Goal: Task Accomplishment & Management: Manage account settings

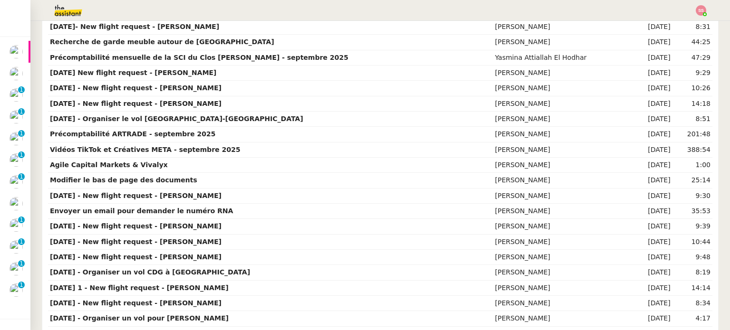
click at [694, 13] on div at bounding box center [365, 10] width 683 height 21
click at [699, 12] on img at bounding box center [701, 10] width 10 height 10
click at [665, 20] on li "Suivi" at bounding box center [676, 26] width 62 height 13
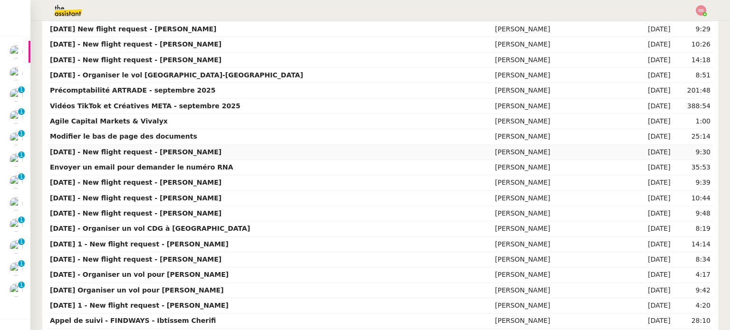
scroll to position [190, 0]
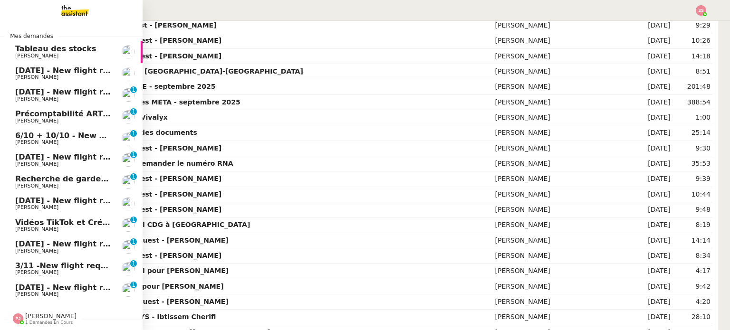
click at [78, 7] on img at bounding box center [67, 10] width 74 height 21
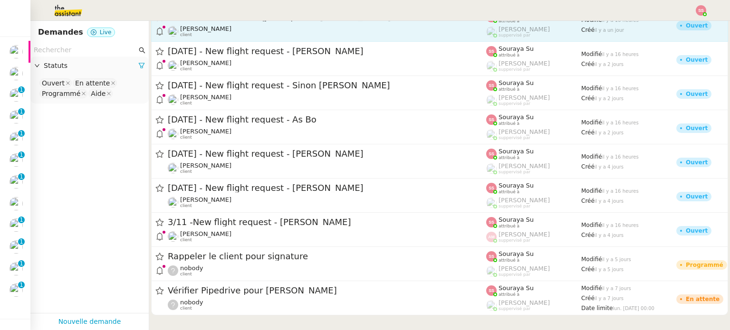
scroll to position [238, 0]
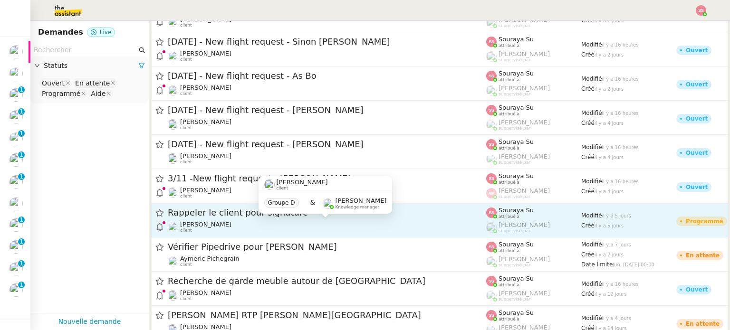
click at [372, 231] on div "Thomas SOULIER client" at bounding box center [327, 227] width 318 height 12
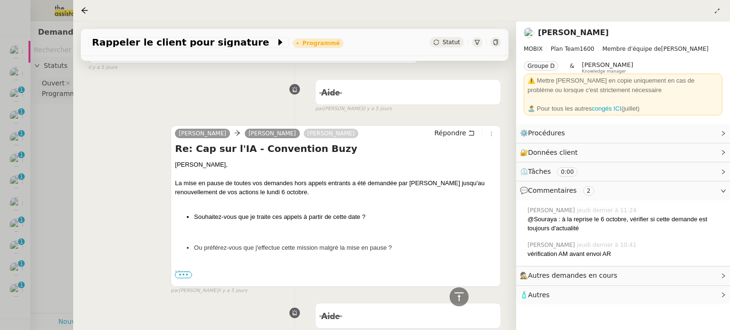
scroll to position [849, 0]
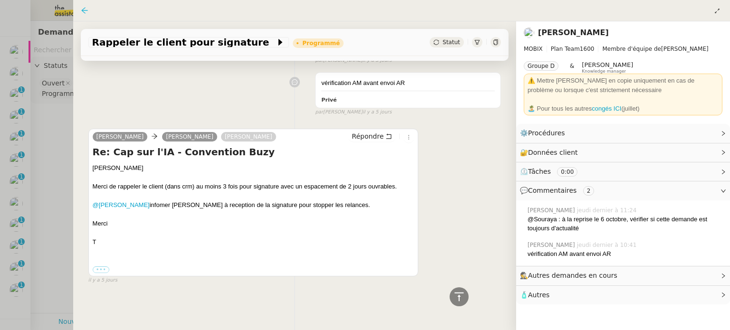
click at [87, 9] on icon at bounding box center [85, 11] width 8 height 8
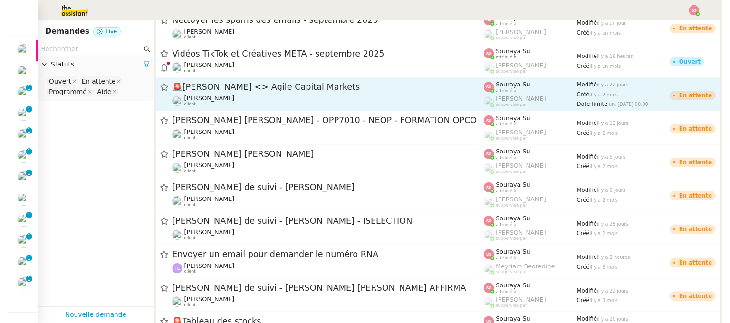
scroll to position [665, 0]
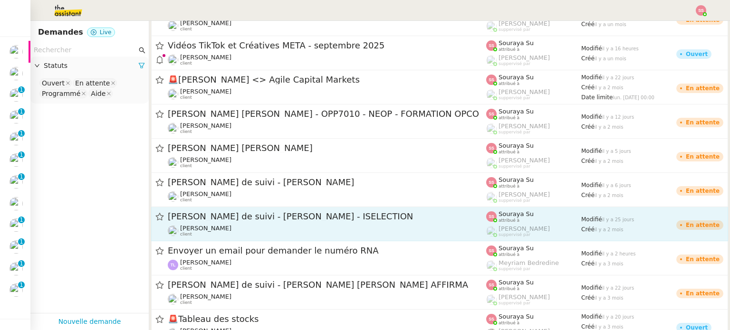
click at [349, 223] on div "Appel de suivi - Anthony Desseaux - ISELECTION Florian Parant client" at bounding box center [327, 224] width 318 height 26
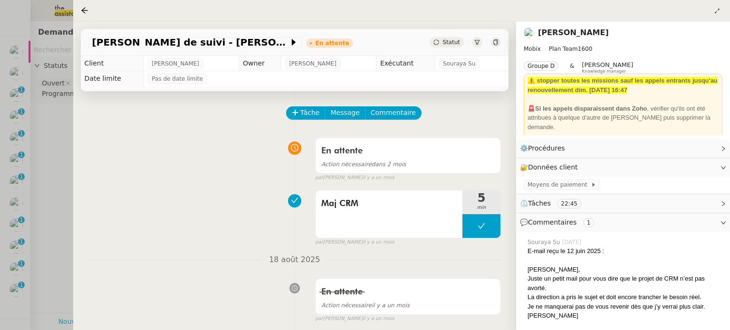
click at [443, 47] on div "Statut" at bounding box center [447, 42] width 34 height 10
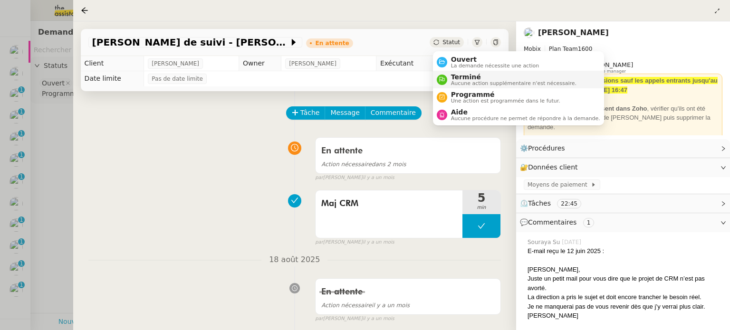
click at [465, 79] on span "Terminé" at bounding box center [513, 77] width 125 height 8
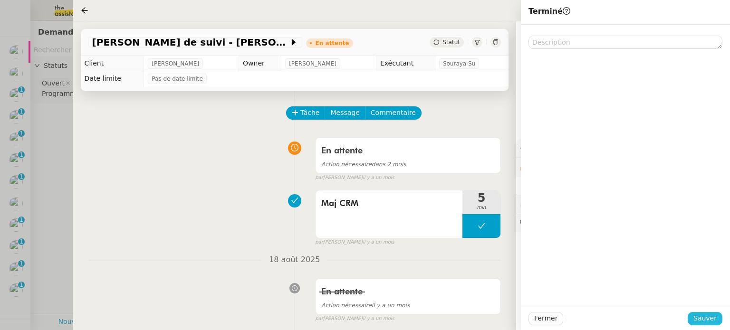
click at [704, 320] on span "Sauver" at bounding box center [704, 318] width 23 height 11
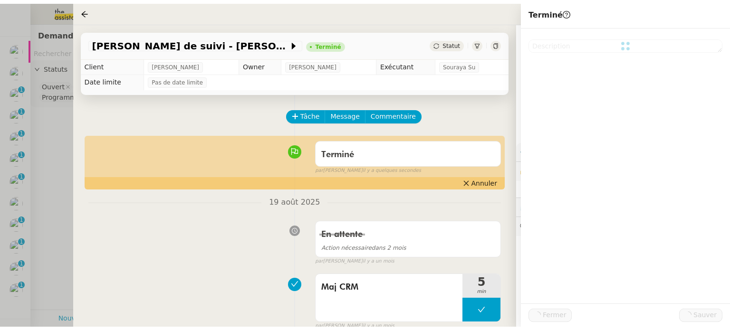
scroll to position [25, 0]
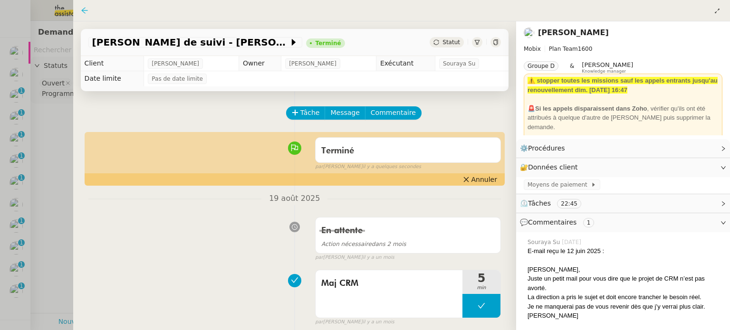
click at [81, 7] on icon at bounding box center [85, 11] width 8 height 8
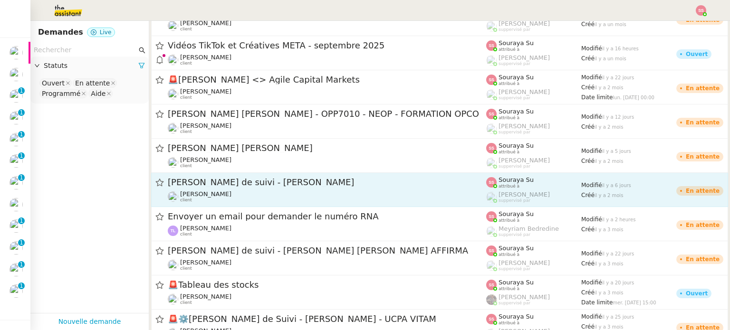
click at [298, 184] on span "Appel de suivi - [PERSON_NAME]" at bounding box center [327, 182] width 318 height 9
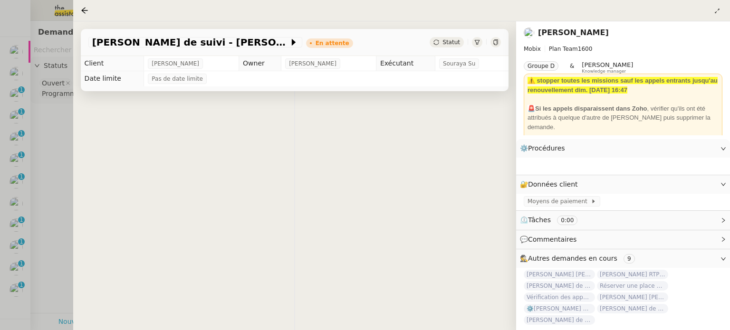
scroll to position [4, 0]
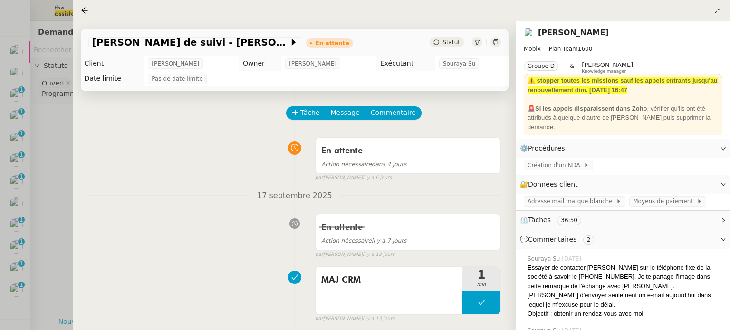
click at [453, 46] on span "Statut" at bounding box center [452, 42] width 18 height 7
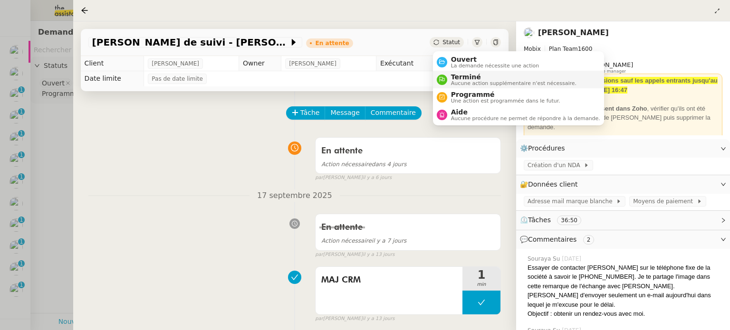
click at [463, 82] on span "Aucune action supplémentaire n'est nécessaire." at bounding box center [513, 83] width 125 height 5
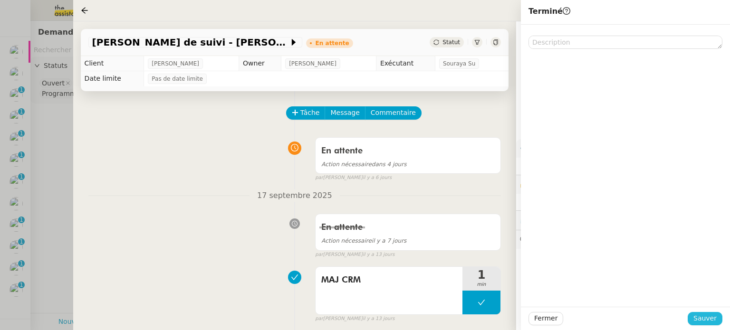
click at [703, 319] on span "Sauver" at bounding box center [704, 318] width 23 height 11
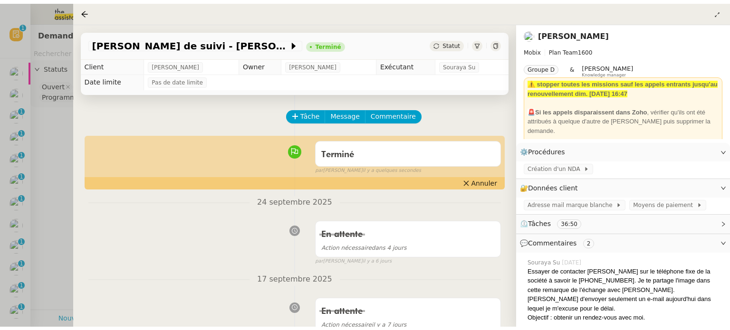
scroll to position [25, 0]
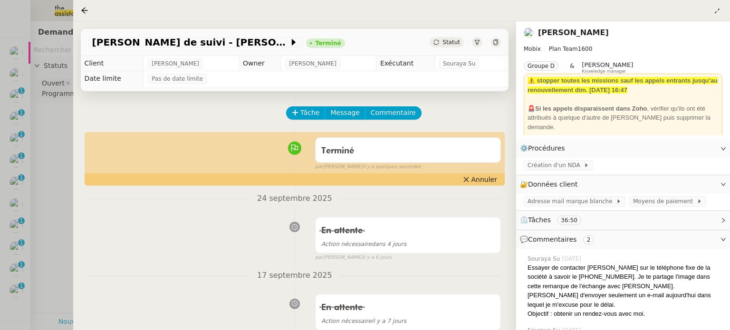
click at [86, 6] on div at bounding box center [86, 10] width 11 height 11
click at [87, 12] on icon at bounding box center [85, 11] width 8 height 8
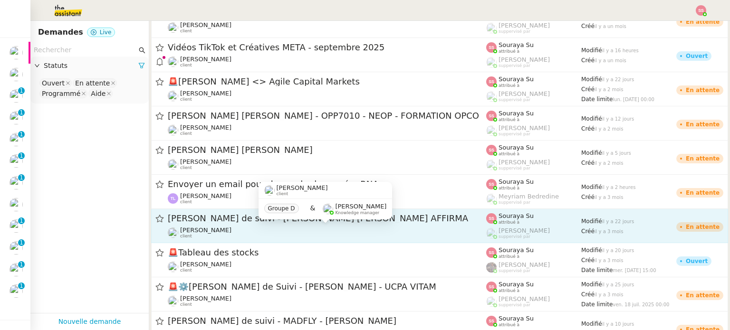
click at [306, 228] on div "Florian Parant client" at bounding box center [327, 233] width 318 height 12
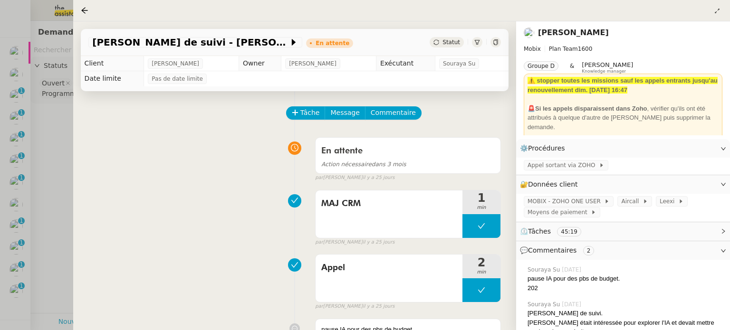
click at [439, 45] on icon at bounding box center [436, 42] width 6 height 6
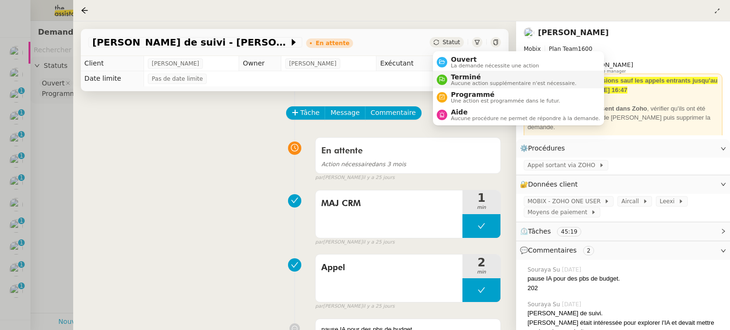
click at [457, 81] on span "Aucune action supplémentaire n'est nécessaire." at bounding box center [513, 83] width 125 height 5
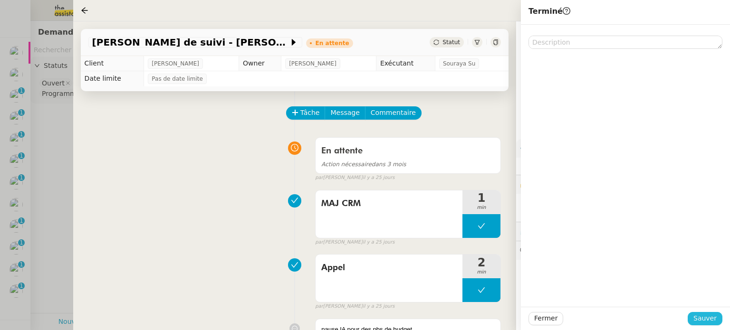
click at [698, 323] on span "Sauver" at bounding box center [704, 318] width 23 height 11
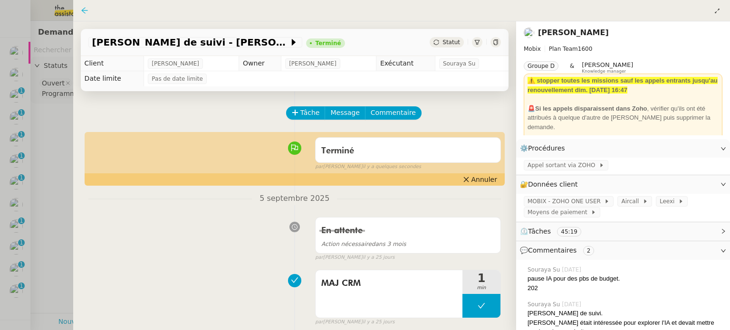
click at [82, 11] on icon at bounding box center [84, 10] width 6 height 6
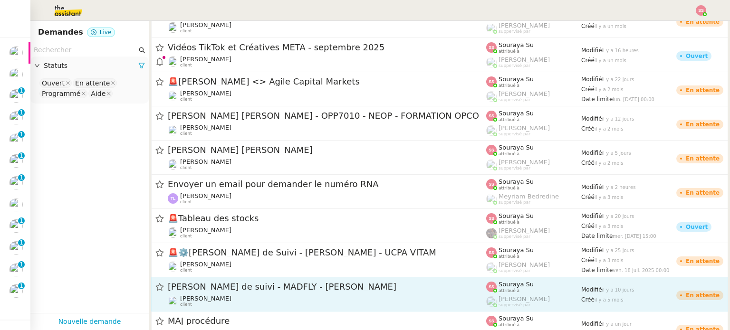
click at [363, 285] on span "Appel de suivi - MADFLY - [PERSON_NAME]" at bounding box center [327, 287] width 318 height 9
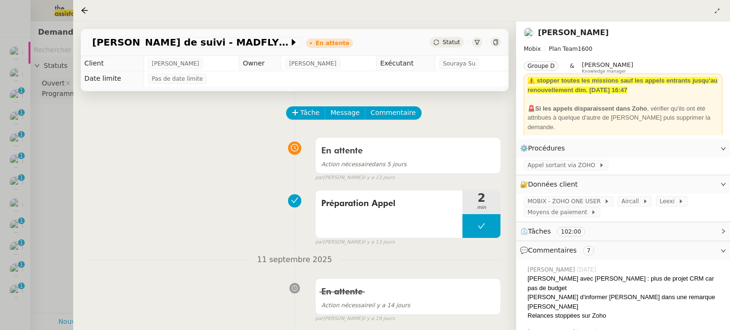
click at [451, 40] on span "Statut" at bounding box center [452, 42] width 18 height 7
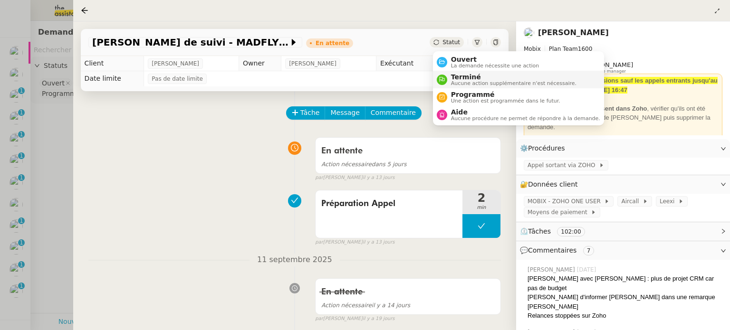
click at [454, 75] on span "Terminé" at bounding box center [513, 77] width 125 height 8
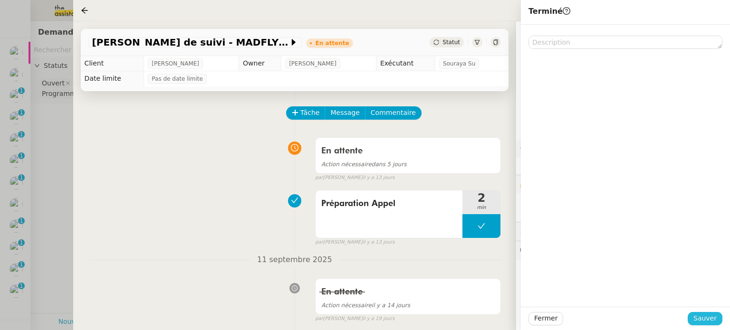
click at [703, 316] on span "Sauver" at bounding box center [704, 318] width 23 height 11
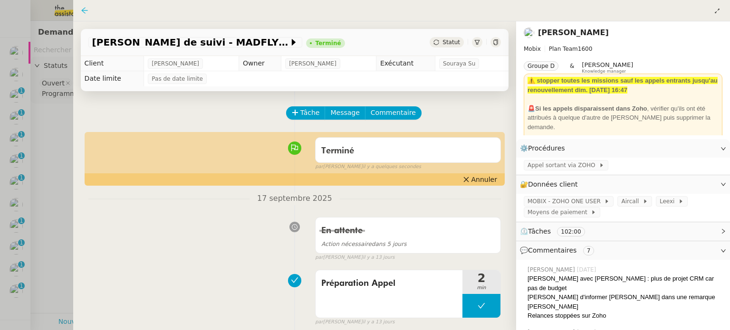
click at [87, 8] on icon at bounding box center [85, 11] width 8 height 8
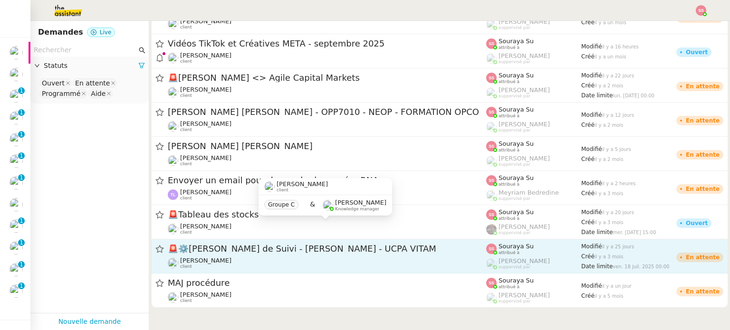
click at [346, 256] on div "🚨 ⚙️Appel de Suivi - Coralie Gex-fabry - UCPA VITAM Florian Parant client" at bounding box center [327, 256] width 318 height 26
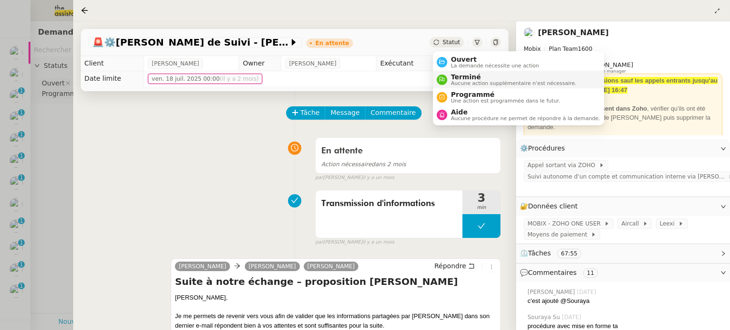
click at [459, 76] on span "Terminé" at bounding box center [513, 77] width 125 height 8
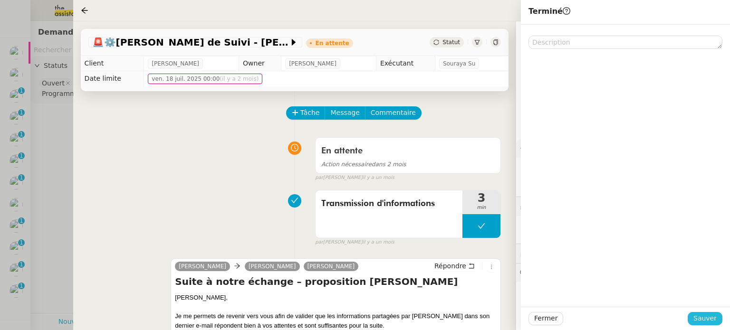
click at [696, 323] on button "Sauver" at bounding box center [705, 318] width 35 height 13
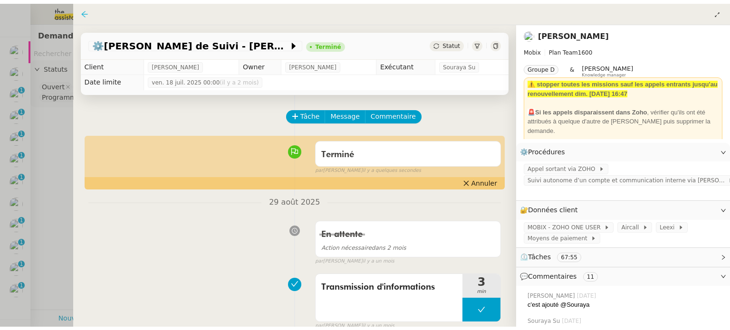
scroll to position [629, 0]
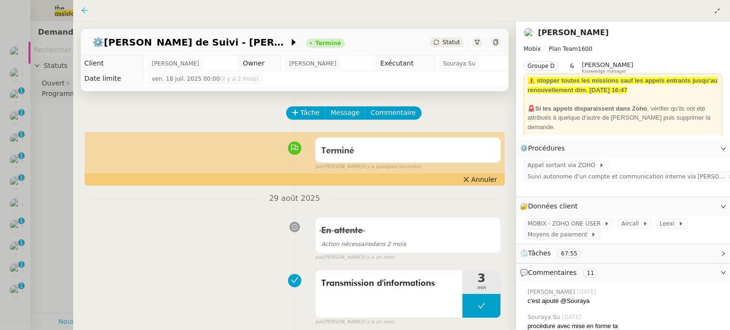
click at [87, 9] on icon at bounding box center [85, 11] width 8 height 8
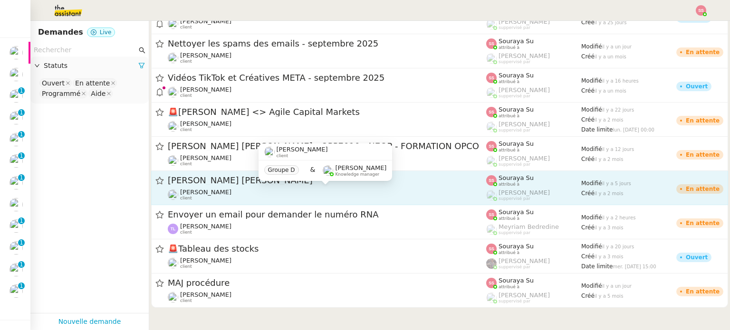
click at [398, 193] on div "Florian Parant client" at bounding box center [327, 195] width 318 height 12
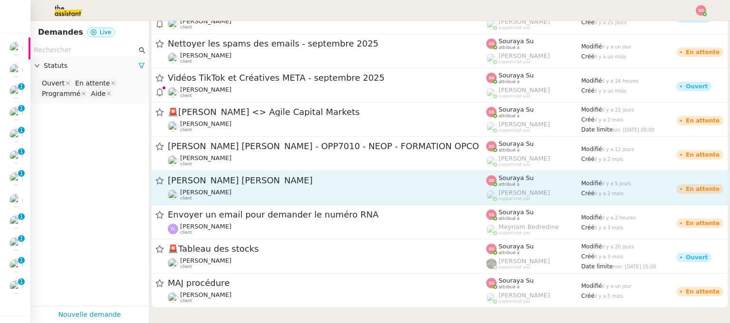
scroll to position [629, 0]
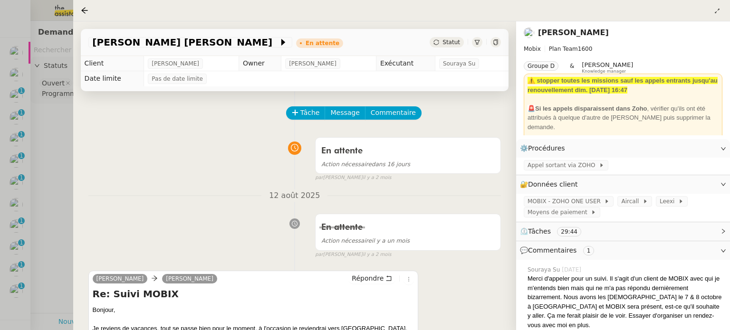
click at [446, 49] on div "Appel Douglas Mathon En attente Statut" at bounding box center [295, 42] width 428 height 27
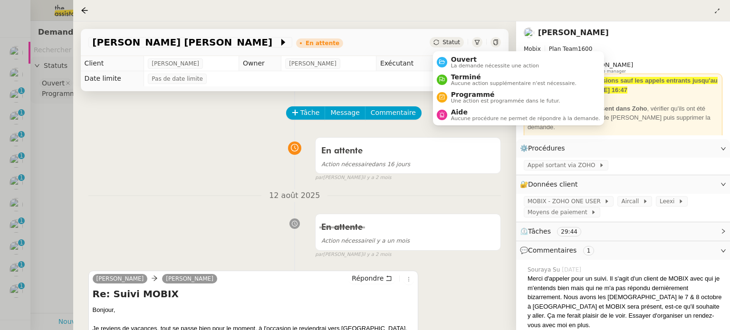
click at [450, 47] on div "Statut" at bounding box center [447, 42] width 34 height 10
click at [451, 79] on span "Terminé" at bounding box center [513, 77] width 125 height 8
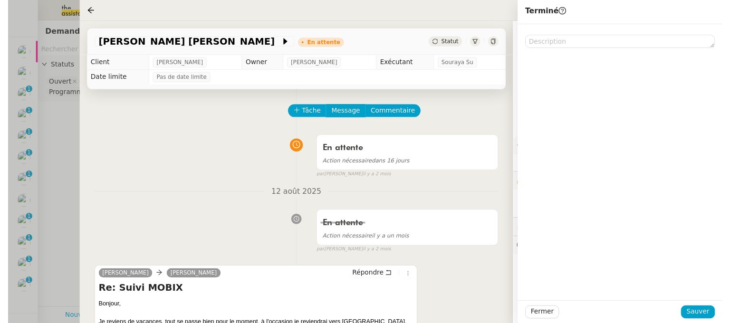
scroll to position [629, 0]
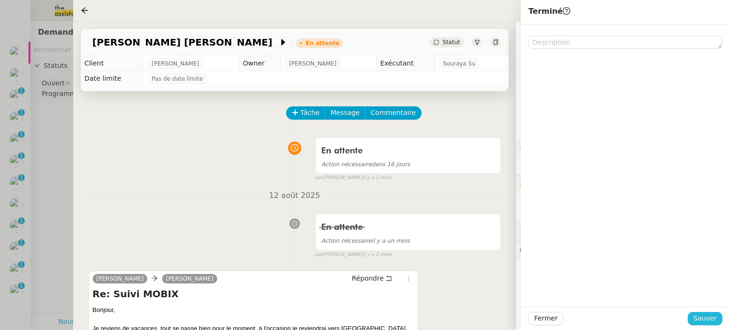
click at [697, 318] on span "Sauver" at bounding box center [704, 318] width 23 height 11
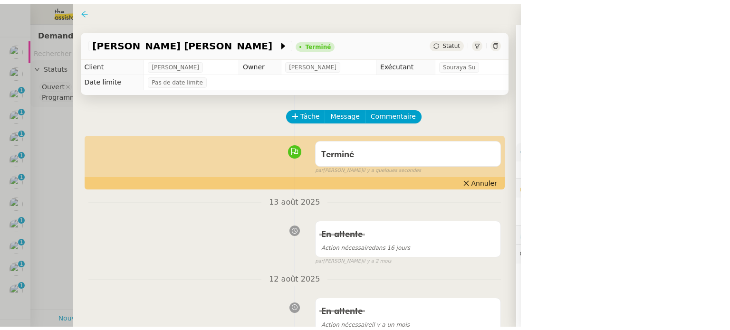
scroll to position [593, 0]
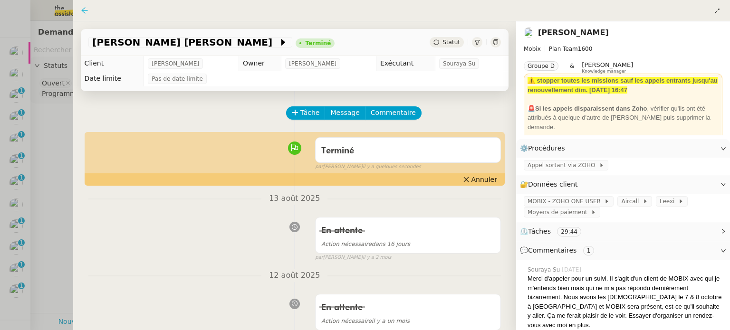
click at [82, 14] on icon at bounding box center [85, 11] width 8 height 8
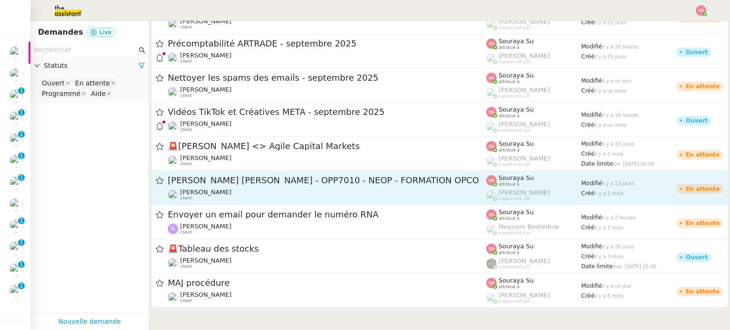
click at [430, 179] on span "Appel [PERSON_NAME] - OPP7010 - NEOP - FORMATION OPCO" at bounding box center [327, 180] width 318 height 9
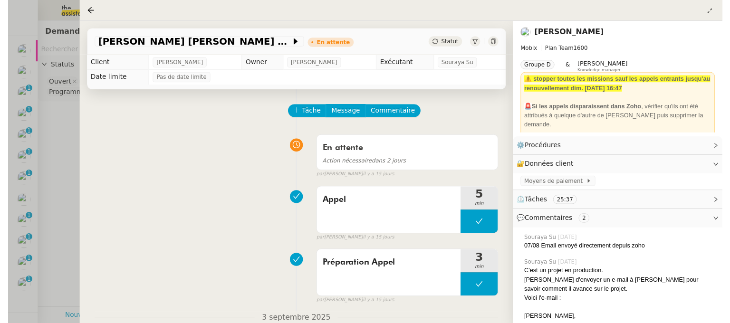
scroll to position [4, 0]
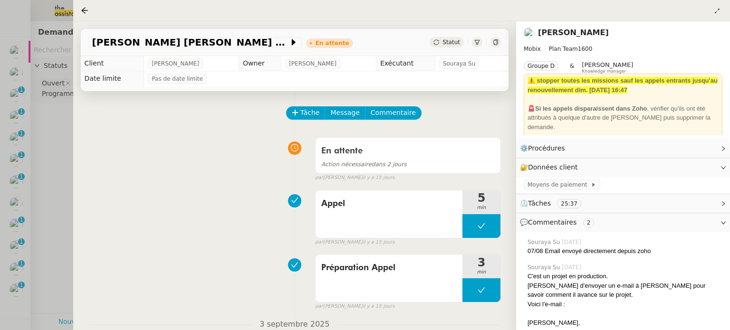
click at [453, 42] on span "Statut" at bounding box center [452, 42] width 18 height 7
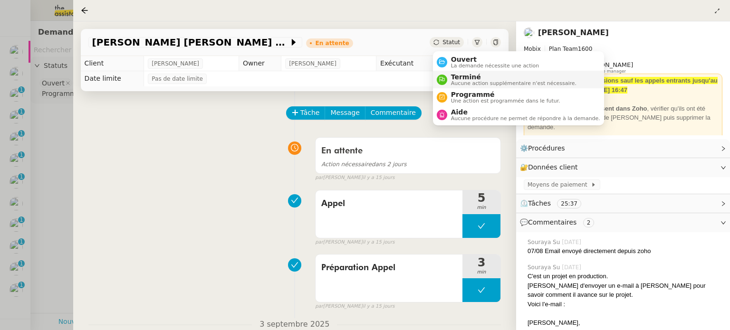
click at [466, 83] on span "Aucune action supplémentaire n'est nécessaire." at bounding box center [513, 83] width 125 height 5
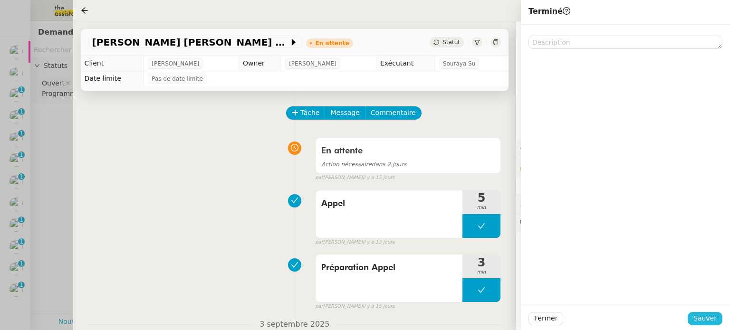
click at [709, 324] on span "Sauver" at bounding box center [704, 318] width 23 height 11
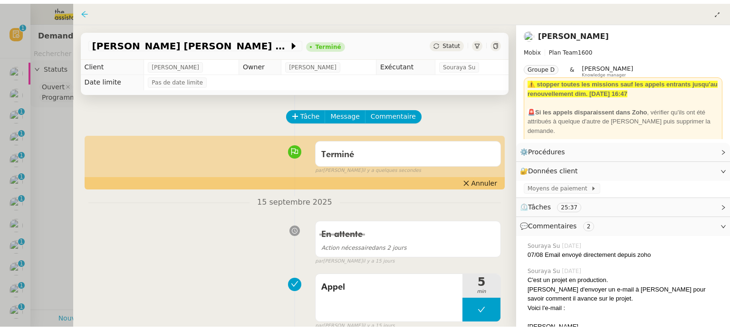
scroll to position [25, 0]
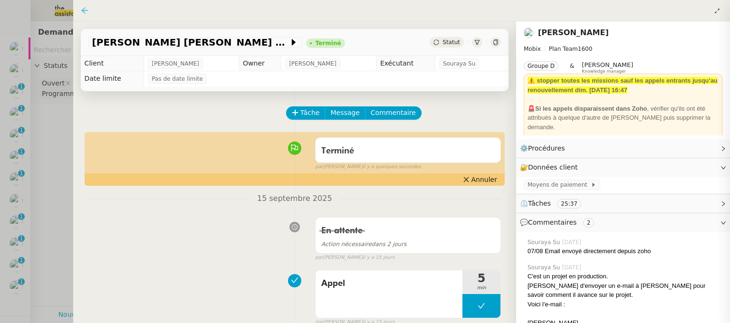
click at [85, 9] on icon at bounding box center [85, 11] width 8 height 8
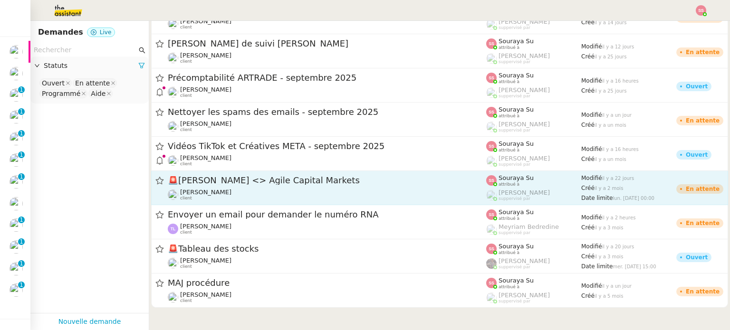
scroll to position [4, 0]
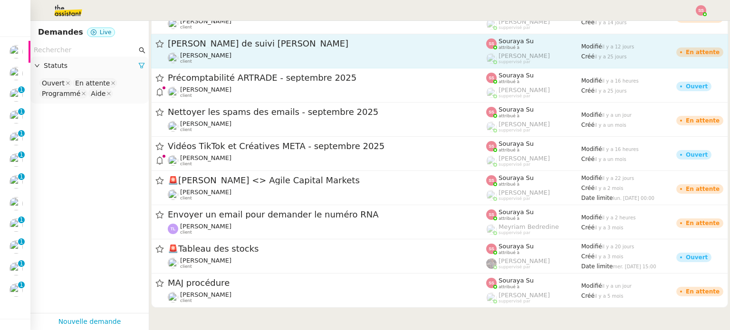
click at [286, 60] on div "Florian Parant client" at bounding box center [327, 58] width 318 height 12
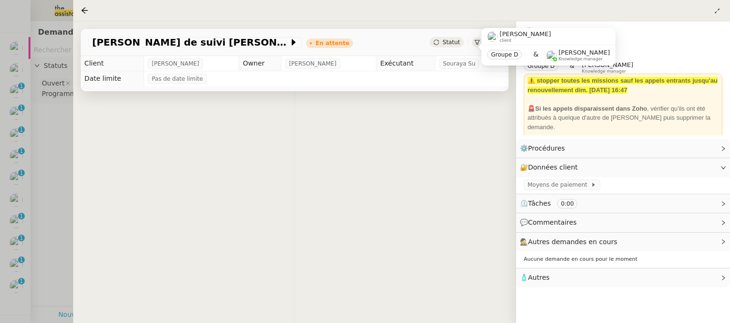
scroll to position [557, 0]
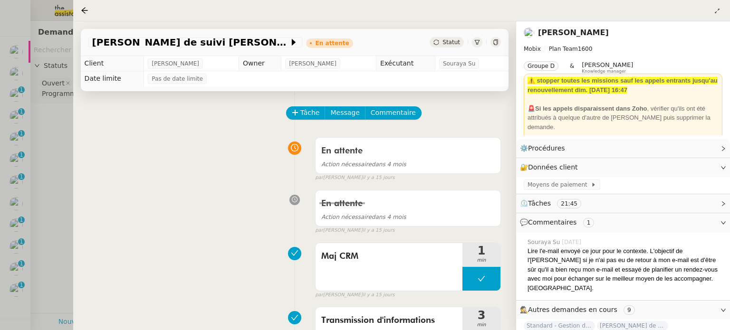
click at [451, 45] on span "Statut" at bounding box center [452, 42] width 18 height 7
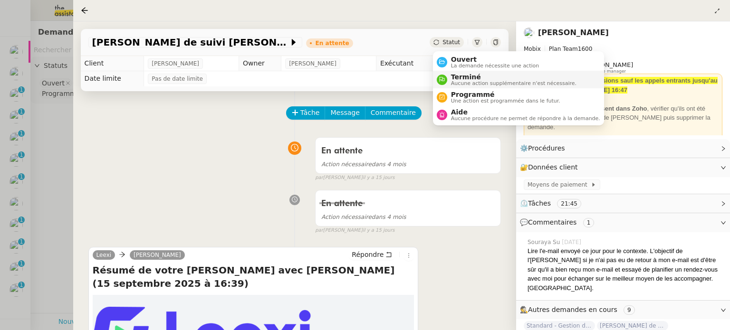
click at [469, 79] on span "Terminé" at bounding box center [513, 77] width 125 height 8
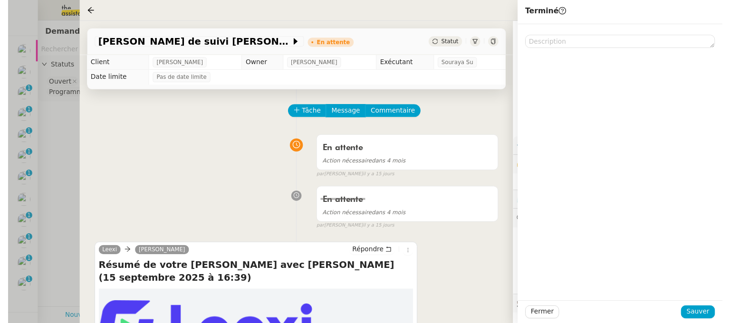
scroll to position [557, 0]
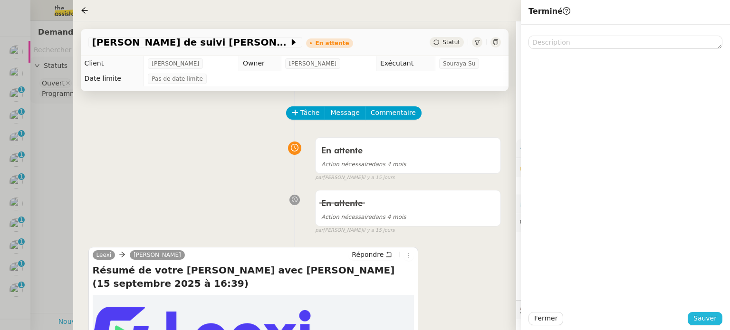
click at [719, 322] on button "Sauver" at bounding box center [705, 318] width 35 height 13
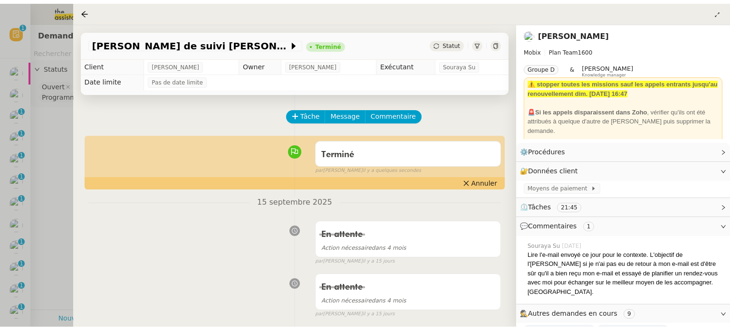
scroll to position [25, 0]
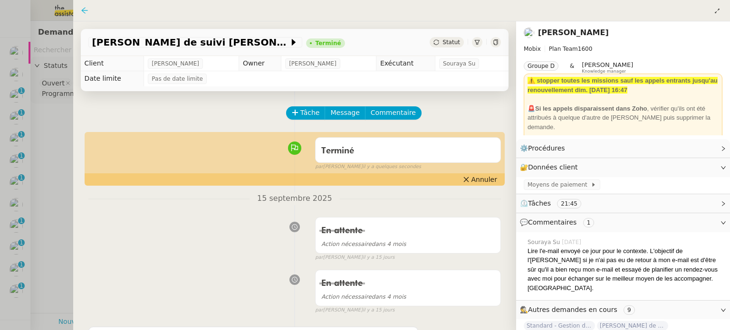
click at [86, 9] on icon at bounding box center [85, 11] width 8 height 8
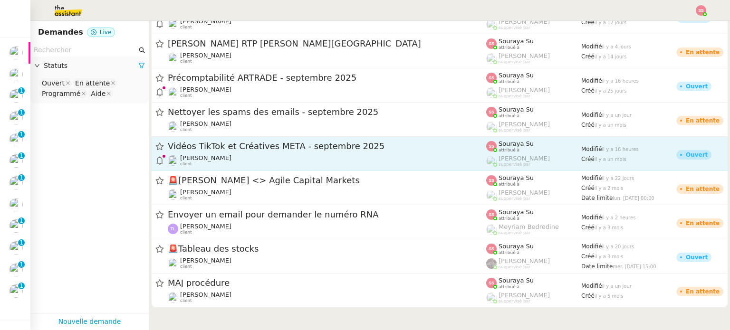
scroll to position [426, 0]
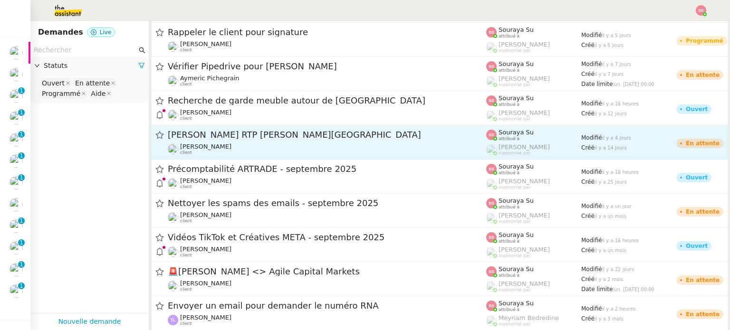
click at [278, 141] on div "Appel RTP Denis Guillard - ARDAN CENTRE Florian Parant client" at bounding box center [327, 142] width 318 height 26
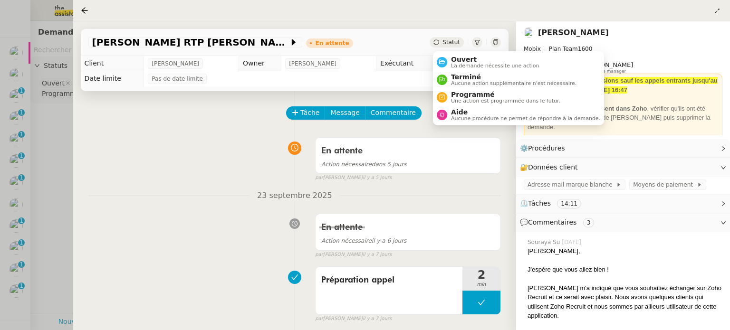
click at [451, 42] on span "Statut" at bounding box center [452, 42] width 18 height 7
click at [465, 77] on span "Terminé" at bounding box center [513, 77] width 125 height 8
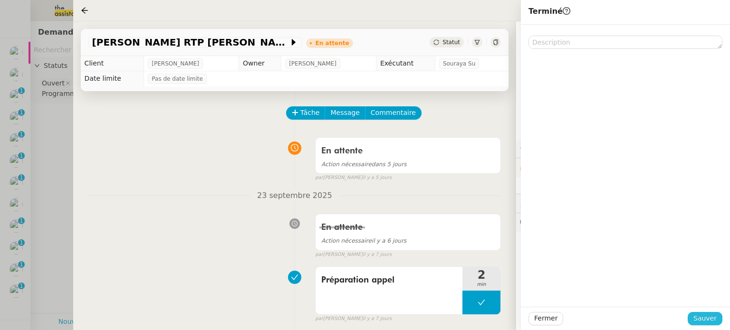
click at [692, 322] on div "Fermer Sauver" at bounding box center [626, 318] width 194 height 13
click at [697, 322] on span "Sauver" at bounding box center [704, 318] width 23 height 11
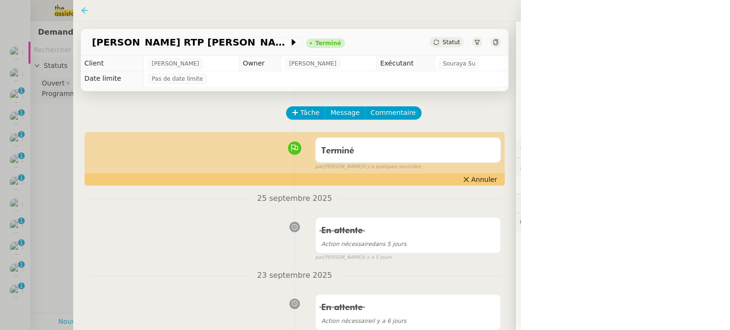
click at [87, 14] on icon at bounding box center [85, 11] width 8 height 8
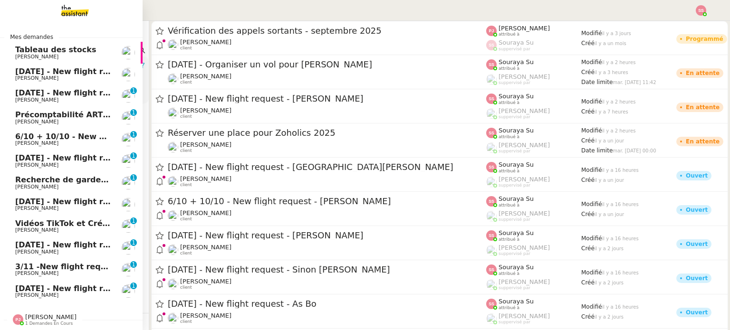
click at [55, 281] on link "1st January 2026 - New flight request - Ryan Wilson Louis Frei 0 1 2 3 4 5 6 7 …" at bounding box center [71, 292] width 143 height 22
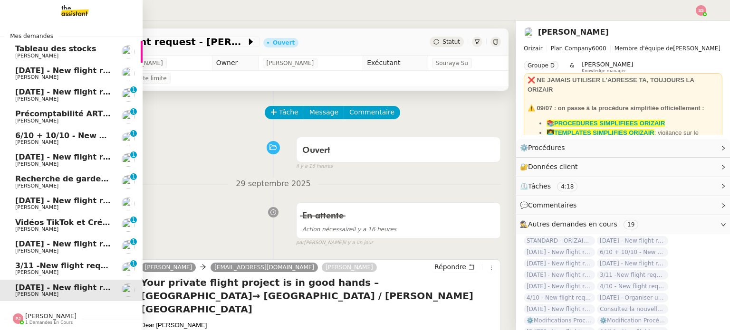
click at [53, 67] on span "[DATE] - New flight request - [PERSON_NAME]" at bounding box center [113, 70] width 196 height 9
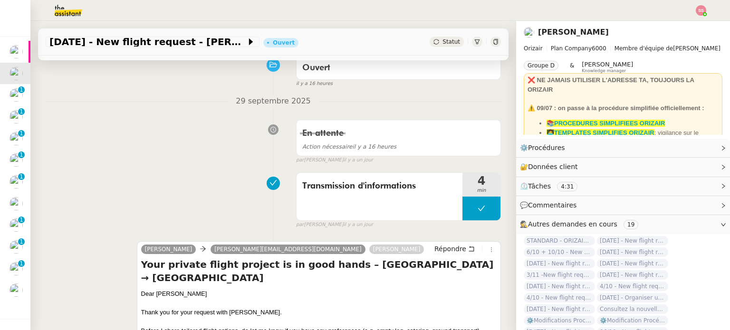
scroll to position [48, 0]
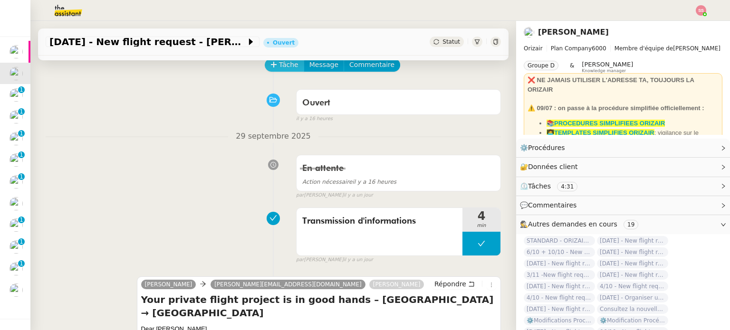
click at [279, 67] on span "Tâche" at bounding box center [288, 64] width 19 height 11
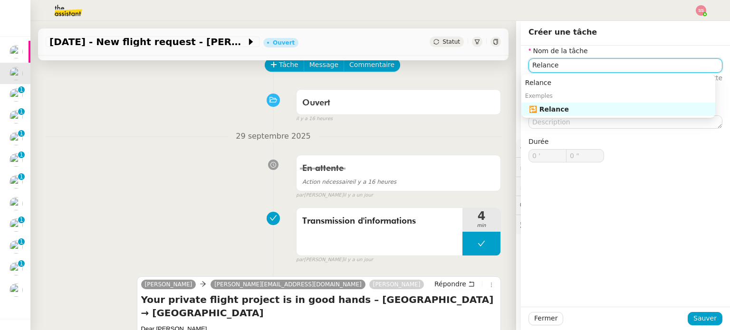
click at [646, 109] on div "🔁 Relance" at bounding box center [620, 109] width 183 height 9
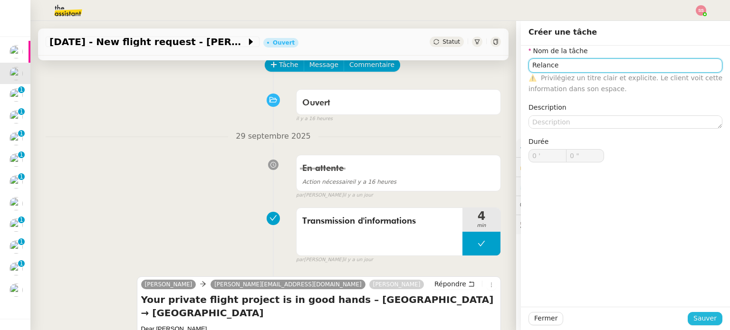
type input "Relance"
click at [702, 320] on span "Sauver" at bounding box center [704, 318] width 23 height 11
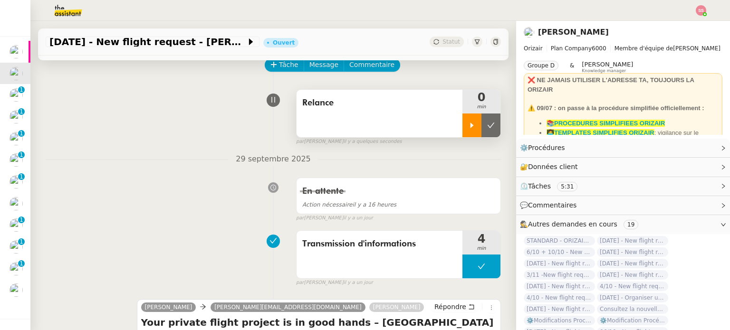
click at [462, 132] on div at bounding box center [471, 126] width 19 height 24
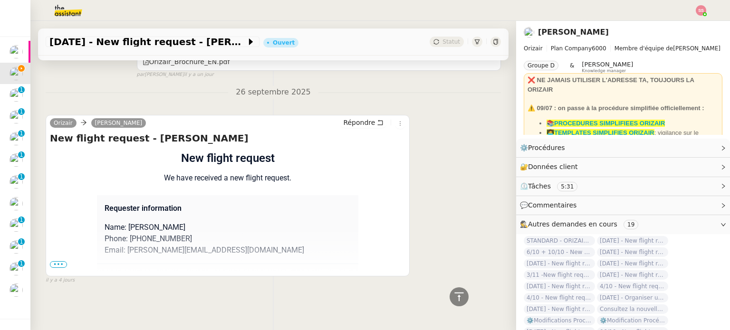
scroll to position [495, 0]
click at [58, 264] on div "Flight request created by Alex Olsen New flight request We have received a new …" at bounding box center [228, 318] width 356 height 337
click at [61, 261] on span "•••" at bounding box center [58, 264] width 17 height 7
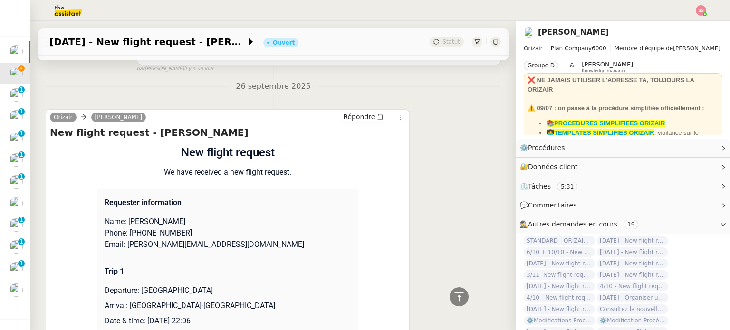
scroll to position [162, 0]
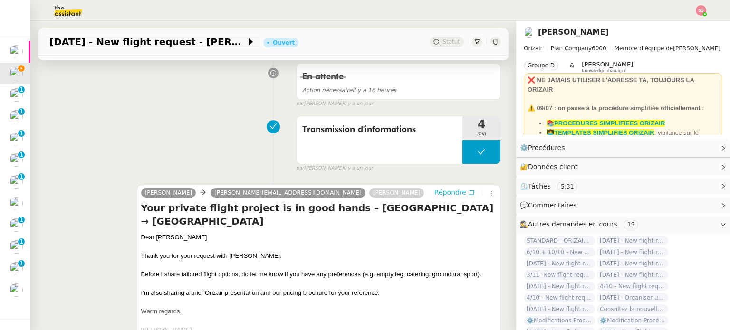
click at [434, 193] on span "Répondre" at bounding box center [450, 193] width 32 height 10
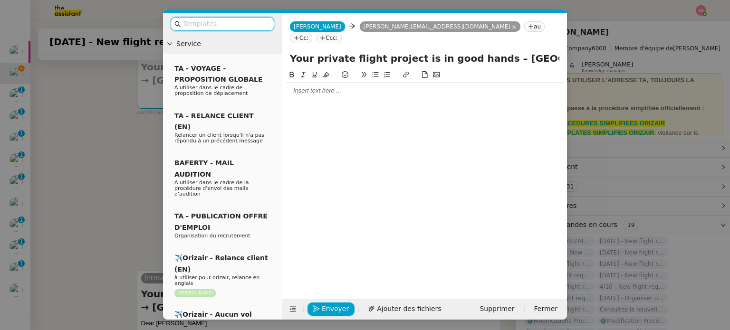
click at [239, 26] on input "text" at bounding box center [226, 24] width 86 height 11
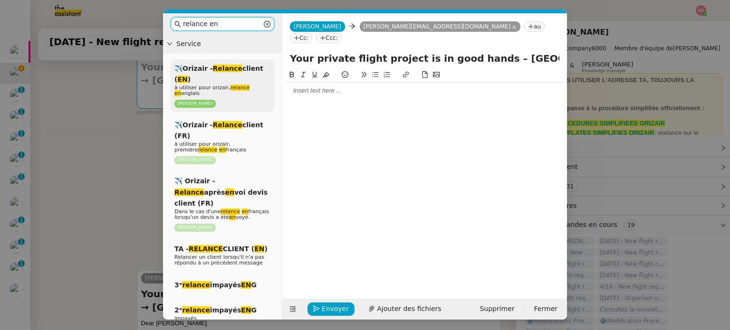
type input "relance en"
click at [249, 76] on div "✈️Orizair - Relance client ( EN ) à utiliser pour orizair, relance en anglais […" at bounding box center [223, 85] width 104 height 53
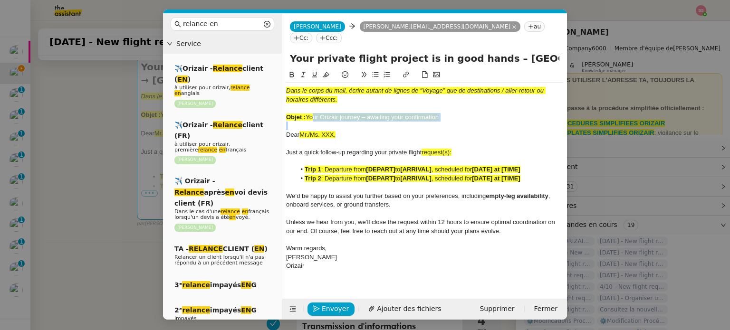
drag, startPoint x: 309, startPoint y: 103, endPoint x: 427, endPoint y: 115, distance: 118.9
click at [426, 115] on div "Dans le corps du mail, écrire autant de lignes de “Voyage” que de destinations …" at bounding box center [424, 179] width 277 height 192
click at [429, 122] on div at bounding box center [424, 126] width 277 height 9
drag, startPoint x: 441, startPoint y: 106, endPoint x: 308, endPoint y: 106, distance: 133.1
click at [308, 113] on div "Objet : Your Orizair journey – awaiting your confirmation" at bounding box center [424, 117] width 277 height 9
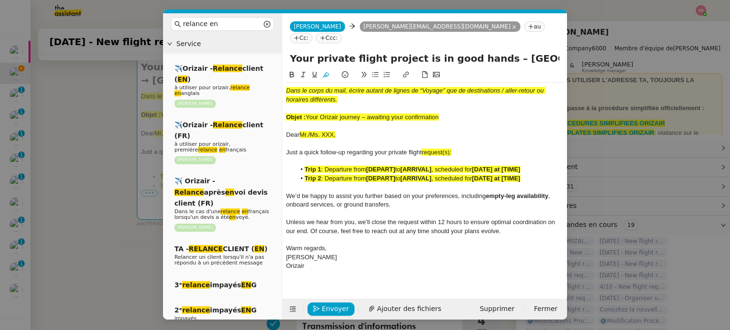
copy span "Your Orizair journey – awaiting your confirmation"
drag, startPoint x: 480, startPoint y: 48, endPoint x: 282, endPoint y: 38, distance: 198.0
click at [282, 38] on form "Josephine Josephine alex@toyotobubble.ch au Cc: Ccc: Your private flight projec…" at bounding box center [424, 166] width 285 height 307
paste input "Orizair journey – awaiting your confirmation"
type input "Your Orizair journey – awaiting your confirmation – Geneva Cointrin Internation…"
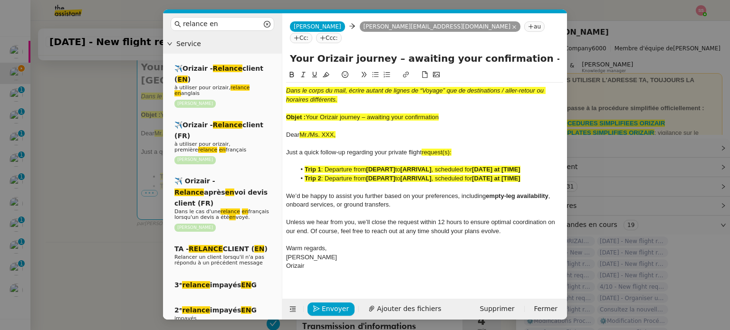
drag, startPoint x: 477, startPoint y: 108, endPoint x: 250, endPoint y: 52, distance: 234.4
click at [250, 52] on nz-layout "relance en Service ✈️Orizair - Relance client ( EN ) à utiliser pour orizair, r…" at bounding box center [365, 166] width 404 height 307
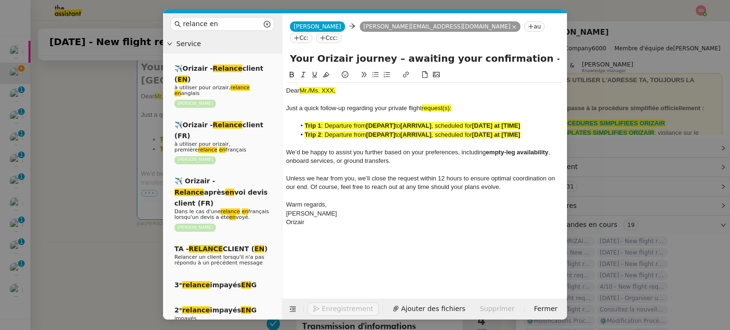
drag, startPoint x: 91, startPoint y: 156, endPoint x: 114, endPoint y: 154, distance: 22.9
click at [91, 156] on nz-modal-container "relance en Service ✈️Orizair - Relance client ( EN ) à utiliser pour orizair, r…" at bounding box center [365, 165] width 730 height 330
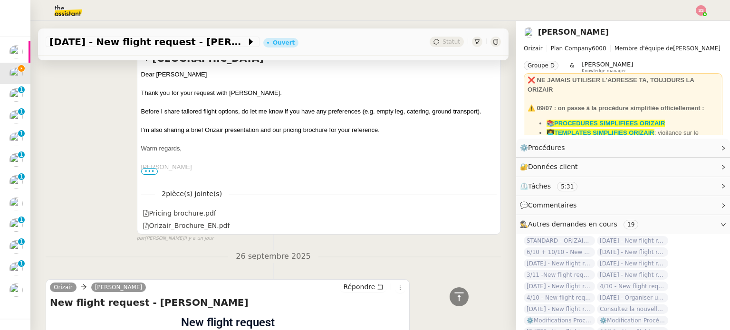
scroll to position [473, 0]
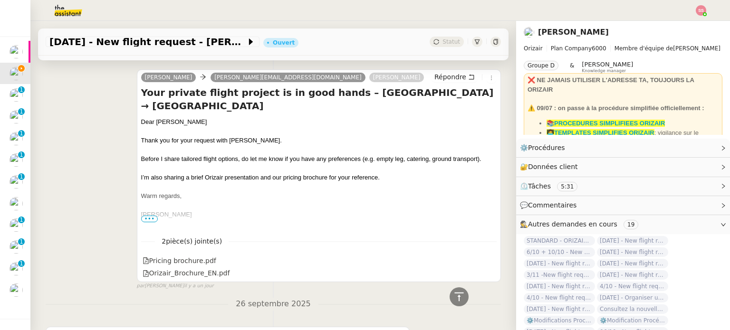
click at [172, 125] on div "Dear Mr.Olsen" at bounding box center [319, 122] width 356 height 10
copy div "Dear Mr.Olsen"
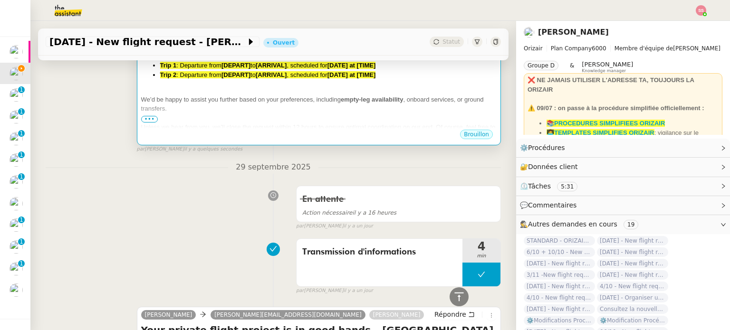
scroll to position [46, 0]
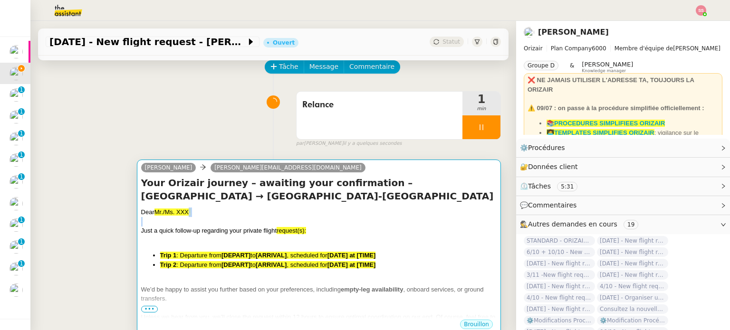
click at [183, 218] on div "Dear Mr./Ms. XXX, Just a quick follow-up regarding your private flight request(…" at bounding box center [319, 288] width 356 height 161
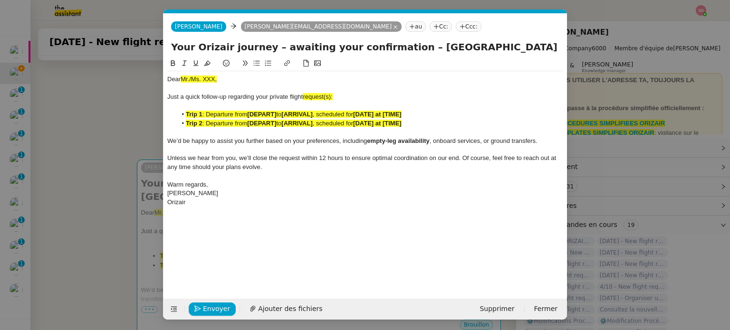
scroll to position [0, 50]
drag, startPoint x: 220, startPoint y: 75, endPoint x: 143, endPoint y: 72, distance: 77.1
click at [143, 72] on nz-modal-container "relance en Service ✈️Orizair - Relance client ( EN ) à utiliser pour orizair, r…" at bounding box center [365, 165] width 730 height 330
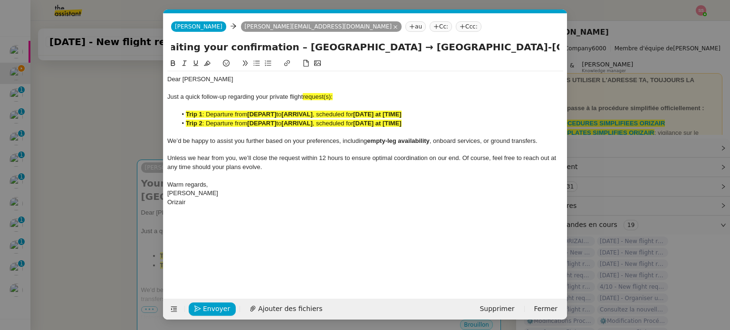
drag, startPoint x: 436, startPoint y: 49, endPoint x: 665, endPoint y: 102, distance: 235.7
click at [665, 102] on nz-modal-container "relance en Service ✈️Orizair - Relance client ( EN ) à utiliser pour orizair, r…" at bounding box center [365, 165] width 730 height 330
click at [342, 95] on div "Just a quick follow-up regarding your private flight request(s):" at bounding box center [365, 97] width 396 height 9
drag, startPoint x: 336, startPoint y: 95, endPoint x: 304, endPoint y: 97, distance: 31.9
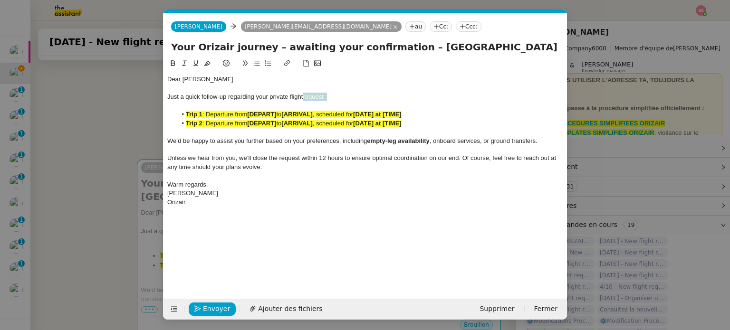
click at [304, 97] on div "Just a quick follow-up regarding your private flight request :" at bounding box center [365, 97] width 396 height 9
drag, startPoint x: 204, startPoint y: 67, endPoint x: 253, endPoint y: 90, distance: 53.8
click at [204, 67] on icon at bounding box center [207, 63] width 7 height 7
click at [432, 123] on li "Trip 2 : Departure from [DEPART] to [ARRIVAL] , scheduled for [DATE] at [TIME]" at bounding box center [370, 123] width 387 height 9
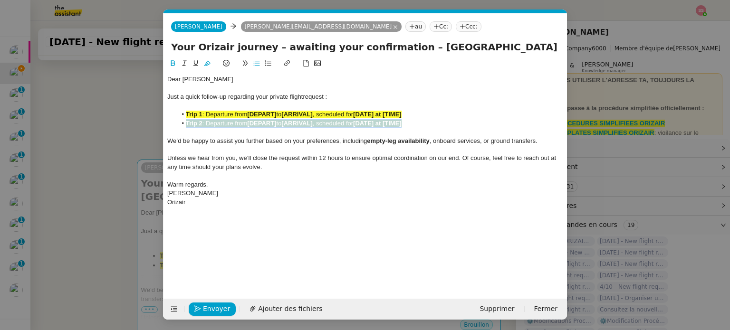
drag, startPoint x: 416, startPoint y: 124, endPoint x: 187, endPoint y: 121, distance: 229.1
click at [187, 121] on li "Trip 2 : Departure from [DEPART] to [ARRIVAL] , scheduled for [DATE] at [TIME]" at bounding box center [370, 123] width 387 height 9
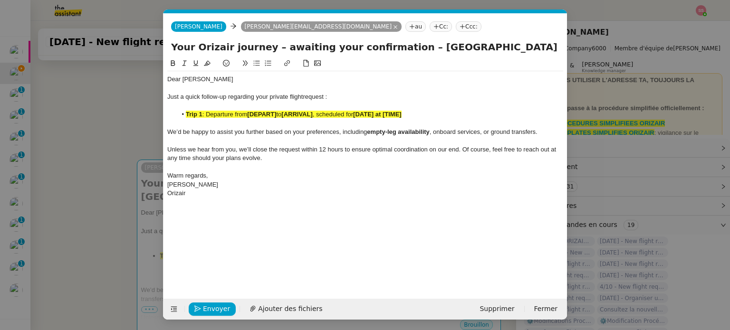
click at [93, 171] on nz-modal-container "relance en Service ✈️Orizair - Relance client ( EN ) à utiliser pour orizair, r…" at bounding box center [365, 165] width 730 height 330
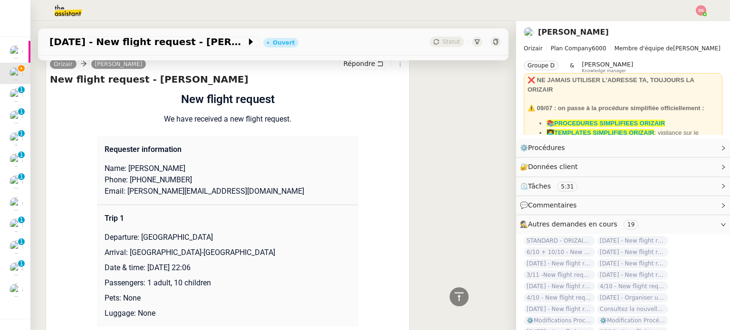
scroll to position [806, 0]
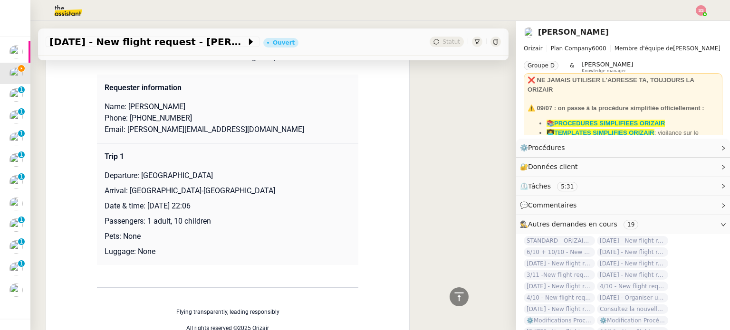
drag, startPoint x: 136, startPoint y: 179, endPoint x: 265, endPoint y: 173, distance: 129.4
click at [264, 172] on p "Departure: Geneva Cointrin International Airport" at bounding box center [228, 175] width 246 height 11
copy p "Geneva Cointrin International Airport"
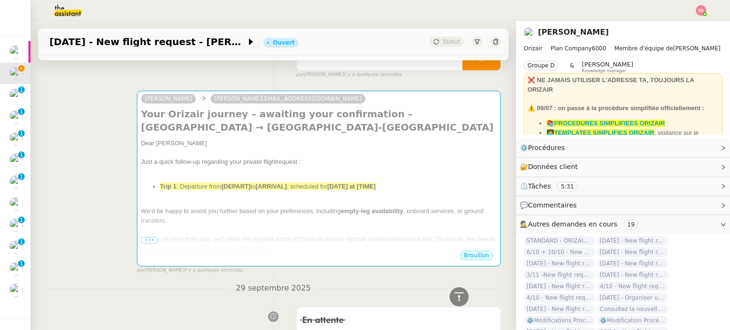
scroll to position [46, 0]
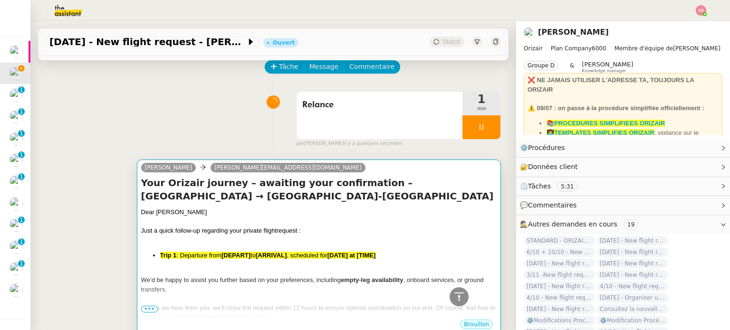
click at [275, 209] on div "Dear Mr.Olsen" at bounding box center [319, 213] width 356 height 10
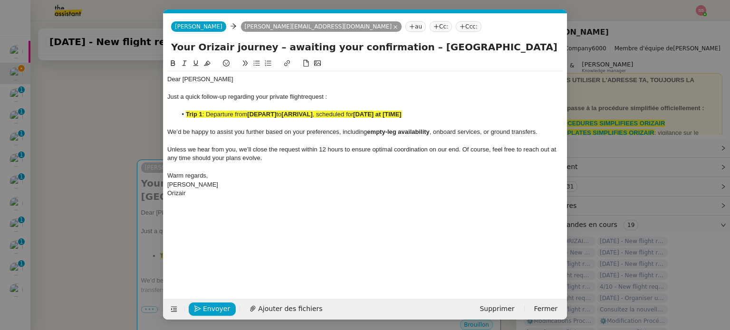
scroll to position [0, 50]
click at [369, 110] on li "Trip 1 : Departure from [DEPART] to [ARRIVAL] , scheduled for [DATE] at [TIME]" at bounding box center [370, 114] width 387 height 9
click at [368, 112] on strong "[DATE] at [TIME]" at bounding box center [377, 114] width 48 height 7
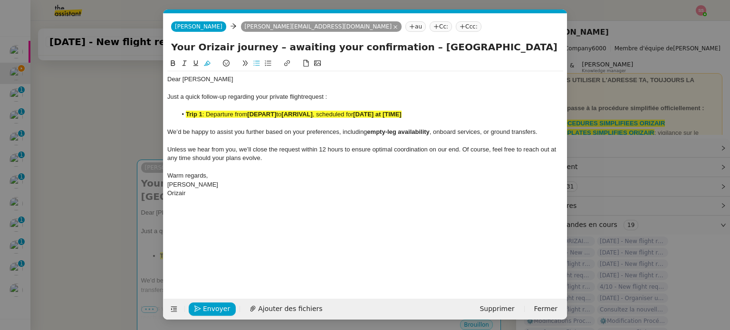
click at [213, 66] on div at bounding box center [365, 64] width 396 height 13
click at [208, 64] on icon at bounding box center [207, 63] width 7 height 7
click at [242, 117] on span ": Departure from" at bounding box center [224, 114] width 45 height 7
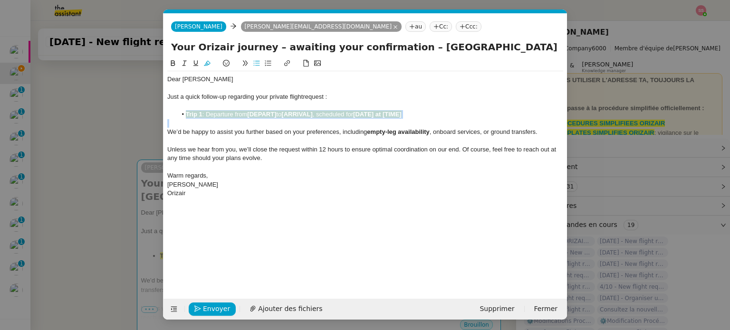
click at [211, 62] on button at bounding box center [207, 63] width 11 height 11
click at [239, 110] on li "Trip 1 : Departure from [DEPART] to [ARRIVAL] , scheduled for [DATE] at [TIME]" at bounding box center [370, 114] width 387 height 9
drag, startPoint x: 279, startPoint y: 113, endPoint x: 250, endPoint y: 112, distance: 30.0
click at [250, 112] on li "Trip 1 : Departure from [DEPART] to [ARRIVAL] , scheduled for [DATE] at [TIME]" at bounding box center [370, 114] width 387 height 9
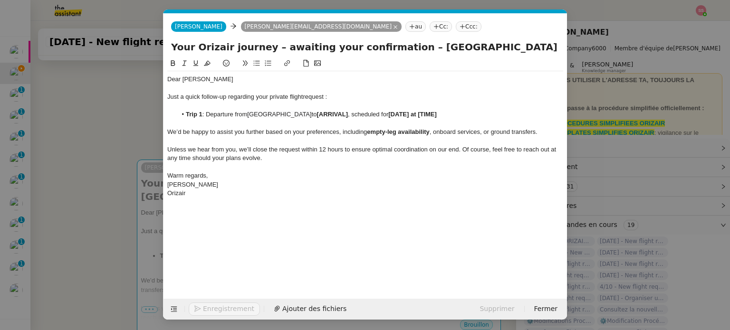
drag, startPoint x: 38, startPoint y: 200, endPoint x: 48, endPoint y: 197, distance: 10.4
click at [42, 199] on nz-modal-container "relance en Service ✈️Orizair - Relance client ( EN ) à utiliser pour orizair, r…" at bounding box center [365, 165] width 730 height 330
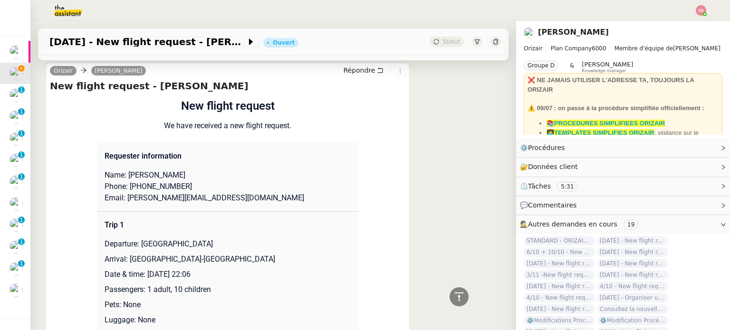
scroll to position [759, 0]
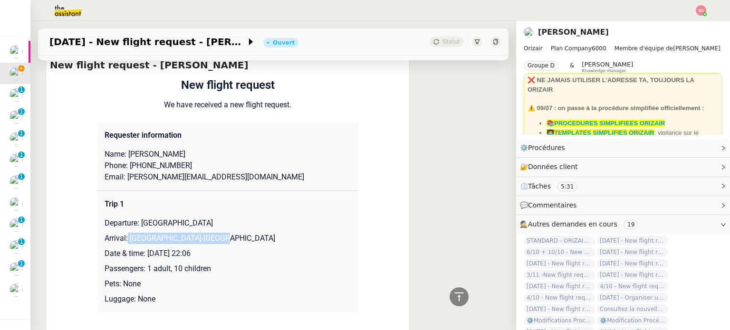
drag, startPoint x: 124, startPoint y: 239, endPoint x: 245, endPoint y: 236, distance: 121.7
click at [245, 236] on p "Arrival: Nice-Côte d'Azur Airport" at bounding box center [228, 238] width 246 height 11
copy p "Nice-Côte d'Azur Airport"
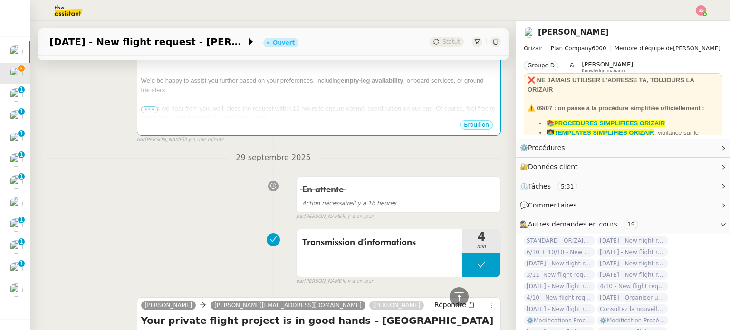
scroll to position [188, 0]
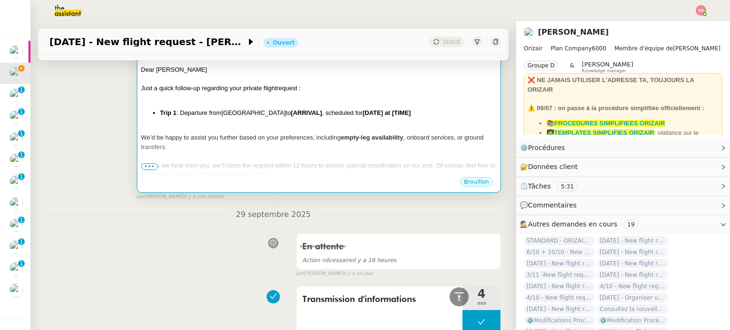
click at [312, 144] on div "We’d be happy to assist you further based on your preferences, including empty-…" at bounding box center [319, 142] width 356 height 19
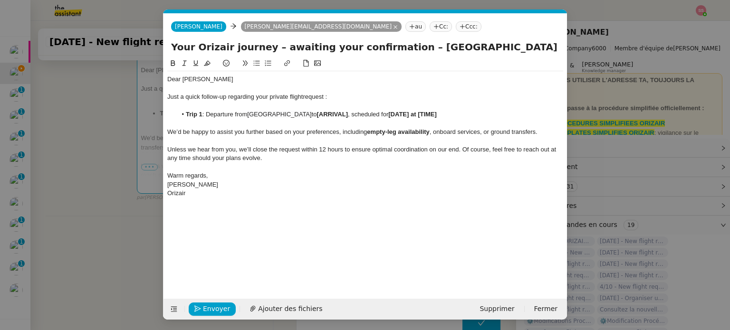
scroll to position [0, 50]
drag, startPoint x: 390, startPoint y: 117, endPoint x: 358, endPoint y: 114, distance: 31.5
click at [358, 114] on li "Trip 1 : Departure from Geneva Cointrin International Airport to [ARRIVAL] , sc…" at bounding box center [370, 114] width 387 height 9
click at [126, 218] on nz-modal-container "relance en Service ✈️Orizair - Relance client ( EN ) à utiliser pour orizair, r…" at bounding box center [365, 165] width 730 height 330
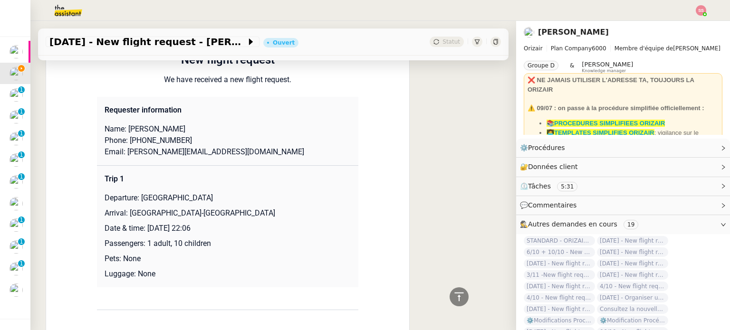
scroll to position [806, 0]
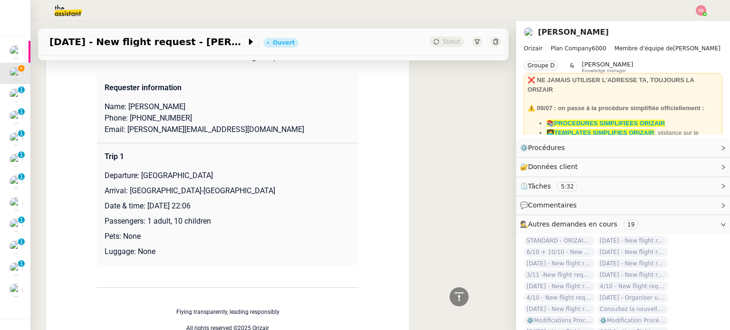
drag, startPoint x: 146, startPoint y: 206, endPoint x: 272, endPoint y: 204, distance: 126.4
click at [272, 204] on p "Date & time: 29th June 2026 22:06" at bounding box center [228, 206] width 246 height 11
copy p "29th June 2026 22:06"
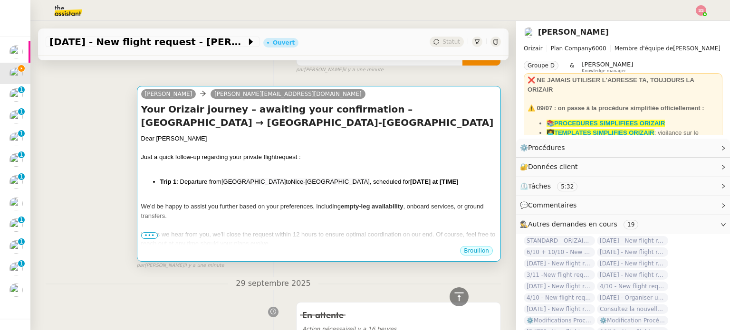
scroll to position [46, 0]
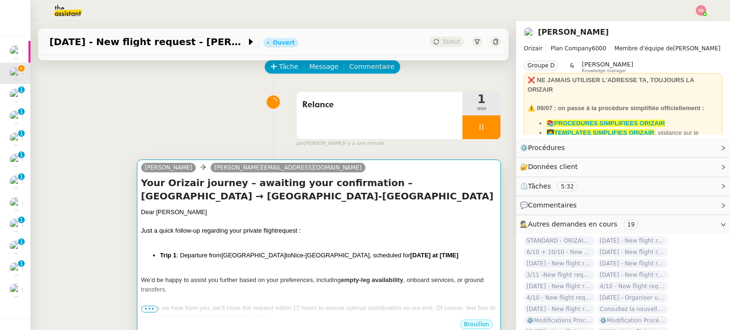
click at [361, 197] on h4 "Your Orizair journey – awaiting your confirmation – Geneva Cointrin Internation…" at bounding box center [319, 189] width 356 height 27
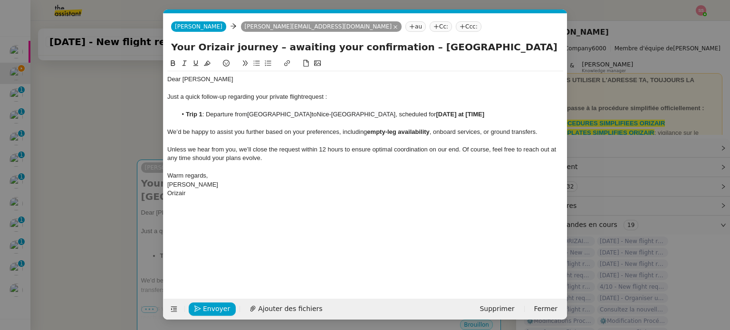
scroll to position [0, 50]
drag, startPoint x: 470, startPoint y: 113, endPoint x: 529, endPoint y: 115, distance: 58.5
click at [529, 115] on li "Trip 1 : Departure from Geneva Cointrin International Airport to Nice-Côte d'Az…" at bounding box center [370, 114] width 387 height 9
click at [430, 161] on div "Unless we hear from you, we’ll close the request within 12 hours to ensure opti…" at bounding box center [365, 154] width 396 height 18
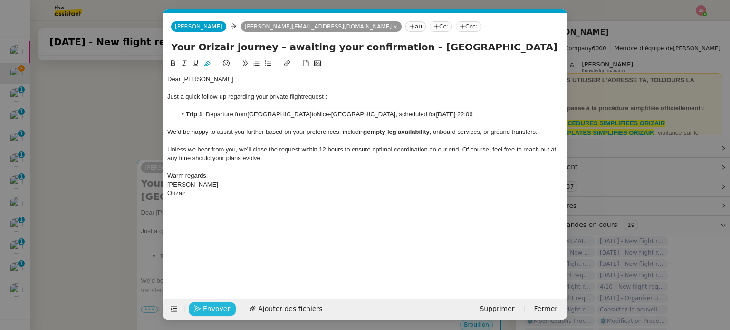
click at [217, 306] on span "Envoyer" at bounding box center [216, 309] width 27 height 11
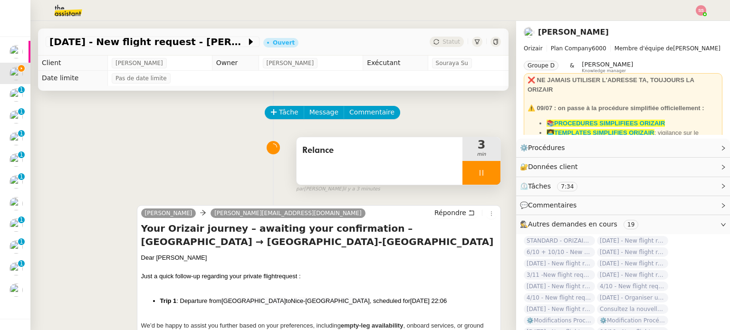
click at [470, 167] on div at bounding box center [481, 173] width 38 height 24
click at [481, 169] on button at bounding box center [490, 173] width 19 height 24
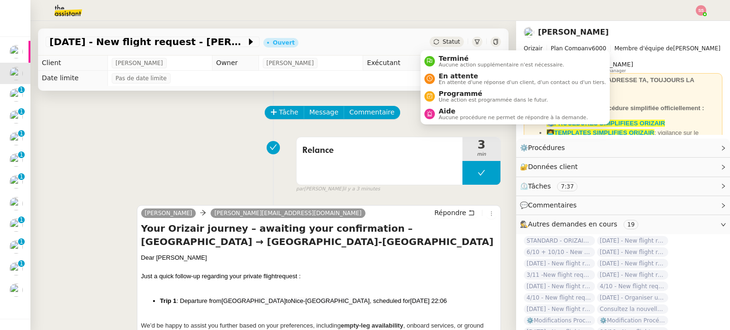
click at [433, 42] on icon at bounding box center [436, 42] width 6 height 6
click at [449, 75] on span "En attente" at bounding box center [522, 76] width 167 height 8
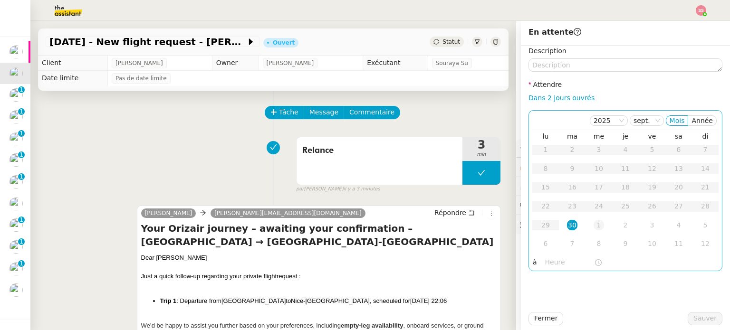
click at [595, 225] on div "1" at bounding box center [599, 225] width 10 height 10
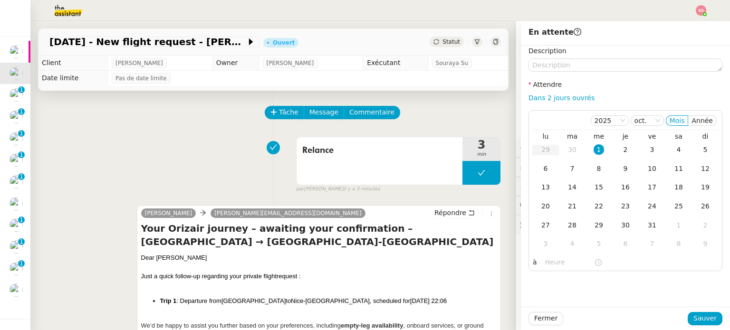
click at [702, 327] on div "Fermer Sauver" at bounding box center [625, 318] width 209 height 23
click at [701, 325] on button "Sauver" at bounding box center [705, 318] width 35 height 13
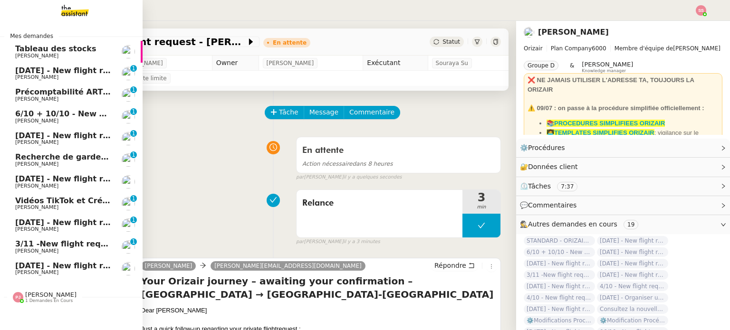
click at [32, 68] on span "[DATE] - New flight request - As Bo" at bounding box center [90, 70] width 150 height 9
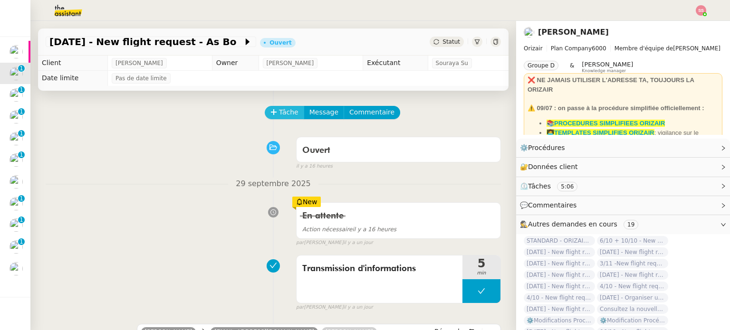
click at [279, 110] on span "Tâche" at bounding box center [288, 112] width 19 height 11
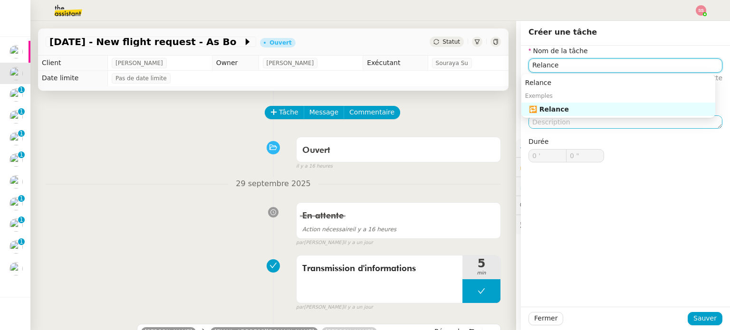
drag, startPoint x: 539, startPoint y: 107, endPoint x: 557, endPoint y: 125, distance: 25.9
click at [540, 107] on div "🔁 Relance" at bounding box center [620, 109] width 183 height 9
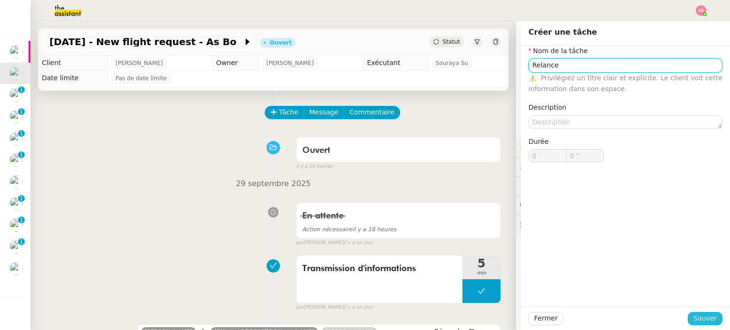
type input "Relance"
drag, startPoint x: 692, startPoint y: 320, endPoint x: 632, endPoint y: 293, distance: 65.9
click at [693, 321] on span "Sauver" at bounding box center [704, 318] width 23 height 11
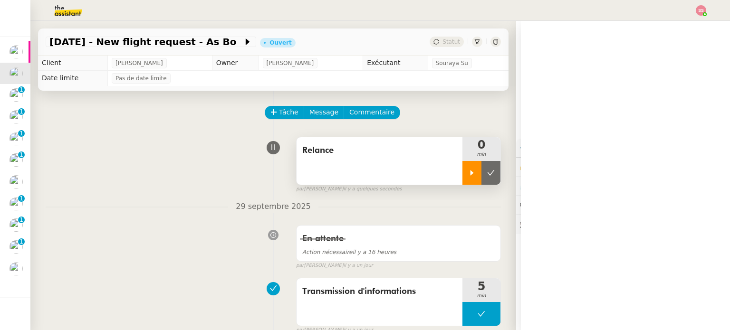
click at [462, 178] on div at bounding box center [471, 173] width 19 height 24
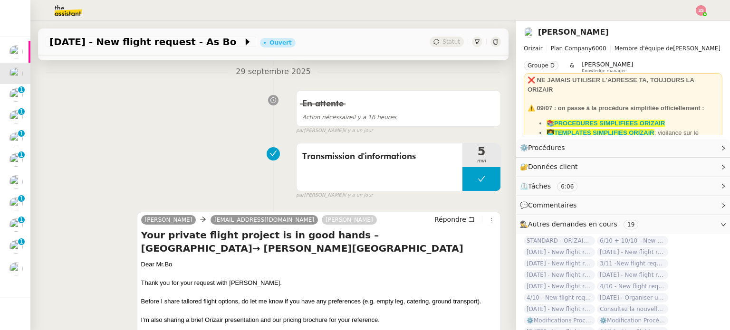
scroll to position [143, 0]
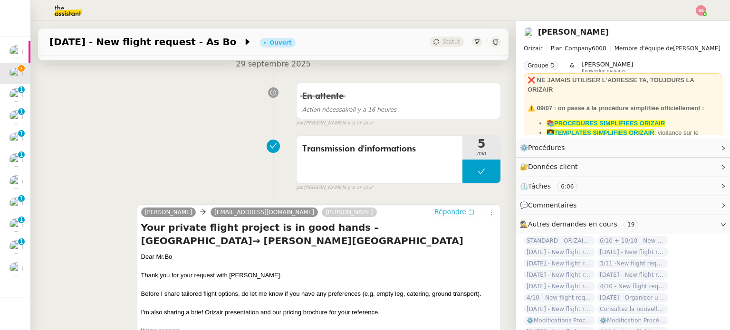
click at [447, 212] on span "Répondre" at bounding box center [450, 212] width 32 height 10
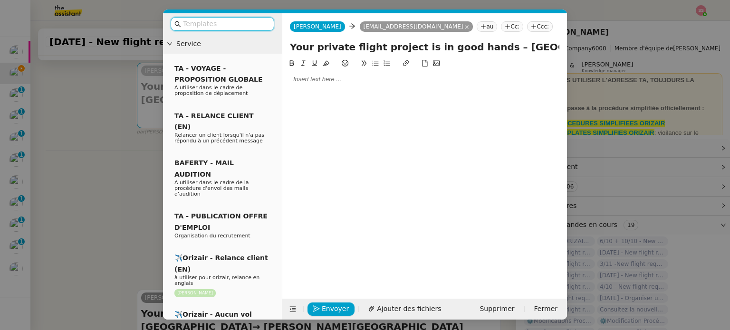
click at [233, 25] on input "text" at bounding box center [226, 24] width 86 height 11
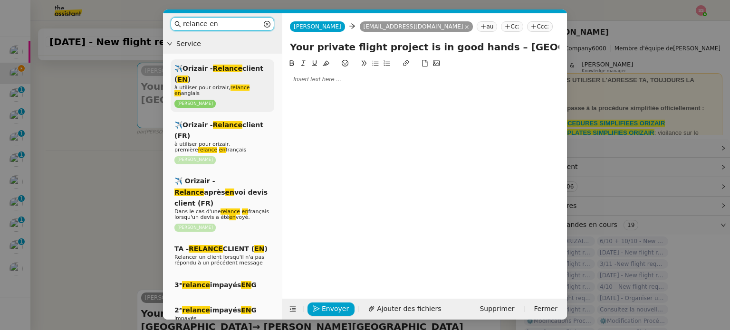
type input "relance en"
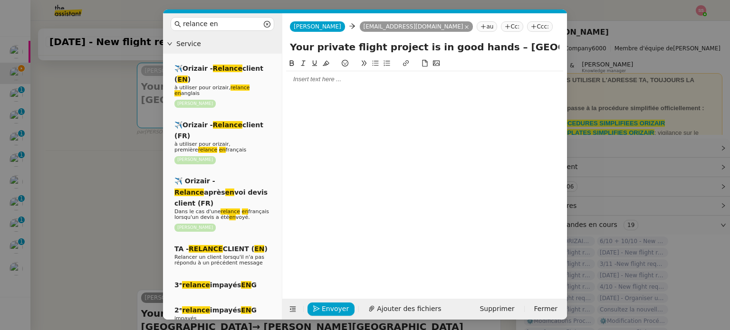
drag, startPoint x: 236, startPoint y: 75, endPoint x: 303, endPoint y: 81, distance: 67.8
click at [236, 75] on div "✈️Orizair - Relance client ( EN ) à utiliser pour orizair, relance en anglais […" at bounding box center [223, 85] width 104 height 53
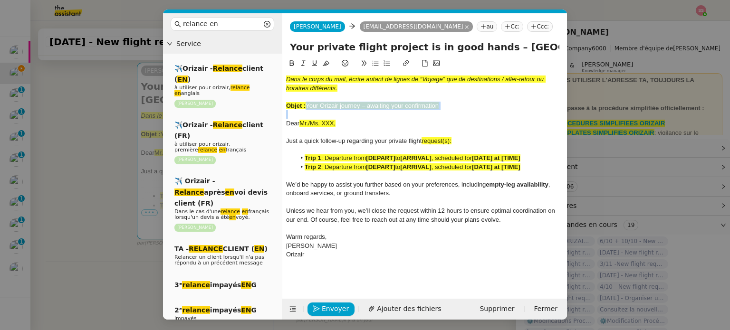
drag, startPoint x: 306, startPoint y: 104, endPoint x: 453, endPoint y: 115, distance: 147.8
click at [453, 115] on div "Dans le corps du mail, écrire autant de lignes de “Voyage” que de destinations …" at bounding box center [424, 167] width 277 height 192
copy span "Your Orizair journey – awaiting your confirmation"
drag, startPoint x: 481, startPoint y: 47, endPoint x: 268, endPoint y: 41, distance: 213.0
click at [268, 41] on nz-layout "relance en Service ✈️Orizair - Relance client ( EN ) à utiliser pour orizair, r…" at bounding box center [365, 166] width 404 height 307
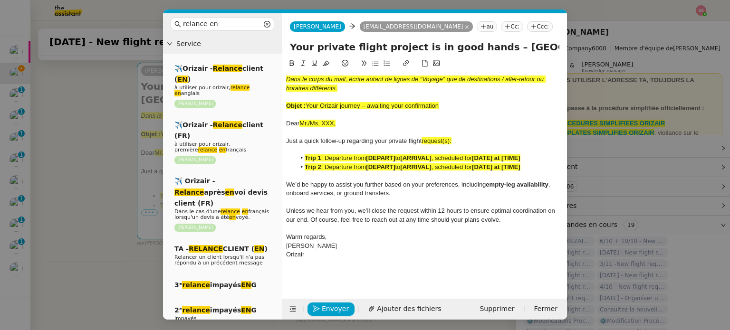
paste input "Your Orizair journey – awaiting your confirmation"
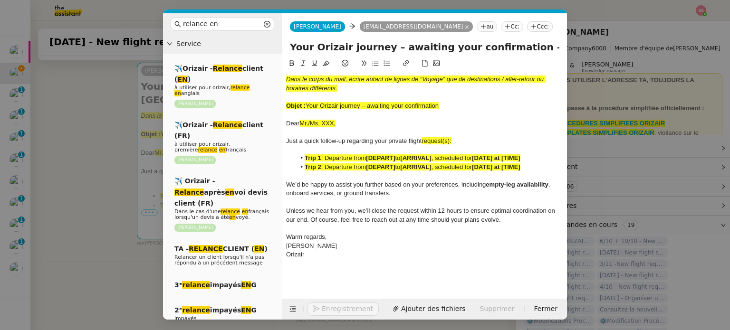
type input "Your Orizair journey – awaiting your confirmation – London Southend Airport→ Ch…"
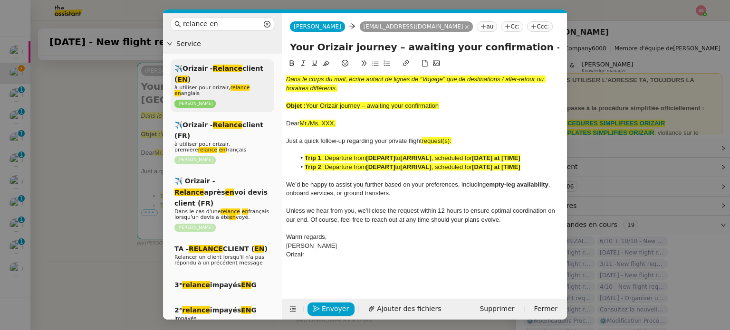
drag, startPoint x: 456, startPoint y: 109, endPoint x: 271, endPoint y: 64, distance: 190.8
click at [271, 64] on nz-layout "relance en Service ✈️Orizair - Relance client ( EN ) à utiliser pour orizair, r…" at bounding box center [365, 166] width 404 height 307
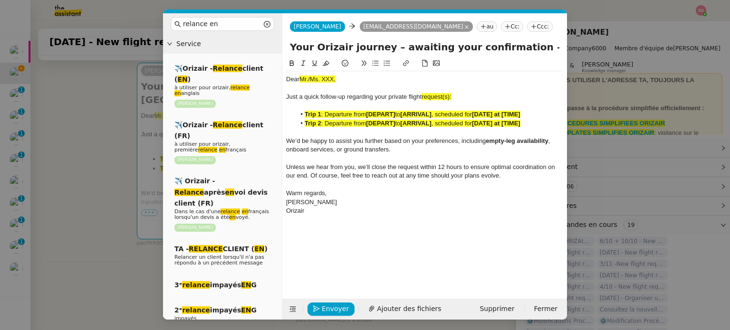
click at [531, 29] on icon at bounding box center [534, 27] width 6 height 6
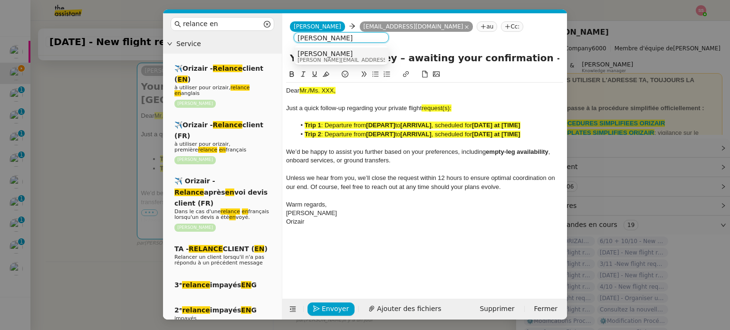
type input "[PERSON_NAME]"
click at [319, 58] on span "[PERSON_NAME][EMAIL_ADDRESS][DOMAIN_NAME]" at bounding box center [365, 60] width 135 height 5
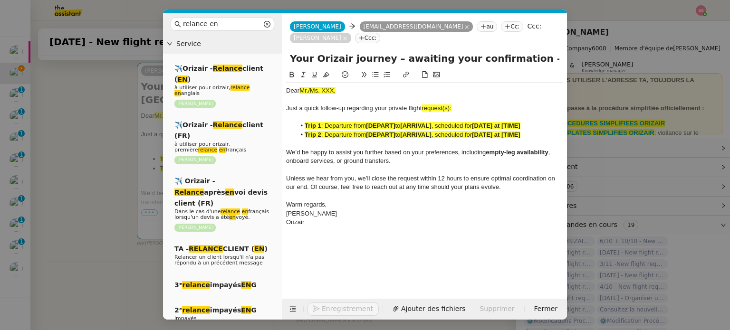
drag, startPoint x: 87, startPoint y: 161, endPoint x: 118, endPoint y: 161, distance: 30.9
click at [87, 162] on nz-modal-container "relance en Service ✈️Orizair - Relance client ( EN ) à utiliser pour orizair, r…" at bounding box center [365, 165] width 730 height 330
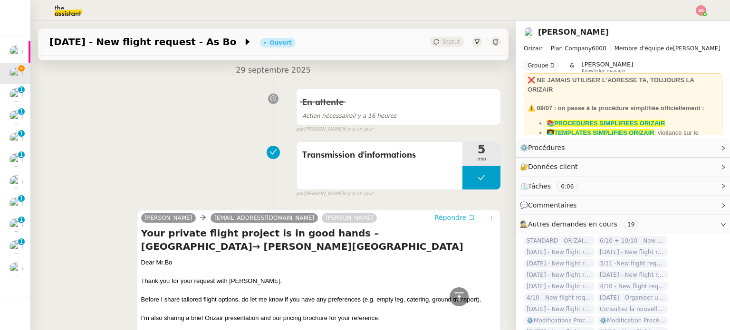
scroll to position [331, 0]
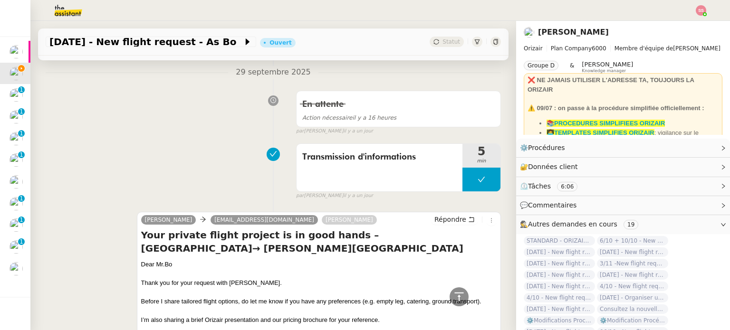
click at [159, 264] on div "Dear Mr. Bo" at bounding box center [319, 265] width 356 height 10
copy div "Dear Mr. Bo"
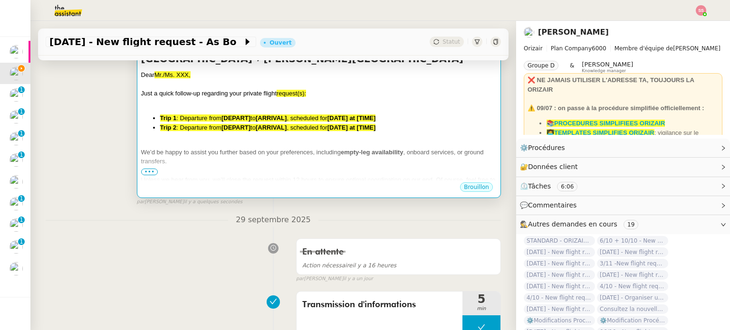
scroll to position [93, 0]
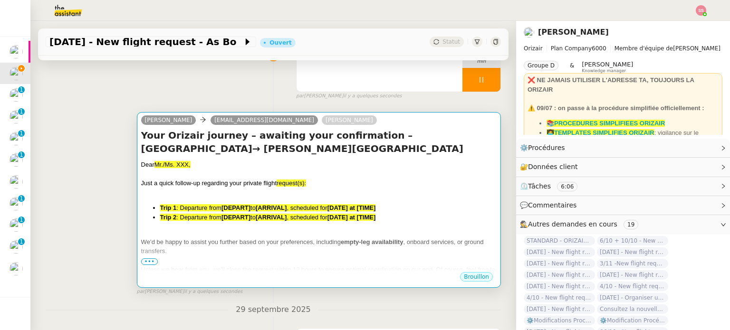
click at [233, 164] on div "Dear Mr./Ms. XXX," at bounding box center [319, 165] width 356 height 10
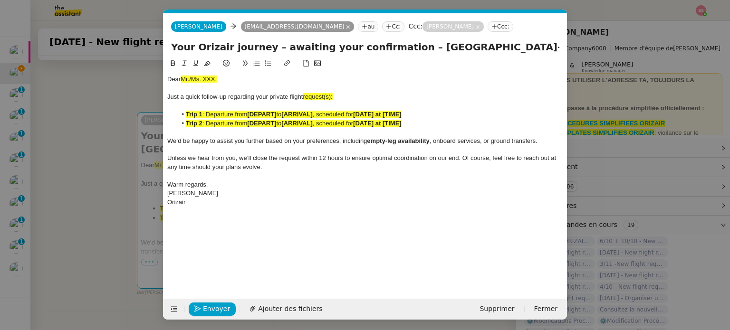
scroll to position [0, 50]
click at [197, 78] on span "Mr./Ms. XXX," at bounding box center [199, 79] width 36 height 7
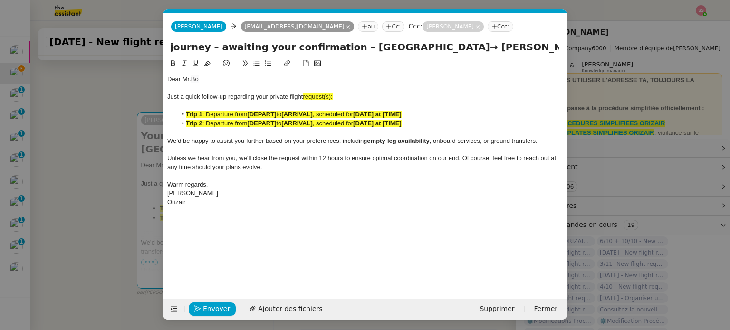
scroll to position [0, 144]
drag, startPoint x: 403, startPoint y: 46, endPoint x: 572, endPoint y: 82, distance: 173.0
click at [574, 82] on nz-modal-container "relance en Service ✈️Orizair - Relance client ( EN ) à utiliser pour orizair, r…" at bounding box center [365, 165] width 730 height 330
click at [347, 100] on div "Just a quick follow-up regarding your private flight request(s):" at bounding box center [365, 97] width 396 height 9
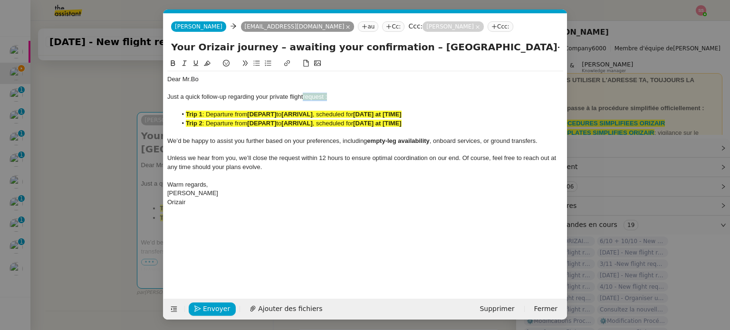
drag, startPoint x: 337, startPoint y: 98, endPoint x: 304, endPoint y: 95, distance: 32.5
click at [304, 95] on div "Just a quick follow-up regarding your private flight request :" at bounding box center [365, 97] width 396 height 9
drag, startPoint x: 206, startPoint y: 66, endPoint x: 219, endPoint y: 75, distance: 16.0
click at [207, 66] on icon at bounding box center [207, 63] width 7 height 5
click at [265, 119] on li "Trip 2 : Departure from [DEPART] to [ARRIVAL] , scheduled for [DATE] at [TIME]" at bounding box center [370, 123] width 387 height 9
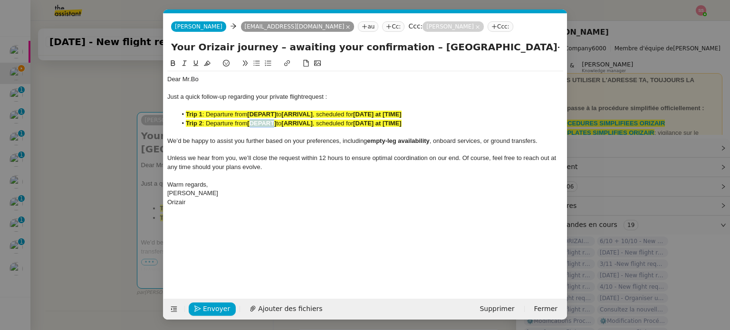
click at [265, 119] on li "Trip 2 : Departure from [DEPART] to [ARRIVAL] , scheduled for [DATE] at [TIME]" at bounding box center [370, 123] width 387 height 9
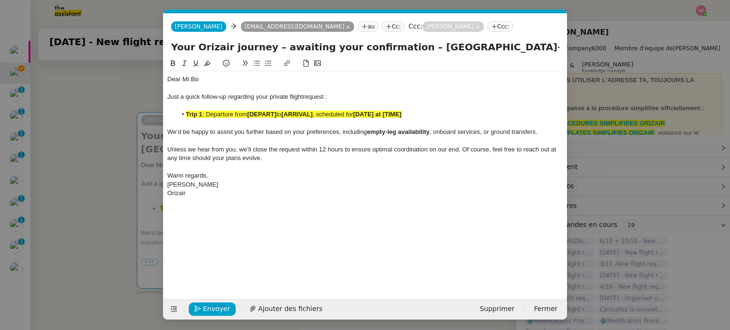
click at [320, 113] on span ", scheduled for" at bounding box center [333, 114] width 40 height 7
click at [209, 60] on icon at bounding box center [207, 63] width 7 height 7
click at [144, 171] on nz-modal-container "relance en Service ✈️Orizair - Relance client ( EN ) à utiliser pour orizair, r…" at bounding box center [365, 165] width 730 height 330
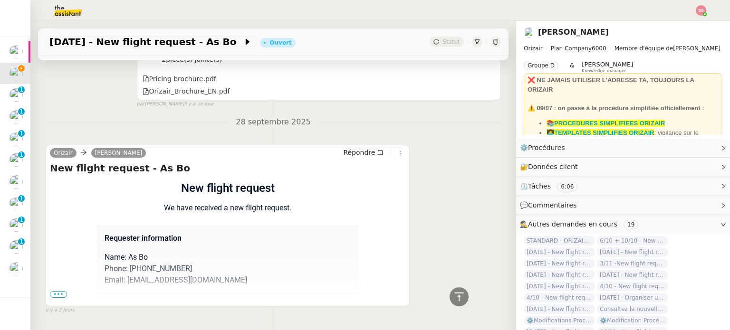
scroll to position [692, 0]
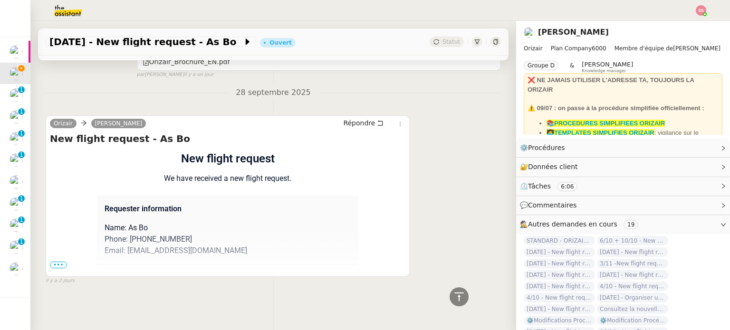
click at [50, 257] on div "Flight request created by As Bo New flight request We have received a new fligh…" at bounding box center [228, 318] width 356 height 337
click at [55, 262] on span "•••" at bounding box center [58, 265] width 17 height 7
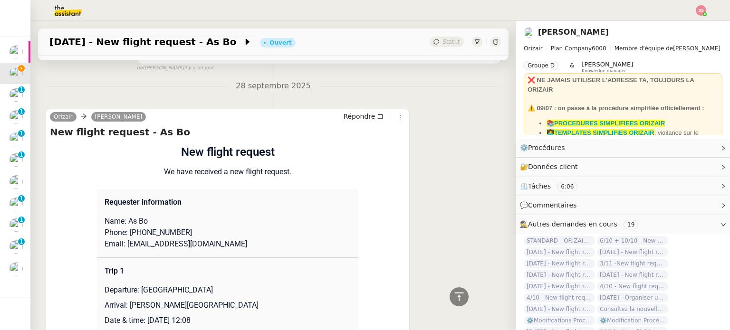
scroll to position [834, 0]
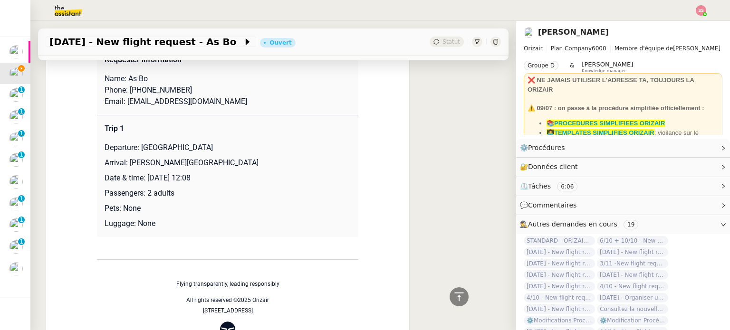
drag, startPoint x: 135, startPoint y: 149, endPoint x: 225, endPoint y: 151, distance: 89.8
click at [225, 151] on p "Departure: London Southend Airport" at bounding box center [228, 147] width 246 height 11
copy p "London Southend Airport"
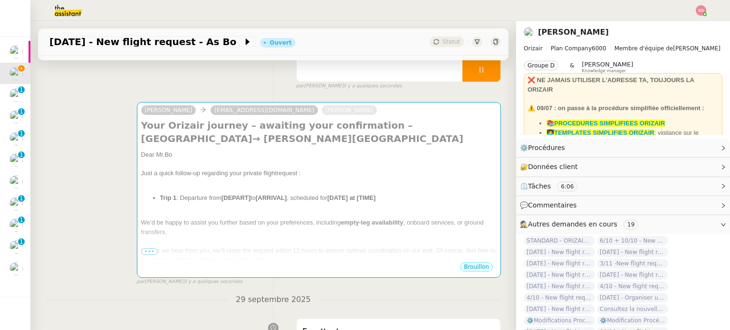
scroll to position [26, 0]
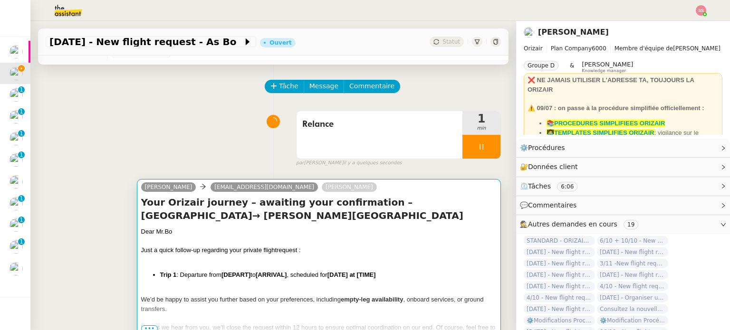
click at [257, 222] on h4 "Your Orizair journey – awaiting your confirmation – London Southend Airport→ Ch…" at bounding box center [319, 209] width 356 height 27
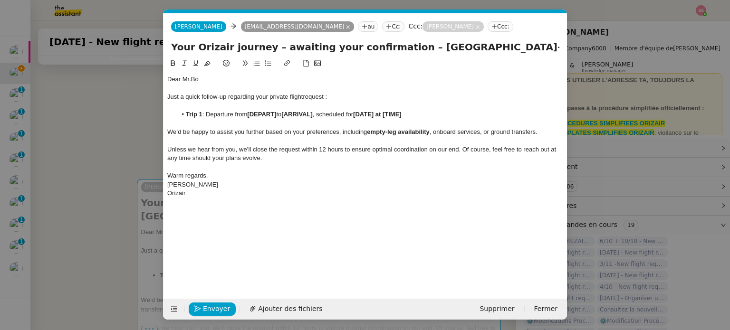
scroll to position [0, 50]
drag, startPoint x: 278, startPoint y: 113, endPoint x: 249, endPoint y: 114, distance: 28.5
click at [249, 114] on li "Trip 1 : Departure from [DEPART] to [ARRIVAL] , scheduled for [DATE] at [TIME]" at bounding box center [370, 114] width 387 height 9
click at [103, 209] on nz-modal-container "relance en Service ✈️Orizair - Relance client ( EN ) à utiliser pour orizair, r…" at bounding box center [365, 165] width 730 height 330
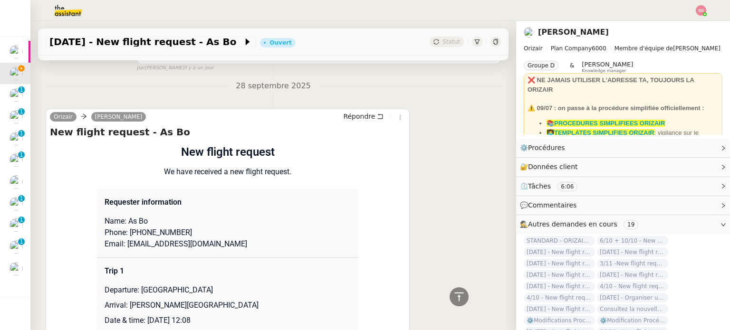
scroll to position [834, 0]
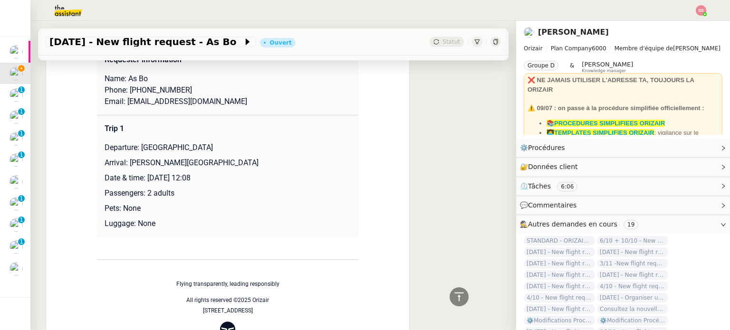
drag, startPoint x: 125, startPoint y: 162, endPoint x: 300, endPoint y: 159, distance: 174.9
click at [300, 159] on p "Arrival: Charles de Gaulle International Airport" at bounding box center [228, 162] width 246 height 11
copy p "Charles de Gaulle International Airport"
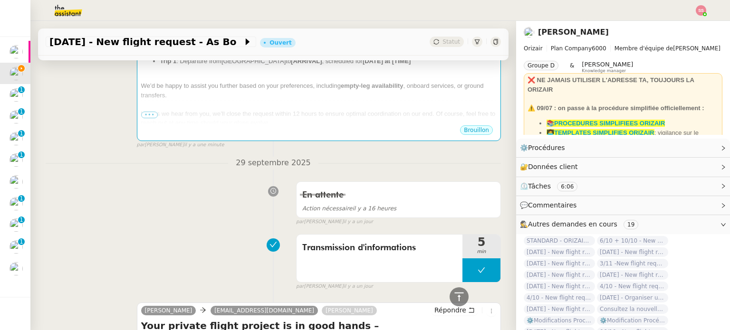
scroll to position [169, 0]
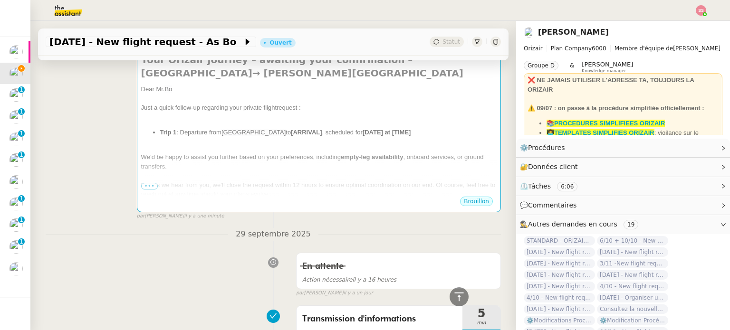
click at [304, 159] on span "We’d be happy to assist you further based on your preferences, including" at bounding box center [241, 157] width 200 height 7
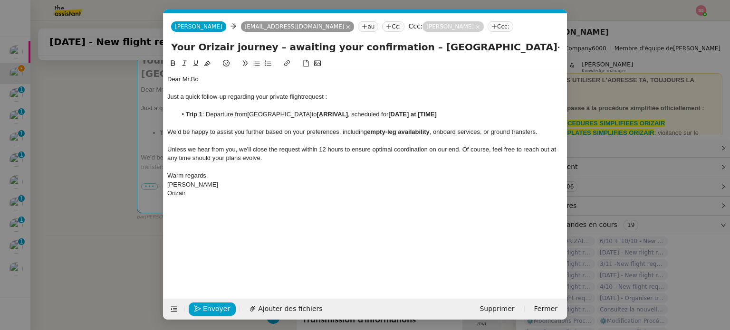
scroll to position [0, 50]
drag, startPoint x: 357, startPoint y: 114, endPoint x: 330, endPoint y: 114, distance: 27.6
click at [330, 114] on strong "[ARRIVAL]" at bounding box center [332, 114] width 31 height 7
click at [110, 220] on nz-modal-container "relance en Service ✈️Orizair - Relance client ( EN ) à utiliser pour orizair, r…" at bounding box center [365, 165] width 730 height 330
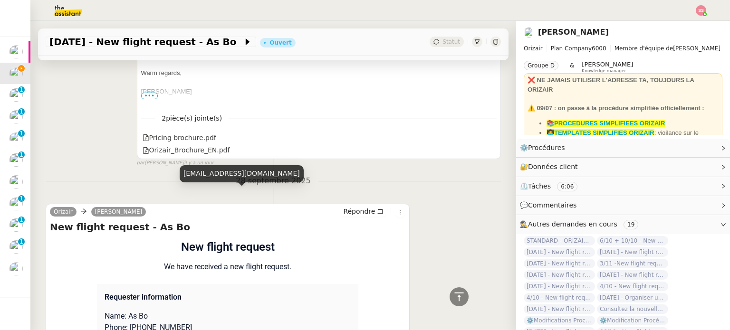
scroll to position [787, 0]
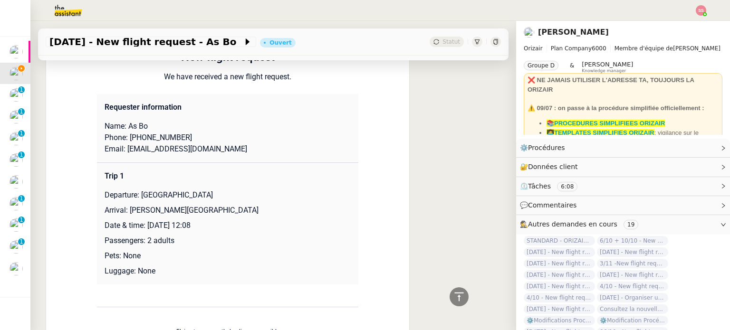
drag, startPoint x: 144, startPoint y: 224, endPoint x: 239, endPoint y: 226, distance: 95.6
click at [239, 226] on p "Date & time: 5th March 2026 12:08" at bounding box center [228, 225] width 246 height 11
copy p "5th March 2026 12:08"
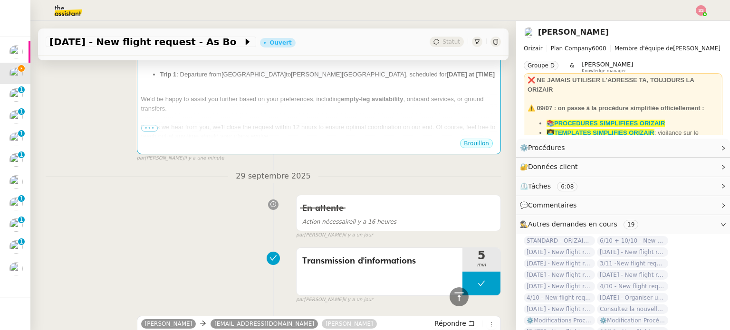
scroll to position [121, 0]
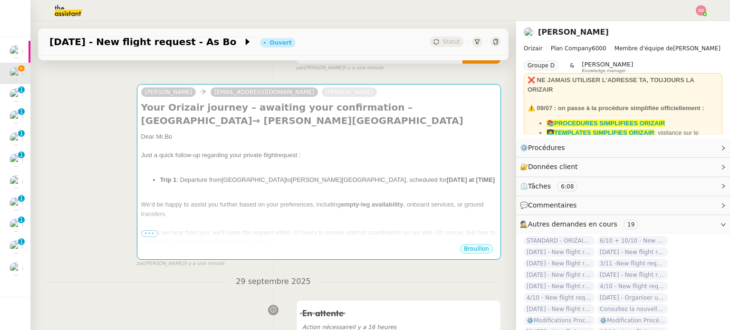
click at [392, 185] on li "Trip 1 : Departure from London Southend Airport to Charles de Gaulle Internatio…" at bounding box center [328, 180] width 337 height 10
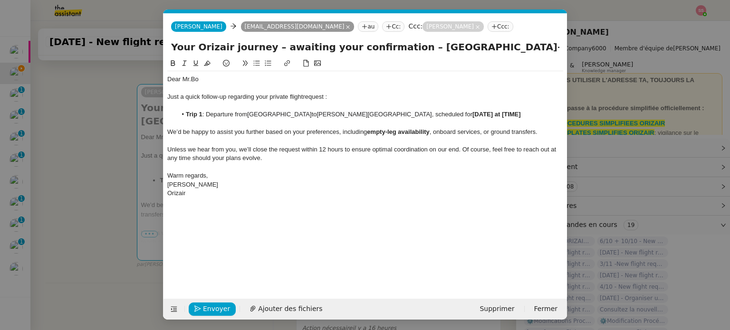
scroll to position [0, 50]
drag, startPoint x: 474, startPoint y: 114, endPoint x: 560, endPoint y: 110, distance: 86.6
click at [560, 110] on li "Trip 1 : Departure from London Southend Airport to Charles de Gaulle Internatio…" at bounding box center [370, 114] width 387 height 9
click at [450, 157] on div "Unless we hear from you, we’ll close the request within 12 hours to ensure opti…" at bounding box center [365, 154] width 396 height 18
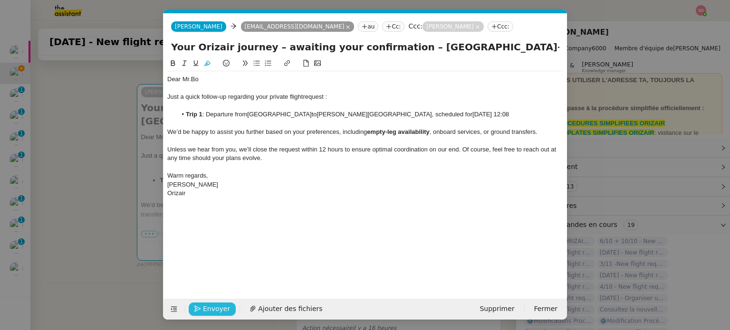
click at [218, 310] on span "Envoyer" at bounding box center [216, 309] width 27 height 11
click at [248, 116] on li "Trip 1 : Departure from London Southend Airport to Charles de Gaulle Internatio…" at bounding box center [370, 114] width 387 height 9
click at [0, 0] on lt-span "Supprimer les doubles espaces" at bounding box center [0, 0] width 0 height 0
click at [207, 310] on span "Envoyer" at bounding box center [216, 309] width 27 height 11
click at [207, 310] on span "Confirmer l'envoi" at bounding box center [231, 309] width 57 height 11
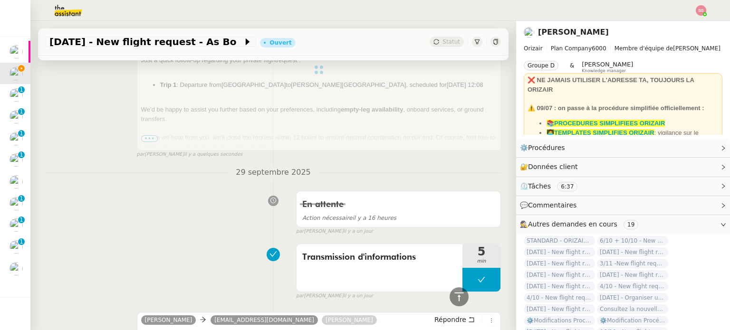
scroll to position [74, 0]
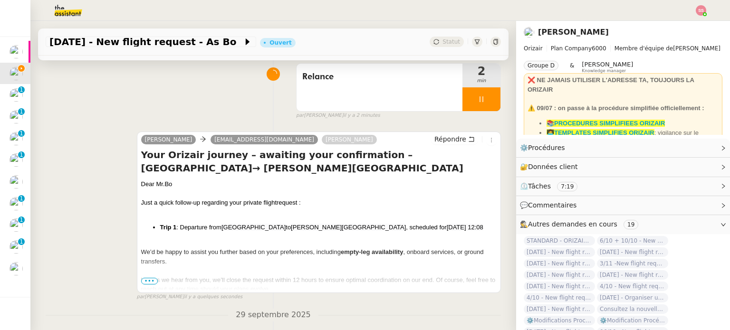
click at [146, 282] on span "•••" at bounding box center [149, 281] width 17 height 7
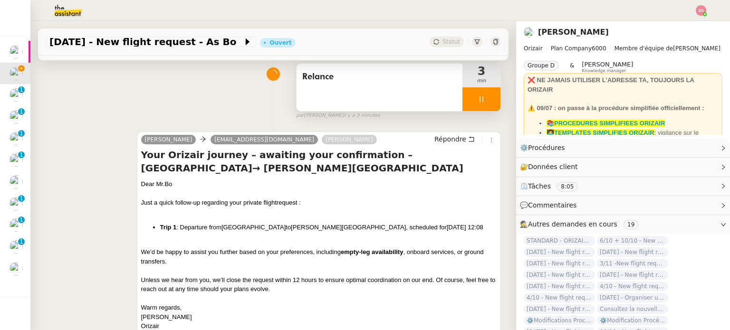
click at [482, 101] on div at bounding box center [481, 99] width 38 height 24
click at [487, 101] on icon at bounding box center [491, 100] width 8 height 8
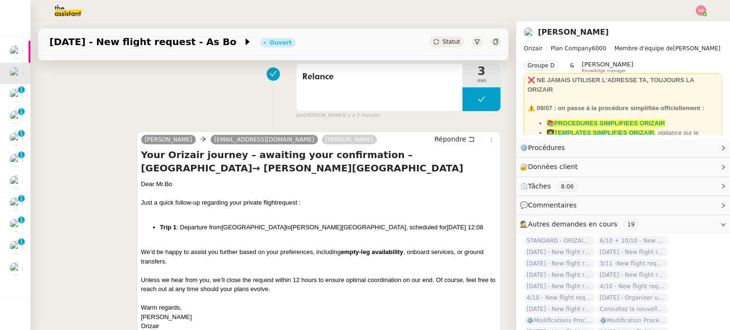
click at [443, 43] on span "Statut" at bounding box center [452, 41] width 18 height 7
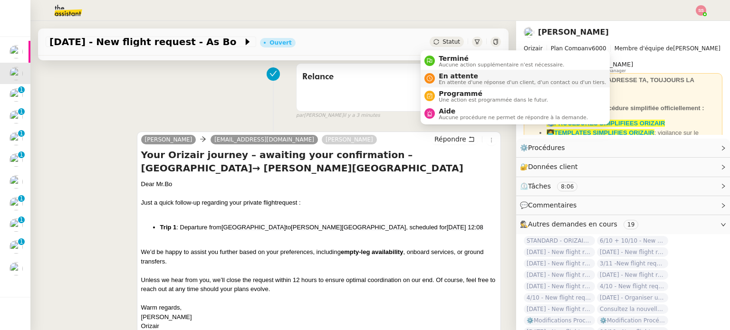
click at [462, 80] on span "En attente d'une réponse d'un client, d'un contact ou d'un tiers." at bounding box center [522, 82] width 167 height 5
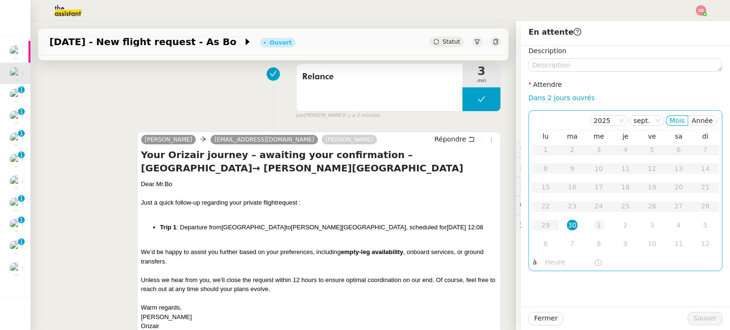
click at [594, 223] on div "1" at bounding box center [599, 225] width 10 height 10
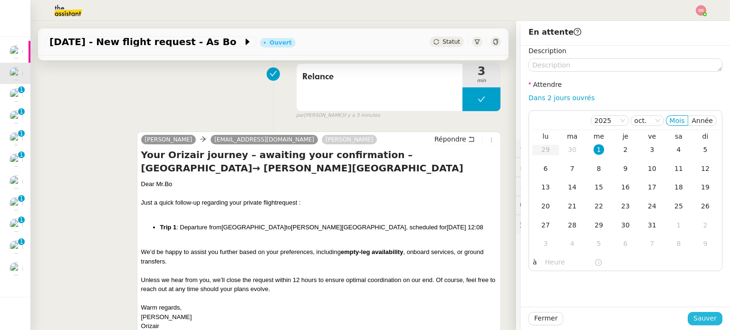
click at [699, 316] on span "Sauver" at bounding box center [704, 318] width 23 height 11
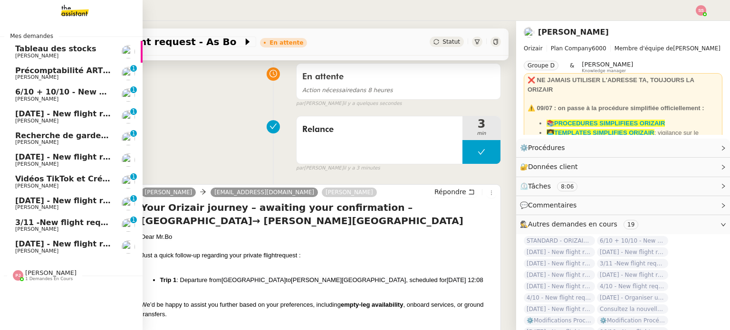
click at [47, 87] on link "6/10 + 10/10 - New flight request - Sanjit Raman Louis Frei 0 1 2 3 4 5 6 7 8 9" at bounding box center [71, 95] width 143 height 22
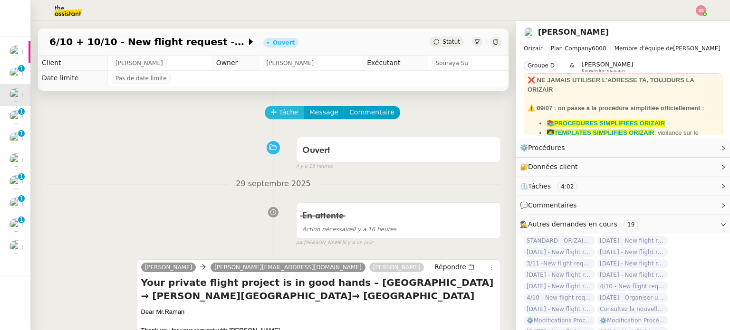
click at [282, 112] on span "Tâche" at bounding box center [288, 112] width 19 height 11
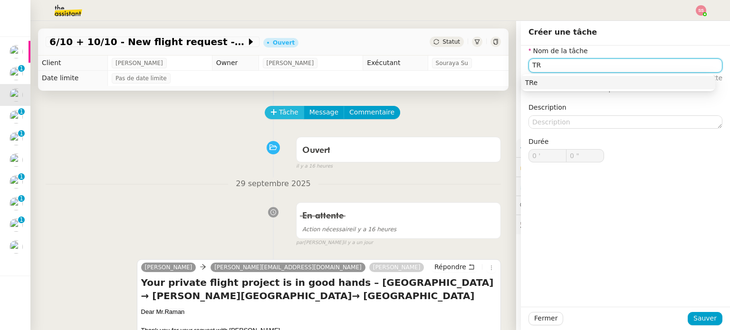
type input "T"
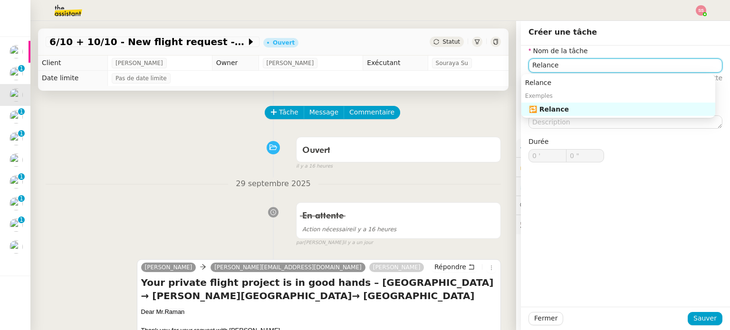
click at [618, 108] on div "🔁 Relance" at bounding box center [620, 109] width 183 height 9
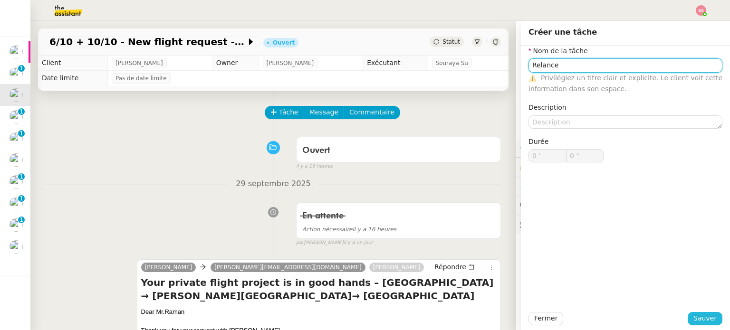
type input "Relance"
click at [703, 323] on span "Sauver" at bounding box center [704, 318] width 23 height 11
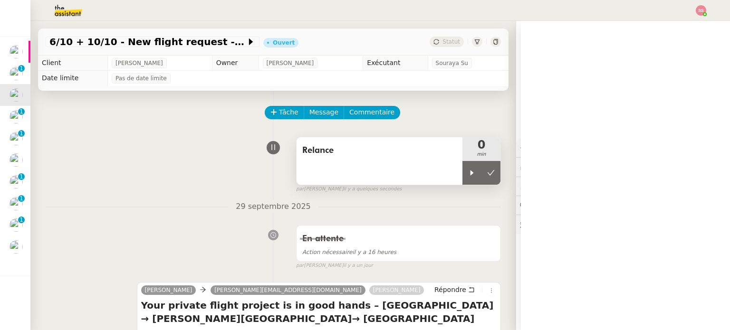
click at [462, 161] on div "0 min" at bounding box center [481, 149] width 38 height 24
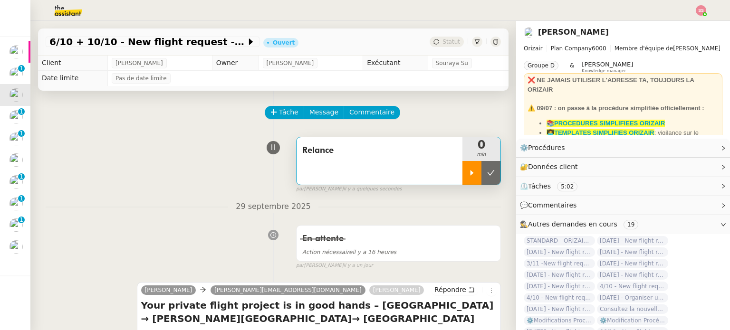
click at [462, 169] on div at bounding box center [471, 173] width 19 height 24
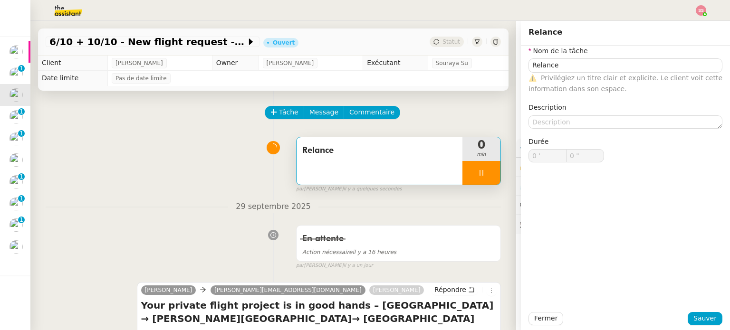
type input "Relance"
type input "0 '"
type input "0 ""
type input "Relance"
type input "0 '"
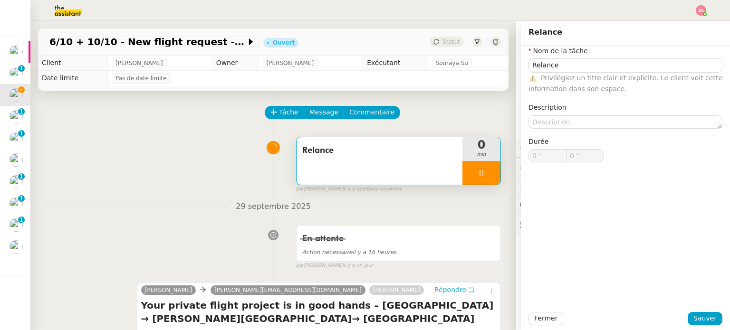
click at [435, 289] on span "Répondre" at bounding box center [450, 290] width 32 height 10
type input "1 ""
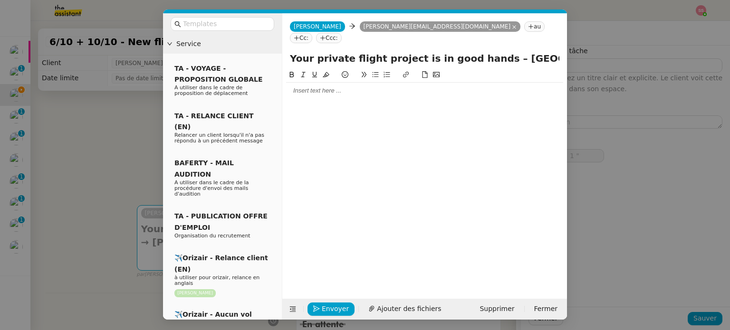
type input "Relance"
type input "0 '"
type input "1 ""
type input "Relance"
type input "0 '"
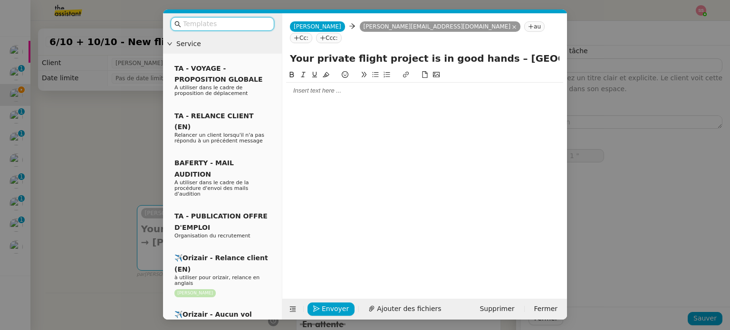
type input "1 ""
type input "Relance"
type input "0 '"
type input "1 ""
type input "Relance"
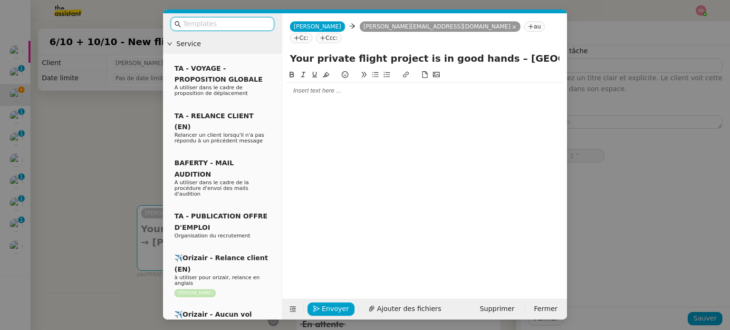
type input "0 '"
type input "2 ""
click at [260, 27] on input "text" at bounding box center [226, 24] width 86 height 11
type input "re"
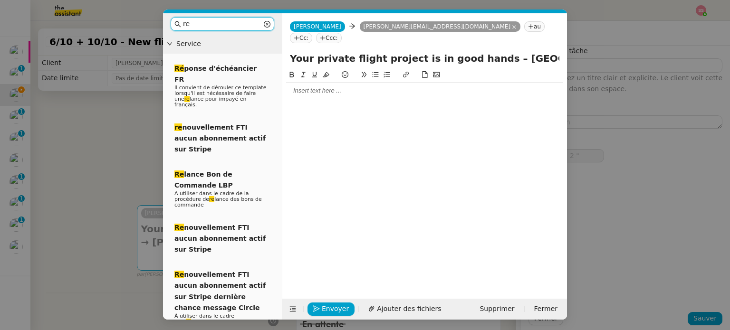
type input "3 ""
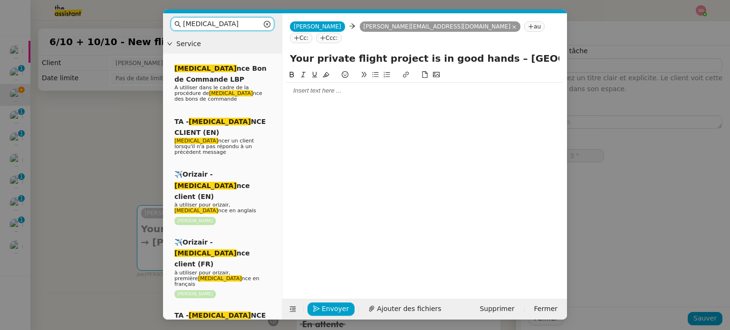
type input "relan"
type input "4 ""
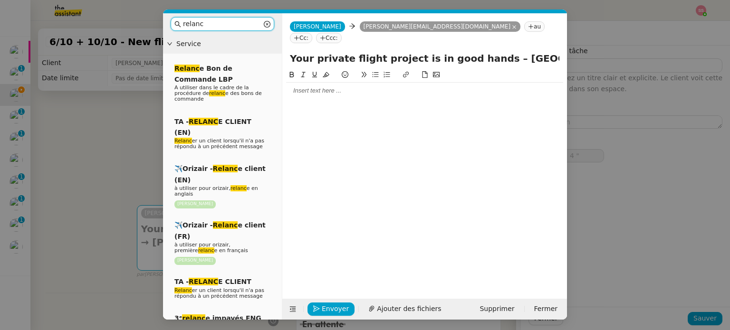
type input "relance"
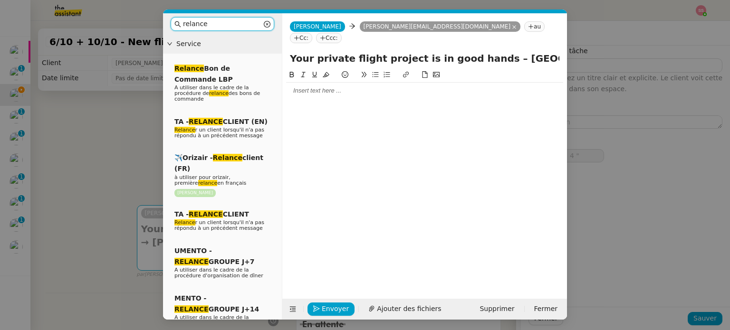
type input "5 ""
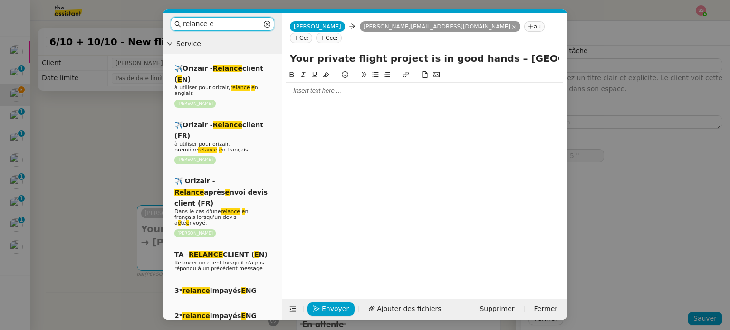
type input "relance en"
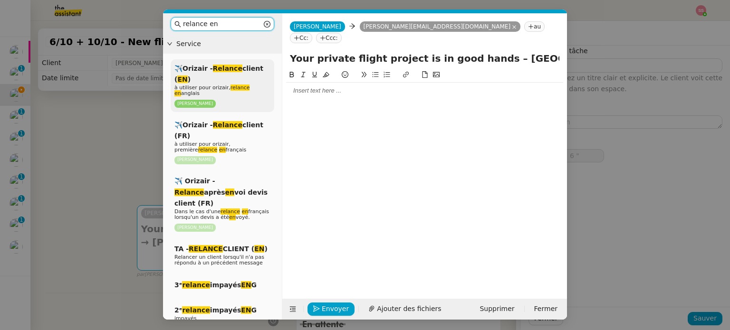
type input "7 ""
type input "relance en"
click at [249, 81] on div "✈️Orizair - Relance client ( EN ) à utiliser pour orizair, relance en anglais […" at bounding box center [223, 85] width 104 height 53
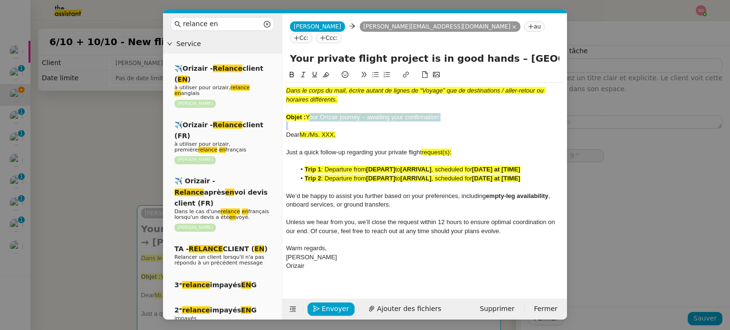
drag, startPoint x: 308, startPoint y: 104, endPoint x: 457, endPoint y: 112, distance: 149.0
click at [457, 112] on div "Dans le corps du mail, écrire autant de lignes de “Voyage” que de destinations …" at bounding box center [424, 179] width 277 height 192
drag, startPoint x: 481, startPoint y: 46, endPoint x: 276, endPoint y: 45, distance: 205.3
click at [276, 45] on nz-layout "relance en Service ✈️Orizair - Relance client ( EN ) à utiliser pour orizair, r…" at bounding box center [365, 166] width 404 height 307
type input "11 ""
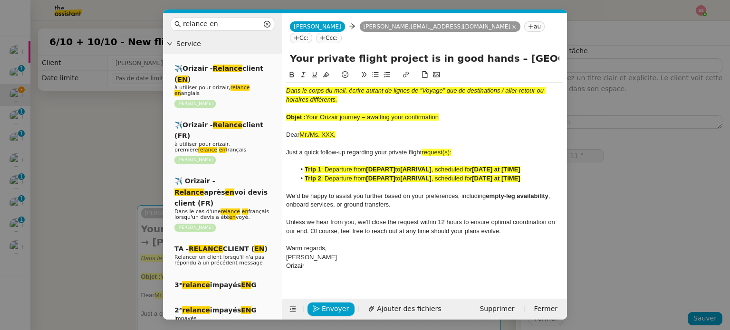
paste input "Orizair journey – awaiting your confirmation"
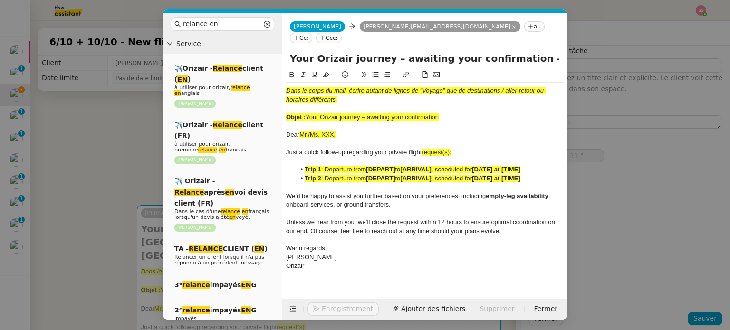
type input "Your Orizair journey – awaiting your confirmation – London City Airport → Paris…"
drag, startPoint x: 466, startPoint y: 106, endPoint x: 275, endPoint y: 64, distance: 196.3
click at [275, 64] on nz-layout "relance en Service ✈️Orizair - Relance client ( EN ) à utiliser pour orizair, r…" at bounding box center [365, 166] width 404 height 307
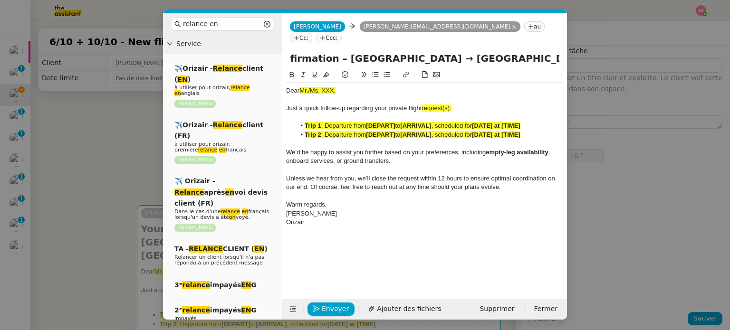
scroll to position [0, 285]
drag, startPoint x: 504, startPoint y: 47, endPoint x: 606, endPoint y: 56, distance: 102.6
click at [606, 56] on nz-modal-container "relance en Service ✈️Orizair - Relance client ( EN ) à utiliser pour orizair, r…" at bounding box center [365, 165] width 730 height 330
type input "17 ""
click at [459, 104] on div "Just a quick follow-up regarding your private flight request(s):" at bounding box center [424, 108] width 277 height 9
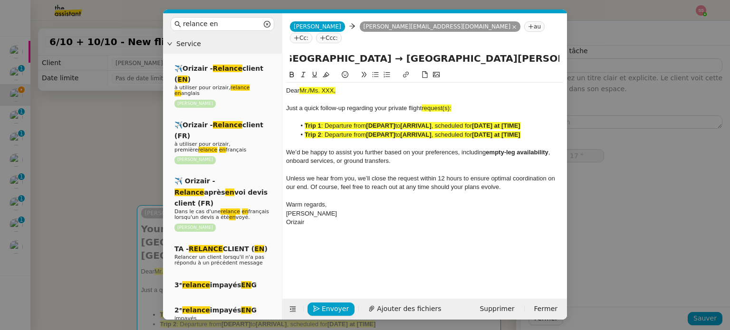
scroll to position [0, 0]
drag, startPoint x: 455, startPoint y: 97, endPoint x: 423, endPoint y: 96, distance: 31.9
click at [423, 104] on div "Just a quick follow-up regarding your private flight requests :" at bounding box center [424, 108] width 277 height 9
click at [328, 71] on icon at bounding box center [326, 74] width 7 height 7
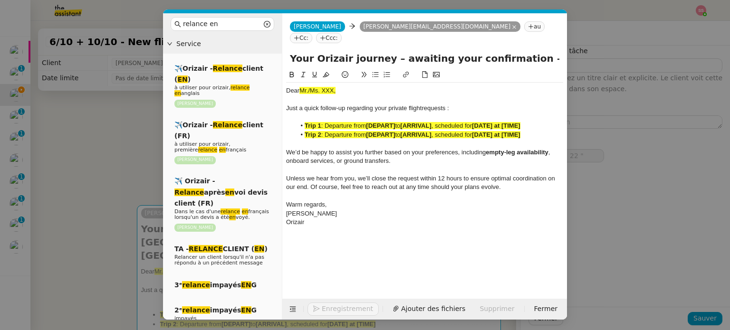
click at [83, 173] on nz-modal-container "relance en Service ✈️Orizair - Relance client ( EN ) à utiliser pour orizair, r…" at bounding box center [365, 165] width 730 height 330
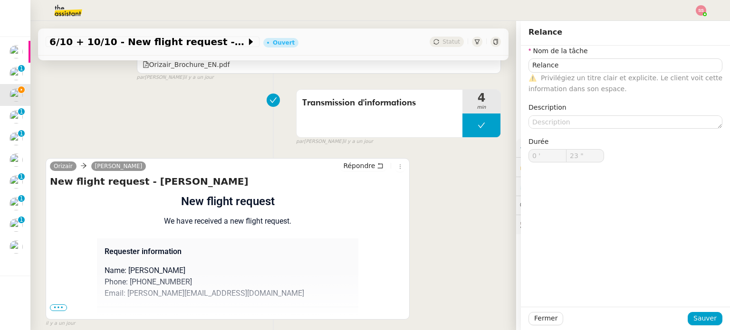
scroll to position [667, 0]
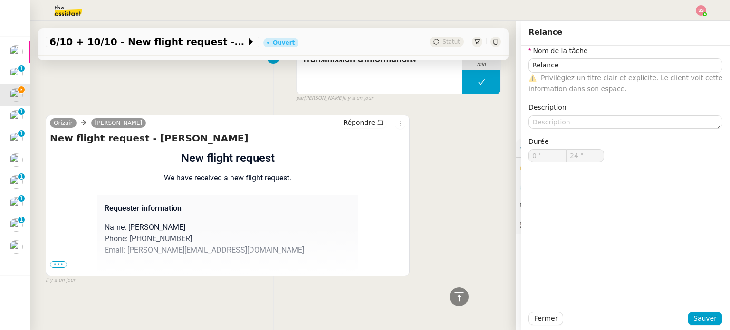
click at [53, 261] on span "•••" at bounding box center [58, 264] width 17 height 7
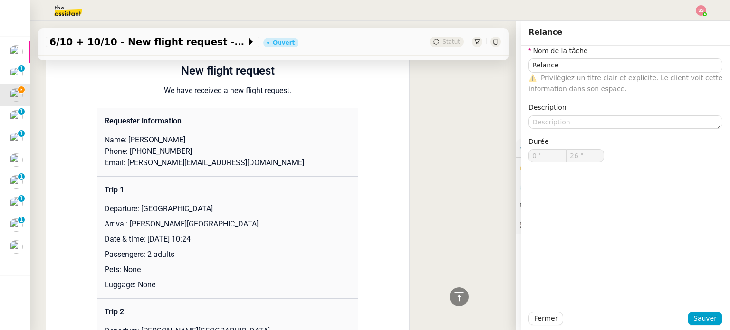
scroll to position [715, 0]
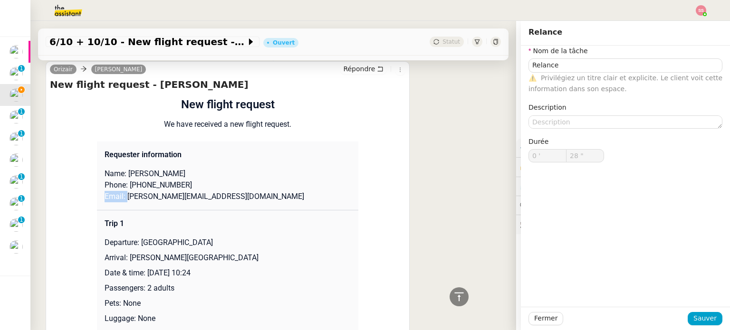
drag, startPoint x: 122, startPoint y: 197, endPoint x: 204, endPoint y: 191, distance: 82.5
click at [204, 191] on td "Requester information Name: Sanjit Raman Phone: +447935261236 Email: sanjit.ram…" at bounding box center [227, 176] width 261 height 69
click at [194, 216] on td "Trip 1 Departure: London City Airport Arrival: Paris Beauvais Tillé Airport Dat…" at bounding box center [227, 271] width 261 height 122
drag, startPoint x: 169, startPoint y: 174, endPoint x: 122, endPoint y: 170, distance: 47.3
click at [122, 170] on p "Name: Sanjit Raman" at bounding box center [228, 173] width 246 height 11
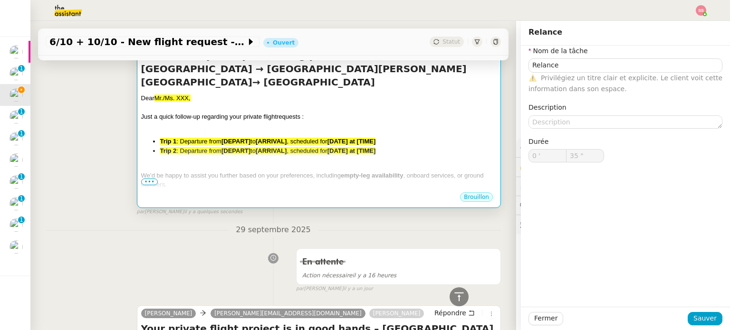
scroll to position [144, 0]
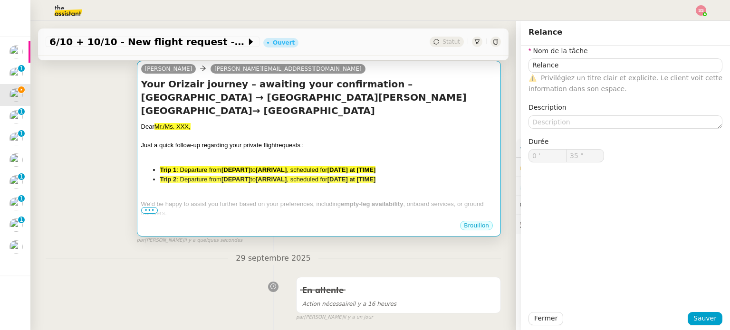
click at [268, 166] on strong "[ARRIVAL]" at bounding box center [271, 169] width 31 height 7
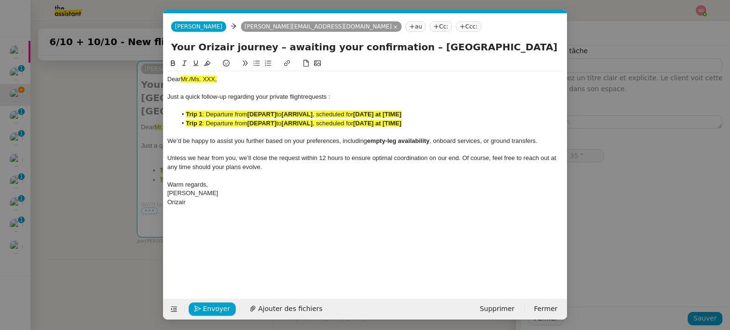
scroll to position [0, 50]
drag, startPoint x: 222, startPoint y: 81, endPoint x: 181, endPoint y: 78, distance: 41.4
click at [181, 78] on div "Dear Mr./Ms. XXX," at bounding box center [365, 79] width 396 height 9
type input "38 ""
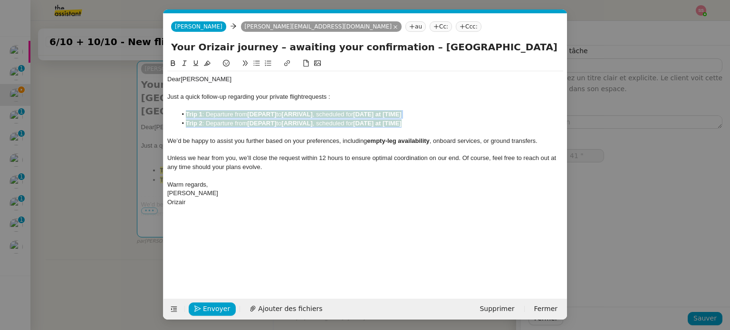
drag, startPoint x: 428, startPoint y: 122, endPoint x: 181, endPoint y: 115, distance: 247.3
click at [181, 115] on ul "Trip 1 : Departure from [DEPART] to [ARRIVAL] , scheduled for [DATE] at [TIME] …" at bounding box center [365, 119] width 396 height 18
click at [204, 66] on icon at bounding box center [207, 63] width 7 height 7
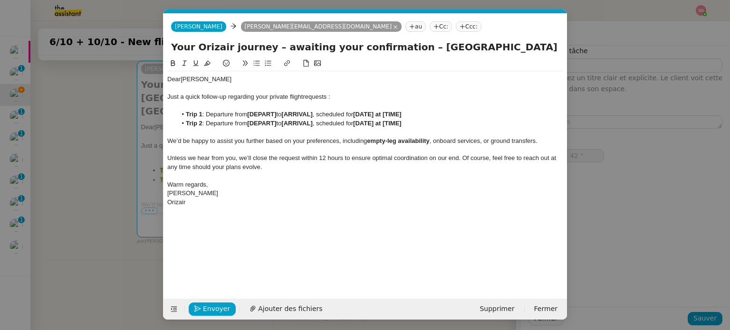
click at [116, 173] on nz-modal-container "relance en Service ✈️Orizair - Relance client ( EN ) à utiliser pour orizair, r…" at bounding box center [365, 165] width 730 height 330
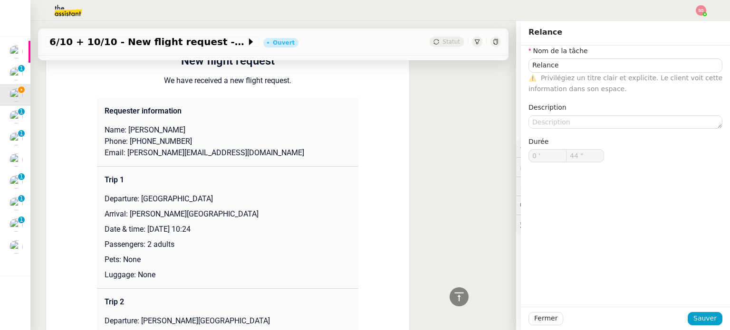
scroll to position [810, 0]
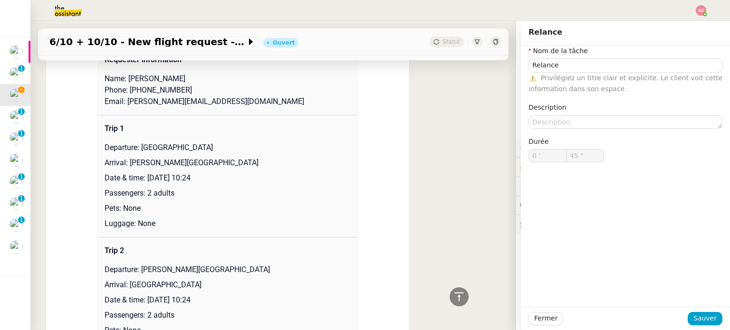
drag, startPoint x: 144, startPoint y: 151, endPoint x: 224, endPoint y: 149, distance: 79.9
click at [224, 149] on p "Departure: [GEOGRAPHIC_DATA]" at bounding box center [228, 147] width 246 height 11
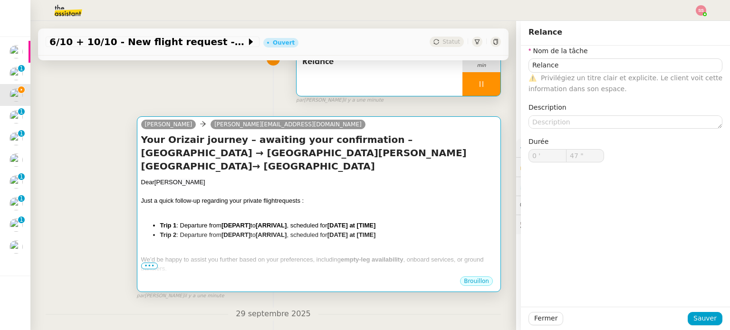
scroll to position [49, 0]
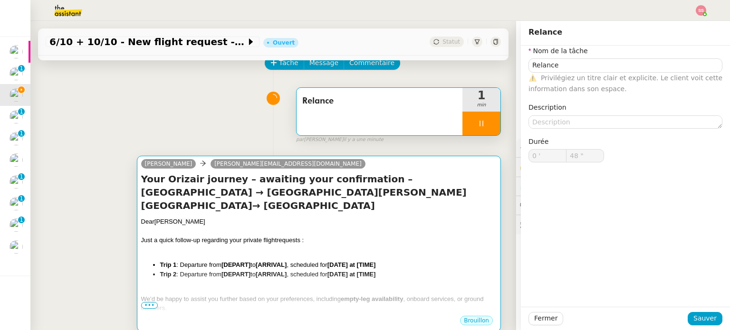
click at [243, 237] on span "Just a quick follow-up regarding your private flight" at bounding box center [208, 240] width 135 height 7
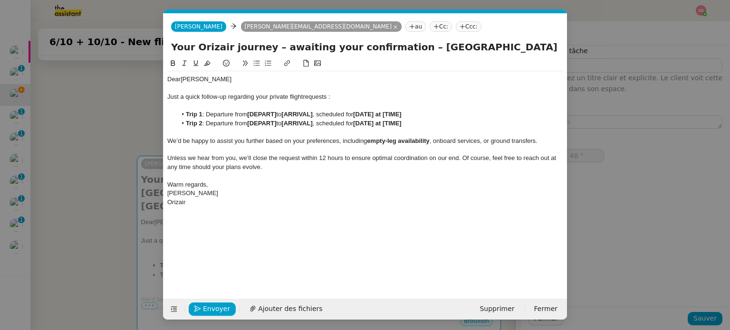
scroll to position [0, 50]
drag, startPoint x: 278, startPoint y: 112, endPoint x: 249, endPoint y: 112, distance: 29.0
click at [249, 112] on li "Trip 1 : Departure from [DEPART] to [ARRIVAL] , scheduled for [DATE] at [TIME]" at bounding box center [370, 114] width 387 height 9
drag, startPoint x: 318, startPoint y: 121, endPoint x: 288, endPoint y: 122, distance: 30.5
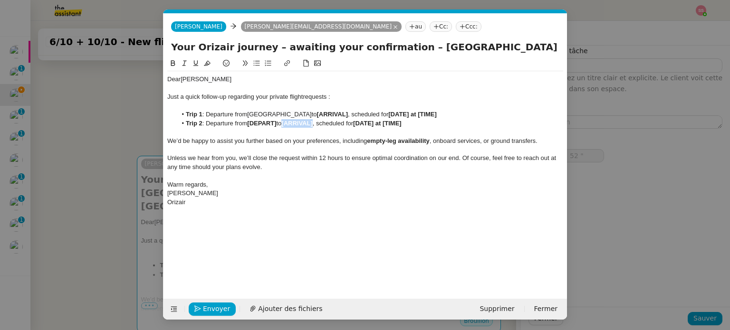
click at [288, 122] on strong "[ARRIVAL]" at bounding box center [296, 123] width 31 height 7
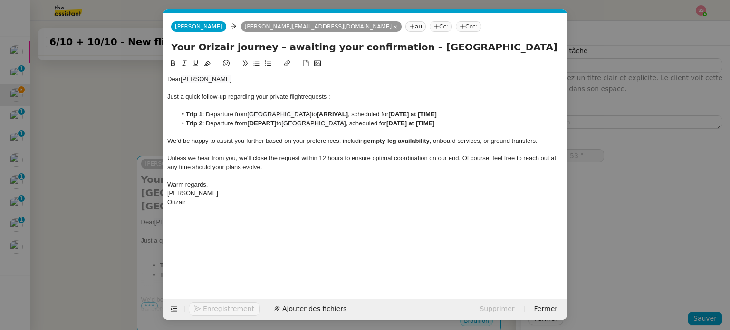
click at [251, 114] on span "[GEOGRAPHIC_DATA]" at bounding box center [279, 114] width 64 height 7
type input "54 ""
click at [0, 0] on lt-span "Supprimer les doubles espaces" at bounding box center [0, 0] width 0 height 0
click at [137, 195] on nz-modal-container "relance en Service ✈️Orizair - Relance client ( EN ) à utiliser pour orizair, r…" at bounding box center [365, 165] width 730 height 330
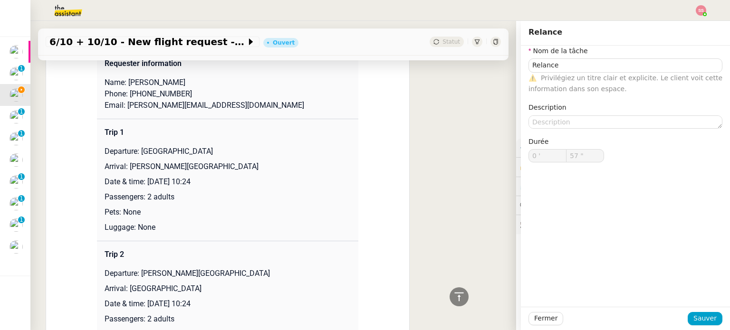
scroll to position [810, 0]
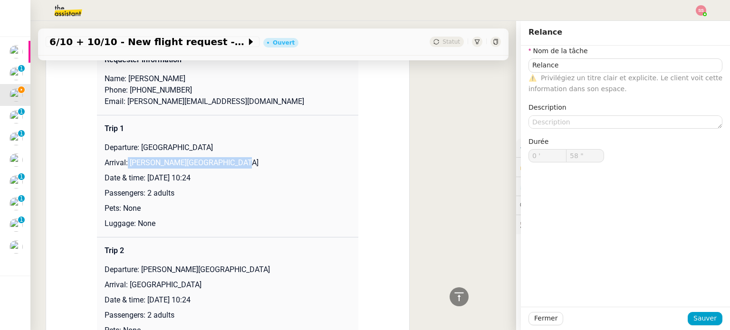
type input "59 ""
drag, startPoint x: 124, startPoint y: 165, endPoint x: 214, endPoint y: 167, distance: 90.3
click at [214, 167] on p "Arrival: Paris Beauvais Tillé Airport" at bounding box center [228, 162] width 246 height 11
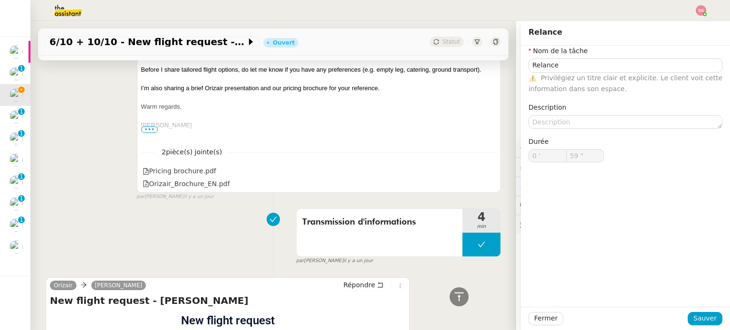
type input "1 '"
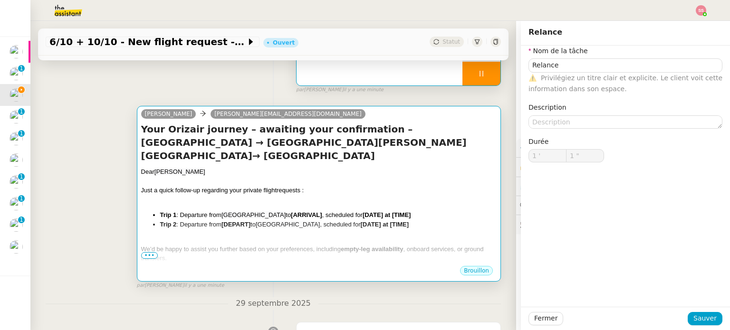
scroll to position [143, 0]
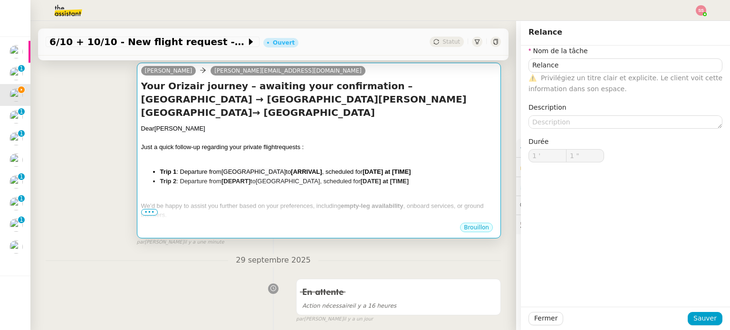
click at [338, 124] on div "Dear Sanjit Raman" at bounding box center [319, 129] width 356 height 10
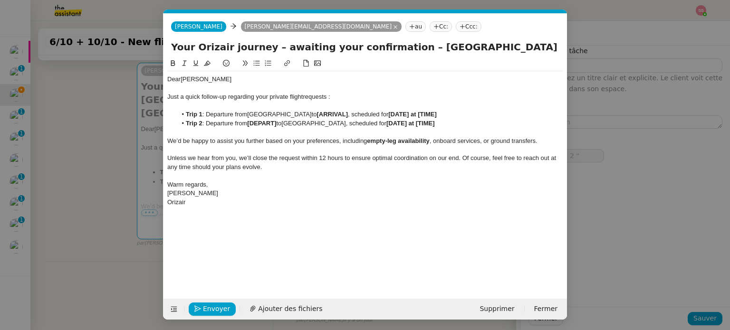
scroll to position [0, 50]
drag, startPoint x: 341, startPoint y: 115, endPoint x: 310, endPoint y: 112, distance: 31.5
click at [310, 112] on li "Trip 1 : Departure from London City Airport to [ARRIVAL] , scheduled for [DATE]…" at bounding box center [370, 114] width 387 height 9
drag, startPoint x: 281, startPoint y: 123, endPoint x: 251, endPoint y: 124, distance: 29.9
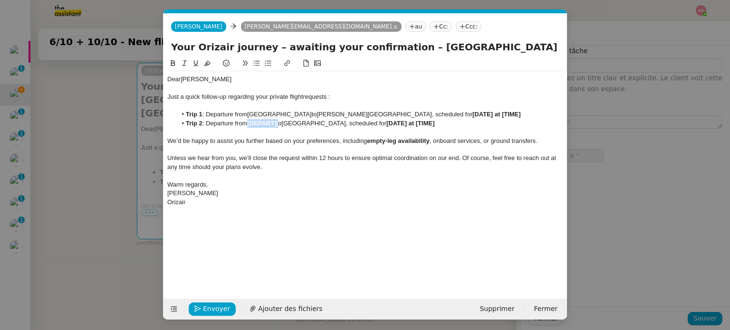
click at [251, 124] on li "Trip 2 : Departure from [DEPART] to London City Airport , scheduled for [DATE] …" at bounding box center [370, 123] width 387 height 9
type input "7 ""
click at [165, 175] on nz-spin "Dear Sanjit Raman Just a quick follow-up regarding your private flight requests…" at bounding box center [366, 173] width 404 height 230
click at [142, 178] on nz-modal-container "relance en Service ✈️Orizair - Relance client ( EN ) à utiliser pour orizair, r…" at bounding box center [365, 165] width 730 height 330
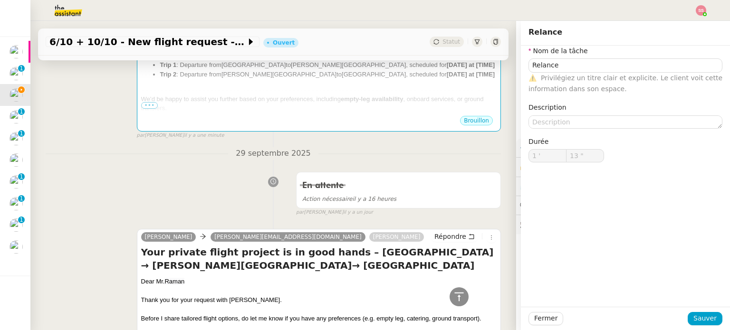
scroll to position [95, 0]
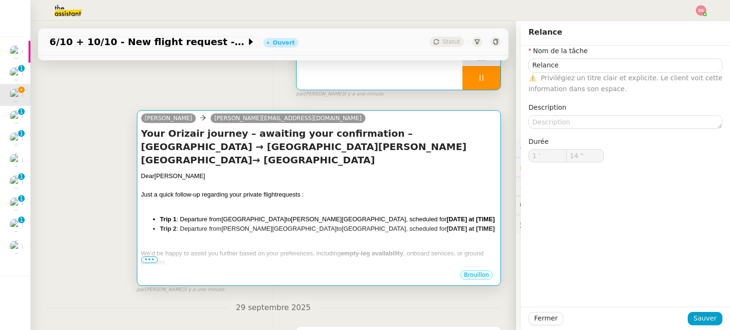
click at [371, 200] on div "Dear Sanjit Raman Just a quick follow-up regarding your private flight requests…" at bounding box center [319, 252] width 356 height 161
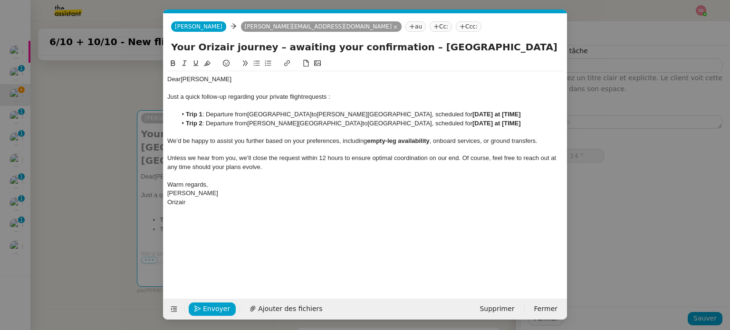
scroll to position [0, 50]
click at [105, 192] on nz-modal-container "relance en Service ✈️Orizair - Relance client ( EN ) à utiliser pour orizair, r…" at bounding box center [365, 165] width 730 height 330
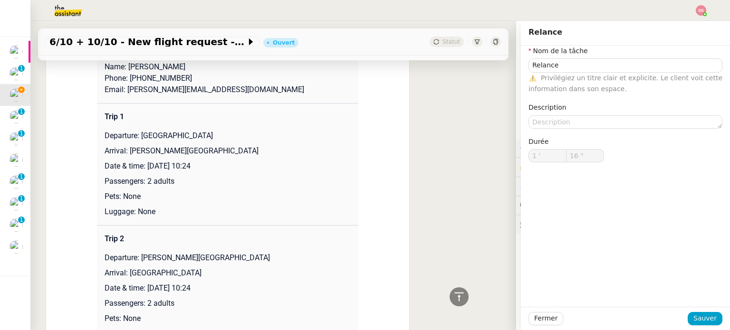
scroll to position [903, 0]
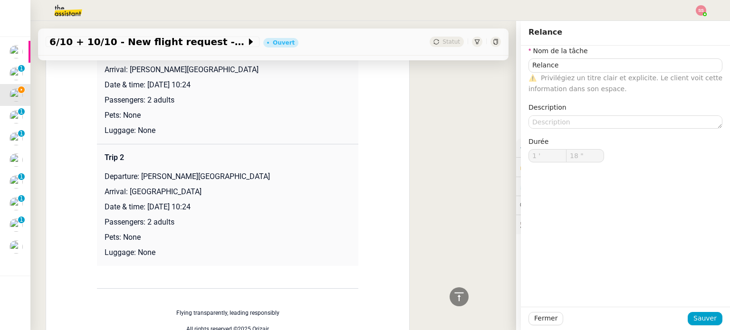
drag, startPoint x: 144, startPoint y: 87, endPoint x: 250, endPoint y: 85, distance: 106.0
click at [250, 85] on p "Date & time: 6th October 2025 10:24" at bounding box center [228, 84] width 246 height 11
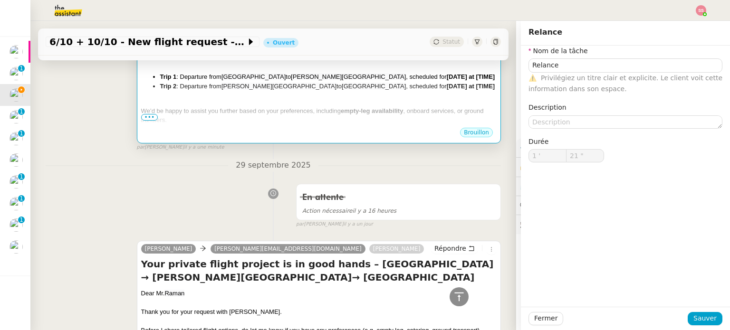
click at [359, 111] on div "We’d be happy to assist you further based on your preferences, including empty-…" at bounding box center [319, 115] width 356 height 19
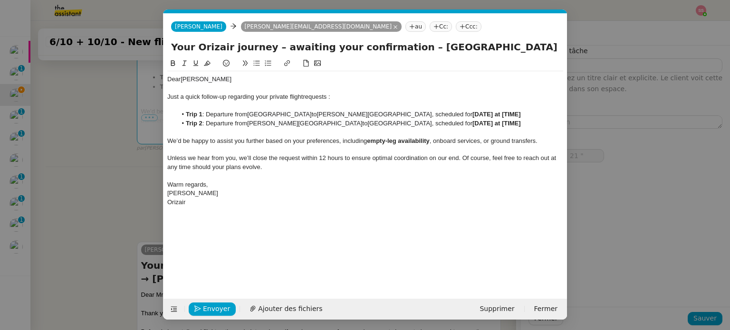
scroll to position [0, 50]
drag, startPoint x: 481, startPoint y: 114, endPoint x: 427, endPoint y: 112, distance: 54.2
click at [427, 112] on li "Trip 1 : Departure from London City Airport to Paris Beauvais Tillé Airport , s…" at bounding box center [370, 114] width 387 height 9
click at [112, 192] on nz-modal-container "relance en Service ✈️Orizair - Relance client ( EN ) à utiliser pour orizair, r…" at bounding box center [365, 165] width 730 height 330
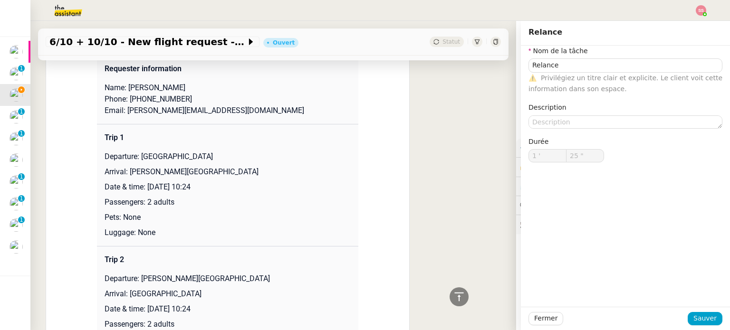
scroll to position [856, 0]
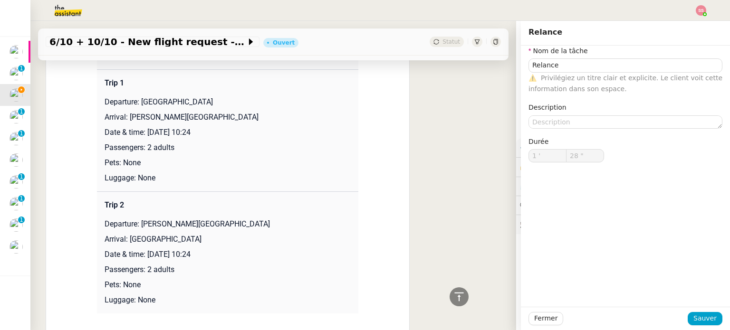
drag, startPoint x: 145, startPoint y: 254, endPoint x: 276, endPoint y: 246, distance: 130.5
click at [276, 246] on td "Trip 2 Departure: Paris Beauvais Tillé Airport Arrival: London City Airport Dat…" at bounding box center [227, 253] width 261 height 122
drag, startPoint x: 257, startPoint y: 255, endPoint x: 146, endPoint y: 252, distance: 110.3
click at [146, 252] on p "Date & time: 10th October 2025 10:24" at bounding box center [228, 254] width 246 height 11
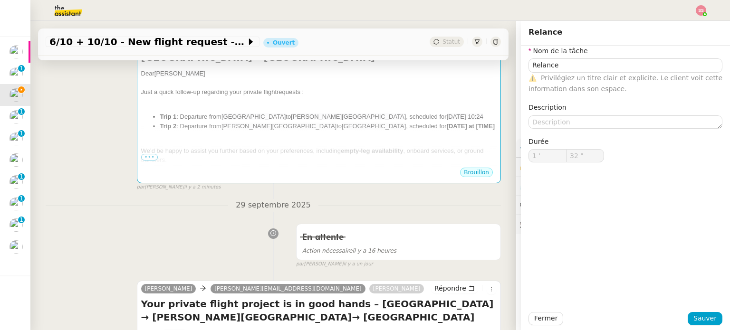
scroll to position [190, 0]
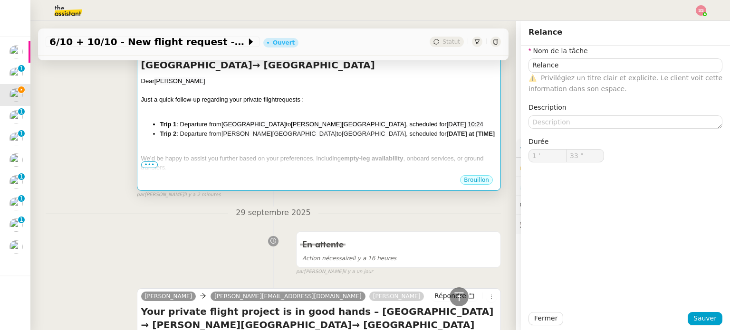
click at [354, 154] on div "We’d be happy to assist you further based on your preferences, including empty-…" at bounding box center [319, 163] width 356 height 19
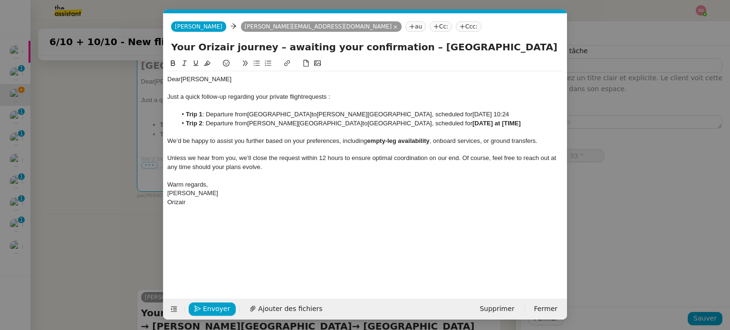
scroll to position [0, 50]
type input "35 ""
drag, startPoint x: 480, startPoint y: 123, endPoint x: 431, endPoint y: 125, distance: 49.5
click at [431, 125] on li "Trip 2 : Departure from Paris Beauvais Tillé Airport to London City Airport , s…" at bounding box center [370, 123] width 387 height 9
paste div
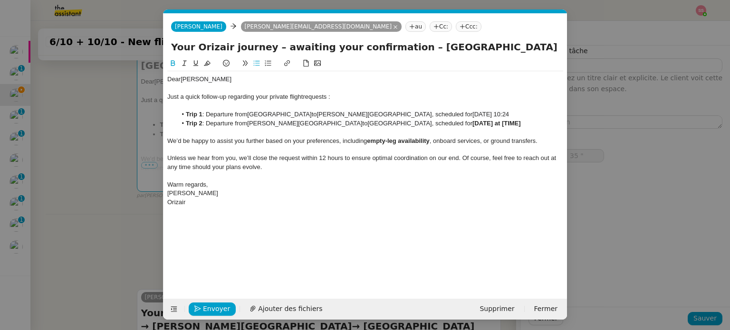
scroll to position [0, 0]
click at [182, 83] on div "Dear Sanjit Raman" at bounding box center [365, 79] width 396 height 9
type input "38 ""
click at [0, 0] on lt-span "Supprimer les doubles espaces" at bounding box center [0, 0] width 0 height 0
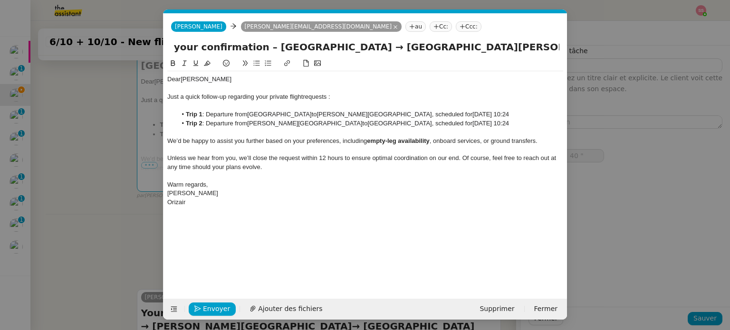
drag, startPoint x: 426, startPoint y: 47, endPoint x: 482, endPoint y: 121, distance: 93.0
click at [567, 62] on nz-modal-container "relance en Service ✈️Orizair - Relance client ( EN ) à utiliser pour orizair, r…" at bounding box center [365, 165] width 730 height 330
click at [455, 131] on div at bounding box center [365, 132] width 396 height 9
click at [367, 124] on span "[GEOGRAPHIC_DATA]" at bounding box center [399, 123] width 64 height 7
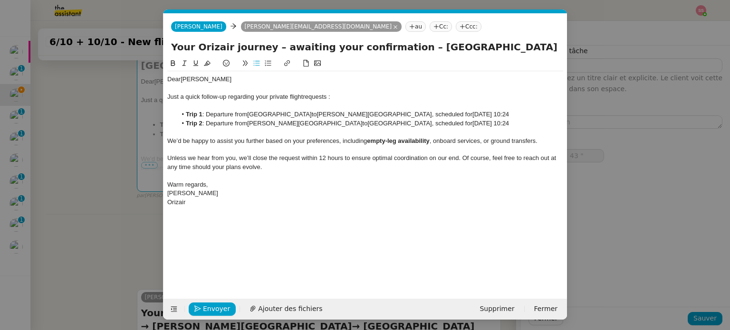
click at [0, 0] on lt-span "Supprimer les doubles espaces" at bounding box center [0, 0] width 0 height 0
click at [214, 309] on span "Envoyer" at bounding box center [216, 309] width 27 height 11
click at [214, 309] on span "Confirmer l'envoi" at bounding box center [231, 309] width 57 height 11
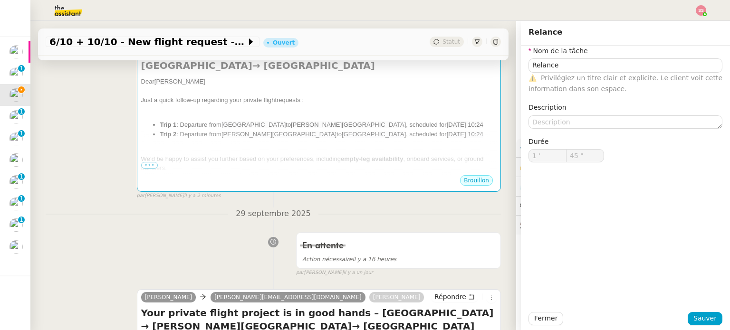
type input "46 ""
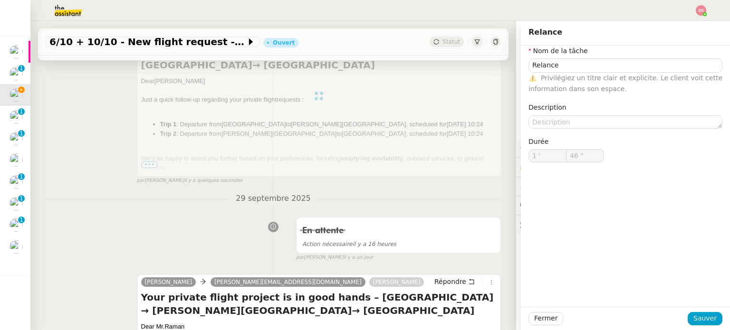
type input "Relance"
type input "1 '"
type input "50 ""
type input "Relance"
type input "1 '"
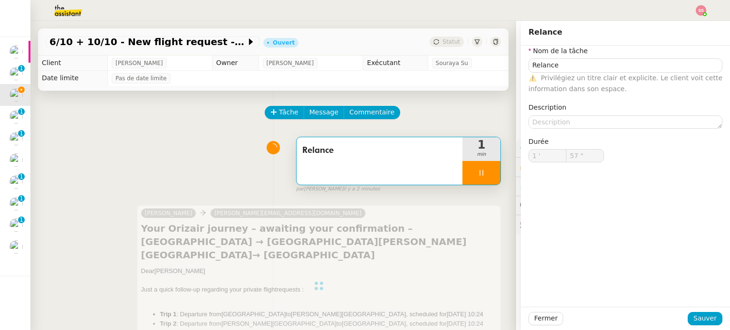
type input "58 ""
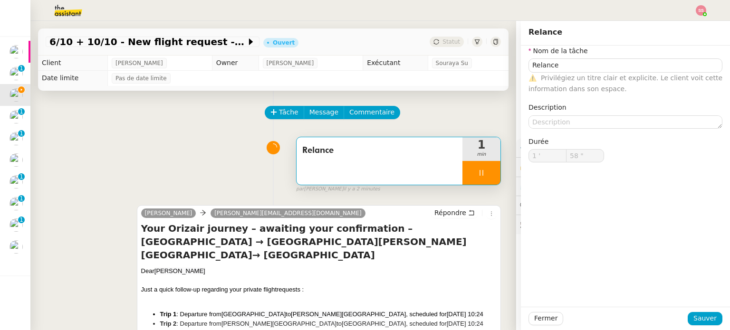
type input "Relance"
type input "1 '"
type input "59 ""
type input "Relance"
type input "1 '"
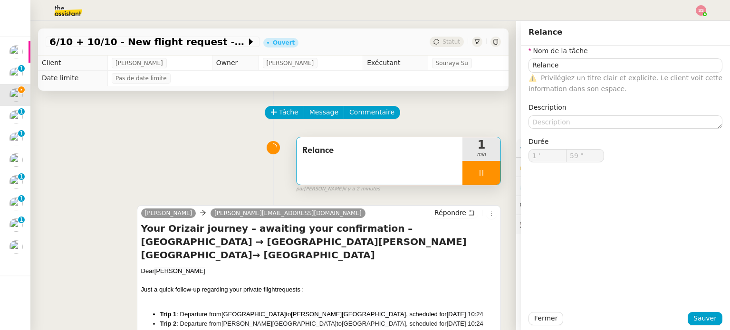
type input "59 ""
type input "Relance"
type input "1 '"
type input "59 ""
type input "2 '"
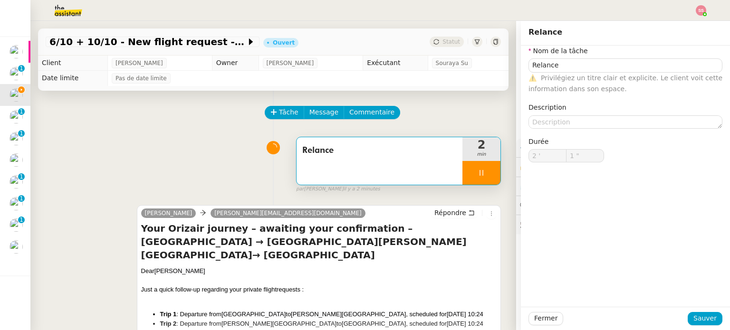
type input "2 ""
click at [700, 13] on img at bounding box center [701, 10] width 10 height 10
click at [685, 24] on li "Suivi" at bounding box center [676, 26] width 62 height 13
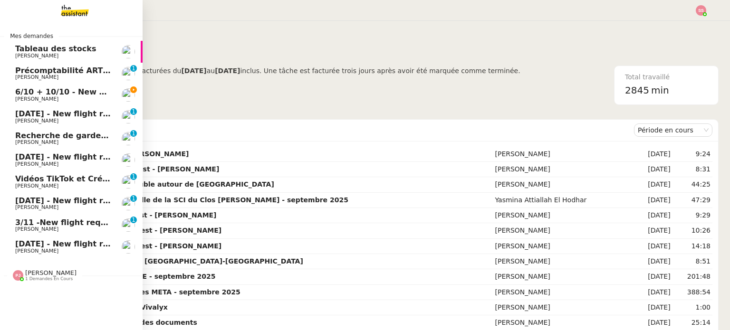
click at [53, 97] on span "[PERSON_NAME]" at bounding box center [63, 99] width 96 height 6
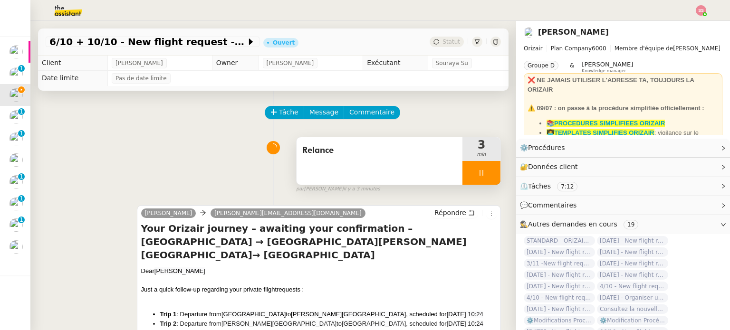
click at [485, 167] on div at bounding box center [481, 173] width 38 height 24
click at [486, 167] on button at bounding box center [490, 173] width 19 height 24
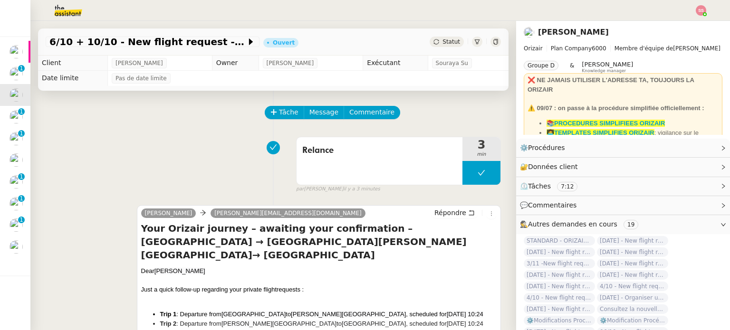
click at [443, 39] on span "Statut" at bounding box center [452, 41] width 18 height 7
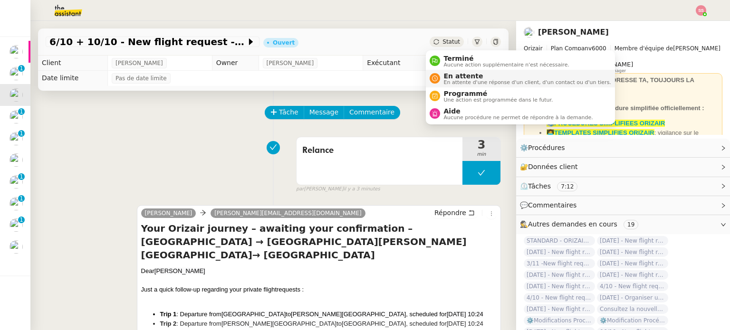
click at [463, 80] on span "En attente d'une réponse d'un client, d'un contact ou d'un tiers." at bounding box center [527, 82] width 167 height 5
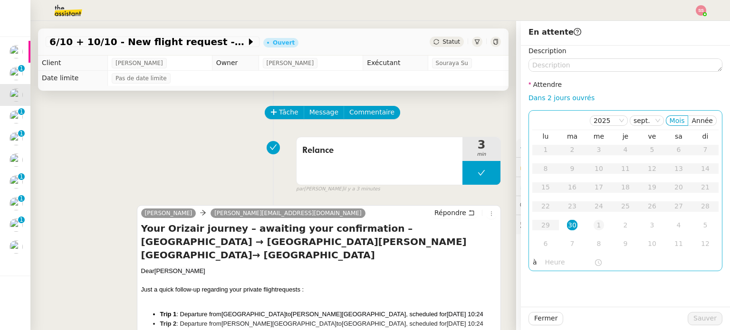
click at [598, 227] on td "1" at bounding box center [599, 225] width 27 height 19
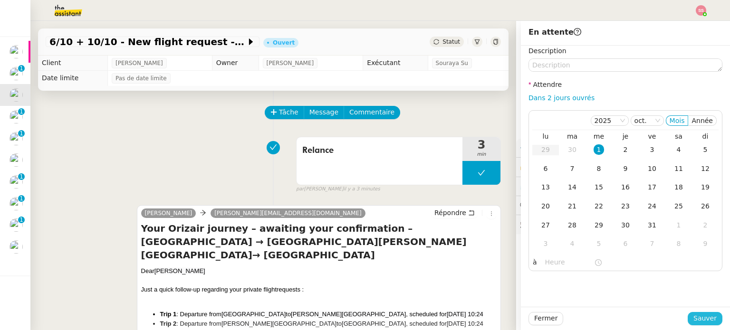
click at [694, 314] on span "Sauver" at bounding box center [704, 318] width 23 height 11
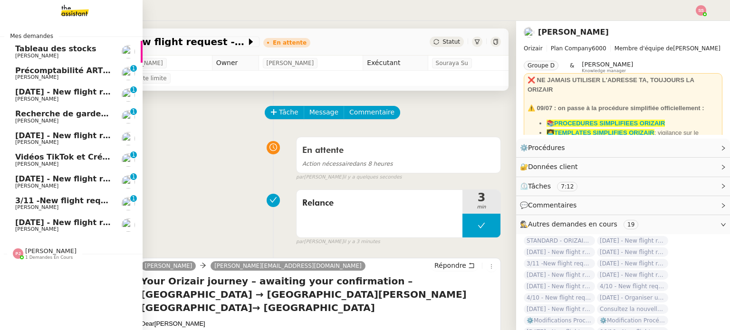
click at [84, 96] on span "[PERSON_NAME]" at bounding box center [63, 99] width 96 height 6
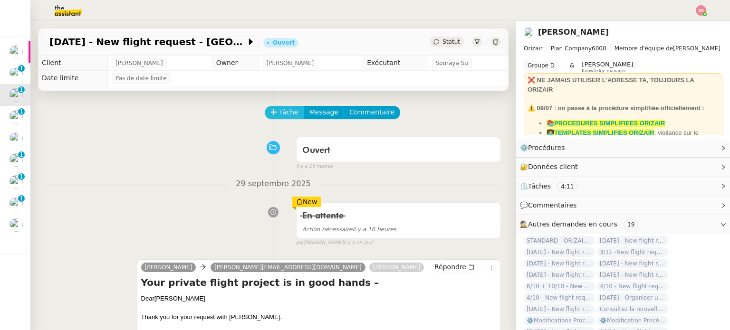
click at [282, 113] on span "Tâche" at bounding box center [288, 112] width 19 height 11
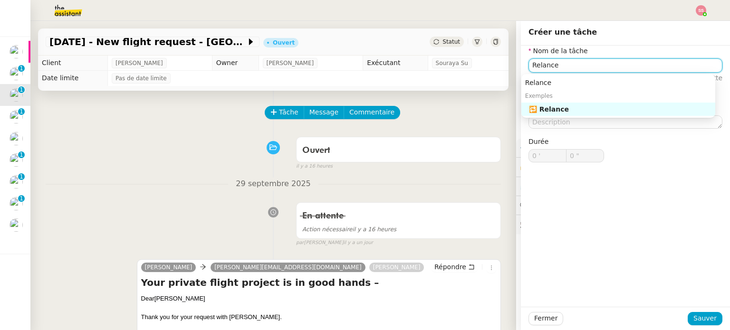
click at [593, 110] on div "🔁 Relance" at bounding box center [620, 109] width 183 height 9
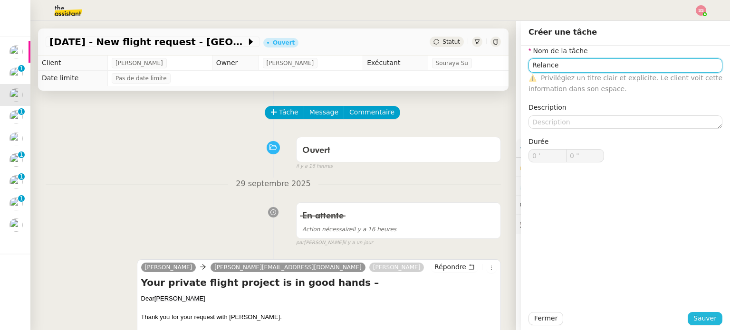
type input "Relance"
click at [697, 318] on span "Sauver" at bounding box center [704, 318] width 23 height 11
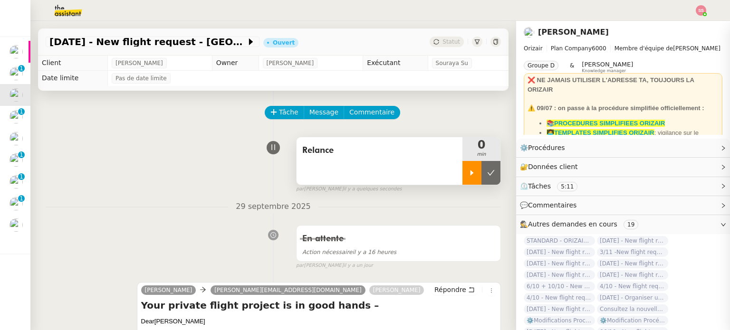
click at [467, 170] on div at bounding box center [471, 173] width 19 height 24
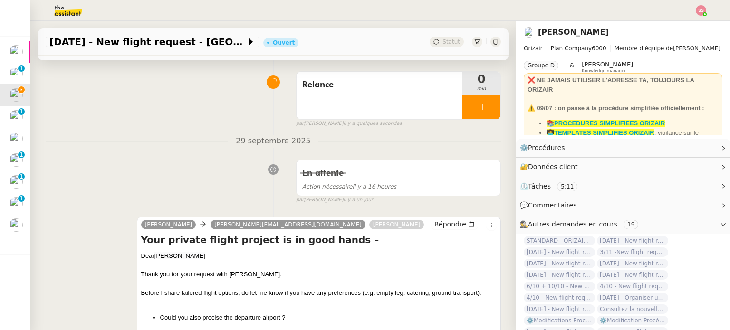
scroll to position [190, 0]
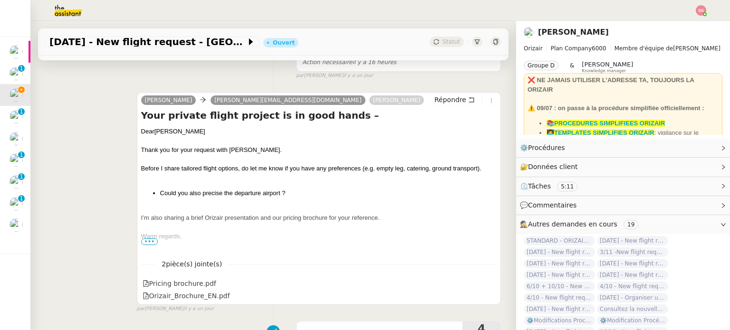
click at [148, 243] on span "•••" at bounding box center [149, 242] width 17 height 7
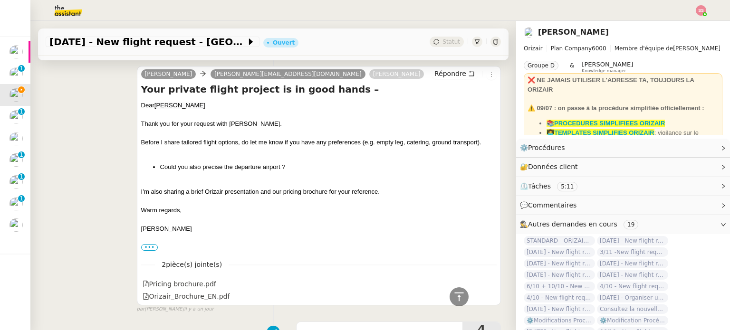
scroll to position [165, 0]
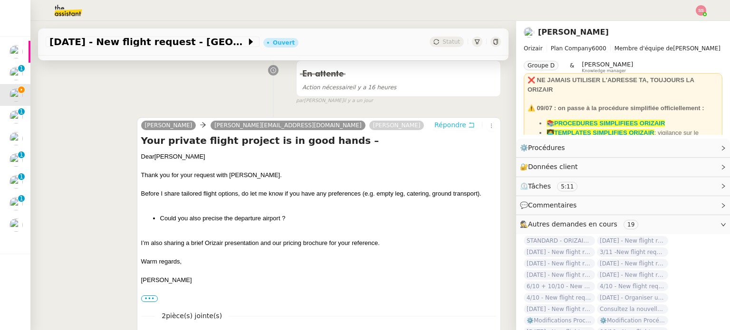
click at [435, 128] on span "Répondre" at bounding box center [450, 125] width 32 height 10
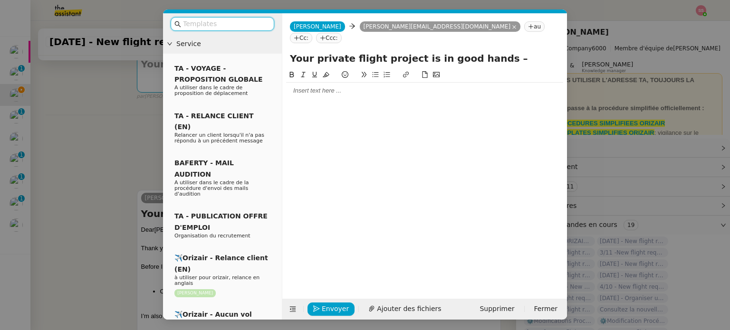
click at [342, 33] on nz-tag "Ccc:" at bounding box center [329, 38] width 26 height 10
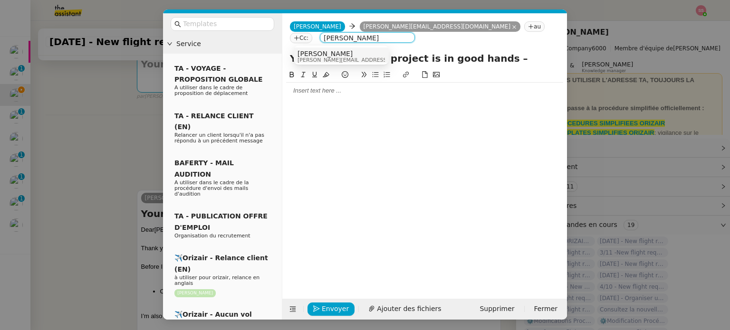
type input "[PERSON_NAME]"
click at [361, 62] on div "[PERSON_NAME] [PERSON_NAME][EMAIL_ADDRESS][DOMAIN_NAME]" at bounding box center [341, 56] width 87 height 13
click at [209, 23] on input "text" at bounding box center [226, 24] width 86 height 11
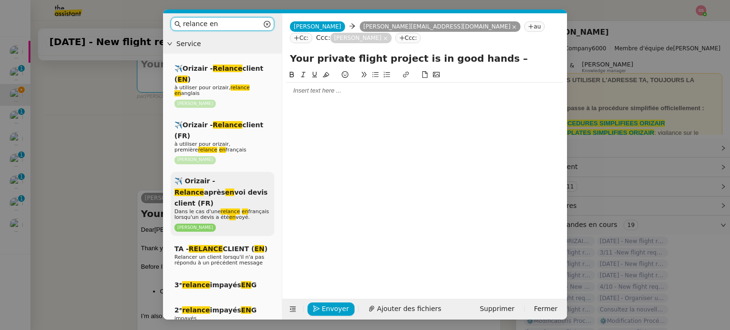
scroll to position [0, 0]
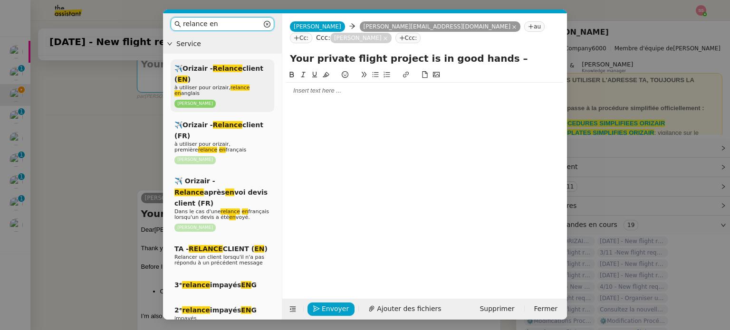
type input "relance en"
click at [238, 83] on div "✈️Orizair - Relance client ( EN ) à utiliser pour orizair, relance en anglais […" at bounding box center [223, 85] width 104 height 53
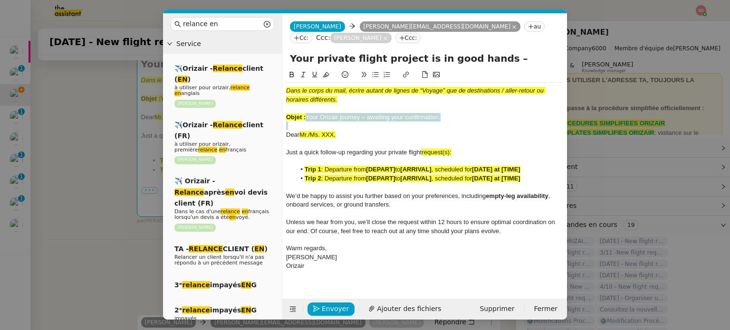
drag, startPoint x: 306, startPoint y: 104, endPoint x: 538, endPoint y: 113, distance: 232.1
click at [538, 113] on div "Dans le corps du mail, écrire autant de lignes de “Voyage” que de destinations …" at bounding box center [424, 179] width 277 height 192
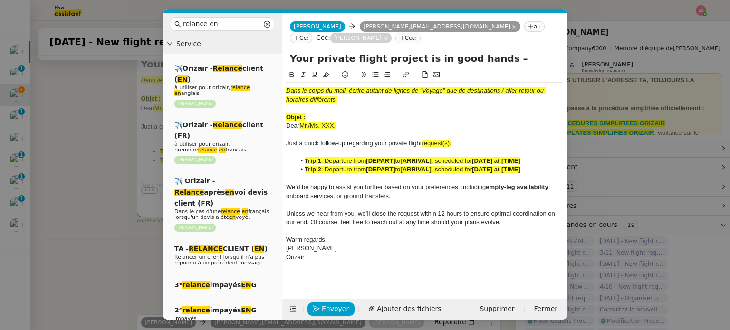
drag, startPoint x: 481, startPoint y: 48, endPoint x: 248, endPoint y: 49, distance: 232.9
click at [248, 49] on nz-layout "relance en Service ✈️Orizair - Relance client ( EN ) à utiliser pour orizair, r…" at bounding box center [365, 166] width 404 height 307
paste input "Your Orizair journey – awaiting your confirmation"
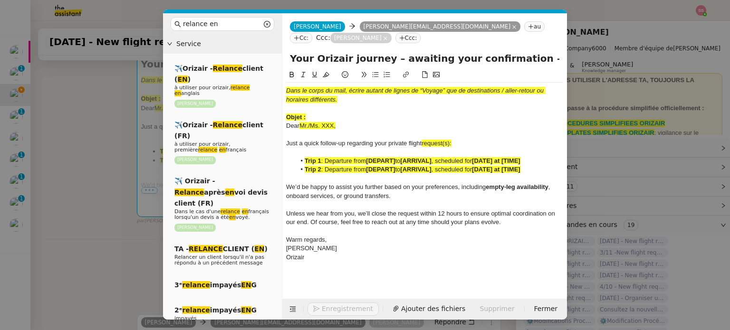
type input "Your Orizair journey – awaiting your confirmation –"
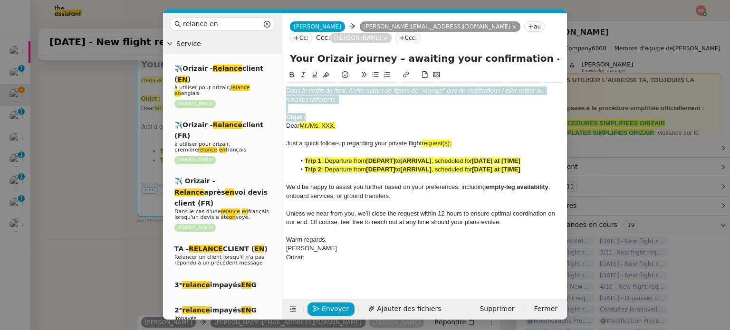
drag, startPoint x: 317, startPoint y: 102, endPoint x: 282, endPoint y: 66, distance: 49.7
click at [282, 69] on nz-spin "Dans le corps du mail, écrire autant de lignes de “Voyage” que de destinations …" at bounding box center [424, 178] width 285 height 219
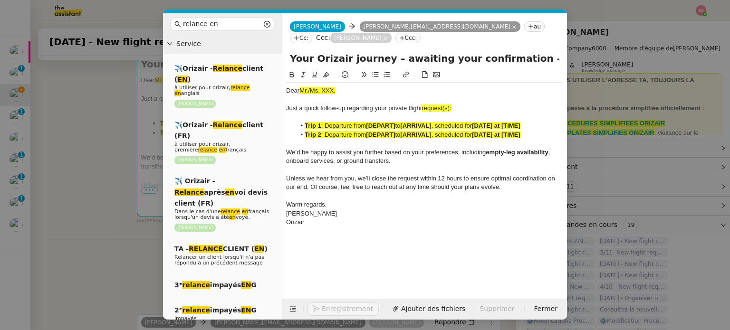
click at [114, 176] on nz-modal-container "relance en Service ✈️Orizair - Relance client ( EN ) à utiliser pour orizair, r…" at bounding box center [365, 165] width 730 height 330
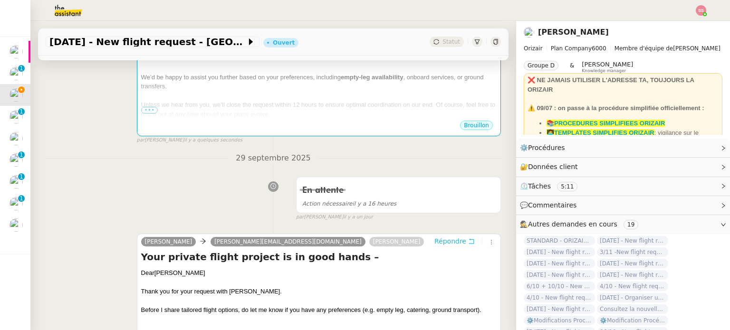
scroll to position [311, 0]
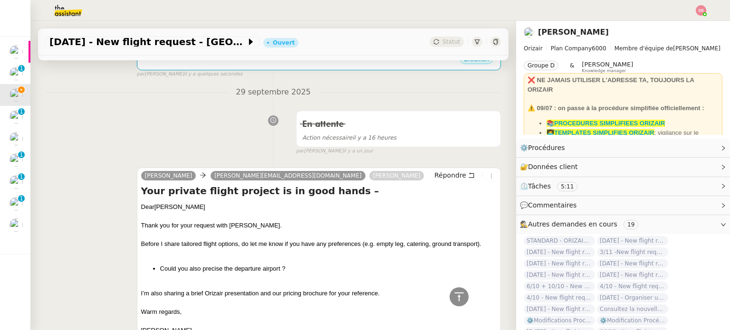
click at [179, 206] on span "Chukudi Denielo" at bounding box center [179, 206] width 51 height 7
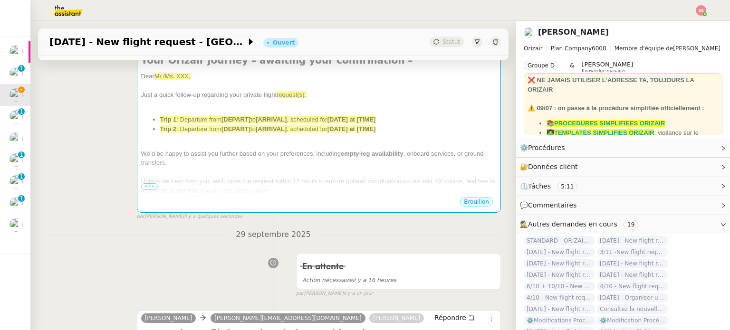
scroll to position [0, 0]
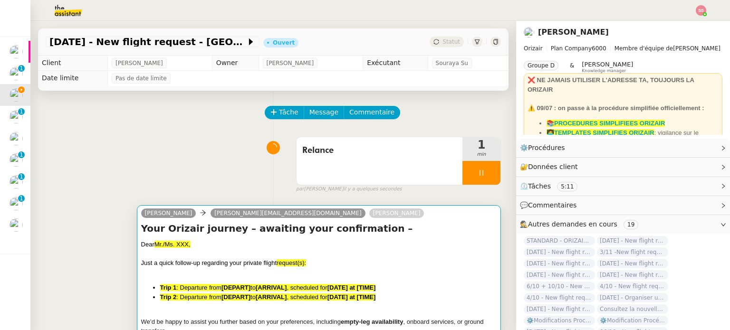
click at [201, 275] on div at bounding box center [319, 273] width 356 height 10
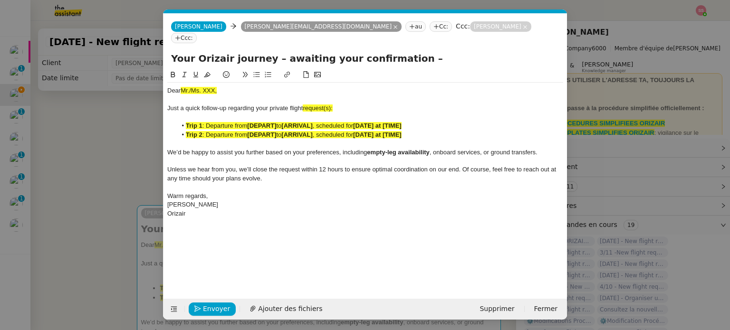
scroll to position [0, 50]
drag, startPoint x: 215, startPoint y: 79, endPoint x: 185, endPoint y: 79, distance: 29.9
click at [169, 87] on div "Dear Mr./Ms. XXX," at bounding box center [365, 91] width 396 height 9
click at [229, 87] on div "Dear Mr./Ms. XXX," at bounding box center [365, 91] width 396 height 9
drag, startPoint x: 217, startPoint y: 76, endPoint x: 161, endPoint y: 77, distance: 55.6
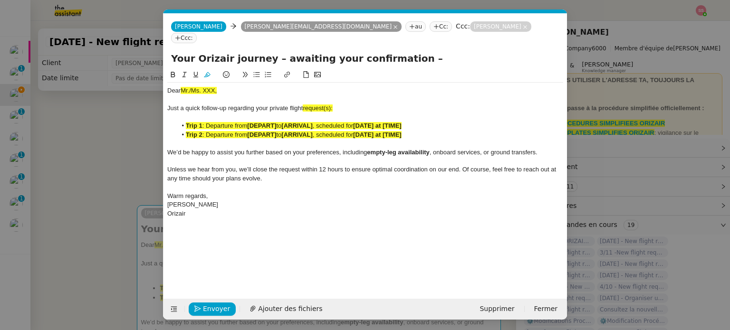
click at [161, 77] on nz-modal-container "relance en Service ✈️Orizair - Relance client ( EN ) à utiliser pour orizair, r…" at bounding box center [365, 165] width 730 height 330
click at [128, 195] on nz-modal-container "relance en Service ✈️Orizair - Relance client ( EN ) à utiliser pour orizair, r…" at bounding box center [365, 165] width 730 height 330
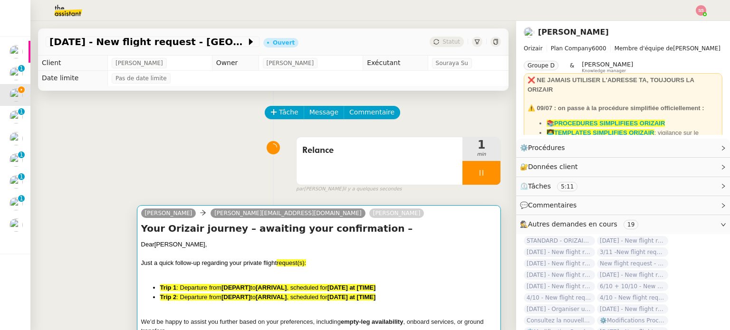
click at [284, 273] on div at bounding box center [319, 273] width 356 height 10
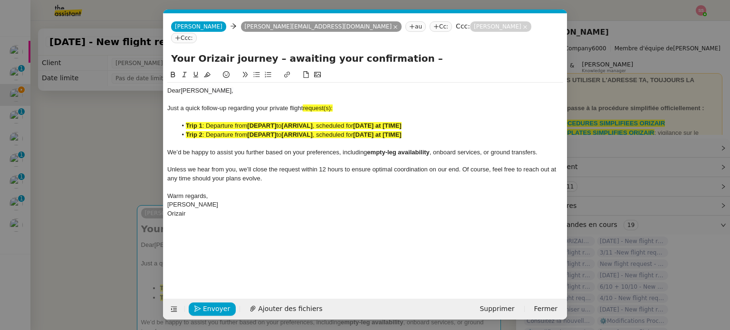
scroll to position [0, 50]
drag, startPoint x: 74, startPoint y: 222, endPoint x: 87, endPoint y: 224, distance: 13.4
click at [74, 222] on nz-modal-container "relance en Service ✈️Orizair - Relance client ( EN ) à utiliser pour orizair, r…" at bounding box center [365, 165] width 730 height 330
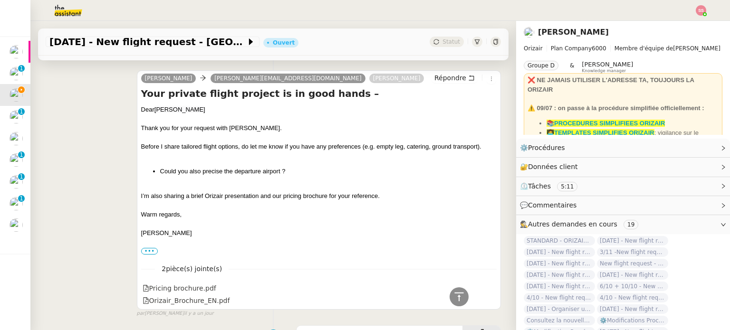
scroll to position [428, 0]
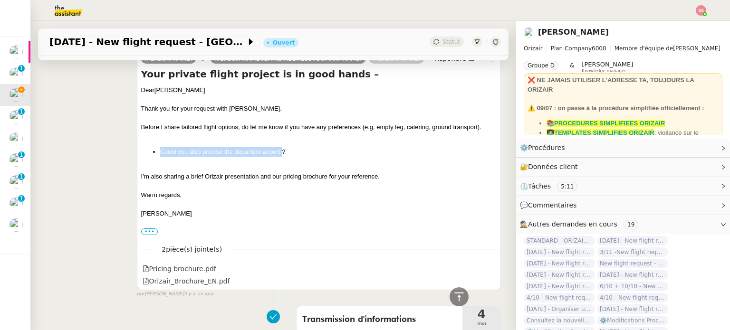
drag, startPoint x: 169, startPoint y: 153, endPoint x: 280, endPoint y: 149, distance: 110.8
click at [280, 149] on li "Could you also precise the departure airport ?" at bounding box center [328, 152] width 337 height 10
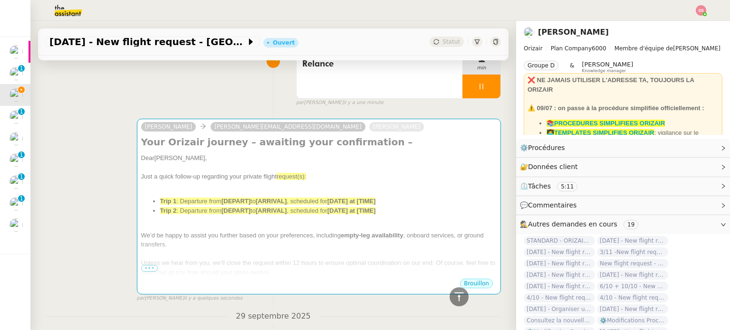
scroll to position [48, 0]
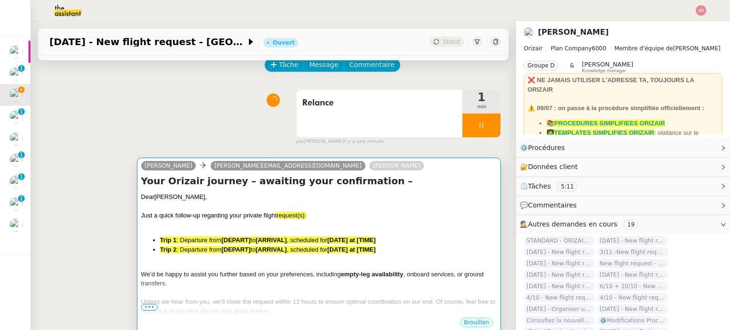
click at [307, 210] on div at bounding box center [319, 207] width 356 height 10
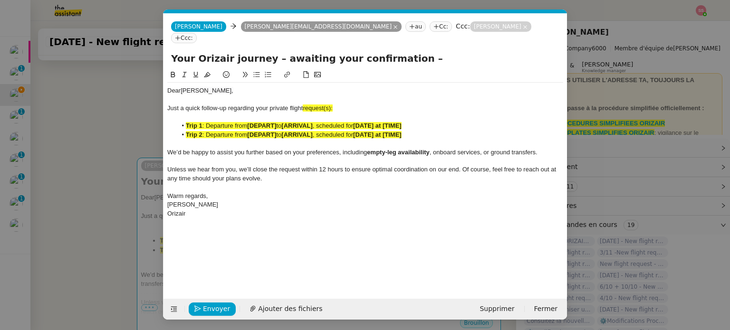
scroll to position [0, 50]
click at [340, 104] on div "Just a quick follow-up regarding your private flight request(s):" at bounding box center [365, 108] width 396 height 9
drag, startPoint x: 342, startPoint y: 95, endPoint x: 304, endPoint y: 96, distance: 38.0
click at [304, 104] on div "Just a quick follow-up regarding your private flight request:" at bounding box center [365, 108] width 396 height 9
click at [208, 71] on icon at bounding box center [207, 74] width 7 height 7
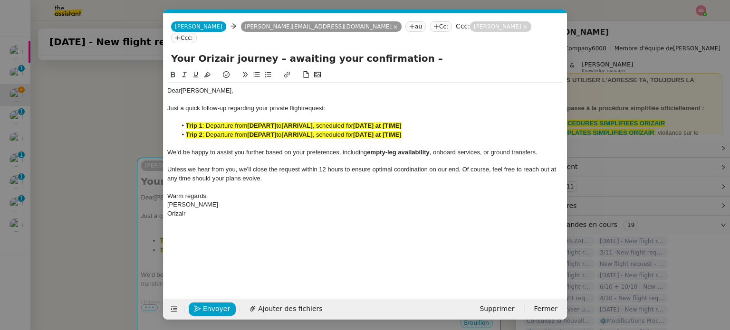
click at [281, 122] on span "to" at bounding box center [278, 125] width 5 height 7
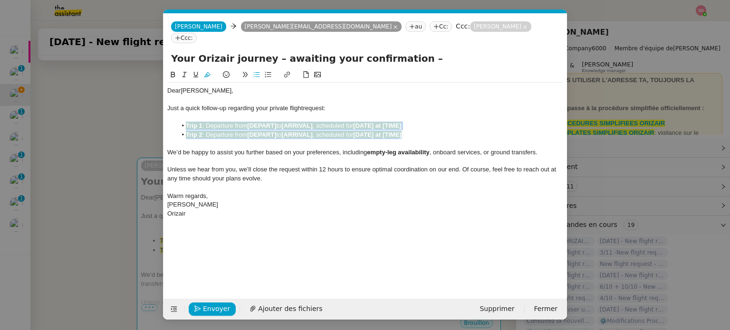
drag, startPoint x: 385, startPoint y: 123, endPoint x: 188, endPoint y: 112, distance: 197.1
click at [177, 122] on ul "Trip 1 : Departure from [DEPART] to [ARRIVAL] , scheduled for [DATE] at [TIME] …" at bounding box center [365, 131] width 396 height 18
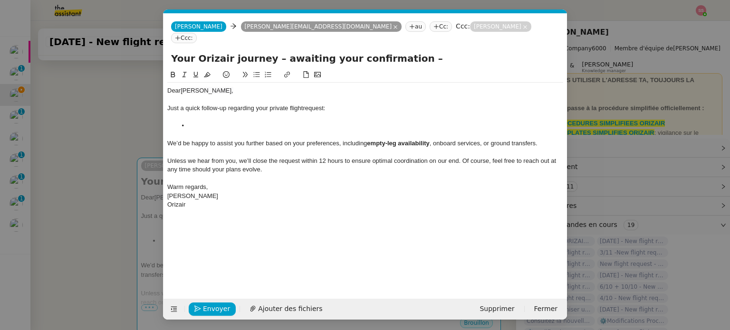
scroll to position [0, 0]
drag, startPoint x: 228, startPoint y: 117, endPoint x: 217, endPoint y: 113, distance: 11.6
click at [217, 122] on li "Could you also precise the departure airport" at bounding box center [370, 126] width 387 height 9
click at [304, 122] on li "Could you precise the departure airport" at bounding box center [370, 126] width 387 height 9
click at [211, 305] on span "Envoyer" at bounding box center [216, 309] width 27 height 11
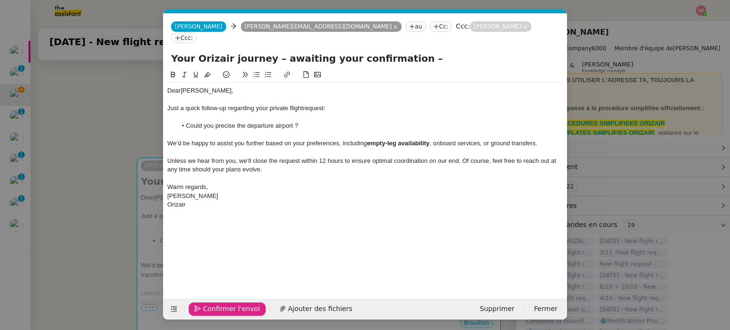
click at [210, 307] on span "Confirmer l'envoi" at bounding box center [231, 309] width 57 height 11
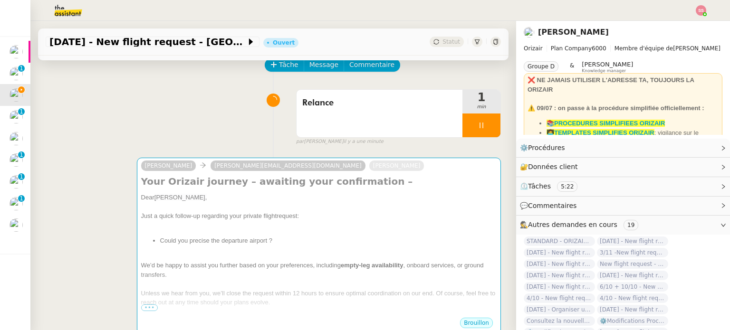
click at [210, 307] on nz-modal-container "relance en Service ✈️Orizair - Relance client ( EN ) à utiliser pour orizair, r…" at bounding box center [365, 165] width 730 height 330
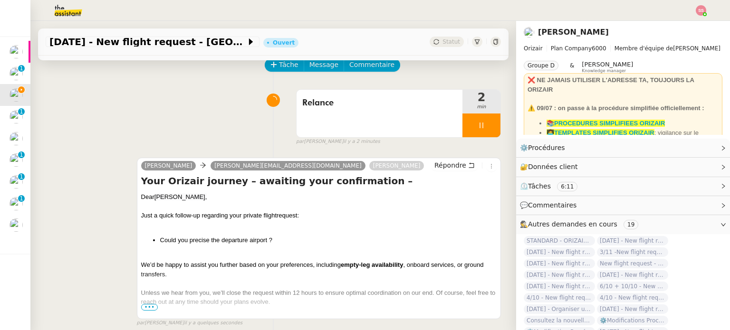
click at [703, 8] on img at bounding box center [701, 10] width 10 height 10
click at [675, 25] on span "Suivi" at bounding box center [667, 27] width 16 height 8
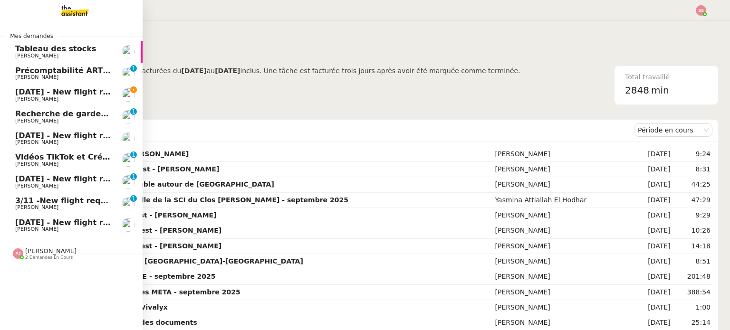
click at [47, 95] on span "[DATE] - New flight request - [GEOGRAPHIC_DATA][PERSON_NAME]" at bounding box center [157, 91] width 285 height 9
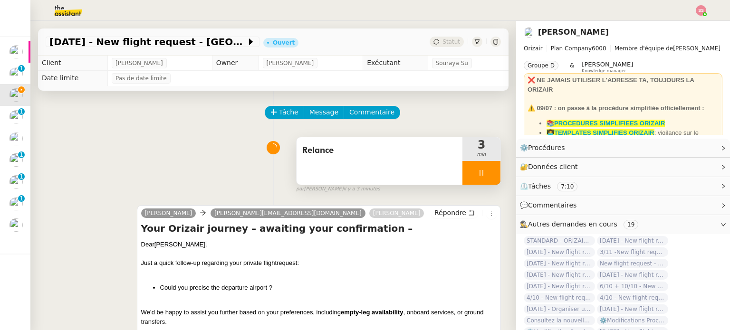
click at [485, 171] on div at bounding box center [481, 173] width 38 height 24
click at [497, 171] on icon at bounding box center [501, 173] width 8 height 8
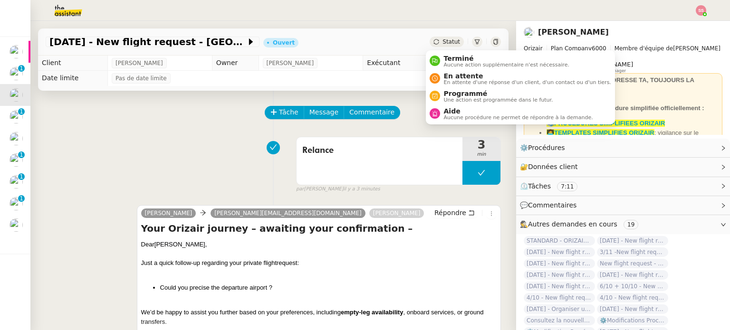
click at [445, 45] on span "Statut" at bounding box center [452, 41] width 18 height 7
click at [453, 81] on span "En attente d'une réponse d'un client, d'un contact ou d'un tiers." at bounding box center [527, 82] width 167 height 5
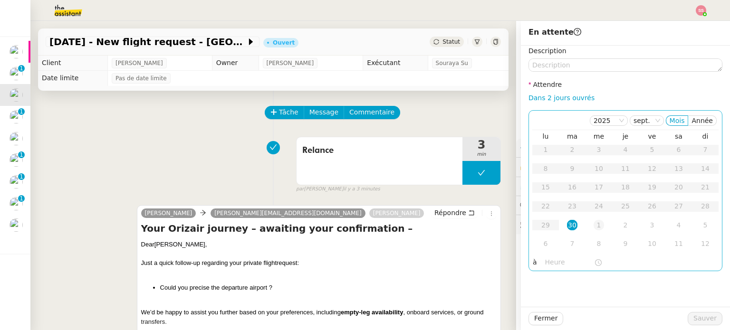
click at [594, 224] on div "1" at bounding box center [599, 225] width 10 height 10
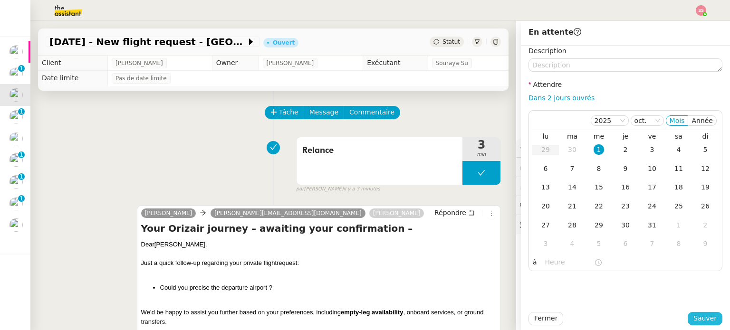
click at [702, 320] on span "Sauver" at bounding box center [704, 318] width 23 height 11
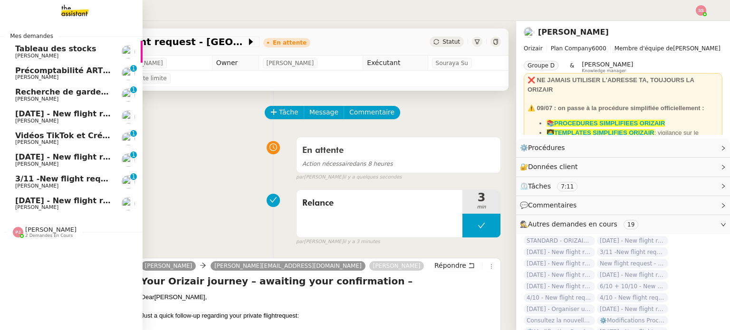
click at [52, 110] on span "[DATE] - New flight request - [PERSON_NAME]" at bounding box center [113, 113] width 196 height 9
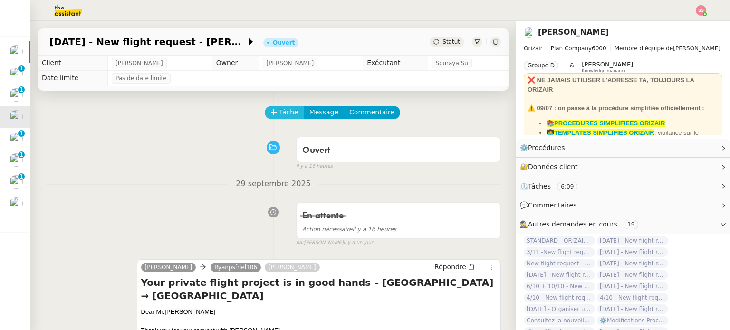
click at [279, 110] on span "Tâche" at bounding box center [288, 112] width 19 height 11
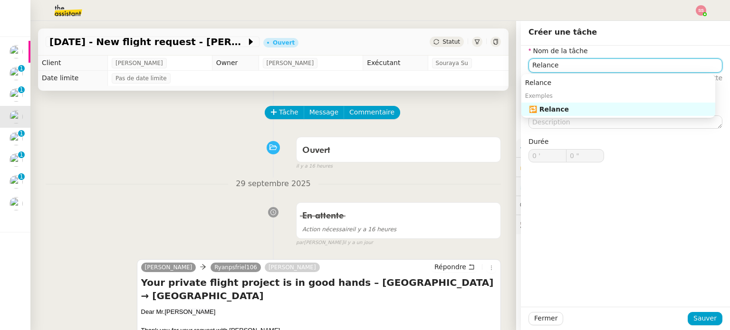
click at [558, 109] on div "🔁 Relance" at bounding box center [620, 109] width 183 height 9
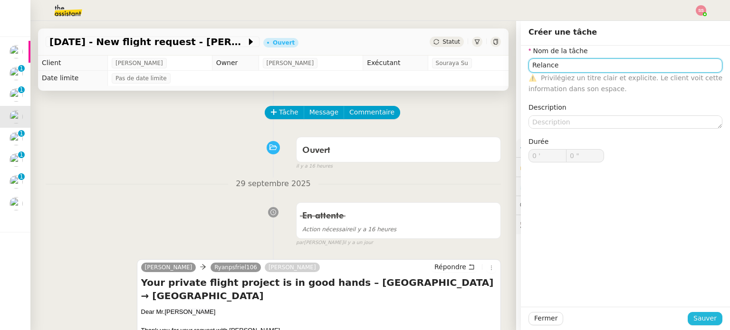
type input "Relance"
click at [696, 318] on span "Sauver" at bounding box center [704, 318] width 23 height 11
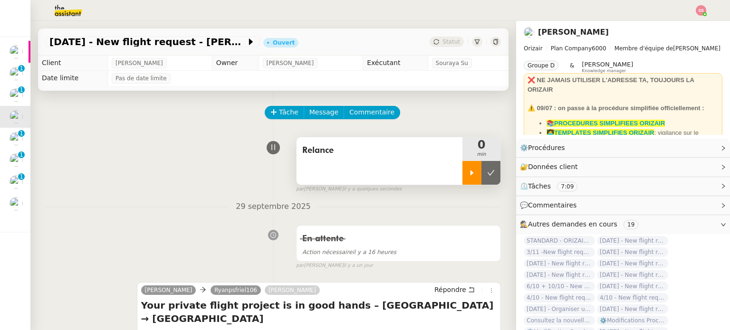
click at [466, 169] on div at bounding box center [471, 173] width 19 height 24
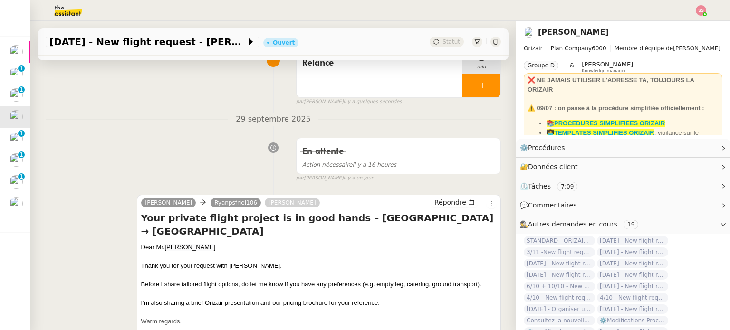
scroll to position [143, 0]
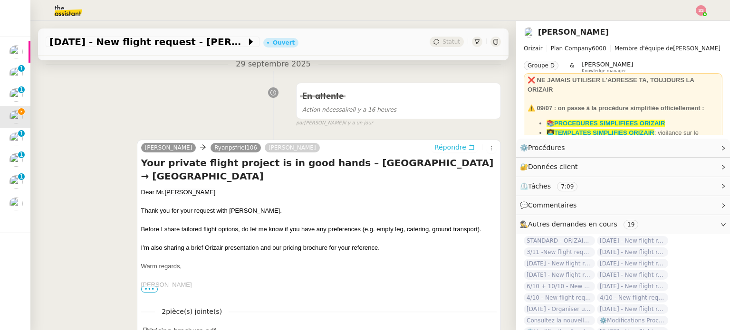
click at [441, 152] on span "Répondre" at bounding box center [450, 148] width 32 height 10
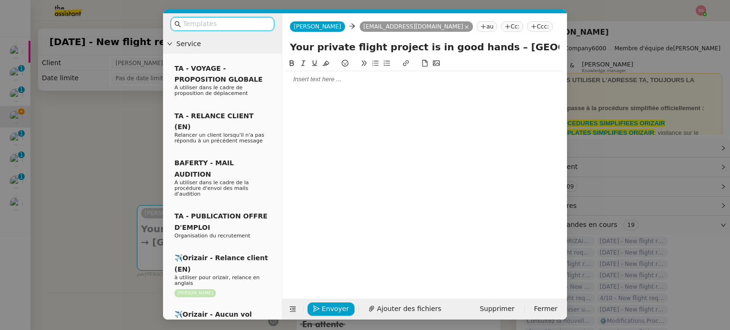
scroll to position [143, 0]
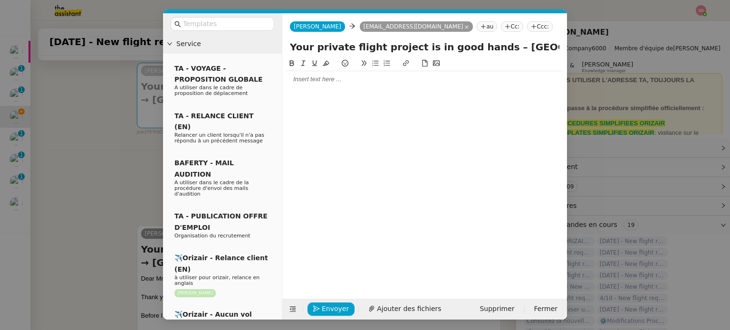
click at [527, 27] on nz-tag "Ccc:" at bounding box center [540, 26] width 26 height 10
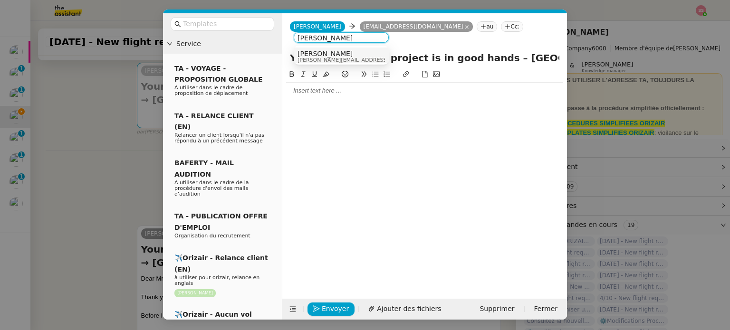
type input "[PERSON_NAME]"
click at [359, 49] on nz-option-item "[PERSON_NAME] [PERSON_NAME][EMAIL_ADDRESS][DOMAIN_NAME]" at bounding box center [341, 57] width 95 height 18
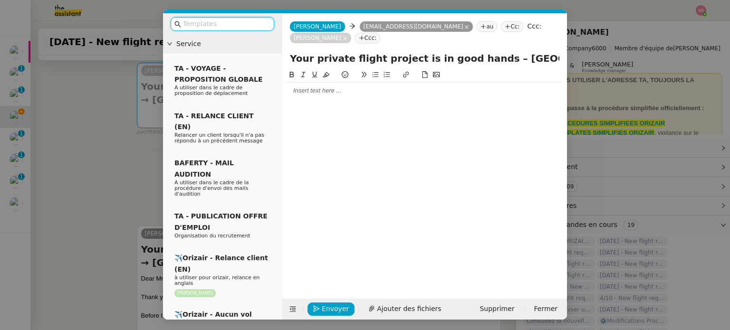
click at [197, 19] on input "text" at bounding box center [226, 24] width 86 height 11
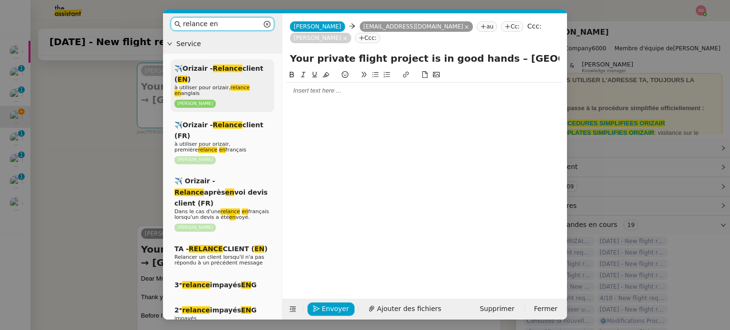
type input "relance en"
click at [239, 76] on div "✈️Orizair - Relance client ( EN ) à utiliser pour orizair, relance en anglais […" at bounding box center [223, 85] width 104 height 53
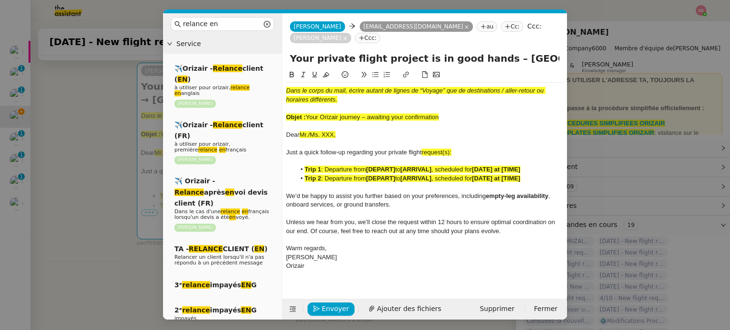
drag, startPoint x: 306, startPoint y: 105, endPoint x: 455, endPoint y: 110, distance: 149.3
click at [455, 113] on div "Objet : Your Orizair journey – awaiting your confirmation" at bounding box center [424, 117] width 277 height 9
drag, startPoint x: 480, startPoint y: 53, endPoint x: 235, endPoint y: 57, distance: 245.3
click at [235, 57] on nz-layout "relance en Service ✈️Orizair - Relance client ( EN ) à utiliser pour orizair, r…" at bounding box center [365, 166] width 404 height 307
paste input "Orizair journey – awaiting your confirmation"
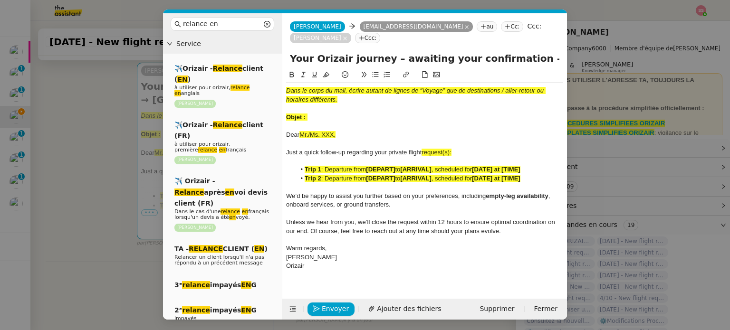
type input "Your Orizair journey – awaiting your confirmation – [GEOGRAPHIC_DATA] → [GEOGRA…"
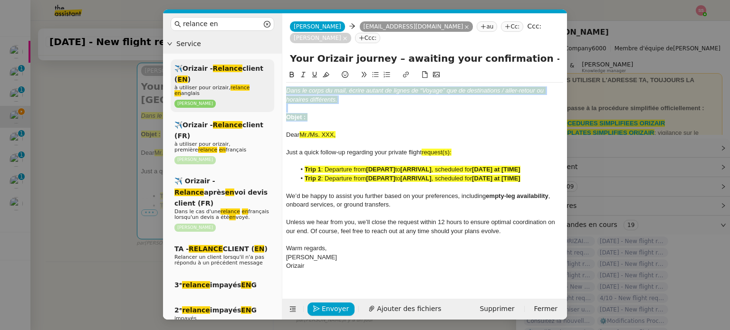
drag, startPoint x: 321, startPoint y: 102, endPoint x: 272, endPoint y: 67, distance: 60.4
click at [272, 67] on nz-layout "relance en Service ✈️Orizair - Relance client ( EN ) à utiliser pour orizair, r…" at bounding box center [365, 166] width 404 height 307
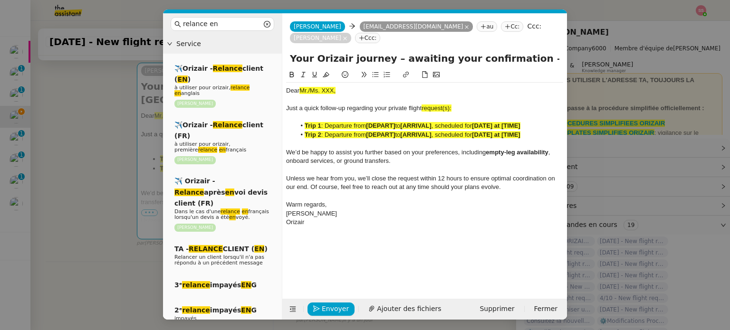
drag, startPoint x: 109, startPoint y: 161, endPoint x: 165, endPoint y: 135, distance: 62.3
click at [110, 161] on nz-modal-container "relance en Service ✈️Orizair - Relance client ( EN ) à utiliser pour orizair, r…" at bounding box center [365, 165] width 730 height 330
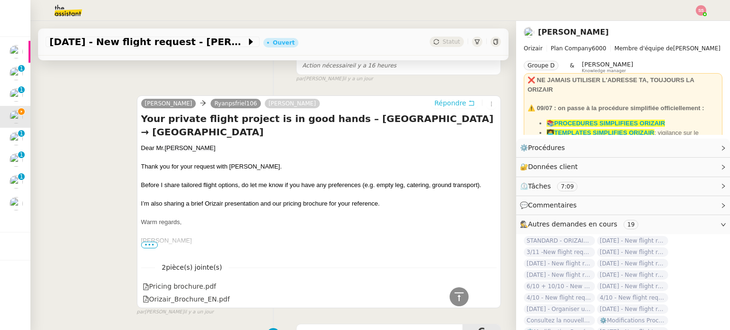
scroll to position [363, 0]
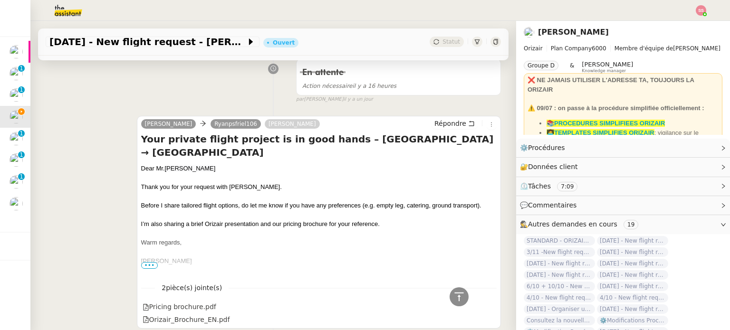
click at [160, 170] on div "Dear [PERSON_NAME]" at bounding box center [319, 169] width 356 height 10
copy div "Dear [PERSON_NAME]"
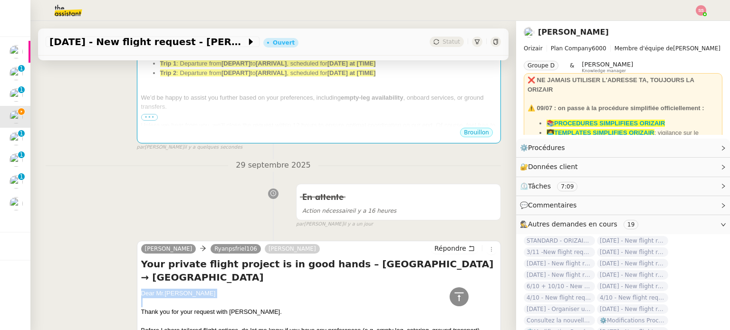
scroll to position [125, 0]
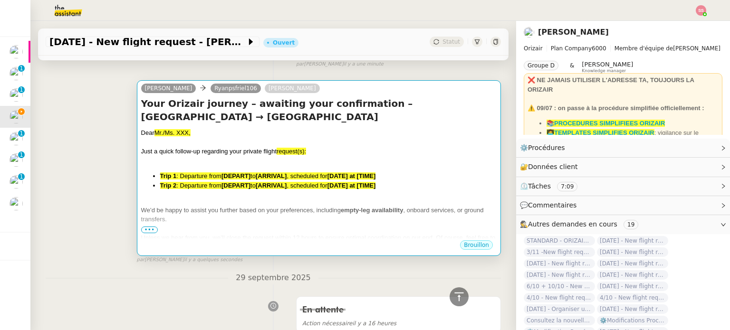
click at [264, 136] on div "Dear Mr./Ms. XXX," at bounding box center [319, 133] width 356 height 10
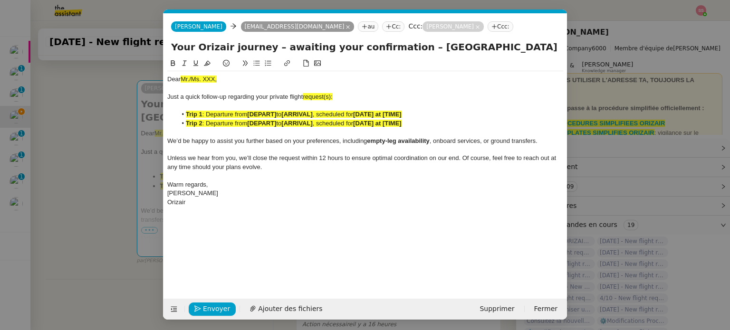
scroll to position [0, 50]
drag, startPoint x: 220, startPoint y: 78, endPoint x: 129, endPoint y: 75, distance: 90.4
click at [129, 75] on nz-modal-container "relance en Service ✈️Orizair - Relance client ( EN ) à utiliser pour orizair, r…" at bounding box center [365, 165] width 730 height 330
click at [340, 95] on div "Just a quick follow-up regarding your private flight request(s):" at bounding box center [365, 97] width 396 height 9
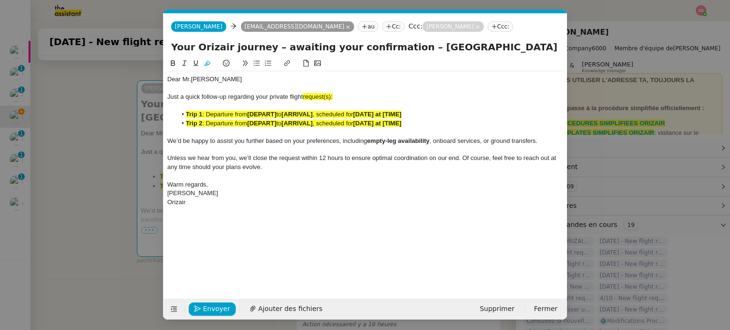
scroll to position [0, 46]
drag, startPoint x: 457, startPoint y: 47, endPoint x: 608, endPoint y: 51, distance: 151.2
click at [608, 51] on nz-modal-container "relance en Service ✈️Orizair - Relance client ( EN ) à utiliser pour orizair, r…" at bounding box center [365, 165] width 730 height 330
click at [341, 103] on div at bounding box center [365, 106] width 396 height 9
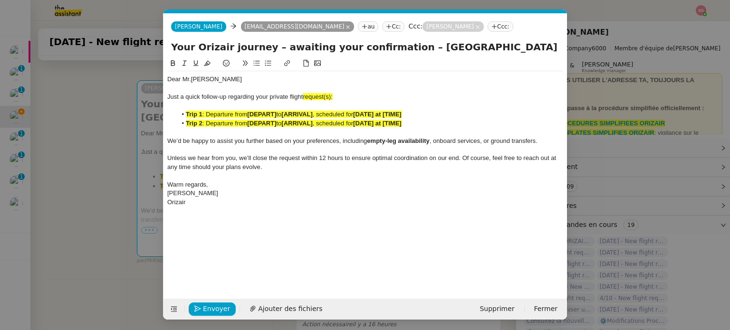
click at [343, 96] on div "Just a quick follow-up regarding your private flight request(s):" at bounding box center [365, 97] width 396 height 9
drag, startPoint x: 337, startPoint y: 96, endPoint x: 304, endPoint y: 95, distance: 32.4
click at [304, 95] on div "Just a quick follow-up regarding your private flight request :" at bounding box center [365, 97] width 396 height 9
click at [208, 62] on icon at bounding box center [207, 63] width 7 height 5
click at [232, 125] on span ": Departure from" at bounding box center [224, 123] width 45 height 7
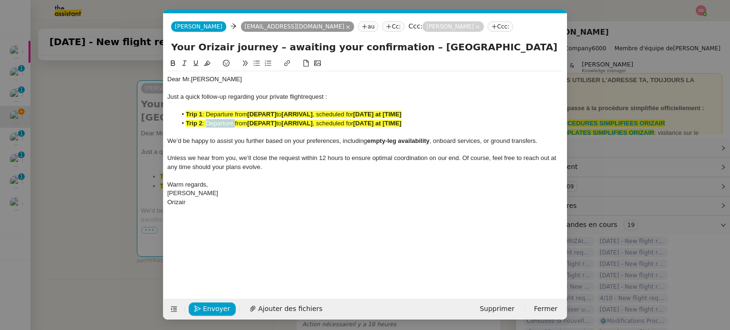
click at [232, 125] on span ": Departure from" at bounding box center [224, 123] width 45 height 7
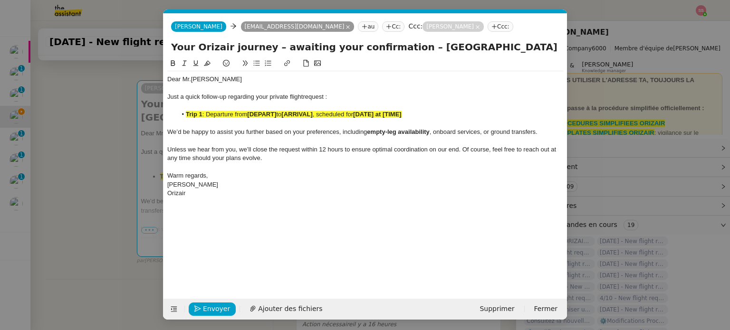
click at [247, 117] on span ": Departure from" at bounding box center [224, 114] width 45 height 7
click at [210, 65] on icon at bounding box center [207, 63] width 7 height 7
click at [118, 183] on nz-modal-container "relance en Service ✈️Orizair - Relance client ( EN ) à utiliser pour orizair, r…" at bounding box center [365, 165] width 730 height 330
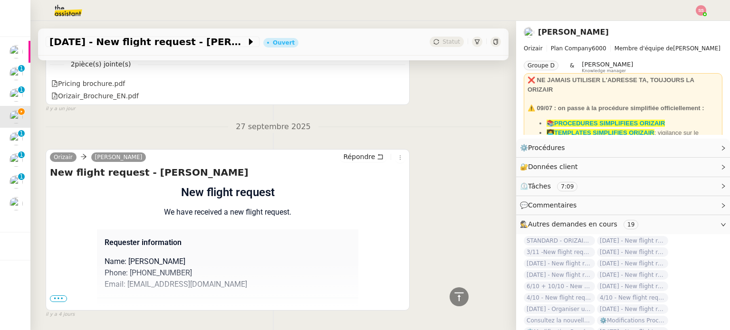
scroll to position [885, 0]
click at [54, 298] on span "•••" at bounding box center [58, 298] width 17 height 7
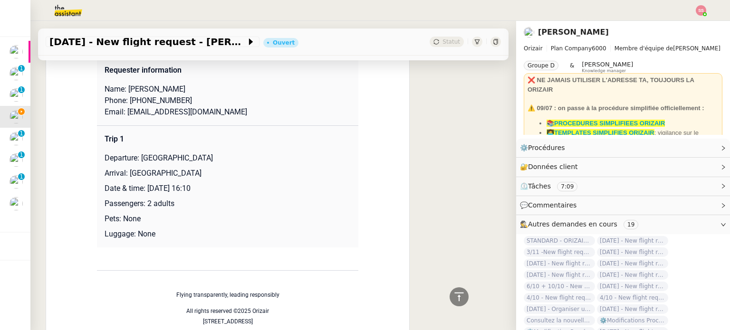
scroll to position [1075, 0]
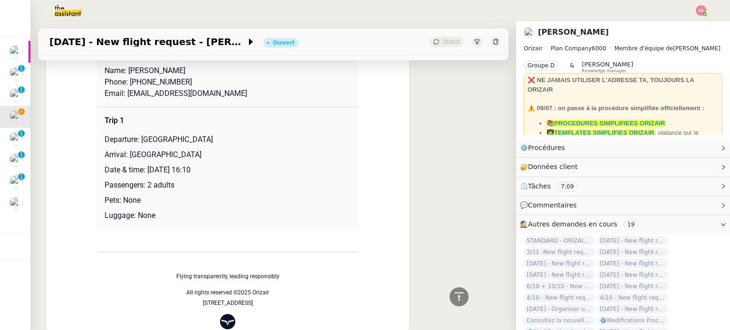
drag, startPoint x: 135, startPoint y: 141, endPoint x: 244, endPoint y: 130, distance: 109.9
click at [244, 130] on td "Trip 1 Departure: [GEOGRAPHIC_DATA] Arrival: [GEOGRAPHIC_DATA] Date & time: [DA…" at bounding box center [227, 168] width 261 height 122
copy p "[GEOGRAPHIC_DATA]"
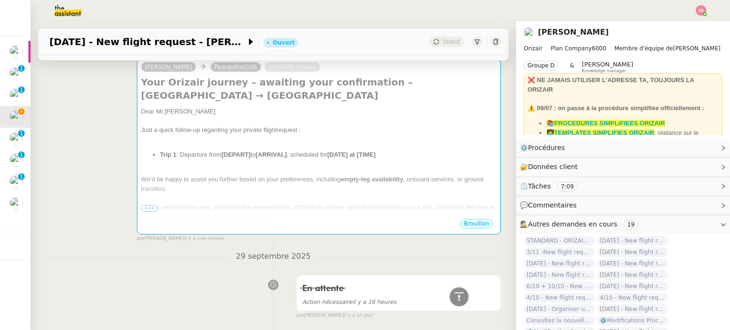
scroll to position [77, 0]
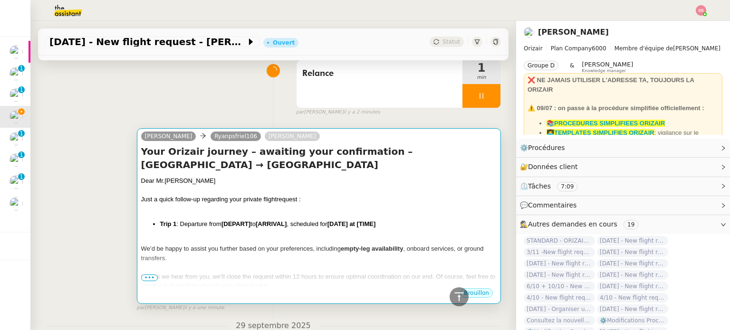
click at [253, 221] on li "Trip 1 : Departure from [DEPART] to [ARRIVAL] , scheduled for [DATE] at [TIME]" at bounding box center [328, 225] width 337 height 10
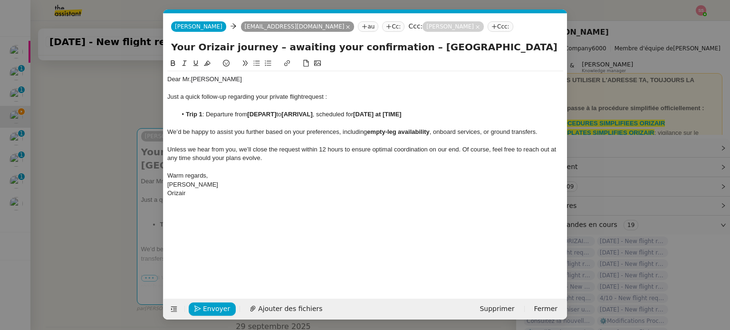
scroll to position [0, 50]
drag, startPoint x: 279, startPoint y: 115, endPoint x: 250, endPoint y: 114, distance: 29.0
click at [250, 114] on li "Trip 1 : Departure from [DEPART] to [ARRIVAL] , scheduled for [DATE] at [TIME]" at bounding box center [370, 114] width 387 height 9
click at [135, 203] on nz-modal-container "relance en Service ✈️Orizair - Relance client ( EN ) à utiliser pour orizair, r…" at bounding box center [365, 165] width 730 height 330
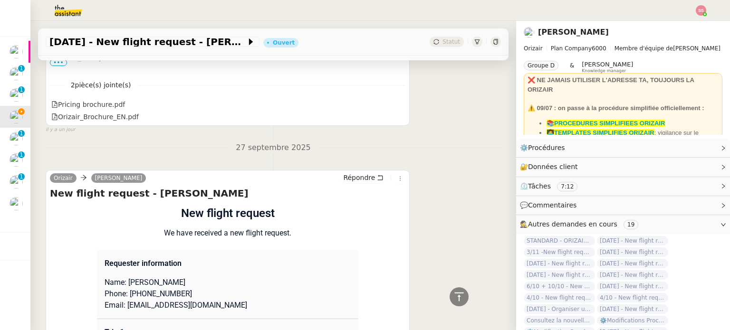
scroll to position [980, 0]
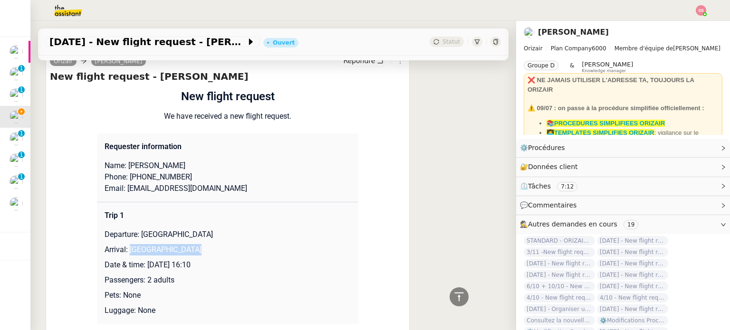
drag, startPoint x: 186, startPoint y: 250, endPoint x: 126, endPoint y: 247, distance: 59.5
click at [126, 247] on p "Arrival: [GEOGRAPHIC_DATA]" at bounding box center [228, 249] width 246 height 11
copy p "[GEOGRAPHIC_DATA]"
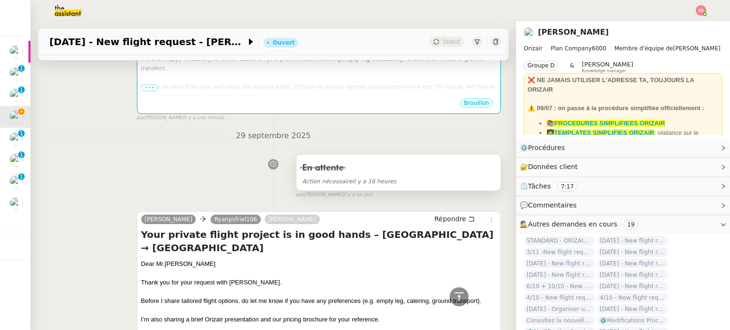
scroll to position [77, 0]
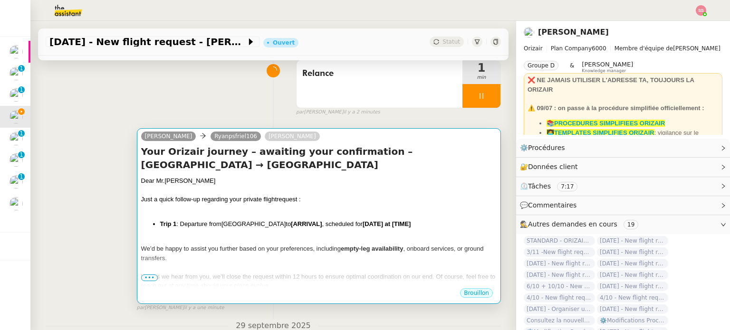
click at [266, 223] on span "[GEOGRAPHIC_DATA]" at bounding box center [253, 224] width 64 height 7
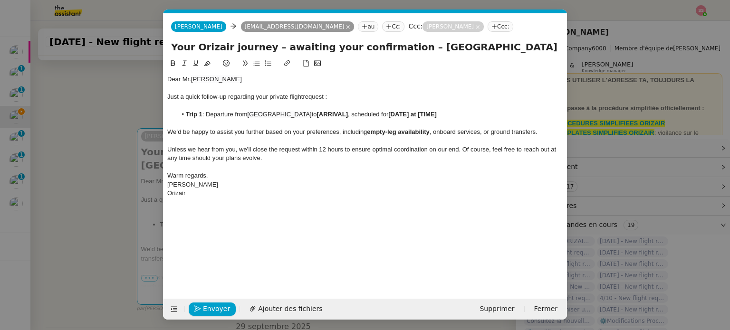
scroll to position [0, 50]
drag, startPoint x: 353, startPoint y: 115, endPoint x: 322, endPoint y: 115, distance: 30.9
click at [322, 115] on li "Trip 1 : Departure from [GEOGRAPHIC_DATA] to [ARRIVAL] , scheduled for [DATE] a…" at bounding box center [370, 114] width 387 height 9
click at [113, 236] on nz-modal-container "relance en Service ✈️Orizair - Relance client ( EN ) à utiliser pour orizair, r…" at bounding box center [365, 165] width 730 height 330
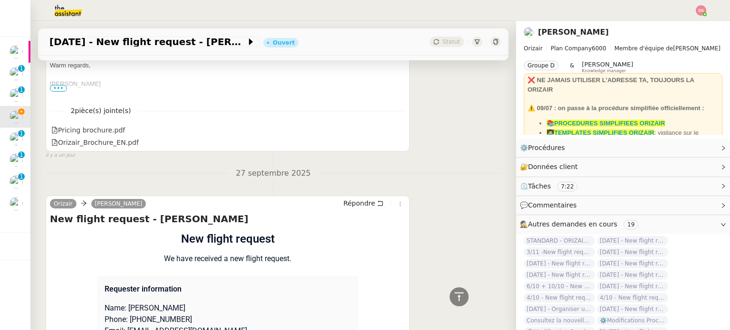
scroll to position [1075, 0]
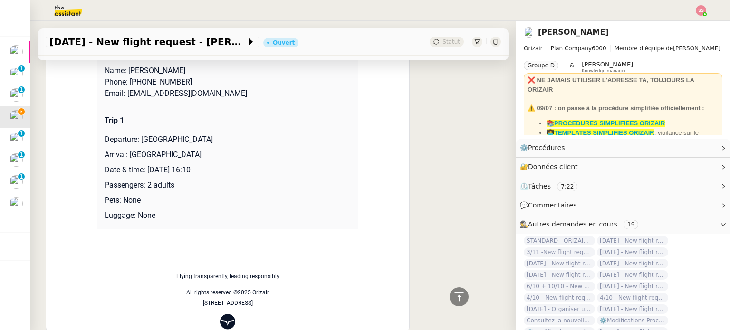
drag, startPoint x: 144, startPoint y: 172, endPoint x: 260, endPoint y: 164, distance: 116.2
click at [260, 164] on td "Trip 1 Departure: [GEOGRAPHIC_DATA] Arrival: [GEOGRAPHIC_DATA] Date & time: [DA…" at bounding box center [227, 168] width 261 height 122
copy p "[DATE] 16:10"
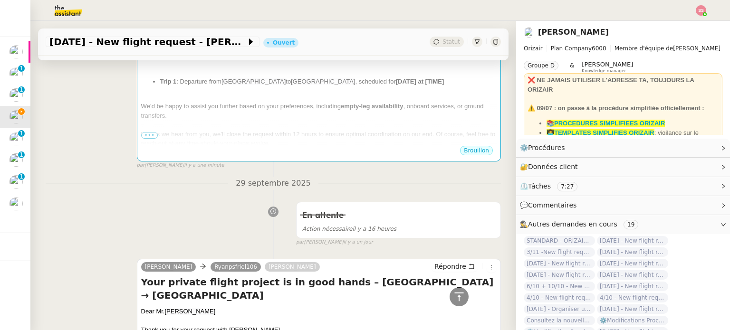
scroll to position [125, 0]
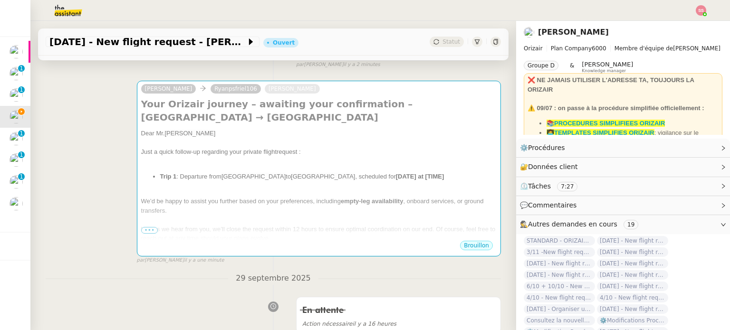
click at [418, 166] on div at bounding box center [319, 162] width 356 height 10
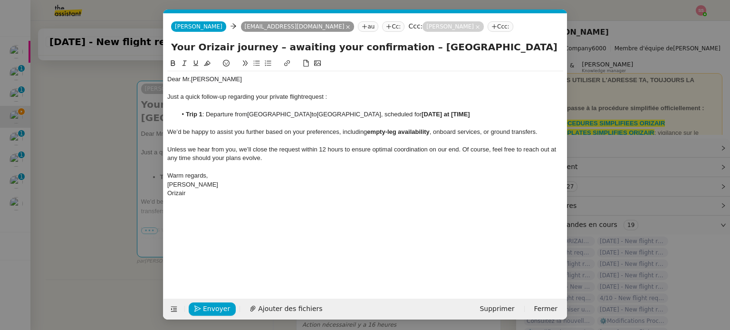
scroll to position [0, 50]
drag, startPoint x: 467, startPoint y: 115, endPoint x: 413, endPoint y: 118, distance: 54.8
click at [413, 118] on li "Trip 1 : Departure from [GEOGRAPHIC_DATA] to [GEOGRAPHIC_DATA] , scheduled for …" at bounding box center [370, 114] width 387 height 9
click at [250, 116] on span "[GEOGRAPHIC_DATA]" at bounding box center [279, 114] width 64 height 7
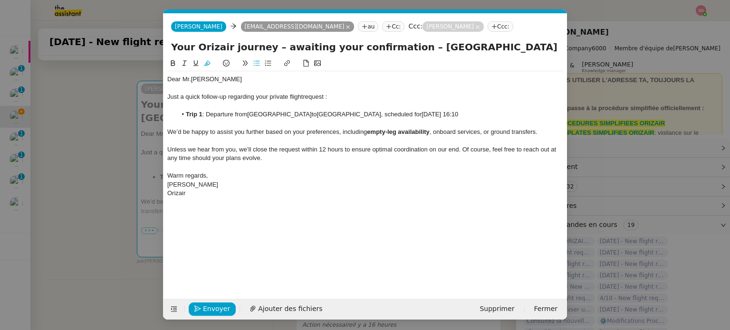
click at [0, 0] on lt-span "Supprimer les doubles espaces" at bounding box center [0, 0] width 0 height 0
click at [341, 216] on div "Dear [PERSON_NAME] Just a quick follow-up regarding your private flight request…" at bounding box center [365, 171] width 396 height 226
drag, startPoint x: 379, startPoint y: 49, endPoint x: 601, endPoint y: 88, distance: 224.9
click at [601, 88] on nz-modal-container "relance en Service ✈️Orizair - Relance client ( EN ) à utiliser pour orizair, r…" at bounding box center [365, 165] width 730 height 330
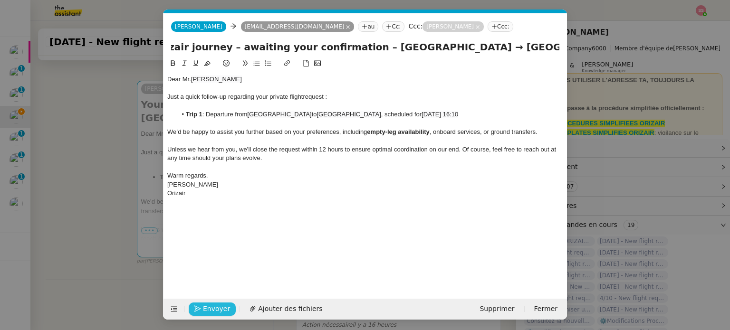
click at [212, 309] on span "Envoyer" at bounding box center [216, 309] width 27 height 11
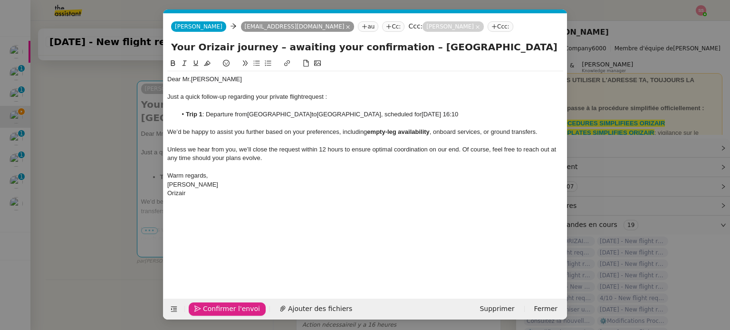
click at [212, 309] on span "Confirmer l'envoi" at bounding box center [231, 309] width 57 height 11
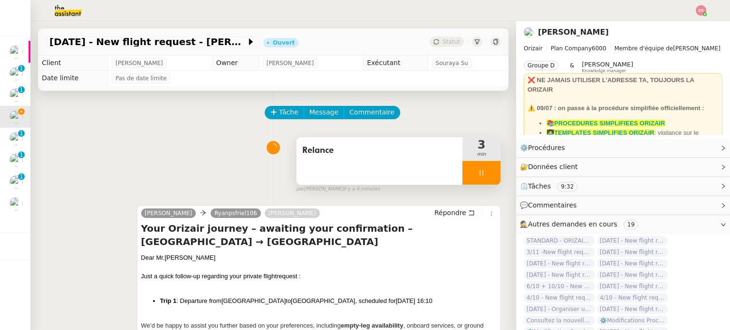
click at [474, 167] on div at bounding box center [481, 173] width 38 height 24
click at [487, 171] on icon at bounding box center [491, 173] width 8 height 8
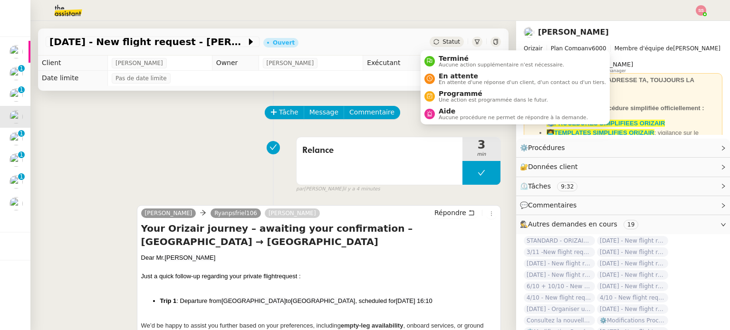
click at [443, 43] on span "Statut" at bounding box center [452, 41] width 18 height 7
click at [457, 76] on span "En attente" at bounding box center [522, 76] width 167 height 8
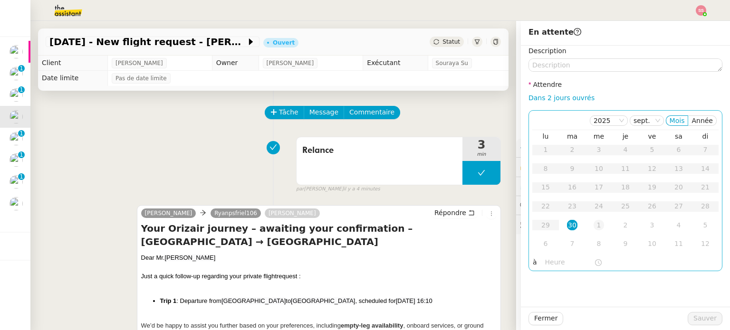
click at [594, 223] on div "1" at bounding box center [599, 225] width 10 height 10
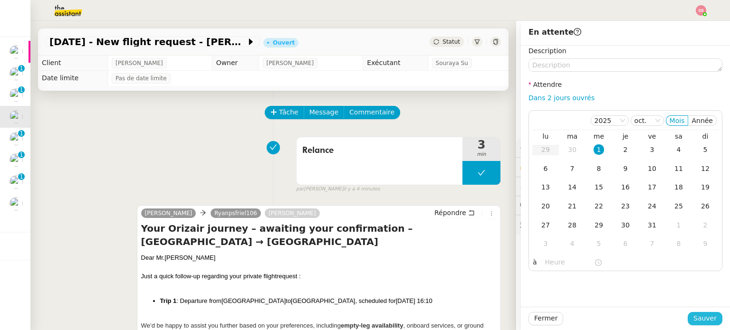
click at [700, 318] on span "Sauver" at bounding box center [704, 318] width 23 height 11
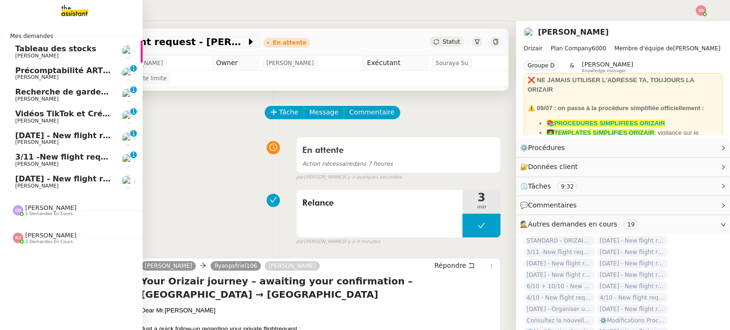
click at [69, 130] on link "[DATE] - New flight request - Sinon [PERSON_NAME] [PERSON_NAME] 0 1 2 3 4 5 6 7…" at bounding box center [71, 139] width 143 height 22
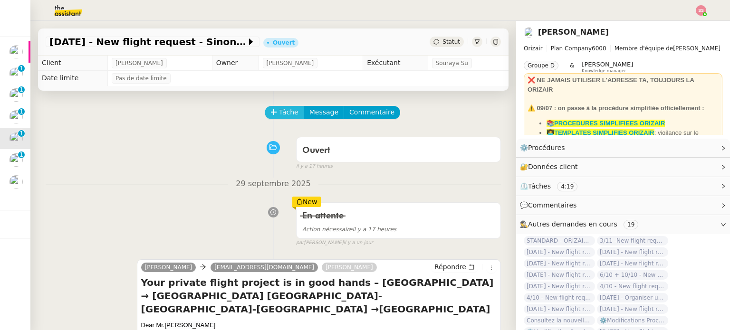
click at [281, 112] on span "Tâche" at bounding box center [288, 112] width 19 height 11
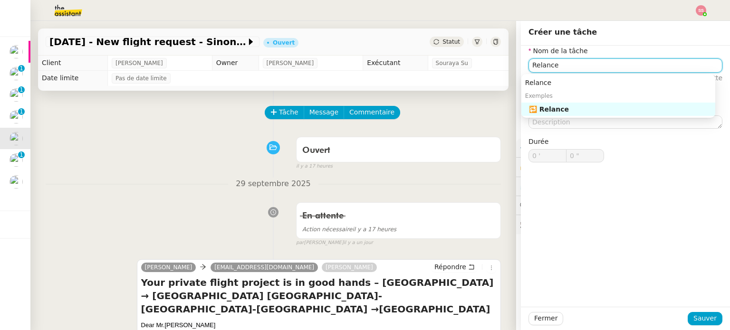
click at [635, 110] on div "🔁 Relance" at bounding box center [620, 109] width 183 height 9
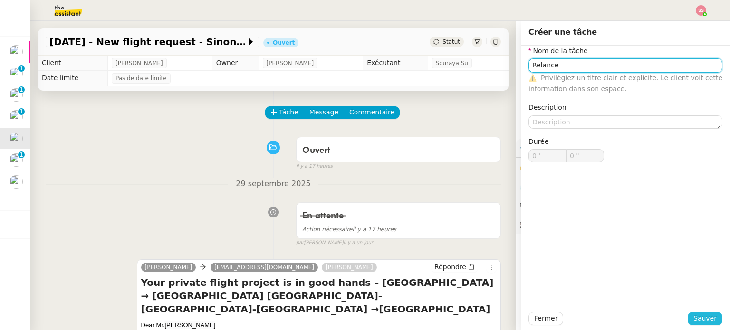
type input "Relance"
click at [697, 320] on span "Sauver" at bounding box center [704, 318] width 23 height 11
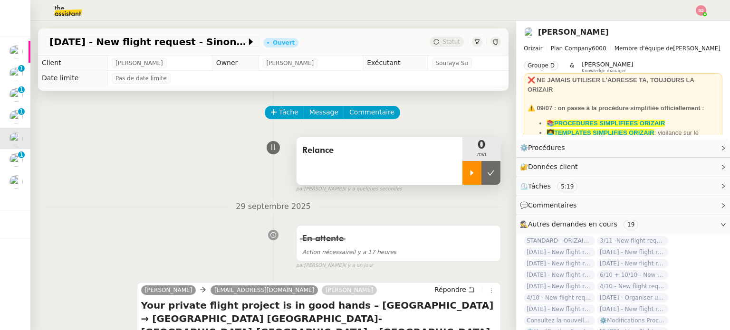
click at [463, 182] on div at bounding box center [471, 173] width 19 height 24
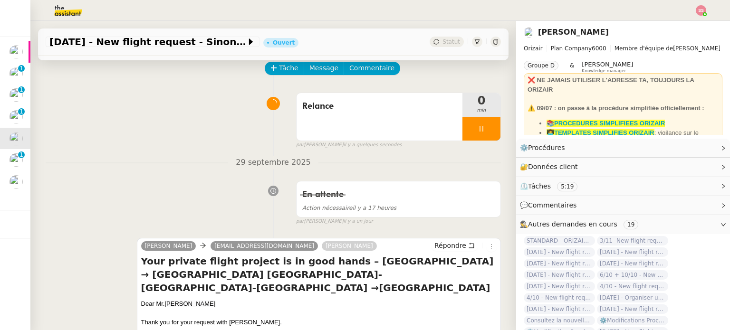
scroll to position [143, 0]
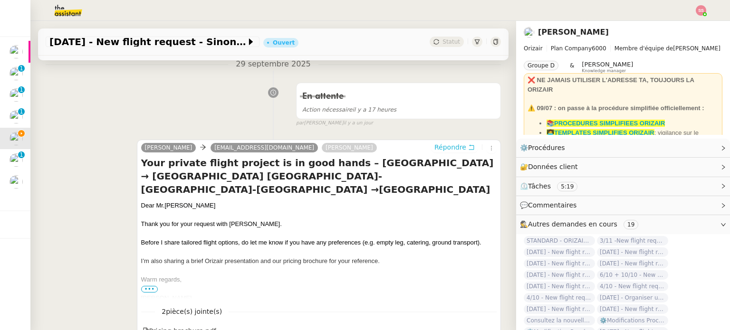
click at [434, 145] on span "Répondre" at bounding box center [450, 148] width 32 height 10
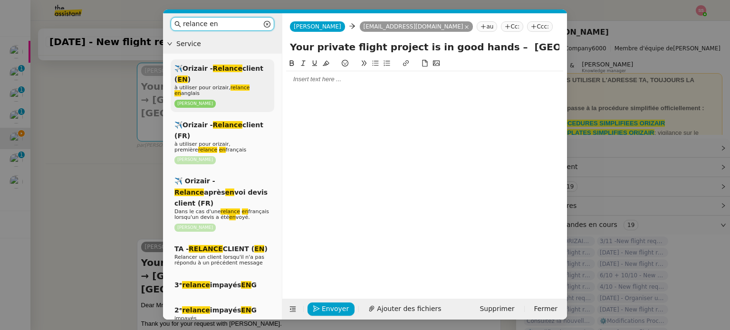
type input "relance en"
click at [245, 76] on div "✈️Orizair - Relance client ( EN ) à utiliser pour orizair, relance en anglais […" at bounding box center [223, 85] width 104 height 53
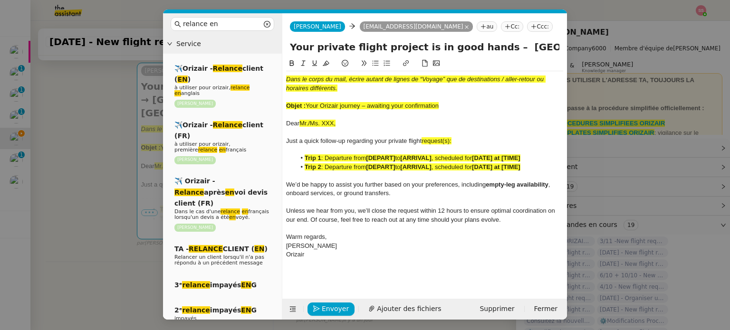
drag, startPoint x: 308, startPoint y: 104, endPoint x: 472, endPoint y: 104, distance: 164.9
click at [472, 104] on div "Objet : Your Orizair journey – awaiting your confirmation" at bounding box center [424, 106] width 277 height 9
drag, startPoint x: 483, startPoint y: 48, endPoint x: 271, endPoint y: 58, distance: 212.2
click at [271, 58] on nz-layout "relance en Service ✈️Orizair - Relance client ( EN ) à utiliser pour orizair, r…" at bounding box center [365, 166] width 404 height 307
paste input "Orizair journey – awaiting your confirmation"
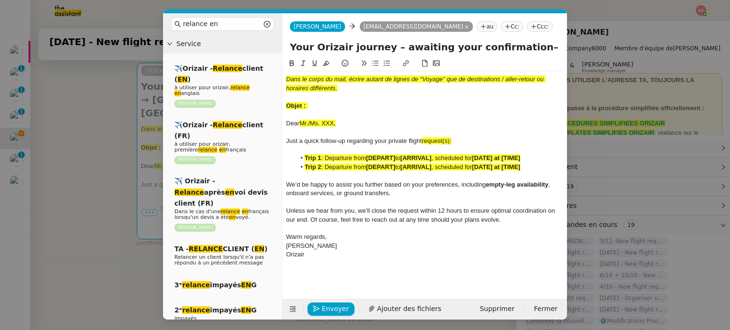
type input "Your Orizair journey – awaiting your confirmation– [GEOGRAPHIC_DATA] → [GEOGRAP…"
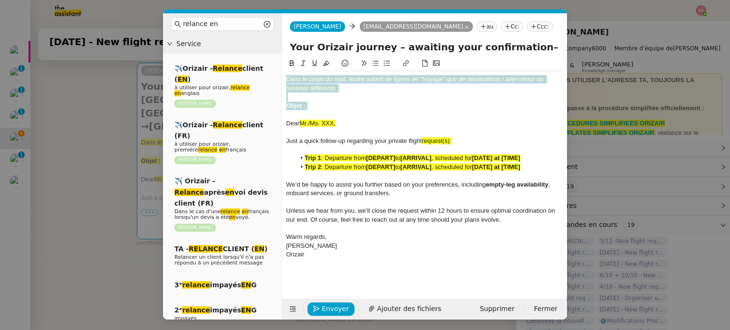
drag, startPoint x: 318, startPoint y: 106, endPoint x: 276, endPoint y: 72, distance: 54.0
click at [276, 72] on nz-layout "relance en Service ✈️Orizair - Relance client ( EN ) à utiliser pour orizair, r…" at bounding box center [365, 166] width 404 height 307
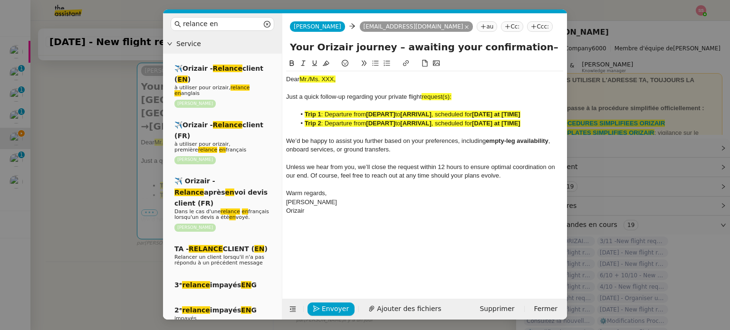
click at [80, 179] on nz-modal-container "relance en Service ✈️Orizair - Relance client ( EN ) à utiliser pour orizair, r…" at bounding box center [365, 165] width 730 height 330
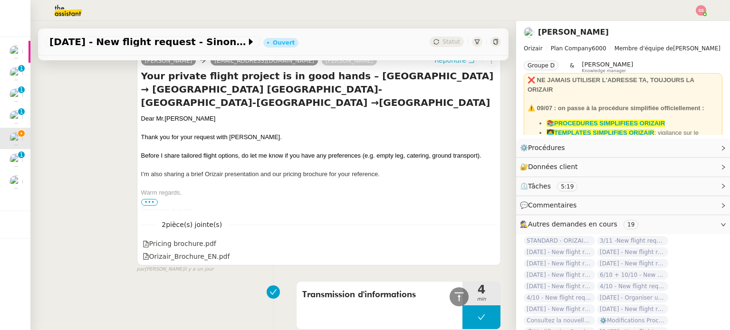
scroll to position [410, 0]
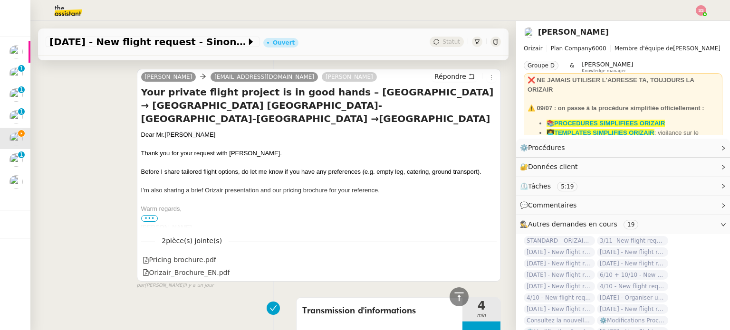
click at [169, 131] on span "[PERSON_NAME]" at bounding box center [189, 134] width 51 height 7
copy div "Dear [PERSON_NAME][GEOGRAPHIC_DATA]"
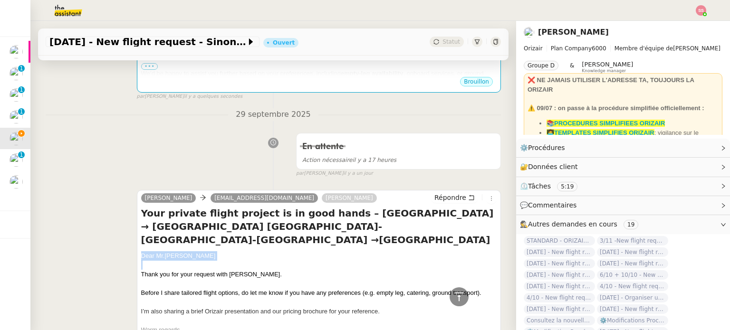
scroll to position [172, 0]
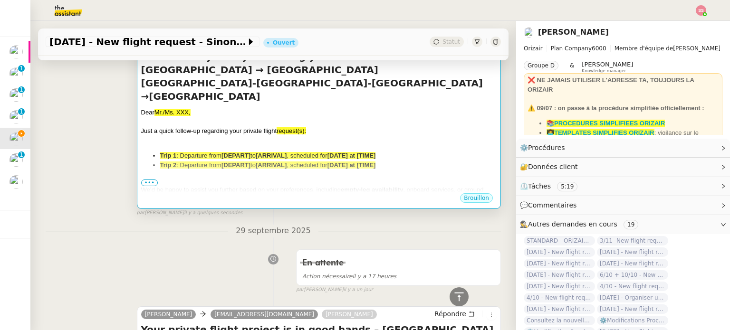
click at [241, 152] on strong "[DEPART]" at bounding box center [235, 155] width 29 height 7
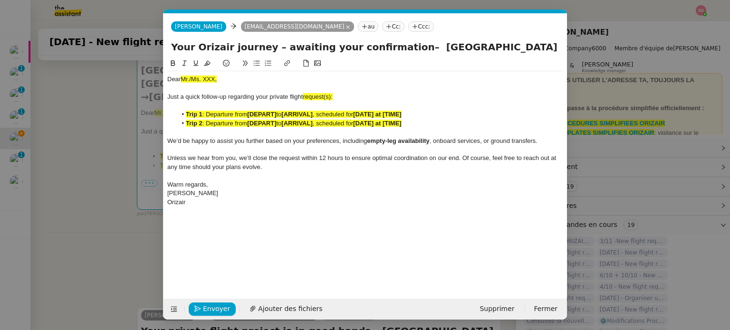
scroll to position [0, 50]
drag, startPoint x: 230, startPoint y: 79, endPoint x: 163, endPoint y: 75, distance: 67.2
click at [148, 76] on nz-modal-container "relance en Service ✈️Orizair - Relance client ( EN ) à utiliser pour orizair, r…" at bounding box center [365, 165] width 730 height 330
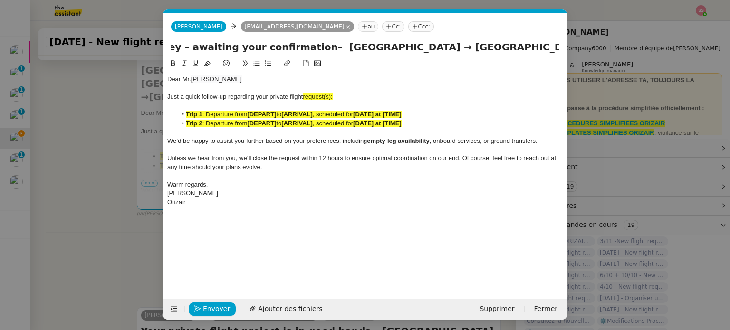
scroll to position [0, 214]
drag, startPoint x: 473, startPoint y: 45, endPoint x: 576, endPoint y: 61, distance: 103.9
click at [576, 61] on nz-modal-container "relance en Service ✈️Orizair - Relance client ( EN ) à utiliser pour orizair, r…" at bounding box center [365, 165] width 730 height 330
click at [344, 94] on div "Just a quick follow-up regarding your private flight request(s):" at bounding box center [365, 97] width 396 height 9
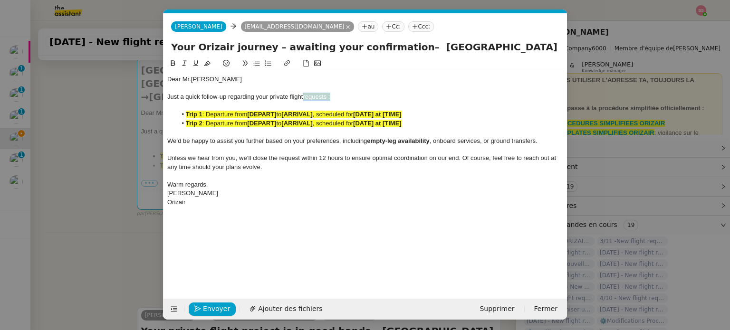
drag, startPoint x: 340, startPoint y: 96, endPoint x: 305, endPoint y: 97, distance: 35.2
click at [305, 97] on div "Just a quick follow-up regarding your private flight requests :" at bounding box center [365, 97] width 396 height 9
click at [208, 65] on icon at bounding box center [207, 63] width 7 height 5
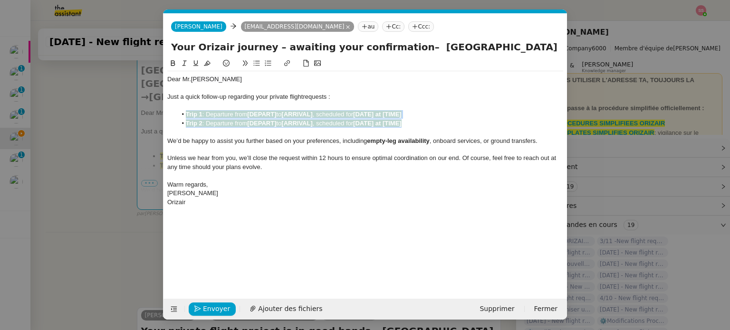
drag, startPoint x: 426, startPoint y: 125, endPoint x: 125, endPoint y: 113, distance: 300.6
click at [125, 113] on nz-modal-container "relance en Service ✈️Orizair - Relance client ( EN ) à utiliser pour orizair, r…" at bounding box center [365, 165] width 730 height 330
click at [212, 63] on button at bounding box center [207, 63] width 11 height 11
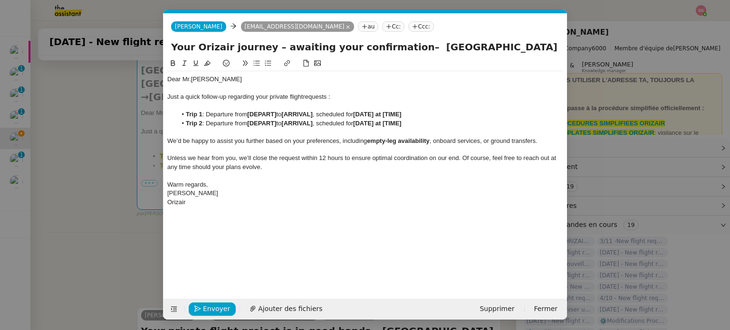
click at [125, 150] on nz-modal-container "relance en Service ✈️Orizair - Relance client ( EN ) à utiliser pour orizair, r…" at bounding box center [365, 165] width 730 height 330
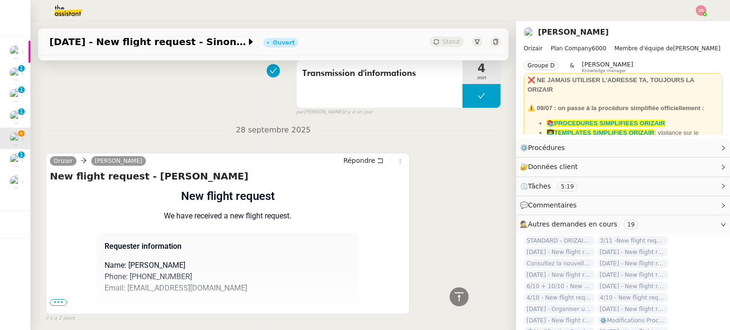
scroll to position [692, 0]
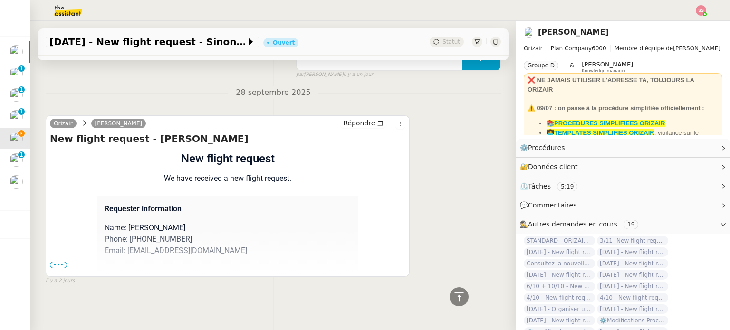
click at [59, 262] on span "•••" at bounding box center [58, 265] width 17 height 7
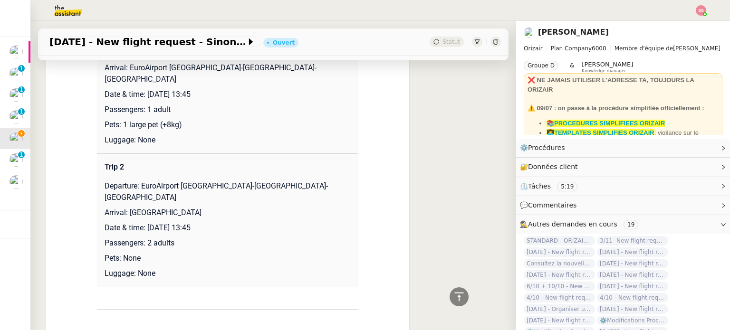
scroll to position [834, 0]
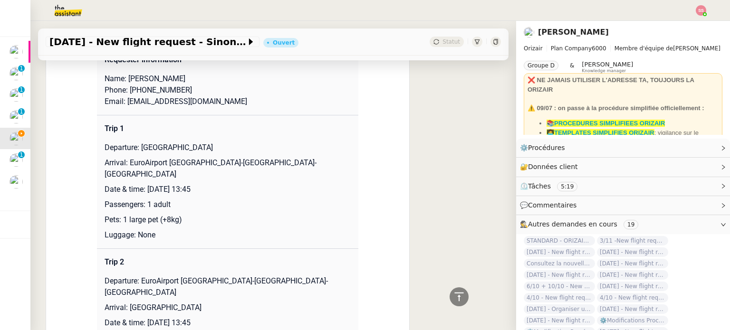
drag, startPoint x: 135, startPoint y: 151, endPoint x: 228, endPoint y: 147, distance: 92.8
click at [228, 147] on p "Departure: [GEOGRAPHIC_DATA]" at bounding box center [228, 147] width 246 height 11
copy p "[GEOGRAPHIC_DATA]"
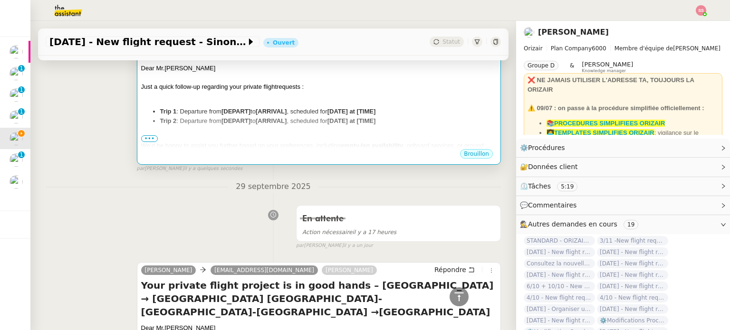
click at [274, 116] on li "Trip 2 : Departure from [DEPART] to [ARRIVAL] , scheduled for [DATE] at [TIME]" at bounding box center [328, 121] width 337 height 10
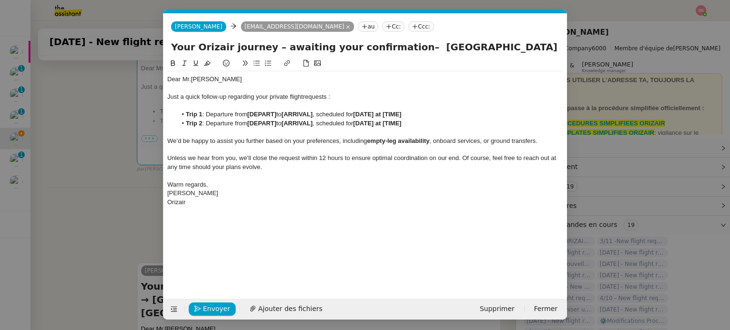
scroll to position [0, 50]
drag, startPoint x: 275, startPoint y: 115, endPoint x: 249, endPoint y: 114, distance: 26.2
click at [249, 114] on li "Trip 1 : Departure from [DEPART] to [ARRIVAL] , scheduled for [DATE] at [TIME]" at bounding box center [370, 114] width 387 height 9
drag, startPoint x: 320, startPoint y: 123, endPoint x: 289, endPoint y: 123, distance: 30.9
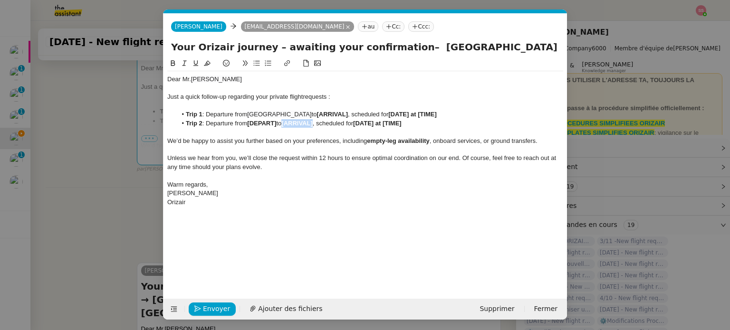
click at [289, 123] on li "Trip 2 : Departure from [DEPART] to [ARRIVAL] , scheduled for [DATE] at [TIME]" at bounding box center [370, 123] width 387 height 9
click at [118, 201] on nz-modal-container "relance en Service ✈️Orizair - Relance client ( EN ) à utiliser pour orizair, r…" at bounding box center [365, 165] width 730 height 330
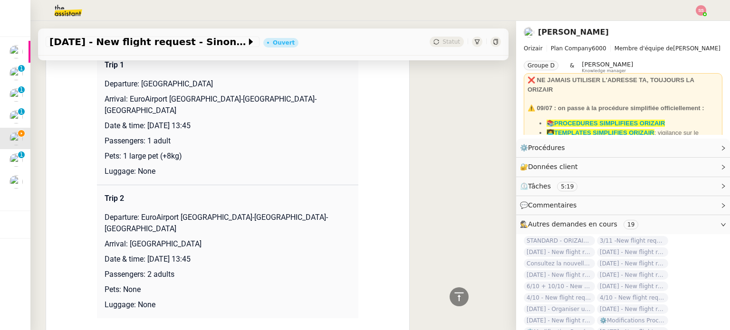
scroll to position [881, 0]
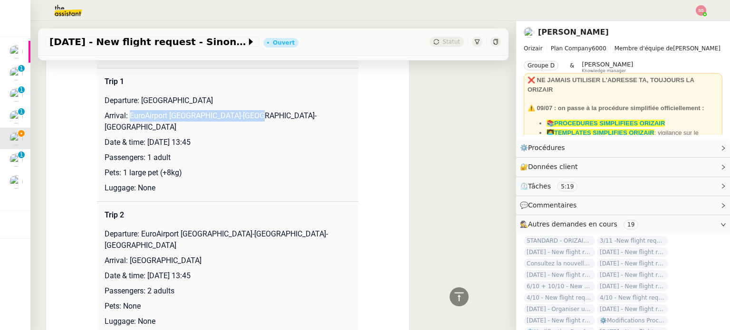
drag, startPoint x: 125, startPoint y: 118, endPoint x: 259, endPoint y: 112, distance: 133.2
click at [259, 112] on p "Arrival: EuroAirport [GEOGRAPHIC_DATA]-[GEOGRAPHIC_DATA]-[GEOGRAPHIC_DATA]" at bounding box center [228, 121] width 246 height 23
copy p "EuroAirport [GEOGRAPHIC_DATA]-[GEOGRAPHIC_DATA]-[GEOGRAPHIC_DATA]"
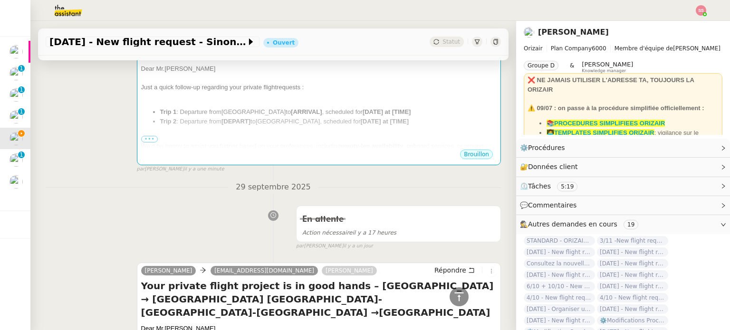
scroll to position [121, 0]
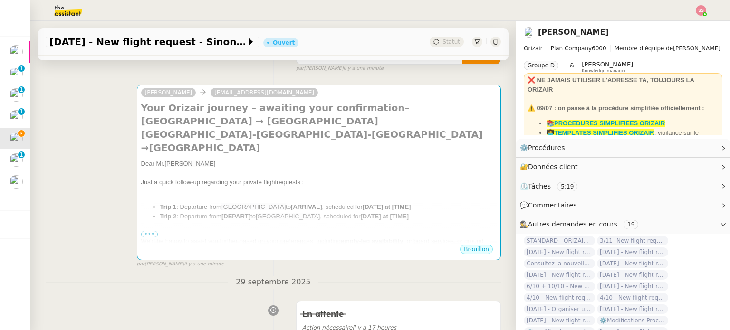
click at [328, 187] on div at bounding box center [319, 192] width 356 height 10
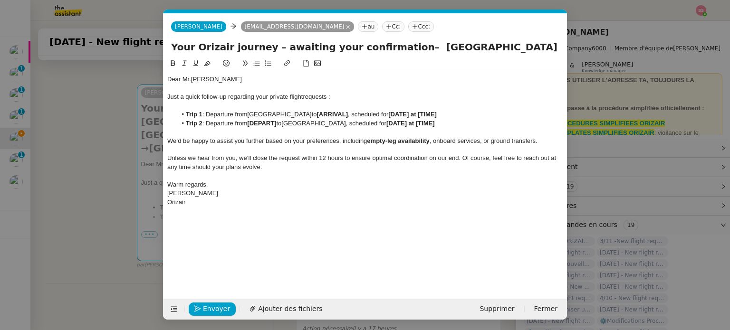
scroll to position [0, 50]
drag, startPoint x: 342, startPoint y: 116, endPoint x: 311, endPoint y: 114, distance: 31.5
click at [311, 114] on li "Trip 1 : Departure from [GEOGRAPHIC_DATA] to [ARRIVAL] , scheduled for [DATE] a…" at bounding box center [370, 114] width 387 height 9
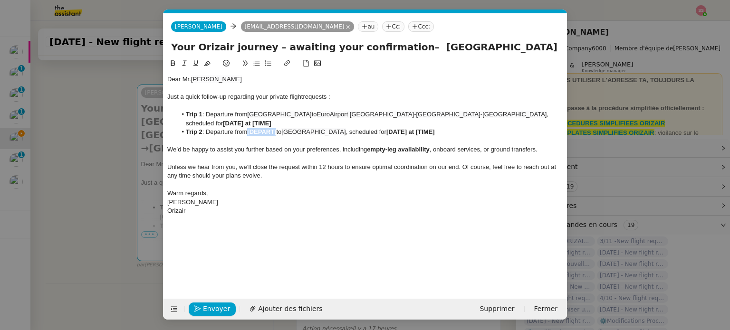
drag, startPoint x: 279, startPoint y: 125, endPoint x: 250, endPoint y: 123, distance: 29.1
click at [250, 128] on strong "[DEPART]" at bounding box center [261, 131] width 29 height 7
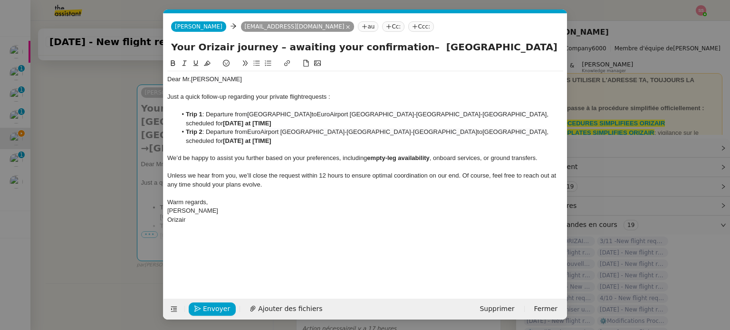
click at [482, 128] on span "[GEOGRAPHIC_DATA]" at bounding box center [514, 131] width 64 height 7
click at [0, 0] on lt-div "Supprimer les doubles espaces Ignorer" at bounding box center [0, 0] width 0 height 0
click at [0, 0] on lt-span "Supprimer les doubles espaces" at bounding box center [0, 0] width 0 height 0
click at [247, 117] on li "Trip 1 : Departure from [GEOGRAPHIC_DATA] to [GEOGRAPHIC_DATA]-[GEOGRAPHIC_DATA…" at bounding box center [370, 119] width 387 height 18
click at [0, 0] on lt-span "Supprimer les doubles espaces" at bounding box center [0, 0] width 0 height 0
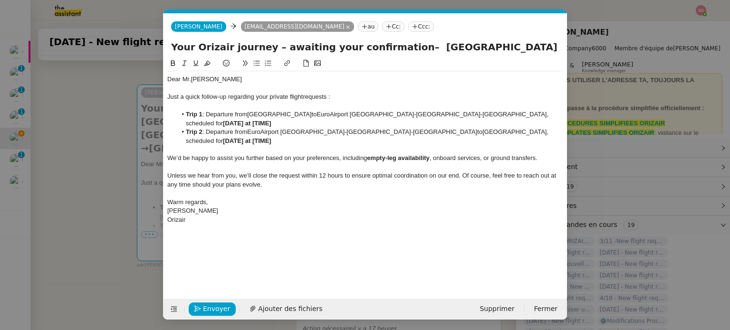
click at [108, 176] on nz-modal-container "relance en Service ✈️Orizair - Relance client ( EN ) à utiliser pour orizair, r…" at bounding box center [365, 165] width 730 height 330
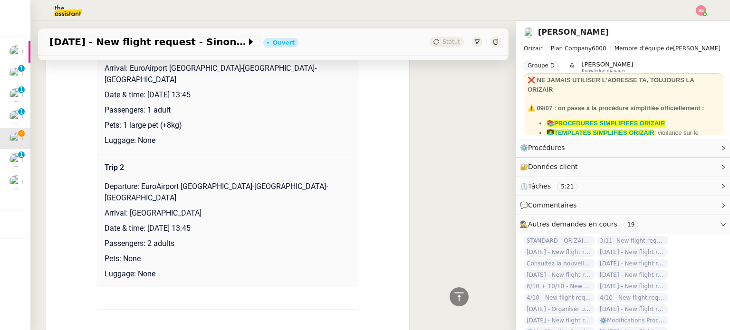
scroll to position [881, 0]
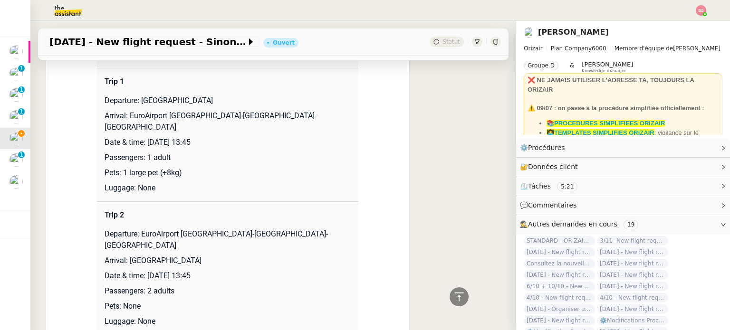
drag, startPoint x: 144, startPoint y: 132, endPoint x: 276, endPoint y: 128, distance: 131.3
click at [276, 137] on p "Date & time: [DATE] 13:45" at bounding box center [228, 142] width 246 height 11
copy p "[DATE] 13:45"
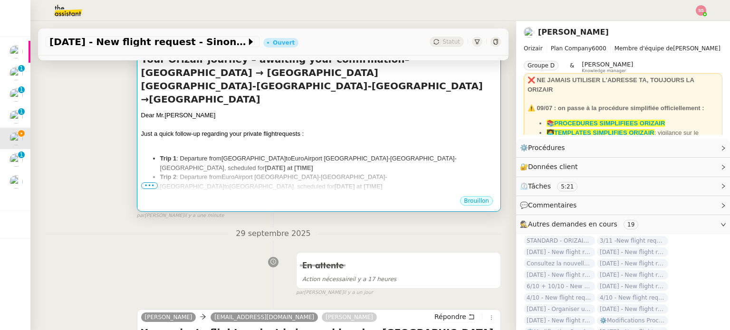
scroll to position [168, 0]
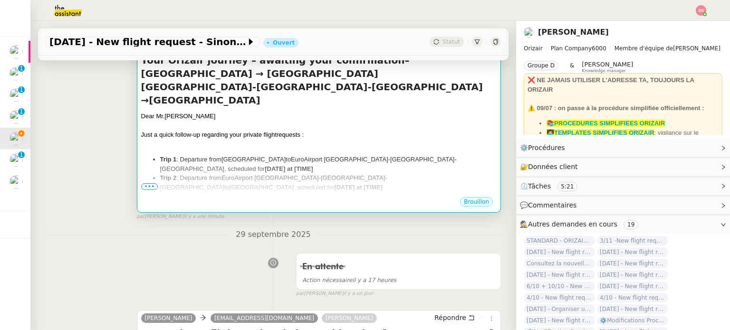
click at [375, 128] on div "Dear [PERSON_NAME] Just a quick follow-up regarding your private flight request…" at bounding box center [319, 201] width 356 height 179
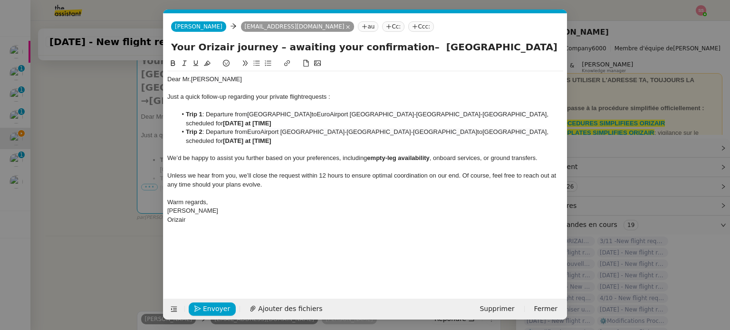
scroll to position [0, 50]
drag, startPoint x: 510, startPoint y: 119, endPoint x: 454, endPoint y: 115, distance: 55.8
click at [454, 115] on li "Trip 1 : Departure from [GEOGRAPHIC_DATA] to [GEOGRAPHIC_DATA]-[GEOGRAPHIC_DATA…" at bounding box center [370, 119] width 387 height 18
click at [106, 193] on nz-modal-container "relance en Service ✈️Orizair - Relance client ( EN ) à utiliser pour orizair, r…" at bounding box center [365, 165] width 730 height 330
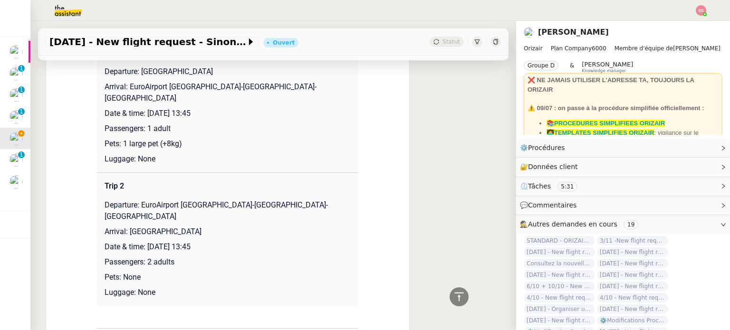
scroll to position [929, 0]
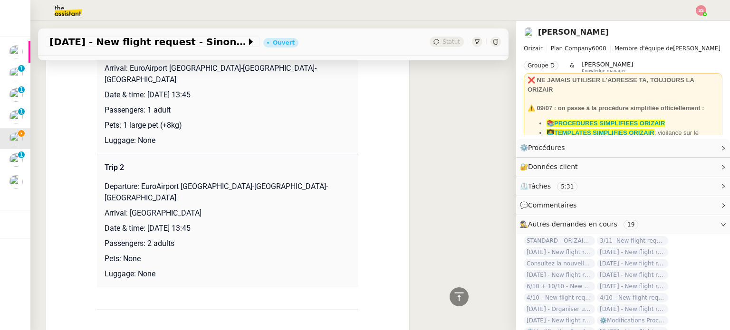
drag, startPoint x: 145, startPoint y: 205, endPoint x: 272, endPoint y: 199, distance: 127.0
click at [272, 199] on td "Trip 2 Departure: EuroAirport [GEOGRAPHIC_DATA]-[GEOGRAPHIC_DATA]-[GEOGRAPHIC_D…" at bounding box center [227, 221] width 261 height 134
copy p "[DATE] 13:45"
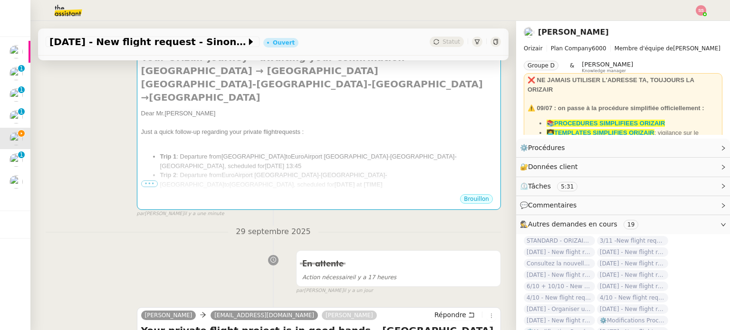
scroll to position [168, 0]
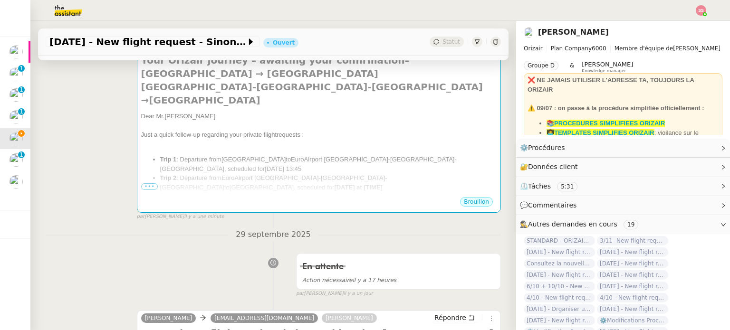
click at [370, 198] on div at bounding box center [319, 203] width 356 height 10
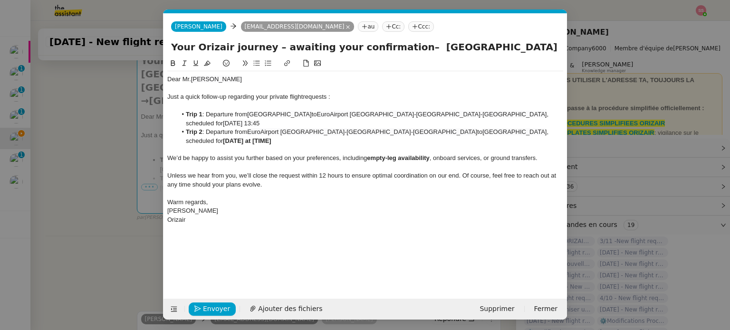
scroll to position [0, 50]
drag, startPoint x: 511, startPoint y: 125, endPoint x: 456, endPoint y: 122, distance: 54.8
click at [456, 128] on li "Trip 2 : Departure from [GEOGRAPHIC_DATA] [GEOGRAPHIC_DATA]-[GEOGRAPHIC_DATA]-[…" at bounding box center [370, 137] width 387 height 18
click at [301, 198] on div "Warm regards," at bounding box center [365, 202] width 396 height 9
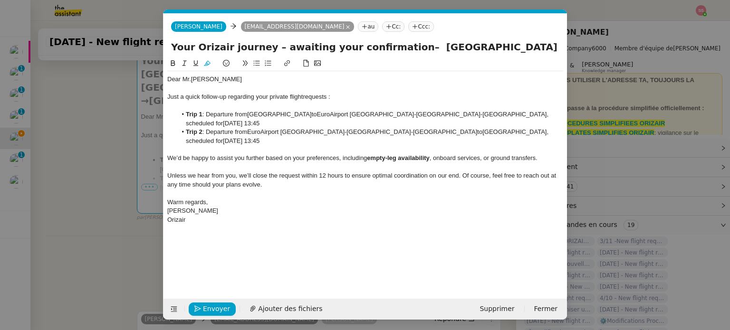
click at [408, 26] on nz-tag "Ccc:" at bounding box center [421, 26] width 26 height 10
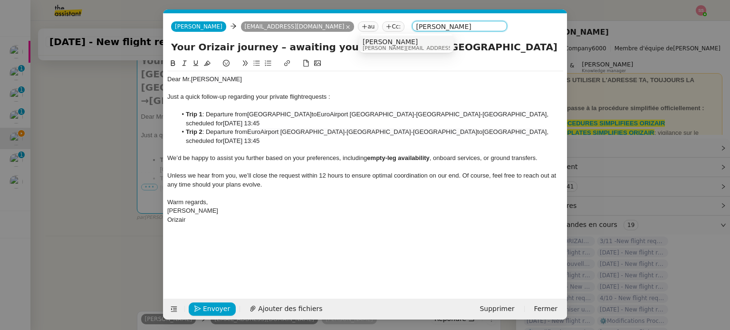
type input "[PERSON_NAME]"
click at [390, 42] on span "[PERSON_NAME]" at bounding box center [430, 42] width 135 height 8
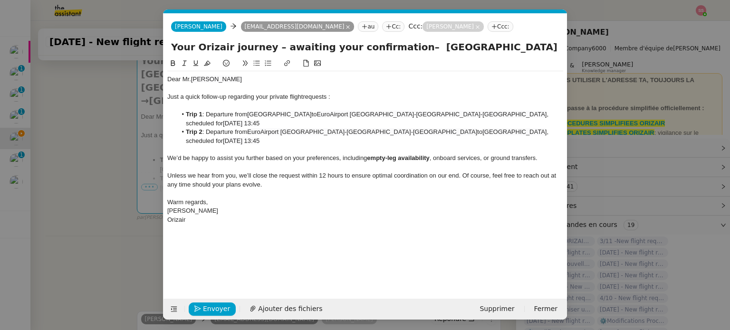
click at [370, 163] on div at bounding box center [365, 167] width 396 height 9
click at [216, 309] on span "Envoyer" at bounding box center [216, 309] width 27 height 11
click at [216, 309] on span "Confirmer l'envoi" at bounding box center [231, 309] width 57 height 11
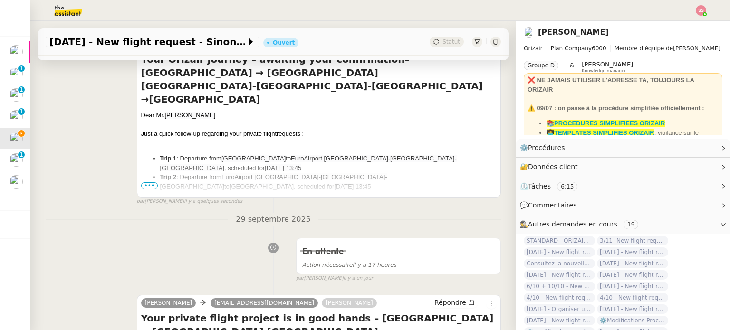
scroll to position [190, 0]
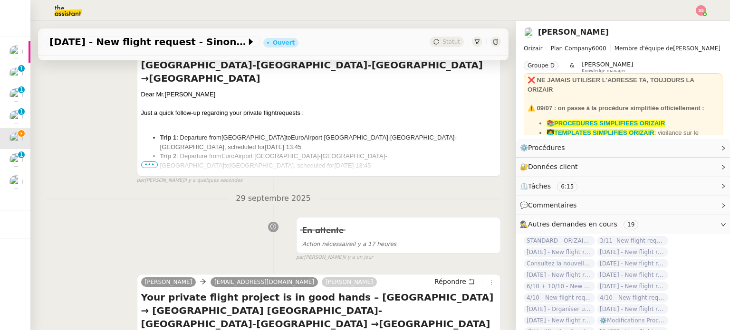
click at [146, 187] on span ", onboard services, or ground transfers." at bounding box center [312, 195] width 343 height 17
click at [147, 168] on span "•••" at bounding box center [149, 165] width 17 height 7
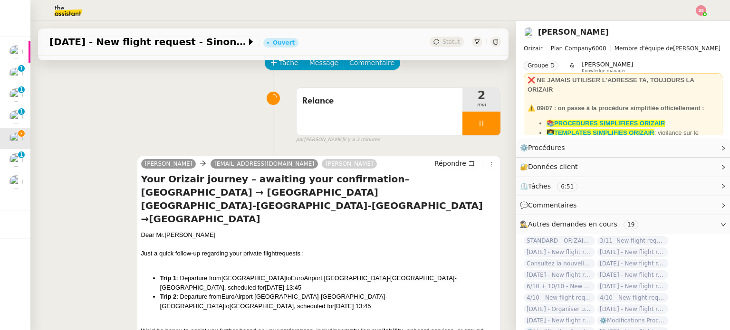
scroll to position [48, 0]
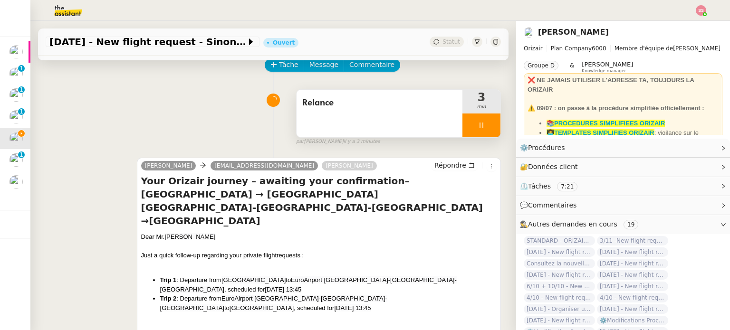
click at [481, 122] on div at bounding box center [481, 126] width 38 height 24
click at [483, 122] on button at bounding box center [490, 126] width 19 height 24
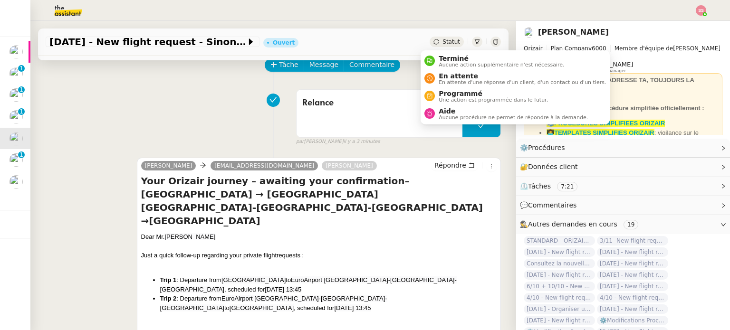
click at [443, 38] on span "Statut" at bounding box center [452, 41] width 18 height 7
click at [460, 70] on li "En attente En attente d'une réponse d'un client, d'un contact ou d'un tiers." at bounding box center [515, 79] width 189 height 18
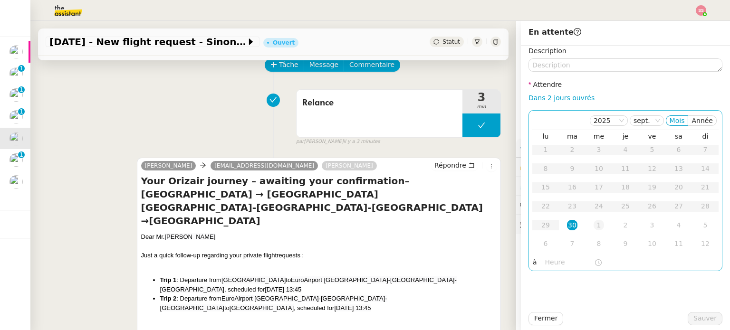
click at [595, 225] on div "1" at bounding box center [599, 225] width 10 height 10
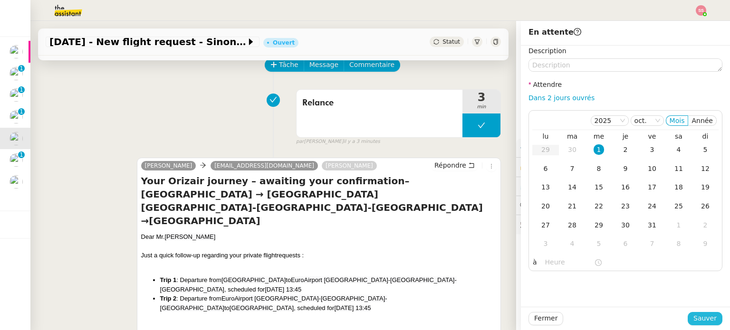
click at [699, 322] on span "Sauver" at bounding box center [704, 318] width 23 height 11
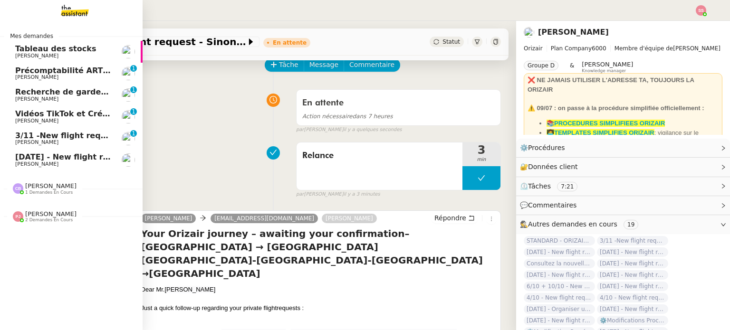
click at [70, 142] on span "[PERSON_NAME]" at bounding box center [63, 143] width 96 height 6
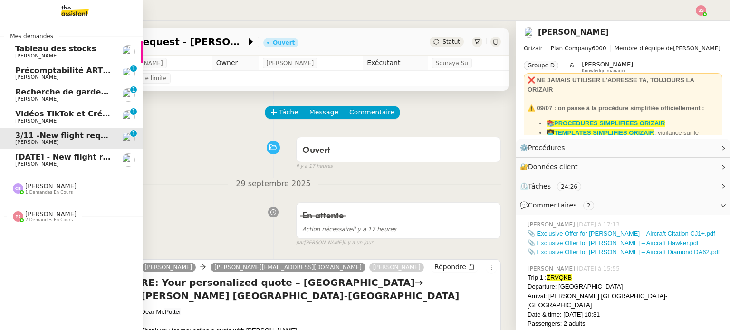
click at [39, 162] on span "[PERSON_NAME]" at bounding box center [63, 165] width 96 height 6
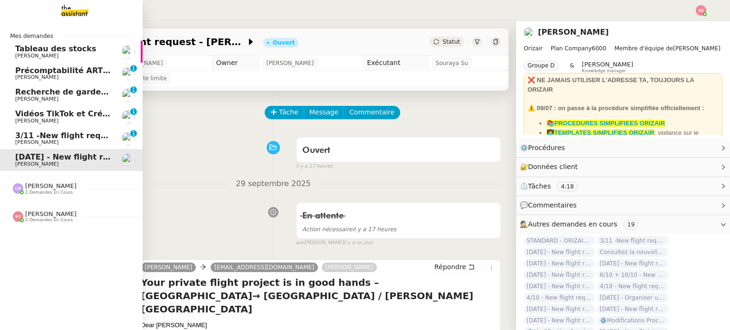
click at [46, 131] on span "3/11 -New flight request - [PERSON_NAME]" at bounding box center [106, 135] width 183 height 9
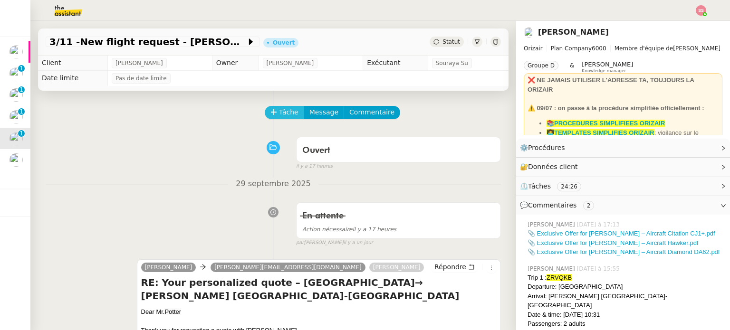
click at [285, 110] on span "Tâche" at bounding box center [288, 112] width 19 height 11
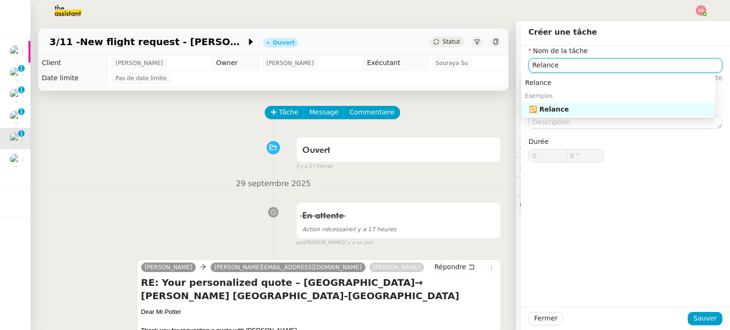
click at [560, 108] on div "🔁 Relance" at bounding box center [620, 109] width 183 height 9
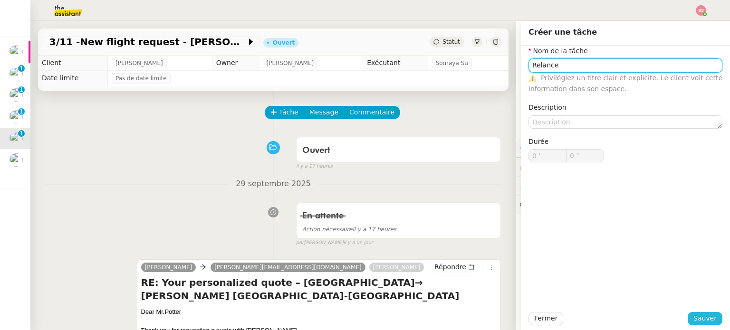
type input "Relance"
click at [695, 313] on span "Sauver" at bounding box center [704, 318] width 23 height 11
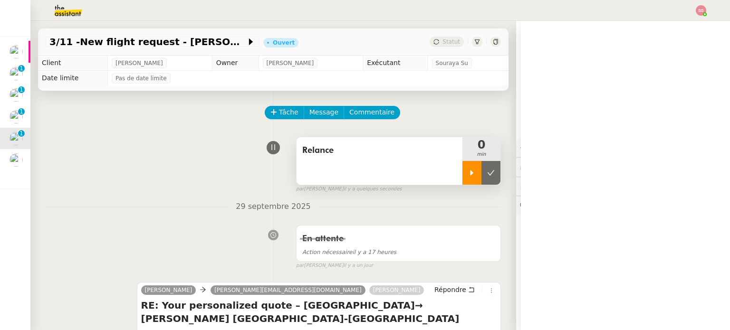
click at [462, 166] on div at bounding box center [471, 173] width 19 height 24
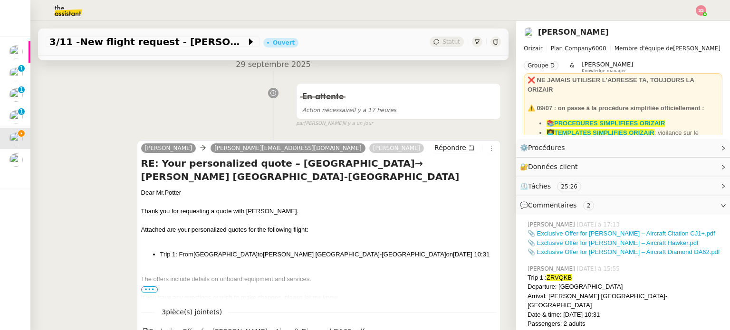
scroll to position [143, 0]
click at [434, 146] on span "Répondre" at bounding box center [450, 148] width 32 height 10
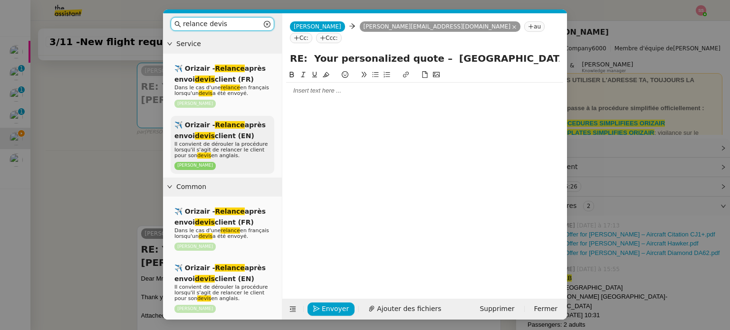
type input "relance devis"
click at [231, 152] on span "Il convient de dérouler la procédure lorsqu'il s'agit de relancer le client pou…" at bounding box center [221, 150] width 94 height 18
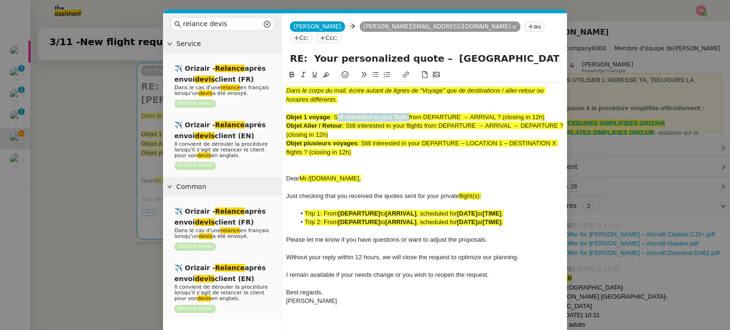
drag, startPoint x: 337, startPoint y: 106, endPoint x: 409, endPoint y: 104, distance: 72.8
click at [409, 114] on span ": Still interested in your flight from DEPARTURE → ARRIVAL ? (closing in 12h)" at bounding box center [437, 117] width 214 height 7
copy span "Still interested in your flight"
click at [489, 51] on input "RE: Your personalized quote – [GEOGRAPHIC_DATA]→ [PERSON_NAME] [GEOGRAPHIC_DATA…" at bounding box center [424, 58] width 269 height 14
drag, startPoint x: 420, startPoint y: 48, endPoint x: 310, endPoint y: 52, distance: 110.3
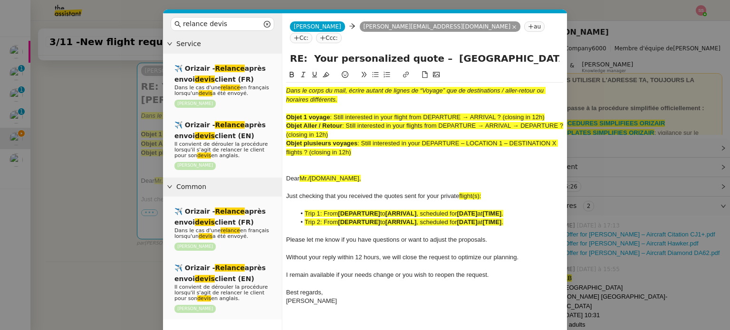
click at [310, 52] on input "RE: Your personalized quote – [GEOGRAPHIC_DATA]→ [PERSON_NAME] [GEOGRAPHIC_DATA…" at bounding box center [424, 58] width 269 height 14
paste input "Still interested in your flight"
drag, startPoint x: 500, startPoint y: 46, endPoint x: 717, endPoint y: 64, distance: 218.0
click at [717, 64] on nz-modal-container "relance devis Service ✈️ Orizair - Relance après envoi devis client (FR) Dans l…" at bounding box center [365, 165] width 730 height 330
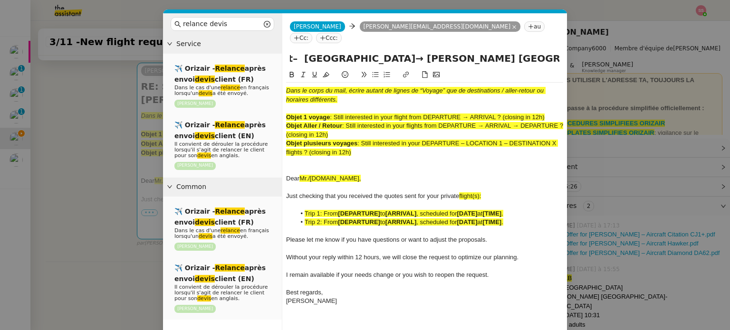
click at [554, 51] on input "RE: Still interested in your flight– [GEOGRAPHIC_DATA]→ [PERSON_NAME] [GEOGRAPH…" at bounding box center [424, 58] width 269 height 14
click at [560, 51] on div "RE: Still interested in your flight– [GEOGRAPHIC_DATA]→ [PERSON_NAME] [GEOGRAPH…" at bounding box center [424, 60] width 285 height 18
click at [558, 51] on input "RE: Still interested in your flight– [GEOGRAPHIC_DATA]→ [PERSON_NAME] [GEOGRAPH…" at bounding box center [424, 58] width 269 height 14
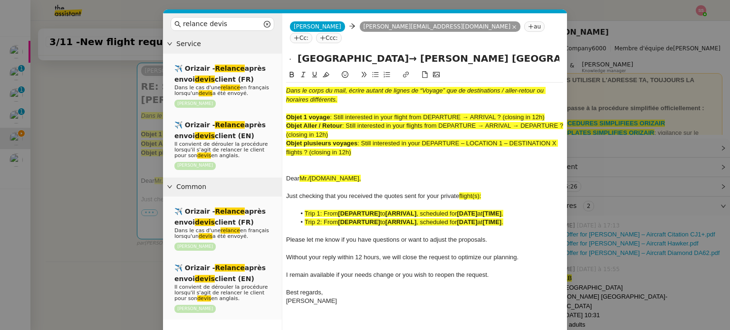
type input "RE: Still interested in your flight– [GEOGRAPHIC_DATA]→ [PERSON_NAME] [GEOGRAPH…"
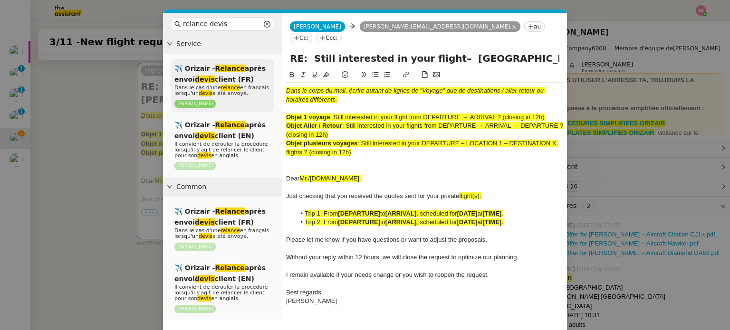
drag, startPoint x: 367, startPoint y: 142, endPoint x: 262, endPoint y: 59, distance: 134.1
click at [262, 59] on nz-layout "relance devis Service ✈️ Orizair - Relance après envoi devis client (FR) Dans l…" at bounding box center [365, 183] width 404 height 341
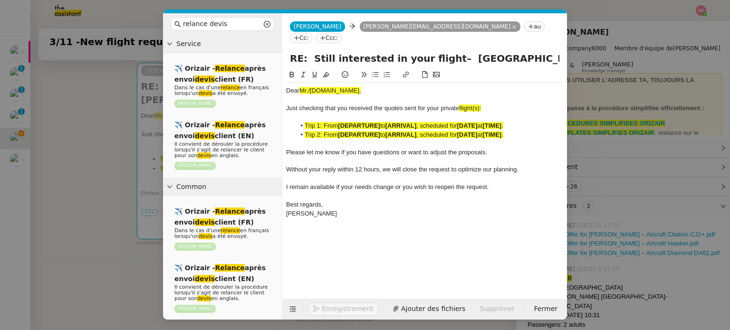
click at [90, 155] on nz-modal-container "relance devis Service ✈️ Orizair - Relance après envoi devis client (FR) Dans l…" at bounding box center [365, 165] width 730 height 330
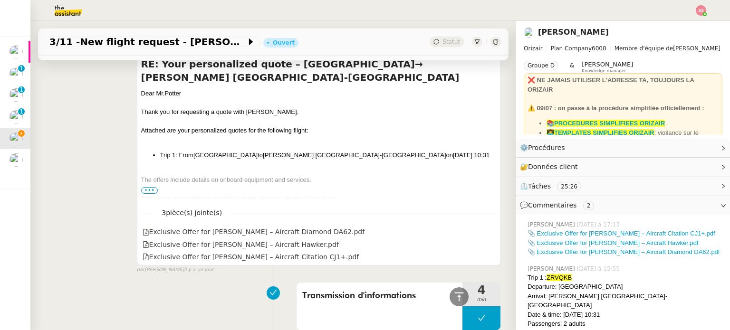
scroll to position [410, 0]
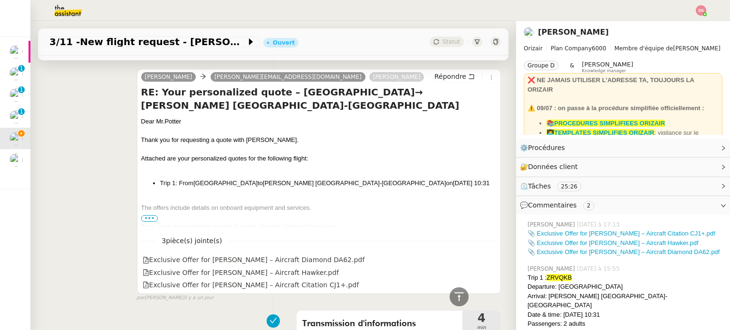
click at [164, 120] on span "Potter" at bounding box center [172, 121] width 17 height 7
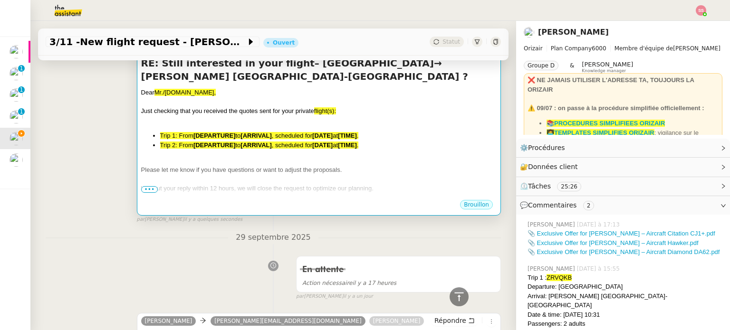
scroll to position [125, 0]
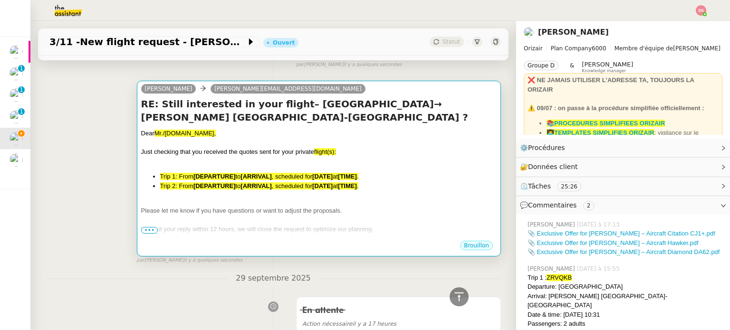
click at [249, 144] on div at bounding box center [319, 143] width 356 height 10
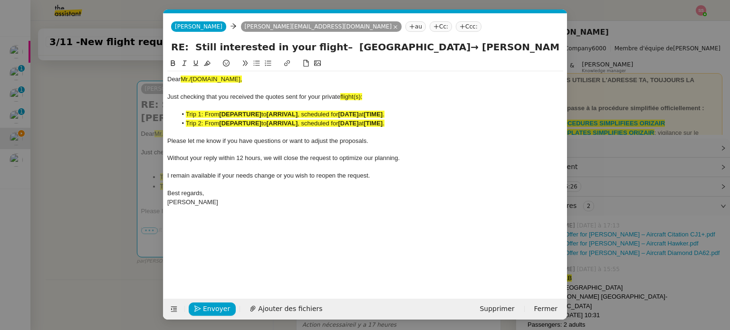
scroll to position [0, 58]
drag, startPoint x: 220, startPoint y: 78, endPoint x: 144, endPoint y: 76, distance: 76.1
click at [144, 76] on nz-modal-container "relance devis Service ✈️ Orizair - Relance après envoi devis client (FR) Dans l…" at bounding box center [365, 165] width 730 height 330
paste div
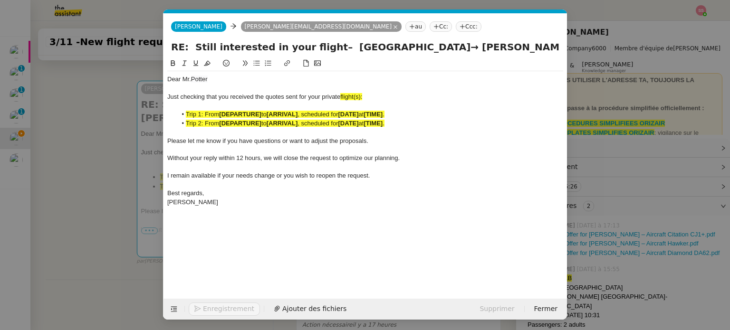
click at [388, 98] on div "Just checking that you received the quotes sent for your private flight(s):" at bounding box center [365, 97] width 396 height 9
drag, startPoint x: 357, startPoint y: 96, endPoint x: 342, endPoint y: 95, distance: 15.2
click at [342, 95] on div "Just checking that you received the quotes sent for your private flight:" at bounding box center [365, 97] width 396 height 9
click at [203, 62] on button at bounding box center [207, 63] width 11 height 11
click at [248, 114] on strong "[DEPARTURE]" at bounding box center [240, 114] width 42 height 7
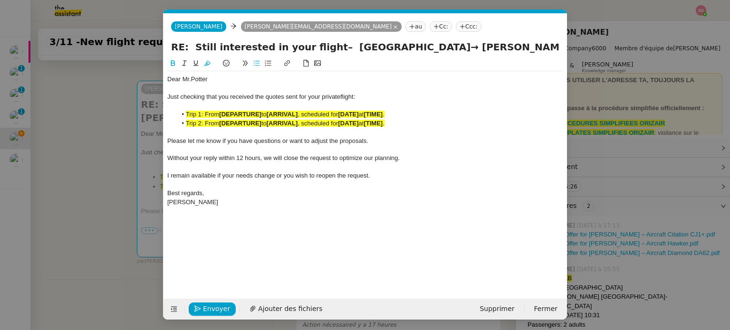
click at [244, 118] on strong "[DEPARTURE]" at bounding box center [240, 114] width 42 height 7
click at [244, 122] on strong "[DEPARTURE]" at bounding box center [240, 123] width 42 height 7
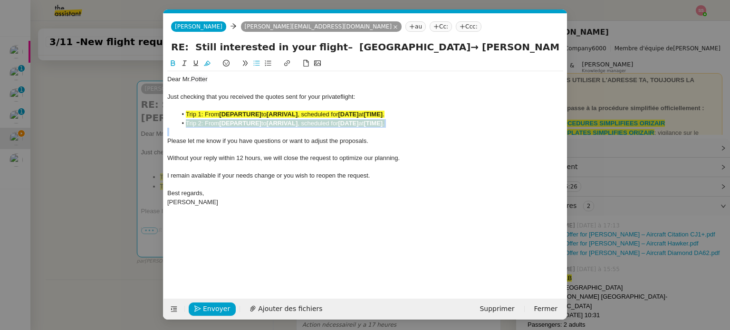
click at [244, 122] on strong "[DEPARTURE]" at bounding box center [240, 123] width 42 height 7
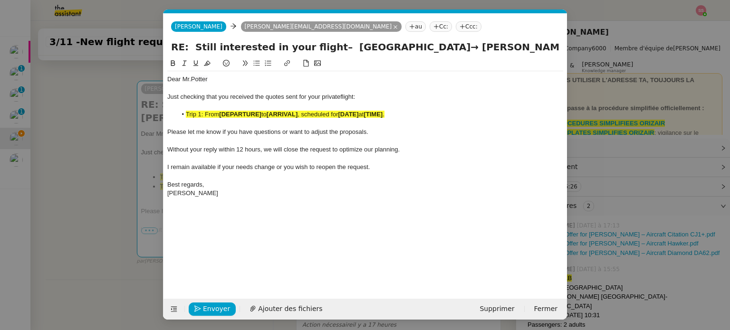
click at [251, 113] on strong "[DEPARTURE]" at bounding box center [240, 114] width 42 height 7
click at [205, 61] on icon at bounding box center [207, 63] width 7 height 7
click at [227, 143] on div at bounding box center [365, 141] width 396 height 9
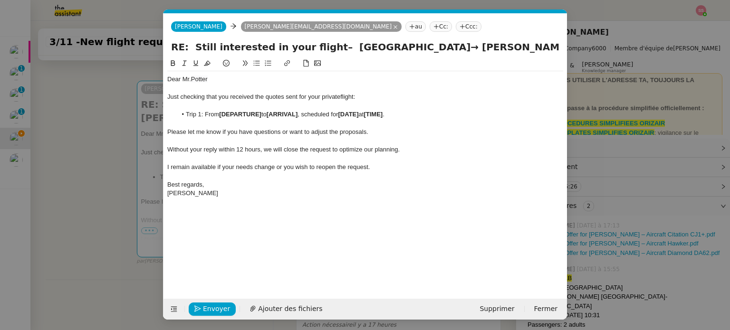
click at [124, 161] on nz-modal-container "relance devis Service ✈️ Orizair - Relance après envoi devis client (FR) Dans l…" at bounding box center [365, 165] width 730 height 330
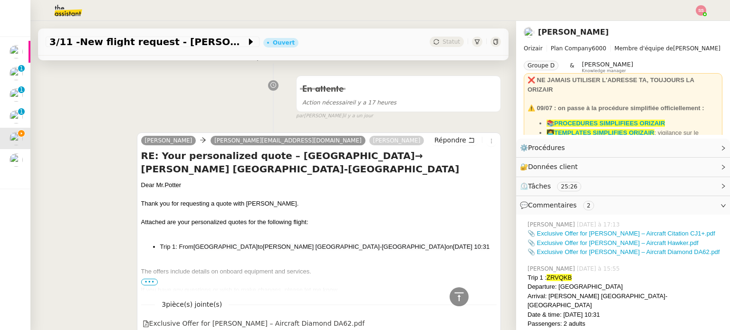
scroll to position [362, 0]
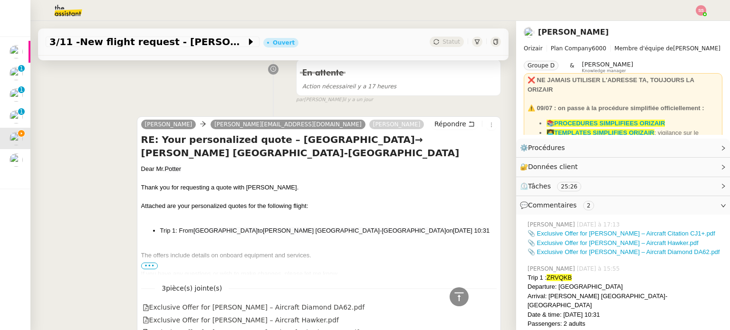
drag, startPoint x: 159, startPoint y: 228, endPoint x: 492, endPoint y: 231, distance: 333.2
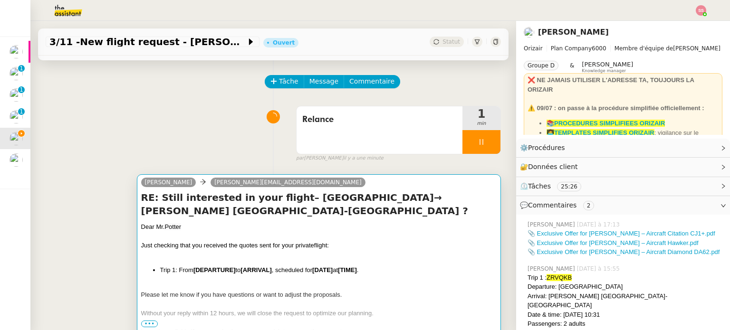
scroll to position [48, 0]
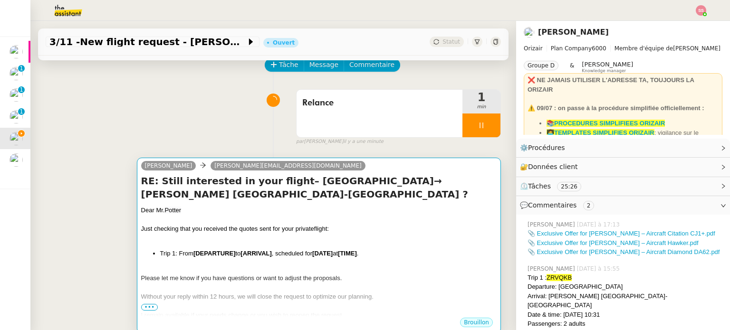
click at [251, 201] on h4 "RE: Still interested in your flight– [GEOGRAPHIC_DATA]→ [PERSON_NAME] [GEOGRAPH…" at bounding box center [319, 187] width 356 height 27
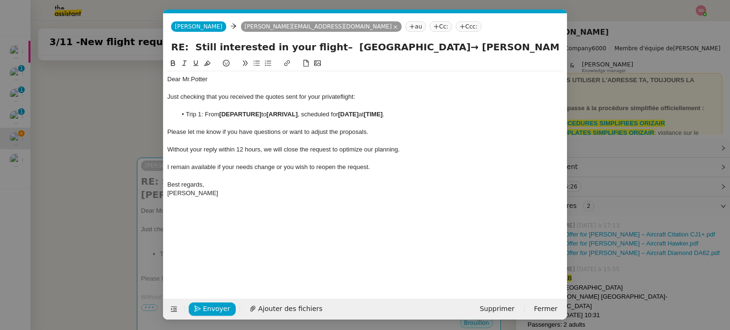
scroll to position [0, 58]
click at [272, 115] on strong "[ARRIVAL]" at bounding box center [282, 114] width 31 height 7
paste div
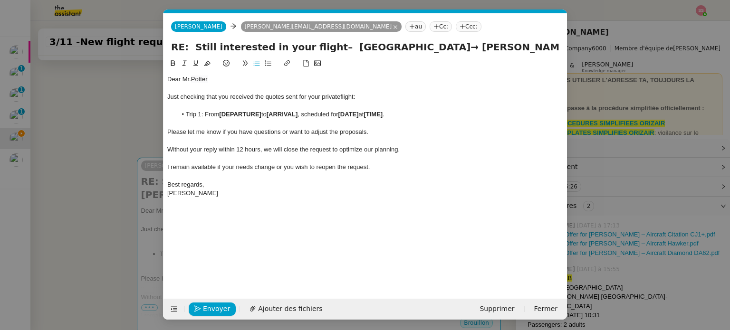
scroll to position [0, 0]
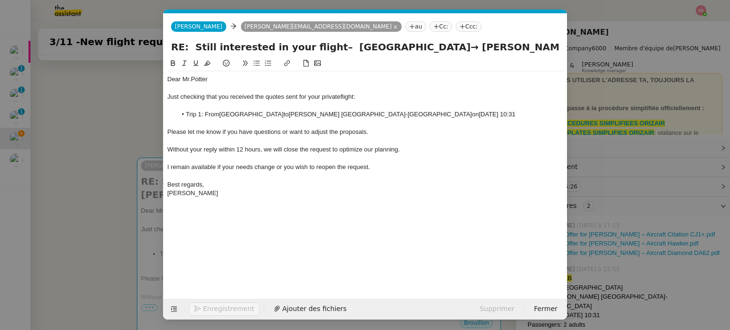
click at [265, 175] on div at bounding box center [365, 176] width 396 height 9
click at [456, 28] on nz-tag "Ccc:" at bounding box center [469, 26] width 26 height 10
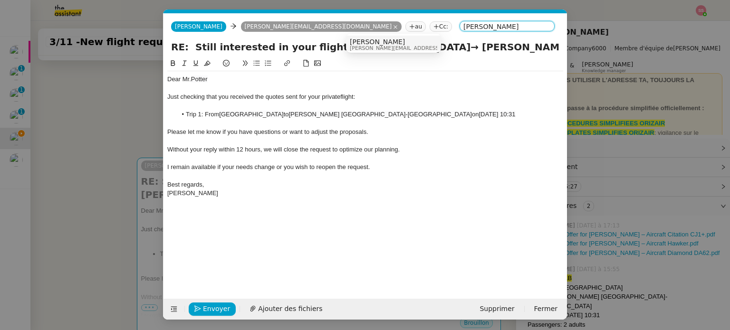
type input "[PERSON_NAME]"
click at [377, 38] on nz-option-item "[PERSON_NAME] [PERSON_NAME][EMAIL_ADDRESS][DOMAIN_NAME]" at bounding box center [393, 45] width 95 height 18
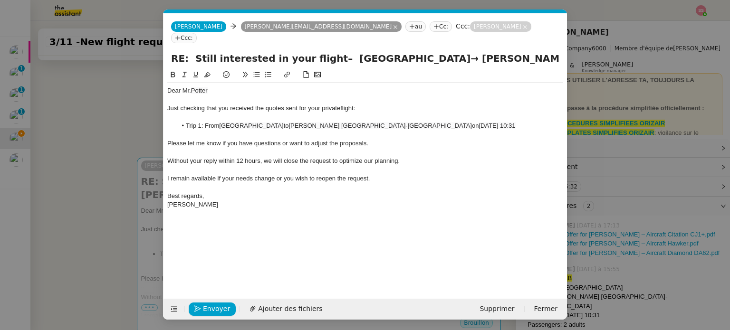
click at [289, 122] on span "[PERSON_NAME] [GEOGRAPHIC_DATA]-[GEOGRAPHIC_DATA]" at bounding box center [380, 125] width 183 height 7
click at [0, 0] on lt-span "Supprimer les doubles espaces" at bounding box center [0, 0] width 0 height 0
click at [316, 51] on input "RE: Still interested in your flight– [GEOGRAPHIC_DATA]→ [PERSON_NAME] [GEOGRAPH…" at bounding box center [365, 58] width 388 height 14
drag, startPoint x: 346, startPoint y: 51, endPoint x: 589, endPoint y: 69, distance: 244.0
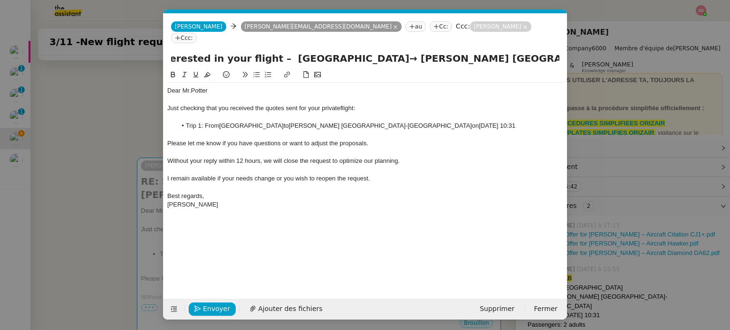
click at [589, 69] on nz-modal-container "relance devis Service ✈️ Orizair - Relance après envoi devis client (FR) Dans l…" at bounding box center [365, 165] width 730 height 330
type input "RE: Still interested in your flight – [GEOGRAPHIC_DATA]→ [PERSON_NAME] [GEOGRAP…"
click at [414, 148] on div at bounding box center [365, 152] width 396 height 9
click at [208, 312] on span "Envoyer" at bounding box center [216, 309] width 27 height 11
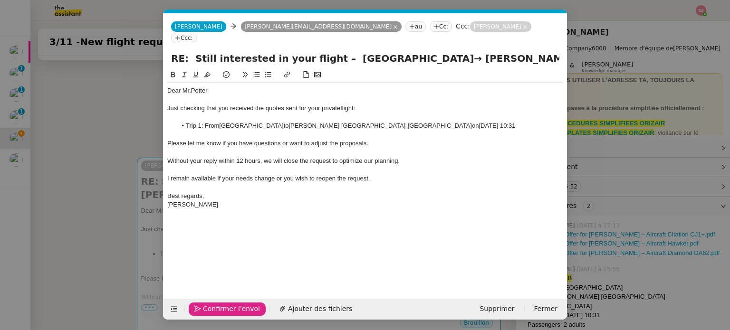
click at [208, 312] on span "Confirmer l'envoi" at bounding box center [231, 309] width 57 height 11
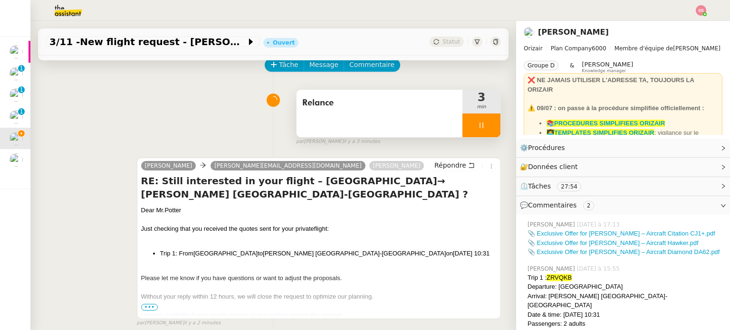
click at [477, 124] on div at bounding box center [481, 126] width 38 height 24
click at [483, 125] on button at bounding box center [490, 126] width 19 height 24
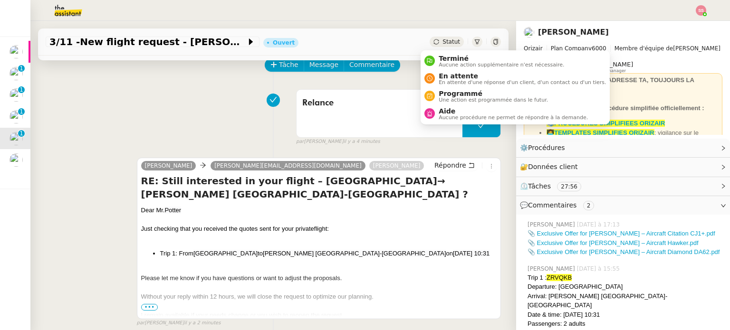
click at [443, 41] on span "Statut" at bounding box center [452, 41] width 18 height 7
click at [465, 74] on span "En attente" at bounding box center [522, 76] width 167 height 8
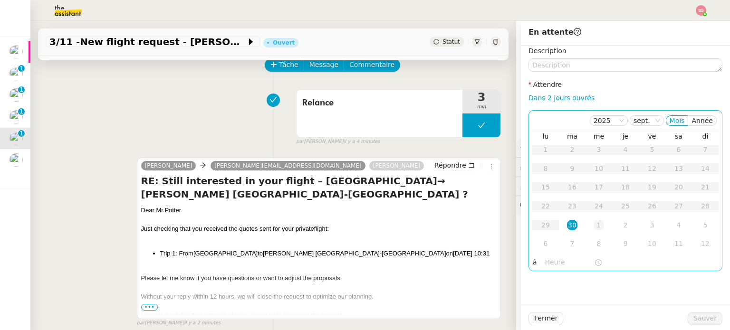
click at [594, 229] on div "1" at bounding box center [599, 225] width 10 height 10
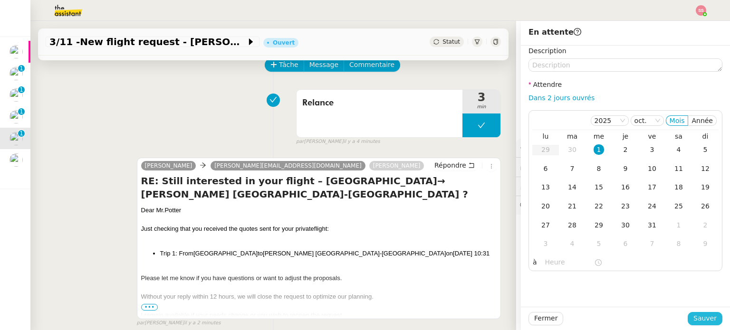
click at [700, 321] on span "Sauver" at bounding box center [704, 318] width 23 height 11
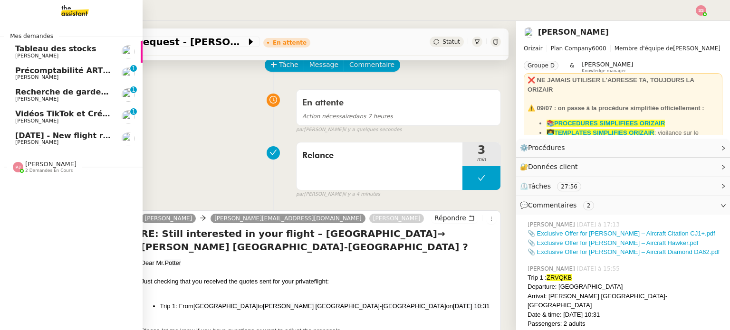
click at [48, 127] on link "Vidéos TikTok et Créatives META - [DATE] [PERSON_NAME] 0 1 2 3 4 5 6 7 8 9" at bounding box center [71, 117] width 143 height 22
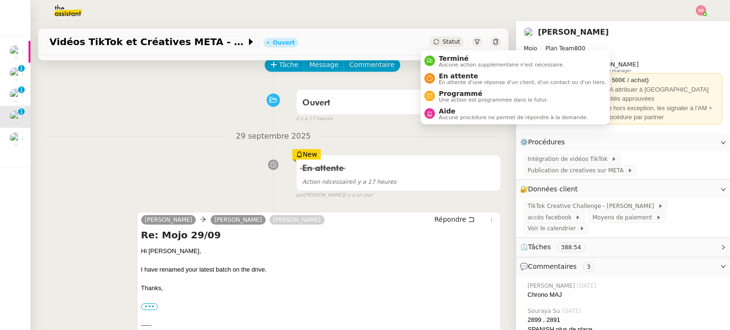
click at [445, 41] on span "Statut" at bounding box center [452, 41] width 18 height 7
click at [462, 80] on span "En attente d'une réponse d'un client, d'un contact ou d'un tiers." at bounding box center [522, 82] width 167 height 5
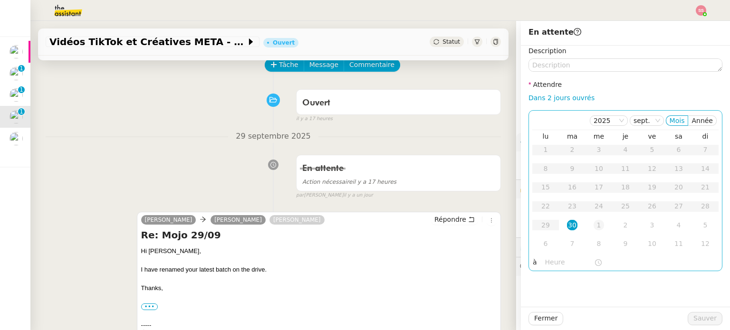
click at [597, 227] on div "1" at bounding box center [599, 225] width 10 height 10
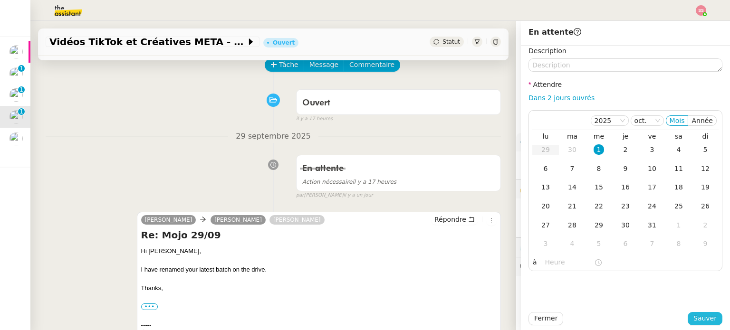
drag, startPoint x: 709, startPoint y: 318, endPoint x: 645, endPoint y: 291, distance: 69.9
click at [709, 318] on span "Sauver" at bounding box center [704, 318] width 23 height 11
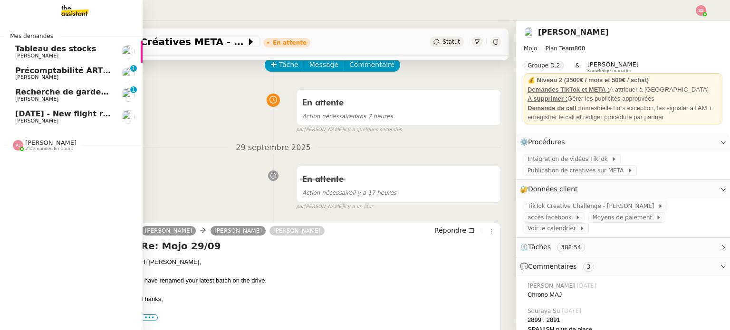
click at [63, 113] on span "[DATE] - New flight request - [PERSON_NAME]" at bounding box center [113, 113] width 196 height 9
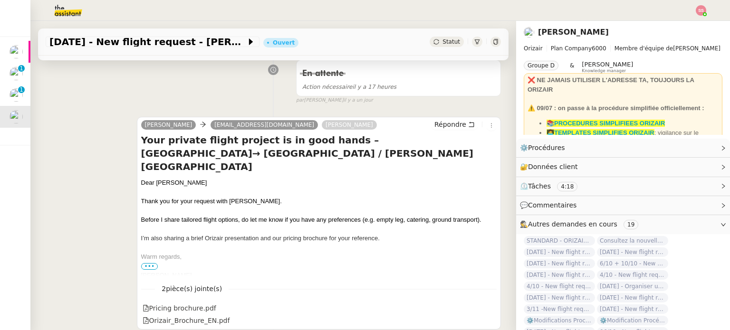
scroll to position [48, 0]
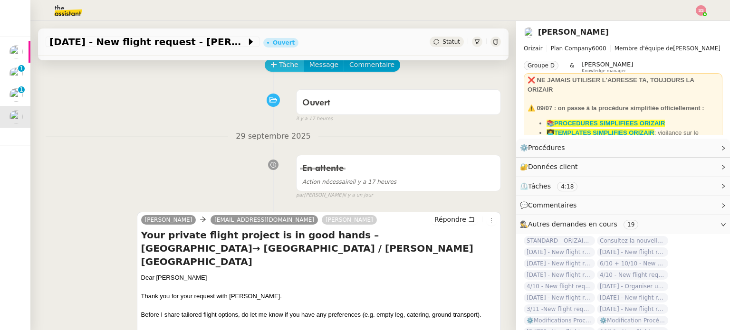
click at [279, 69] on span "Tâche" at bounding box center [288, 64] width 19 height 11
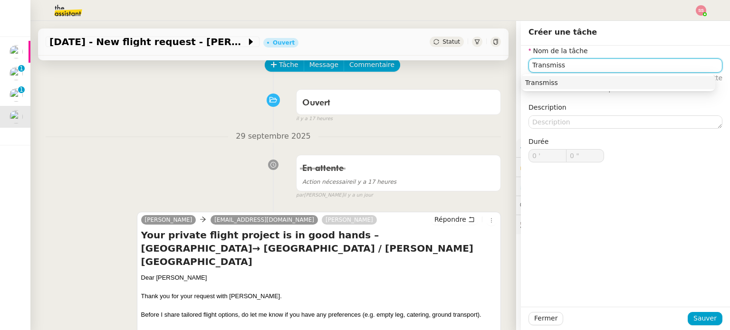
drag, startPoint x: 576, startPoint y: 67, endPoint x: 415, endPoint y: 76, distance: 160.9
click at [415, 76] on app-ticket "[DATE] - New flight request - [PERSON_NAME] Ouvert Statut Client [PERSON_NAME] …" at bounding box center [380, 175] width 700 height 309
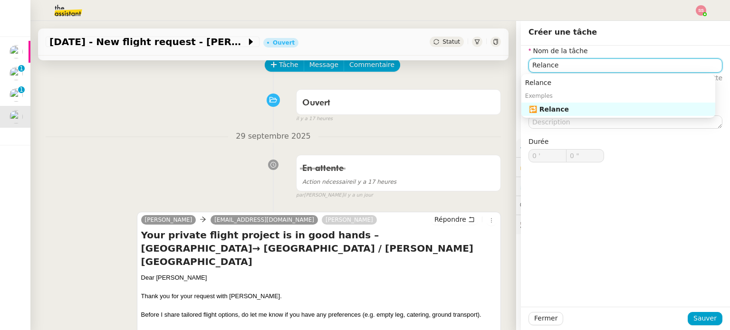
click at [548, 106] on div "🔁 Relance" at bounding box center [620, 109] width 183 height 9
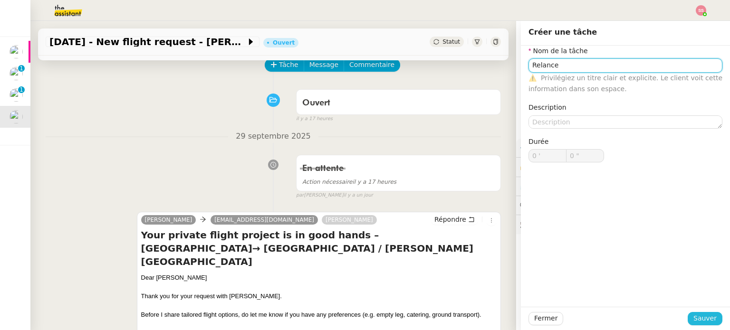
type input "Relance"
click at [708, 317] on span "Sauver" at bounding box center [704, 318] width 23 height 11
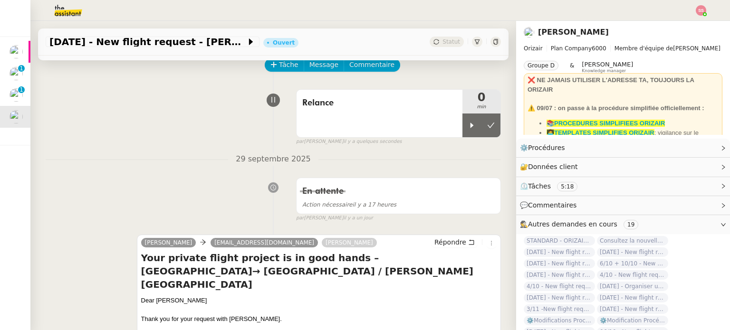
click at [703, 8] on img at bounding box center [701, 10] width 10 height 10
click at [684, 21] on li "Suivi" at bounding box center [676, 26] width 62 height 13
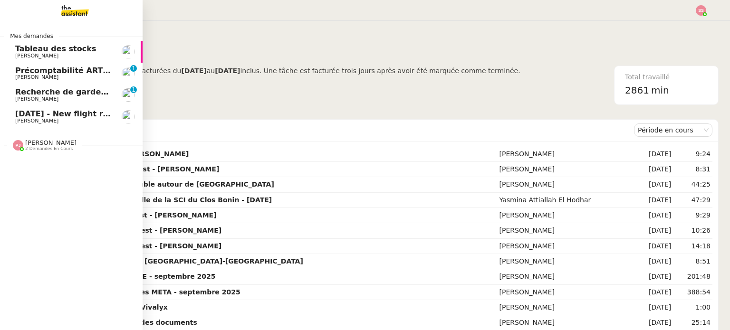
click at [79, 115] on span "[DATE] - New flight request - [PERSON_NAME]" at bounding box center [113, 113] width 196 height 9
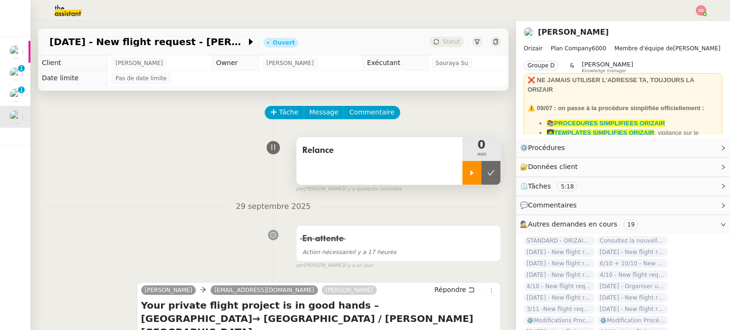
click at [468, 175] on icon at bounding box center [472, 173] width 8 height 8
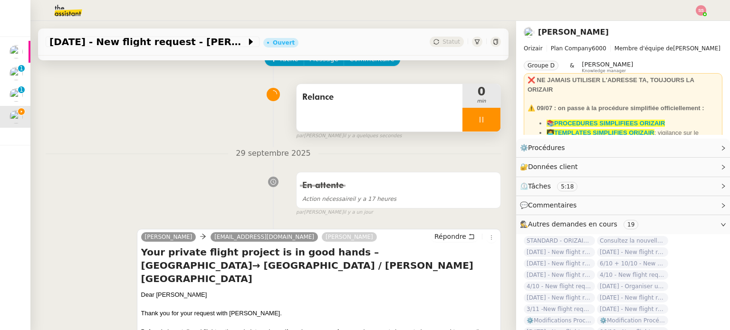
scroll to position [190, 0]
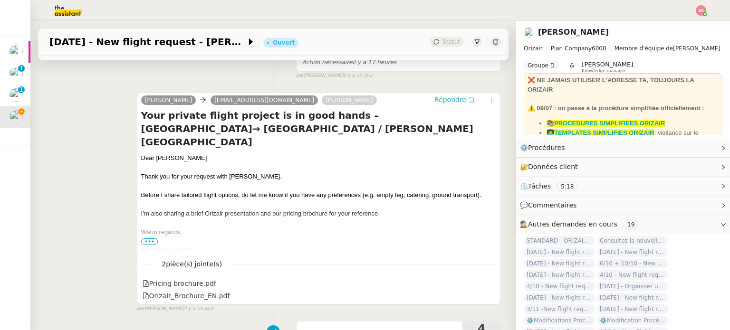
click at [434, 103] on span "Répondre" at bounding box center [450, 100] width 32 height 10
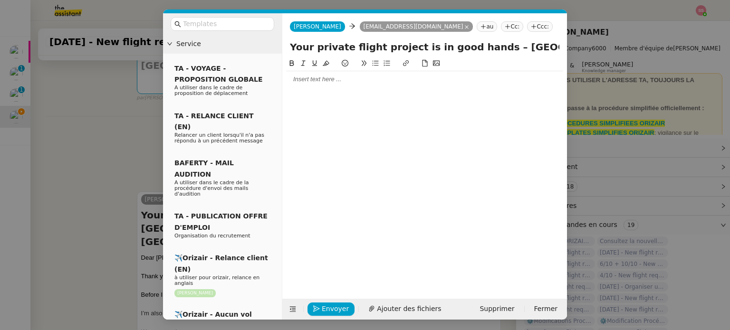
scroll to position [276, 0]
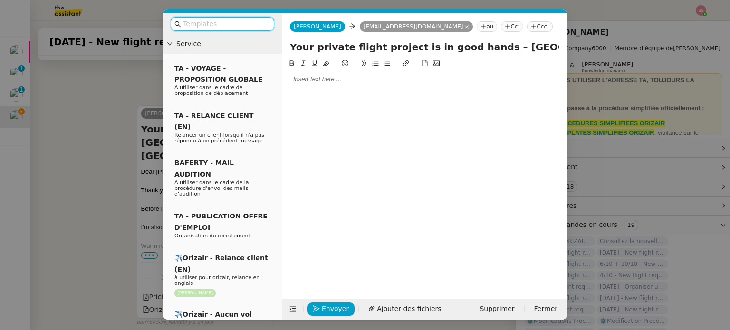
click at [222, 25] on input "text" at bounding box center [226, 24] width 86 height 11
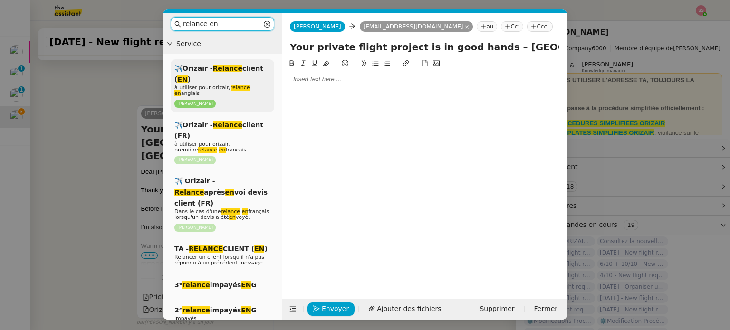
type input "relance en"
click at [224, 69] on em "Relance" at bounding box center [227, 69] width 29 height 8
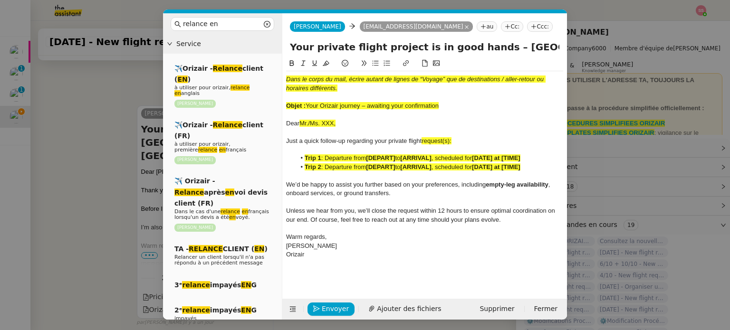
scroll to position [388, 0]
drag, startPoint x: 306, startPoint y: 103, endPoint x: 454, endPoint y: 106, distance: 148.3
click at [454, 106] on div "Objet : Your Orizair journey – awaiting your confirmation" at bounding box center [424, 106] width 277 height 9
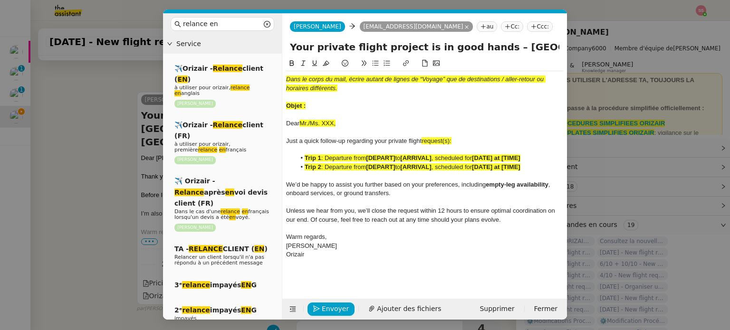
drag, startPoint x: 483, startPoint y: 44, endPoint x: 264, endPoint y: 45, distance: 218.6
click at [264, 45] on nz-layout "relance en Service ✈️Orizair - Relance client ( EN ) à utiliser pour orizair, r…" at bounding box center [365, 166] width 404 height 307
paste input "Your Orizair journey – awaiting your confirmation"
type input "Your Orizair journey – awaiting your confirmation– [GEOGRAPHIC_DATA]→ [GEOGRAPH…"
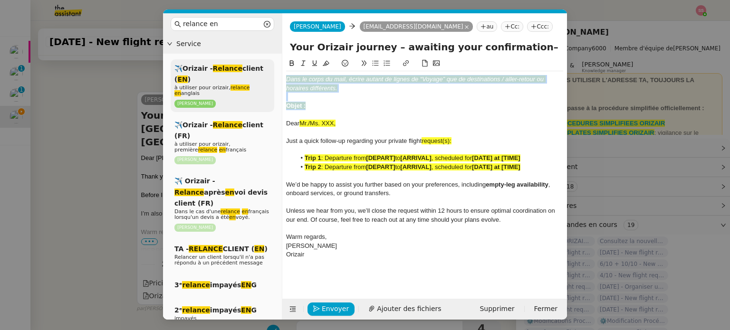
drag, startPoint x: 311, startPoint y: 103, endPoint x: 271, endPoint y: 66, distance: 54.1
click at [271, 66] on nz-layout "relance en Service ✈️Orizair - Relance client ( EN ) à utiliser pour orizair, r…" at bounding box center [365, 166] width 404 height 307
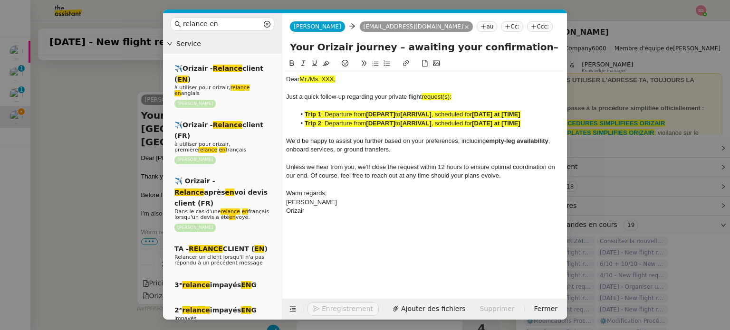
click at [97, 142] on nz-modal-container "relance en Service ✈️Orizair - Relance client ( EN ) à utiliser pour orizair, r…" at bounding box center [365, 165] width 730 height 330
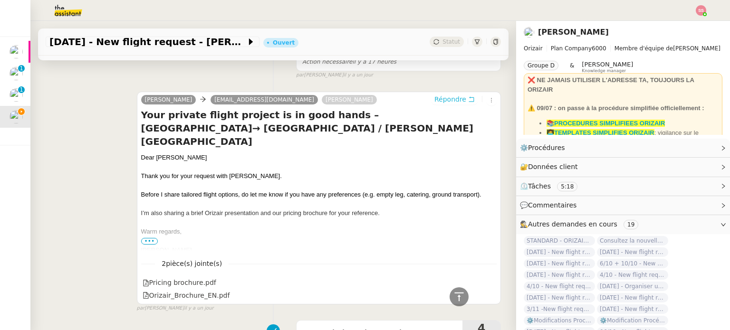
scroll to position [386, 0]
click at [175, 154] on div "Dear [PERSON_NAME]" at bounding box center [319, 159] width 356 height 10
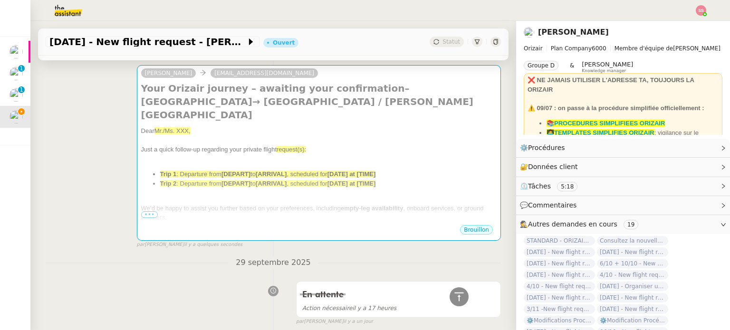
scroll to position [101, 0]
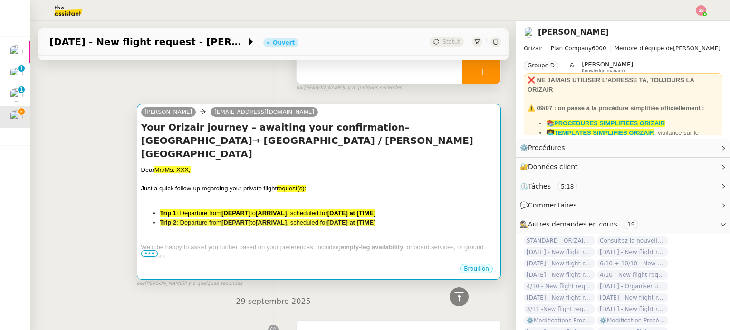
click at [231, 175] on div at bounding box center [319, 180] width 356 height 10
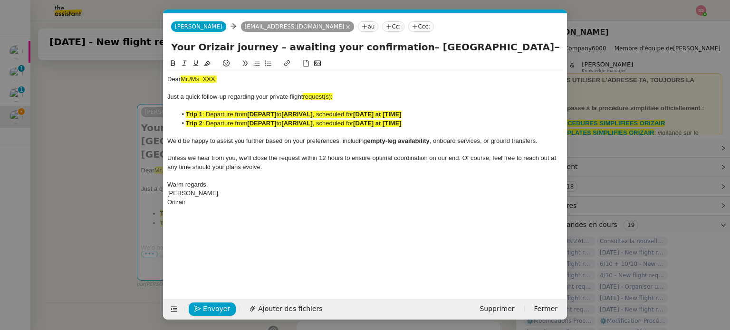
scroll to position [0, 50]
drag, startPoint x: 221, startPoint y: 83, endPoint x: 148, endPoint y: 70, distance: 73.5
click at [148, 70] on nz-modal-container "relance en Service ✈️Orizair - Relance client ( EN ) à utiliser pour orizair, r…" at bounding box center [365, 165] width 730 height 330
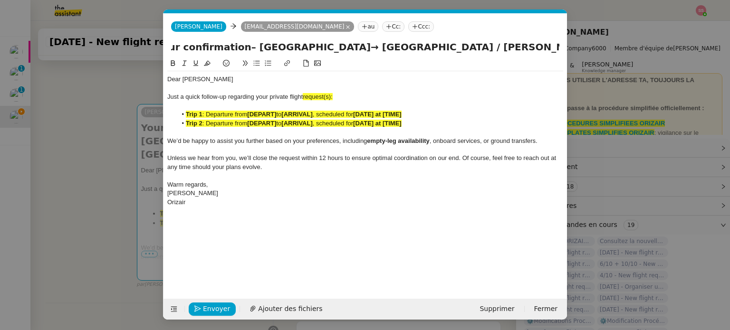
drag, startPoint x: 449, startPoint y: 47, endPoint x: 700, endPoint y: 64, distance: 252.0
click at [700, 64] on nz-modal-container "relance en Service ✈️Orizair - Relance client ( EN ) à utiliser pour orizair, r…" at bounding box center [365, 165] width 730 height 330
click at [341, 99] on div "Just a quick follow-up regarding your private flight request(s):" at bounding box center [365, 97] width 396 height 9
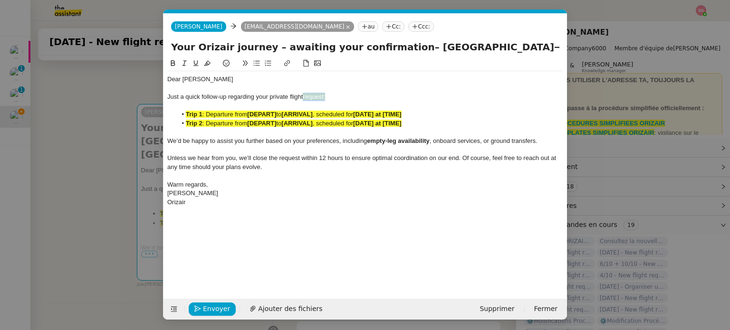
drag, startPoint x: 338, startPoint y: 97, endPoint x: 304, endPoint y: 98, distance: 34.7
click at [304, 98] on div "Just a quick follow-up regarding your private flight request:" at bounding box center [365, 97] width 396 height 9
click at [206, 65] on icon at bounding box center [207, 63] width 7 height 5
click at [218, 125] on span ": Departure from" at bounding box center [224, 123] width 45 height 7
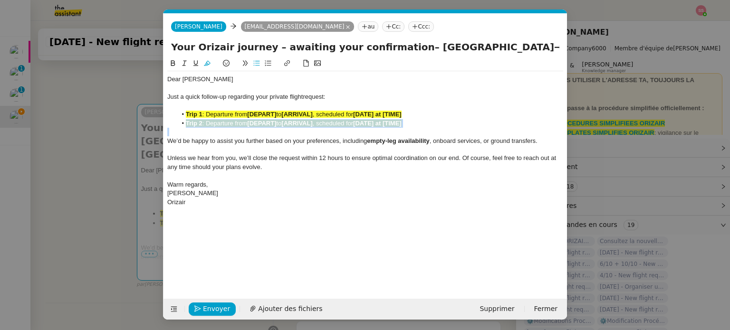
click at [218, 125] on span ": Departure from" at bounding box center [224, 123] width 45 height 7
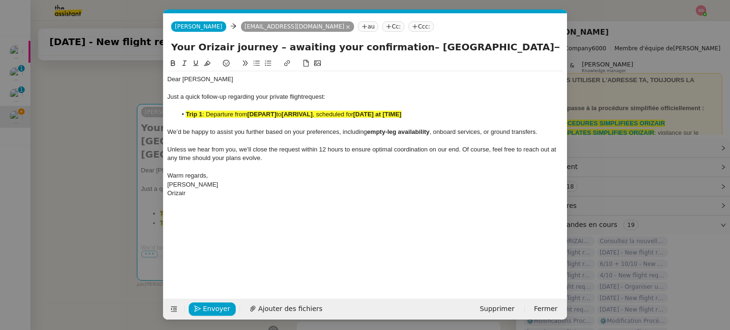
click at [234, 114] on span ": Departure from" at bounding box center [224, 114] width 45 height 7
click at [208, 64] on icon at bounding box center [207, 63] width 7 height 7
click at [122, 154] on nz-modal-container "relance en Service ✈️Orizair - Relance client ( EN ) à utiliser pour orizair, r…" at bounding box center [365, 165] width 730 height 330
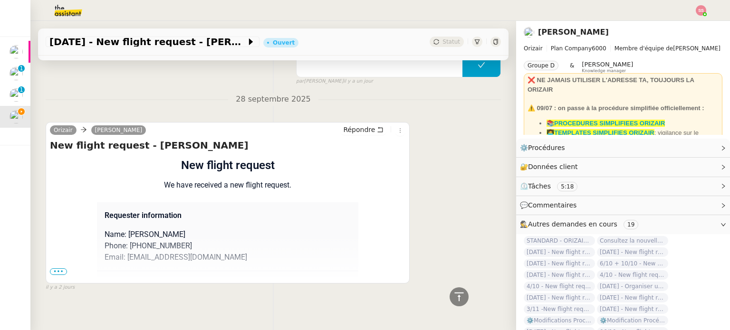
scroll to position [692, 0]
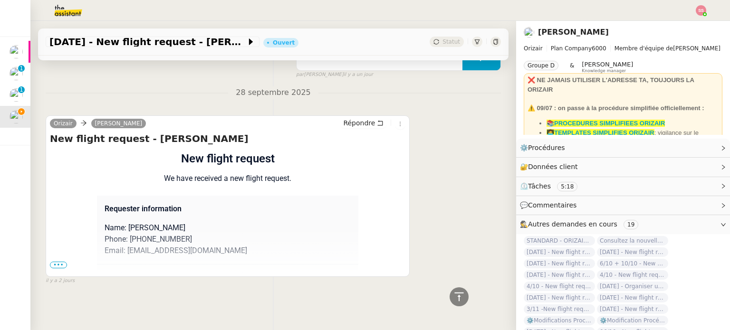
click at [59, 262] on span "•••" at bounding box center [58, 265] width 17 height 7
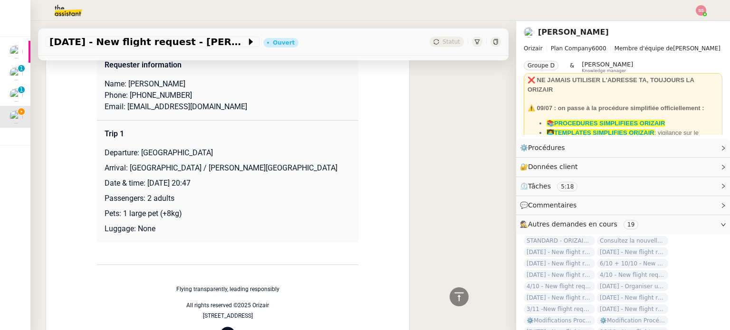
scroll to position [834, 0]
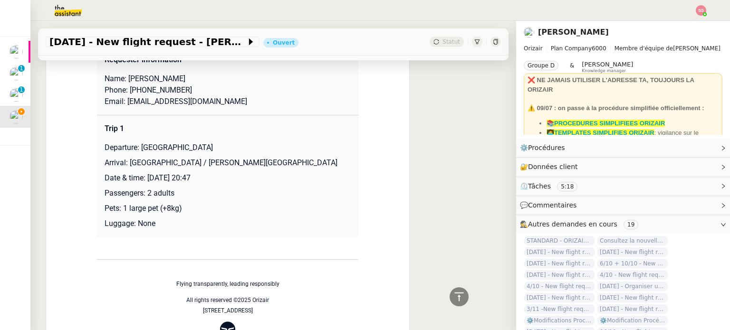
drag, startPoint x: 136, startPoint y: 151, endPoint x: 247, endPoint y: 146, distance: 110.4
click at [247, 146] on p "Departure: [GEOGRAPHIC_DATA]" at bounding box center [228, 147] width 246 height 11
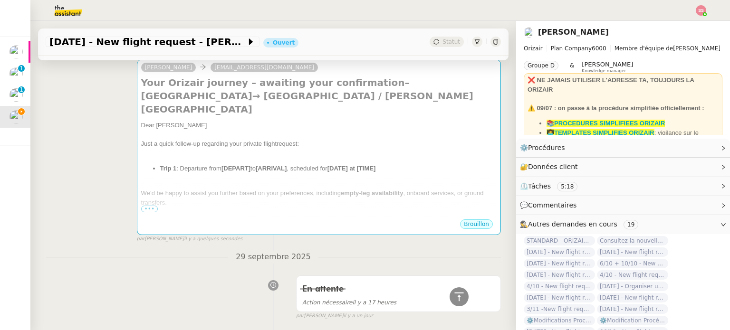
scroll to position [26, 0]
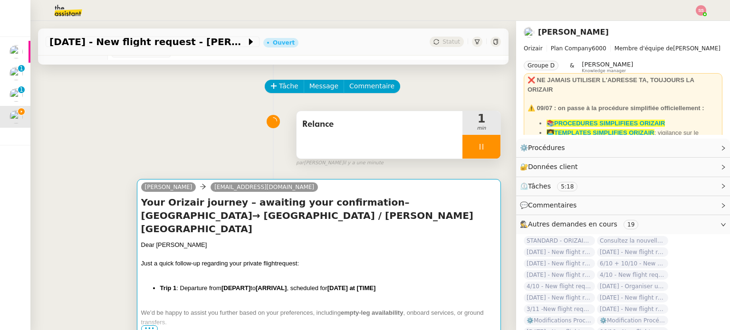
click at [248, 250] on div at bounding box center [319, 255] width 356 height 10
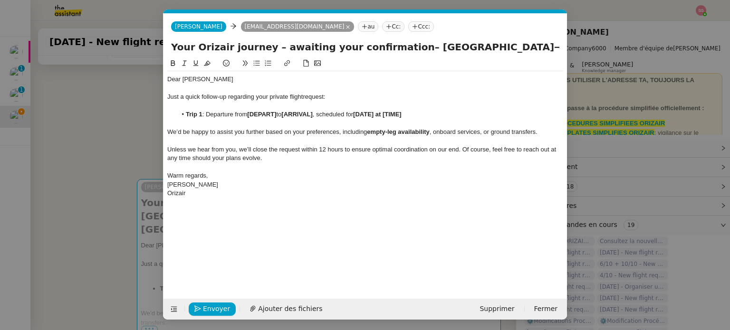
scroll to position [0, 50]
drag, startPoint x: 279, startPoint y: 116, endPoint x: 250, endPoint y: 113, distance: 30.2
click at [250, 113] on li "Trip 1 : Departure from [DEPART] to [ARRIVAL] , scheduled for [DATE] at [TIME]" at bounding box center [370, 114] width 387 height 9
click at [79, 224] on nz-modal-container "relance en Service ✈️Orizair - Relance client ( EN ) à utiliser pour orizair, r…" at bounding box center [365, 165] width 730 height 330
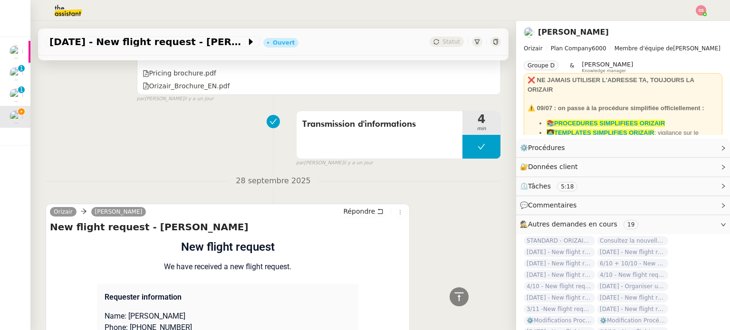
scroll to position [787, 0]
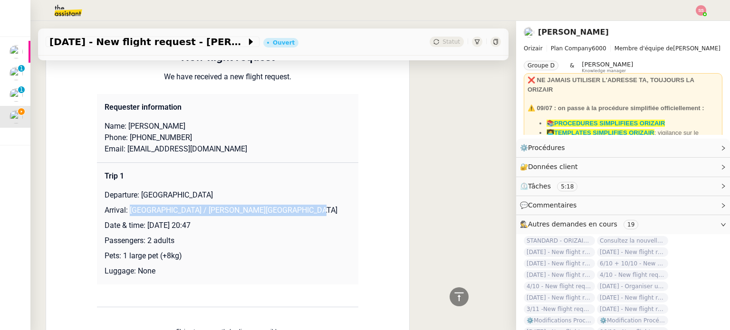
drag, startPoint x: 125, startPoint y: 213, endPoint x: 329, endPoint y: 211, distance: 203.4
click at [329, 211] on p "Arrival: [GEOGRAPHIC_DATA] / [PERSON_NAME][GEOGRAPHIC_DATA]" at bounding box center [228, 210] width 246 height 11
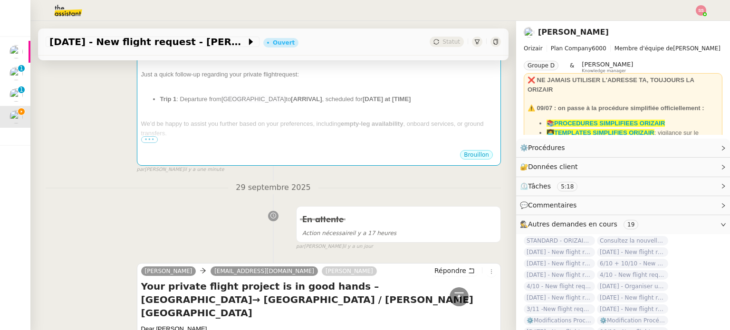
scroll to position [121, 0]
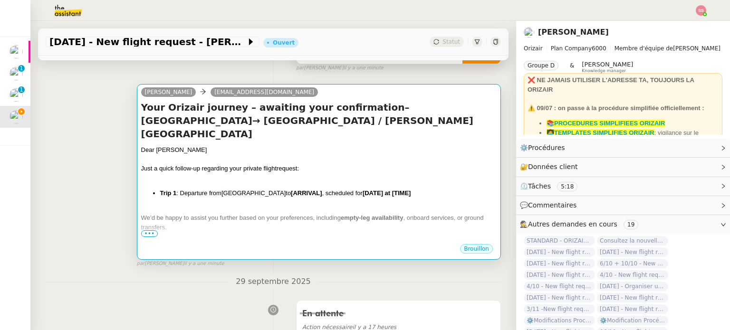
click at [312, 189] on div "Dear [PERSON_NAME] Just a quick follow-up regarding your private flight request…" at bounding box center [319, 221] width 356 height 152
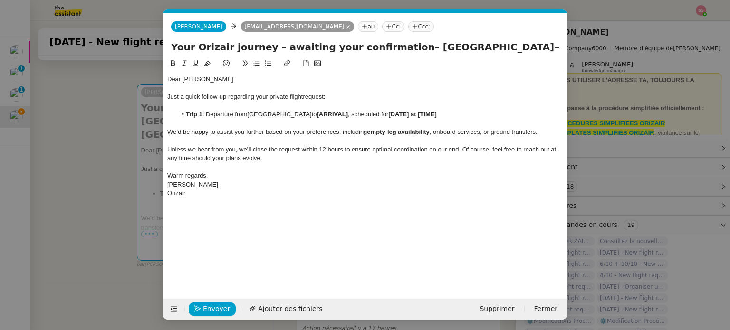
scroll to position [0, 50]
click at [317, 114] on li "Trip 1 : Departure from [GEOGRAPHIC_DATA] to [ARRIVAL] , scheduled for [DATE] a…" at bounding box center [370, 114] width 387 height 9
drag, startPoint x: 357, startPoint y: 115, endPoint x: 326, endPoint y: 114, distance: 31.9
click at [326, 114] on li "Trip 1 : Departure from [GEOGRAPHIC_DATA] to [ARRIVAL] , scheduled for [DATE] a…" at bounding box center [370, 114] width 387 height 9
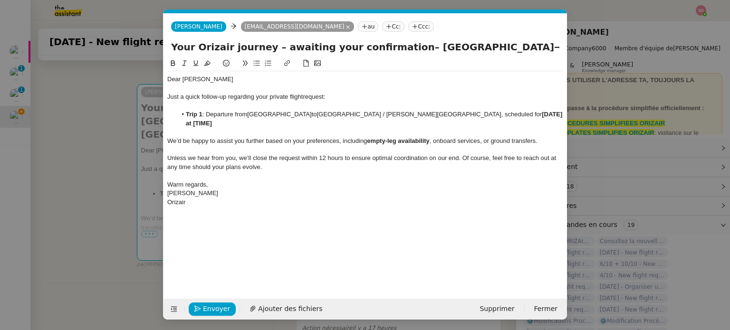
scroll to position [0, 0]
click at [121, 224] on nz-modal-container "relance en Service ✈️Orizair - Relance client ( EN ) à utiliser pour orizair, r…" at bounding box center [365, 165] width 730 height 330
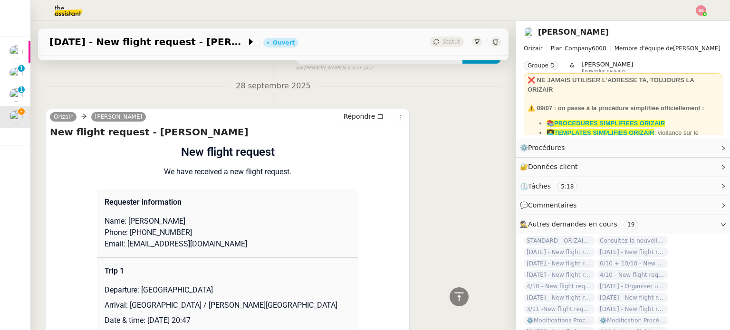
scroll to position [787, 0]
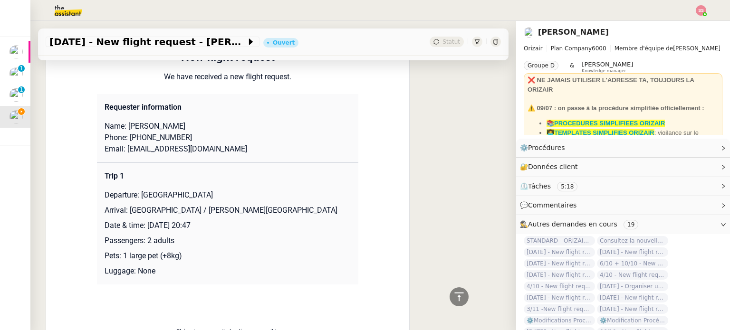
drag, startPoint x: 144, startPoint y: 225, endPoint x: 294, endPoint y: 224, distance: 149.3
click at [294, 224] on p "Date & time: [DATE] 20:47" at bounding box center [228, 225] width 246 height 11
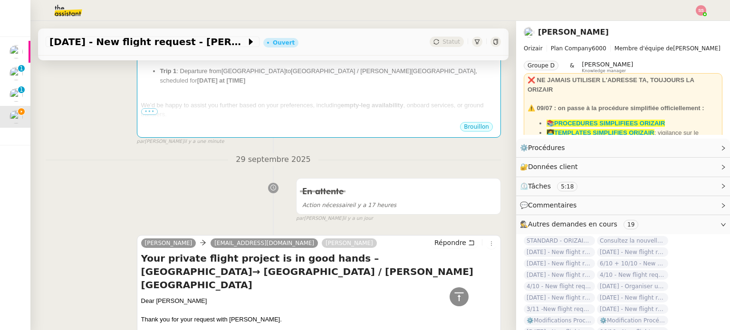
scroll to position [169, 0]
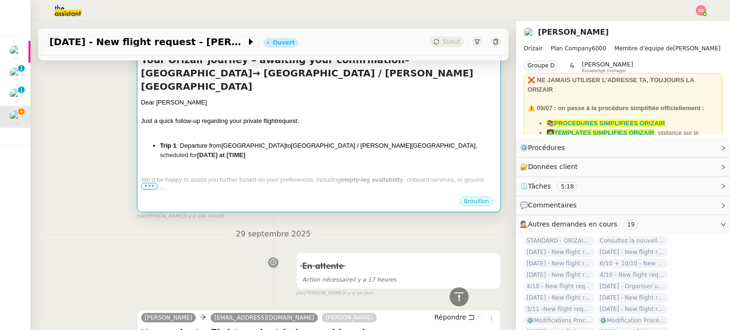
click at [359, 176] on strong "empty-leg availability" at bounding box center [372, 179] width 63 height 7
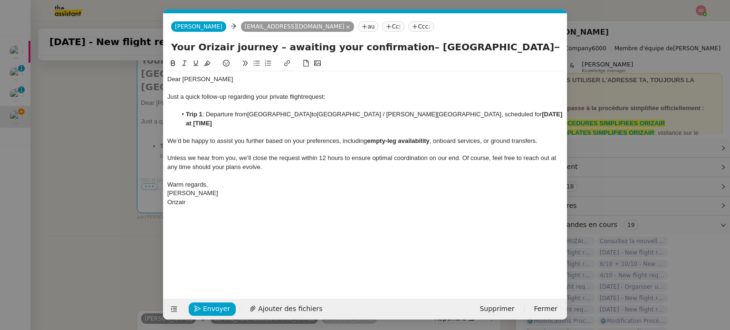
scroll to position [0, 50]
drag, startPoint x: 496, startPoint y: 114, endPoint x: 550, endPoint y: 115, distance: 54.2
click at [550, 115] on li "Trip 1 : Departure from [GEOGRAPHIC_DATA] to [GEOGRAPHIC_DATA] / [PERSON_NAME][…" at bounding box center [370, 119] width 387 height 18
click at [387, 198] on div "Orizair" at bounding box center [365, 202] width 396 height 9
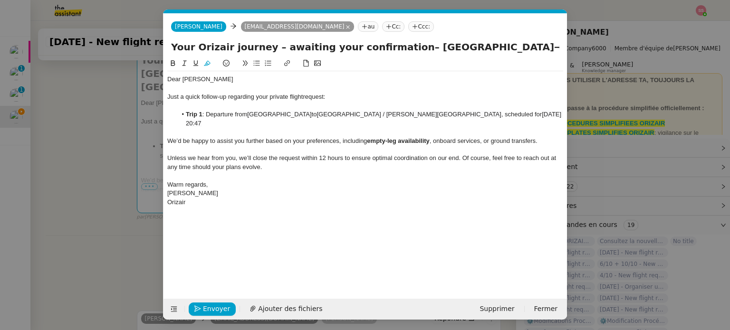
click at [408, 27] on nz-tag "Ccc:" at bounding box center [421, 26] width 26 height 10
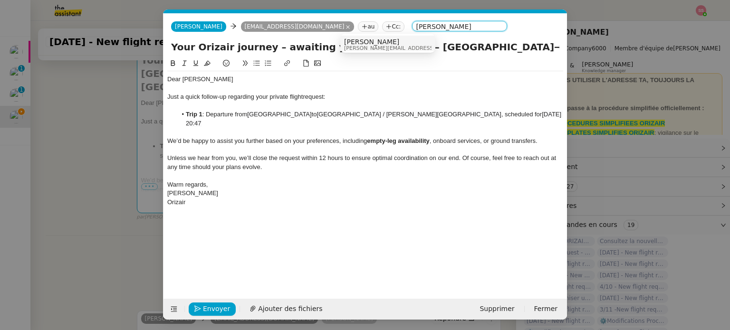
type input "[PERSON_NAME]"
click at [397, 47] on div "[PERSON_NAME] [PERSON_NAME][EMAIL_ADDRESS][DOMAIN_NAME]" at bounding box center [387, 44] width 87 height 13
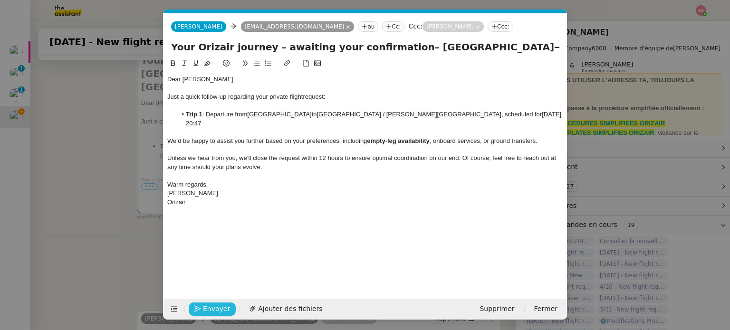
click at [204, 307] on span "Envoyer" at bounding box center [216, 309] width 27 height 11
click at [204, 307] on span "Confirmer l'envoi" at bounding box center [231, 309] width 57 height 11
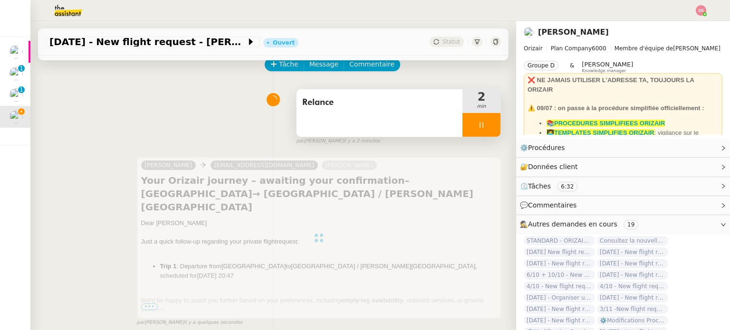
scroll to position [48, 0]
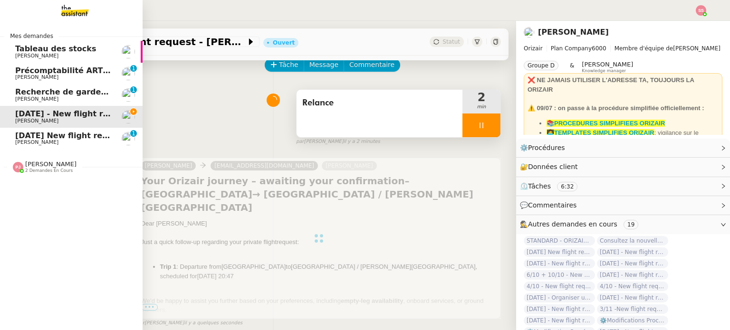
click at [60, 136] on span "[DATE] New flight request - [PERSON_NAME]" at bounding box center [110, 135] width 191 height 9
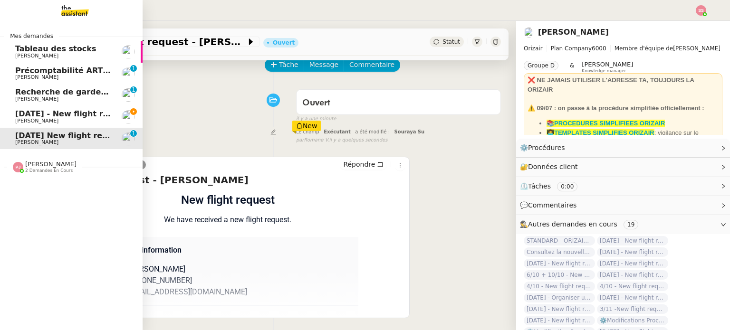
click at [55, 121] on span "[PERSON_NAME]" at bounding box center [63, 121] width 96 height 6
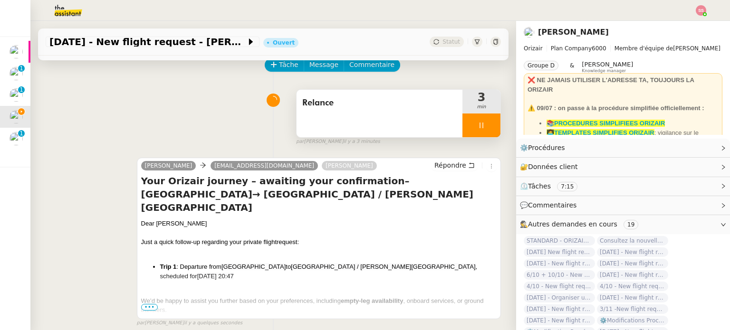
click at [478, 120] on div at bounding box center [481, 126] width 38 height 24
click at [481, 123] on button at bounding box center [490, 126] width 19 height 24
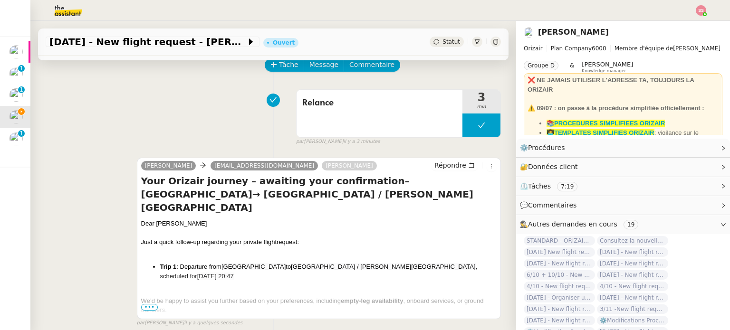
click at [444, 41] on span "Statut" at bounding box center [452, 41] width 18 height 7
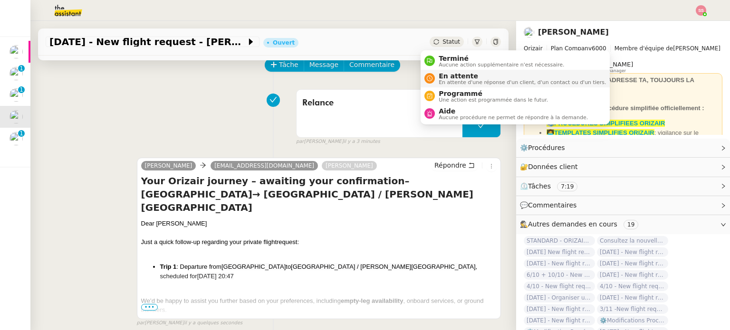
click at [468, 80] on span "En attente d'une réponse d'un client, d'un contact ou d'un tiers." at bounding box center [522, 82] width 167 height 5
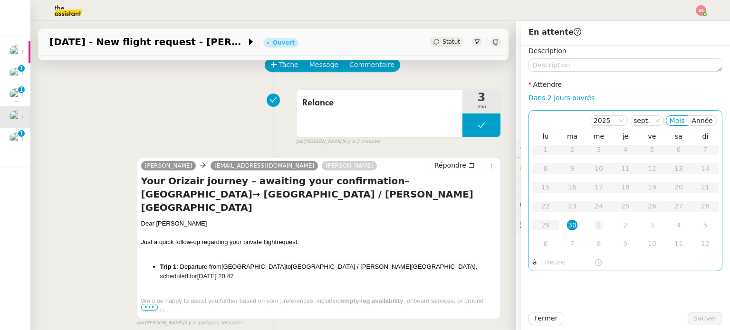
click at [597, 220] on td "1" at bounding box center [599, 225] width 27 height 19
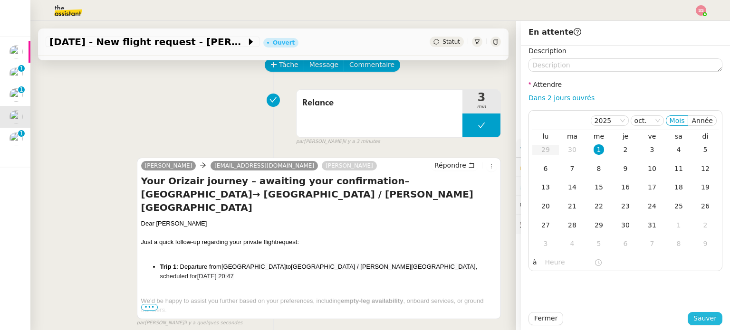
click at [700, 314] on span "Sauver" at bounding box center [704, 318] width 23 height 11
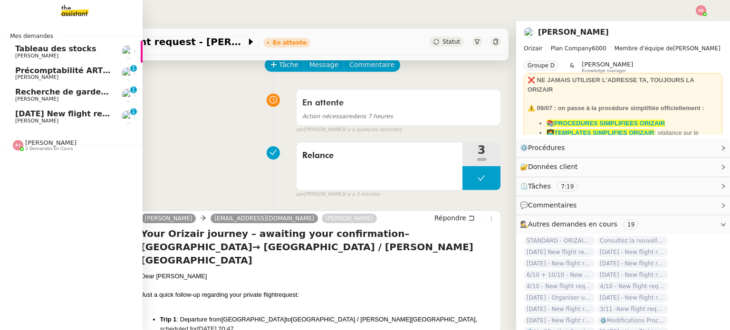
click at [54, 112] on span "[DATE] New flight request - [PERSON_NAME]" at bounding box center [110, 113] width 191 height 9
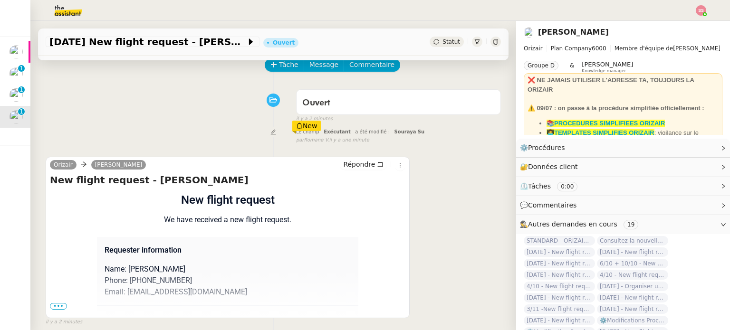
click at [283, 58] on div "Tâche Message Commentaire Veuillez patienter une erreur s'est produite 👌👌👌 mess…" at bounding box center [273, 208] width 486 height 330
click at [287, 64] on span "Tâche" at bounding box center [288, 64] width 19 height 11
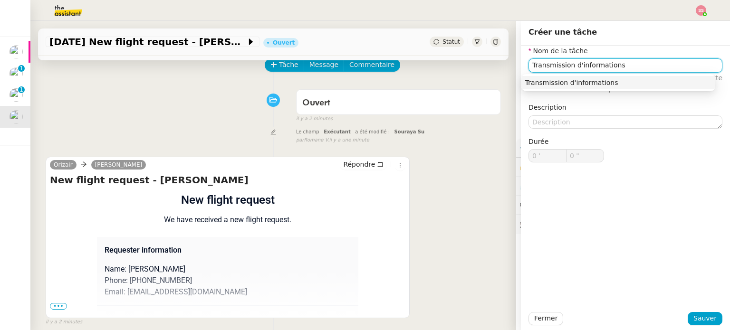
click at [614, 81] on div "Transmission d'informations" at bounding box center [618, 82] width 186 height 9
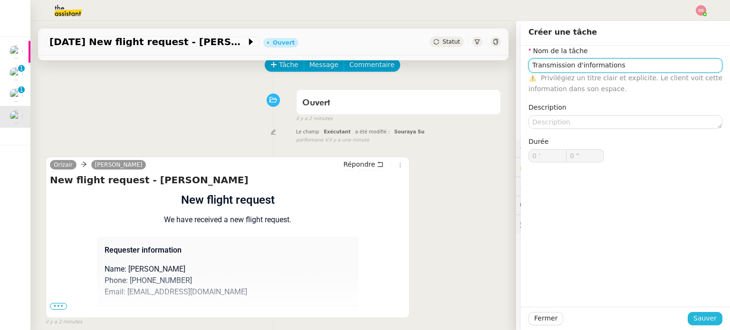
type input "Transmission d'informations"
click at [704, 313] on span "Sauver" at bounding box center [704, 318] width 23 height 11
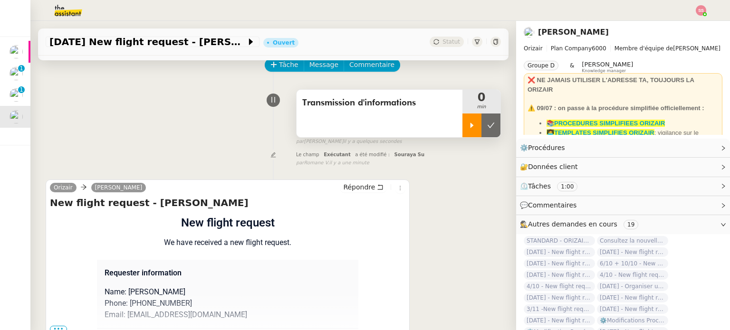
click at [462, 125] on div at bounding box center [471, 126] width 19 height 24
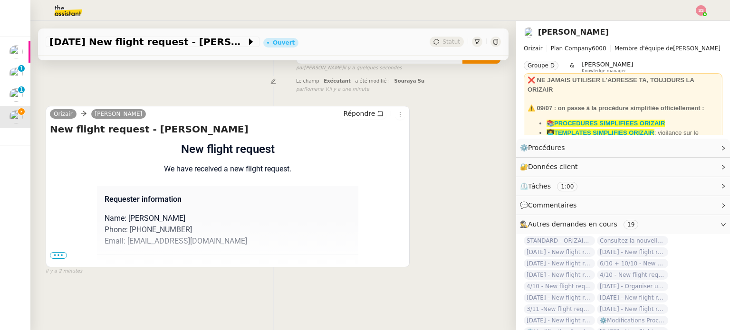
scroll to position [127, 0]
click at [63, 252] on span "•••" at bounding box center [58, 255] width 17 height 7
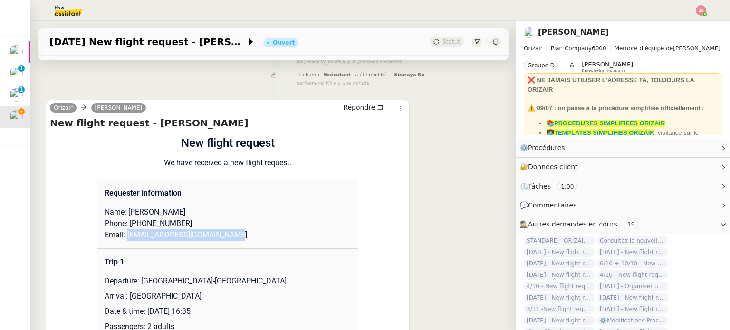
drag, startPoint x: 224, startPoint y: 237, endPoint x: 122, endPoint y: 235, distance: 102.7
click at [122, 235] on p "Email: [EMAIL_ADDRESS][DOMAIN_NAME]" at bounding box center [228, 235] width 246 height 11
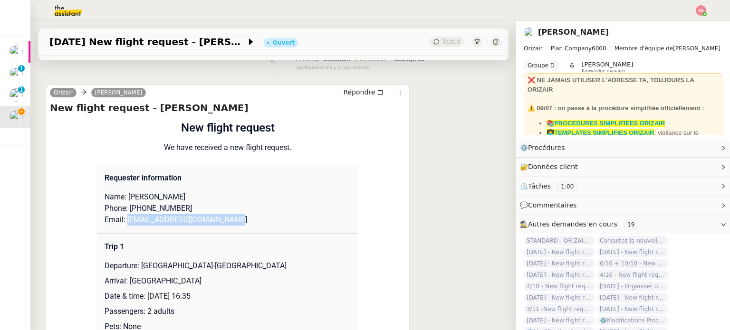
scroll to position [0, 0]
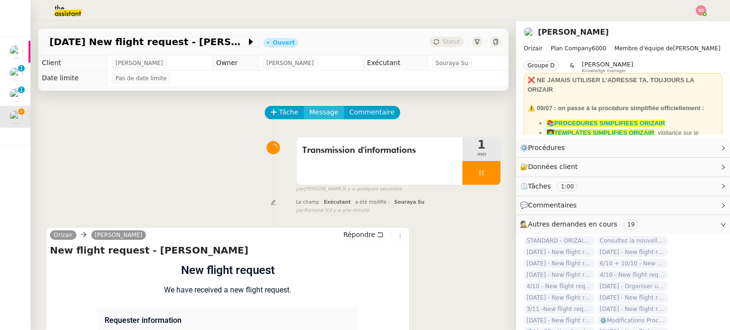
click at [309, 116] on span "Message" at bounding box center [323, 112] width 29 height 11
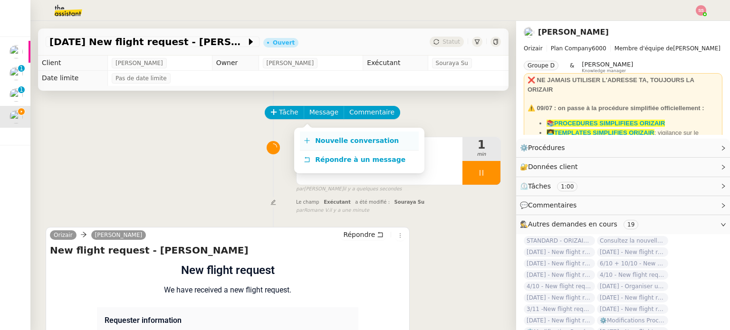
click at [323, 141] on span "Nouvelle conversation" at bounding box center [357, 141] width 84 height 8
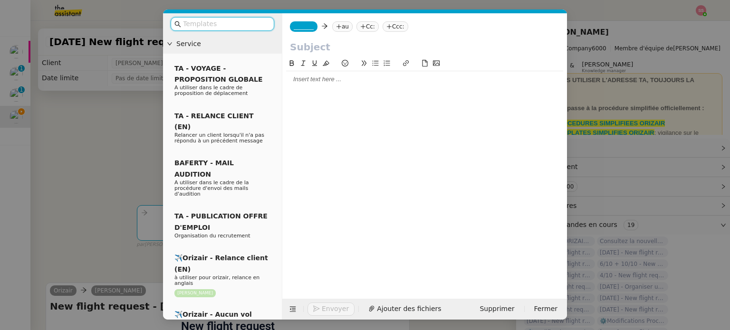
click at [340, 28] on nz-tag "au" at bounding box center [342, 26] width 20 height 10
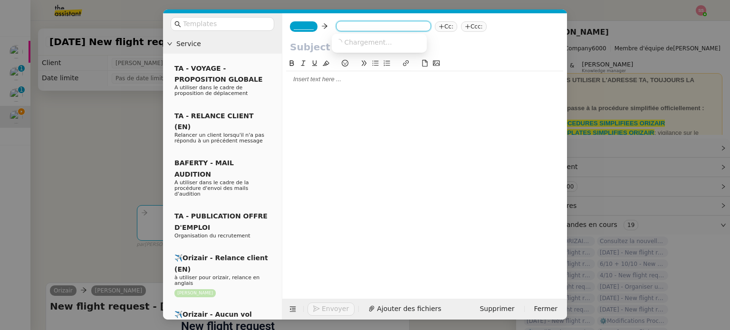
paste input "[EMAIL_ADDRESS][DOMAIN_NAME]"
type input "[EMAIL_ADDRESS][DOMAIN_NAME]"
click at [366, 40] on span "[EMAIL_ADDRESS][DOMAIN_NAME]" at bounding box center [394, 42] width 116 height 8
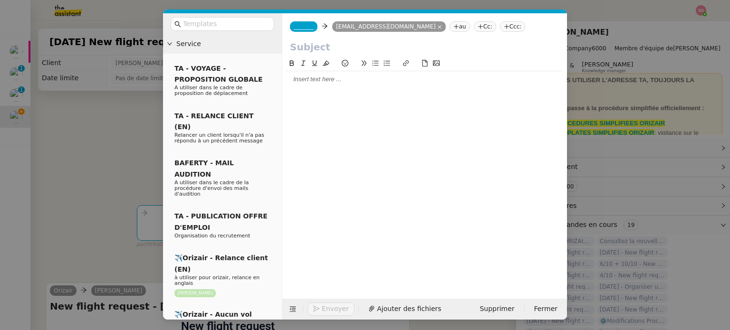
click at [249, 32] on div at bounding box center [222, 23] width 119 height 21
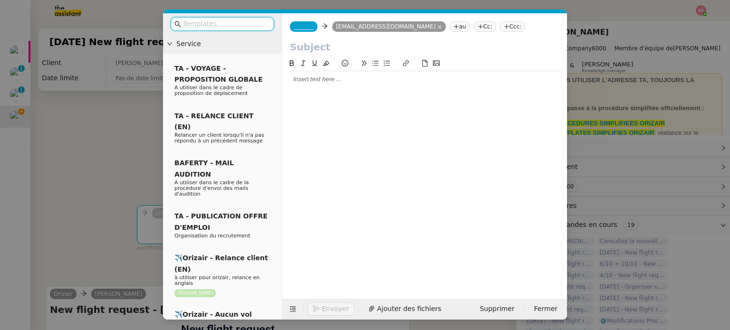
click at [237, 20] on input "text" at bounding box center [226, 24] width 86 height 11
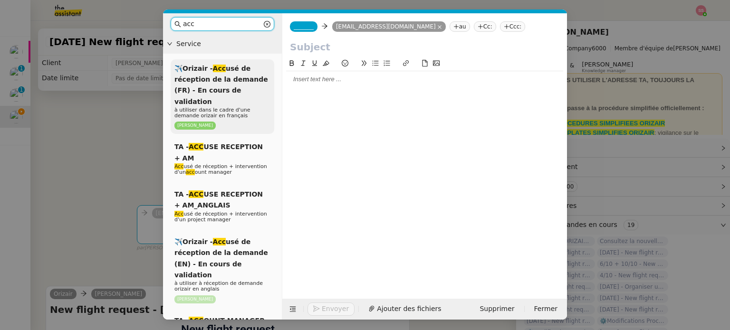
type input "acc"
drag, startPoint x: 255, startPoint y: 83, endPoint x: 262, endPoint y: 82, distance: 7.3
click at [256, 83] on span "✈️Orizair - Acc usé de réception de la demande (FR) - En cours de validation" at bounding box center [221, 85] width 94 height 41
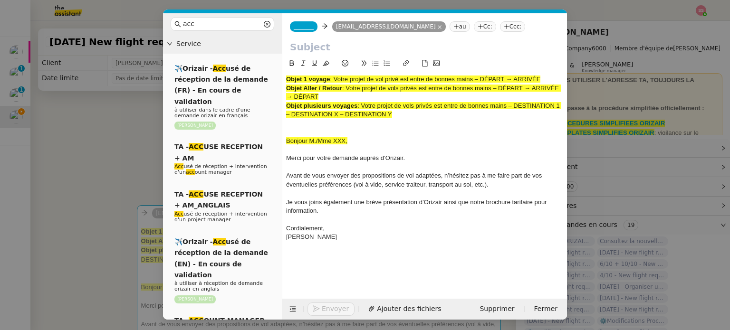
drag, startPoint x: 335, startPoint y: 76, endPoint x: 565, endPoint y: 68, distance: 229.7
click at [565, 68] on nz-spin "Objet 1 voyage : Votre projet de vol privé est entre de bonnes mains – DÉPART →…" at bounding box center [424, 173] width 285 height 230
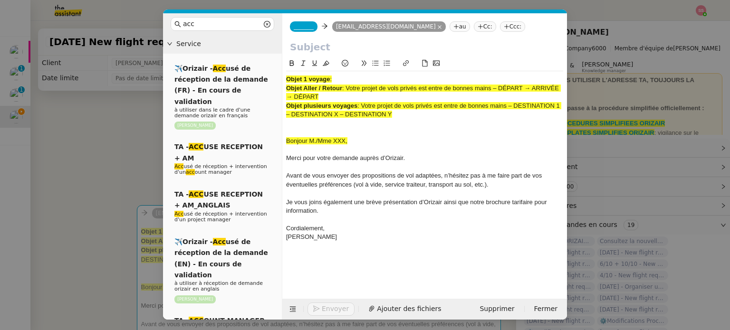
click at [356, 55] on div at bounding box center [424, 49] width 285 height 18
click at [340, 44] on input "text" at bounding box center [424, 47] width 269 height 14
paste input "Votre projet de vol privé est entre de bonnes mains – DÉPART → ARRIVÉE"
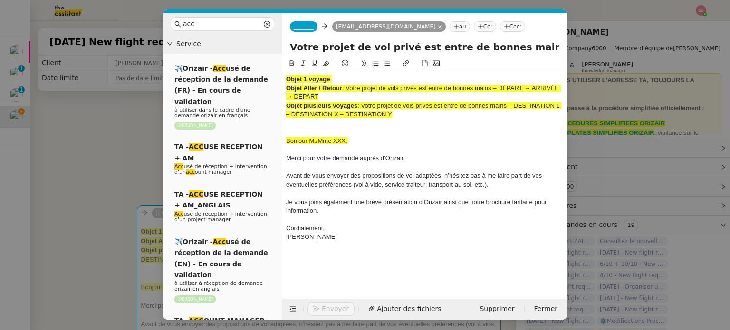
scroll to position [0, 59]
click at [302, 29] on span "_______" at bounding box center [304, 26] width 20 height 7
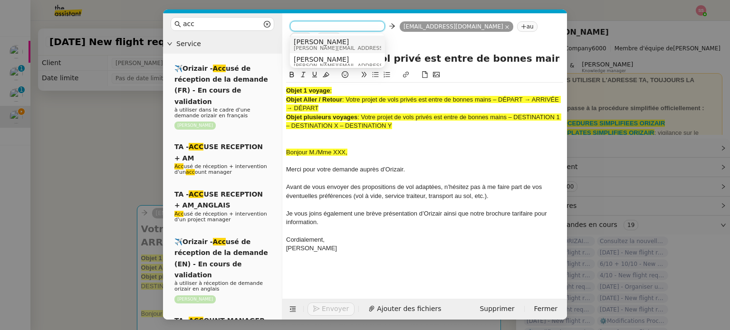
click at [328, 46] on span "[PERSON_NAME][EMAIL_ADDRESS][DOMAIN_NAME]" at bounding box center [361, 48] width 135 height 5
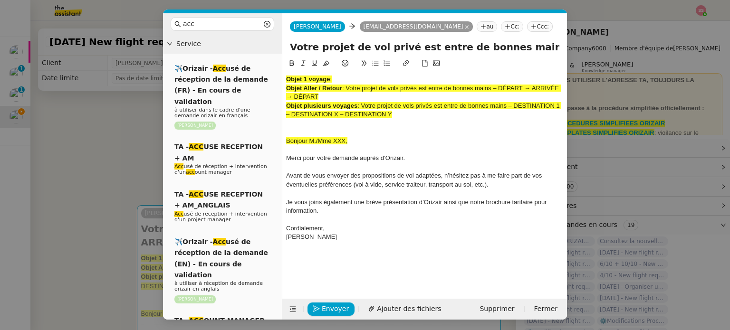
click at [533, 46] on input "Votre projet de vol privé est entre de bonnes mains – DÉPART → ARRIVÉE" at bounding box center [424, 47] width 269 height 14
drag, startPoint x: 529, startPoint y: 47, endPoint x: 503, endPoint y: 53, distance: 26.3
click at [503, 53] on input "Votre projet de vol privé est entre de bonnes mains – DÉPART → ARRIVÉE" at bounding box center [424, 47] width 269 height 14
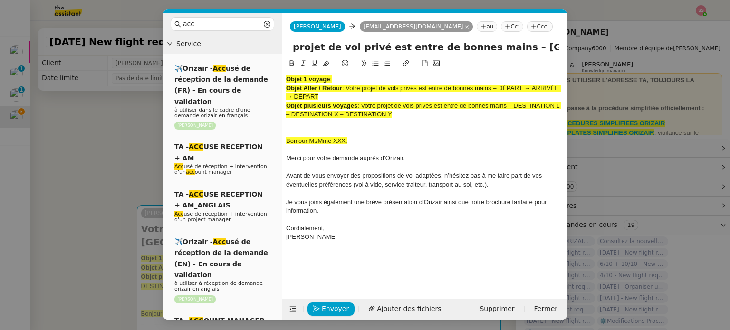
drag, startPoint x: 558, startPoint y: 48, endPoint x: 578, endPoint y: 52, distance: 20.8
click at [578, 52] on nz-modal-container "acc Service ✈️Orizair - Acc usé de réception de la demande (FR) - En cours de v…" at bounding box center [365, 165] width 730 height 330
type input "Votre projet de vol privé est entre de bonnes mains – [GEOGRAPHIC_DATA] → ARRIV…"
click at [578, 52] on nz-modal-container "acc Service ✈️Orizair - Acc usé de réception de la demande (FR) - En cours de v…" at bounding box center [365, 165] width 730 height 330
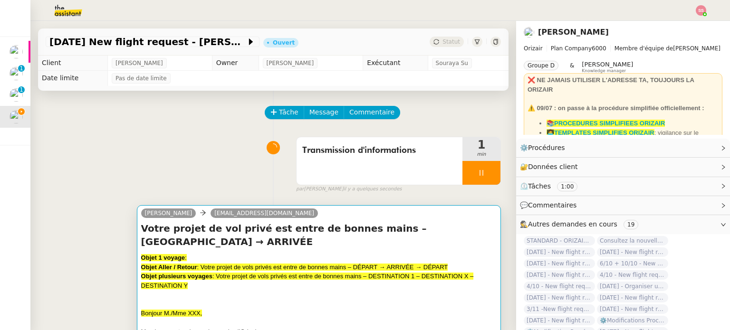
click at [366, 264] on span ": Votre projet de vols privés est entre de bonnes mains – DÉPART → ARRIVÉE → DÉ…" at bounding box center [322, 267] width 251 height 7
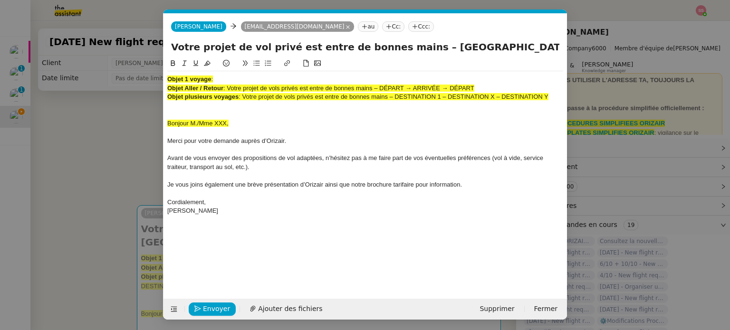
scroll to position [0, 29]
drag, startPoint x: 466, startPoint y: 51, endPoint x: 517, endPoint y: 49, distance: 50.9
click at [517, 49] on input "Votre projet de vol privé est entre de bonnes mains – [GEOGRAPHIC_DATA] → ARRIV…" at bounding box center [365, 47] width 388 height 14
type input "Votre projet de vol privé est entre de bonnes mains – [GEOGRAPHIC_DATA] → [GEOG…"
drag, startPoint x: 555, startPoint y: 97, endPoint x: 98, endPoint y: 76, distance: 457.3
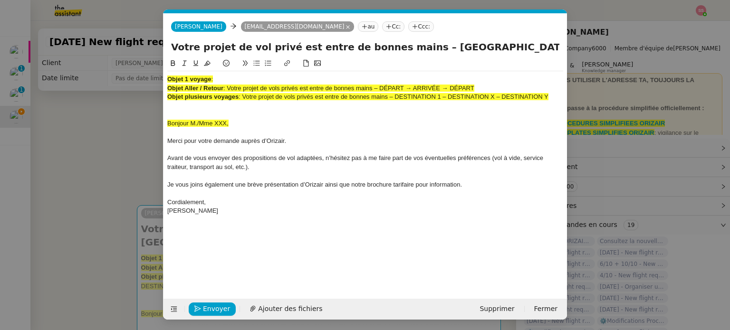
click at [99, 76] on nz-modal-container "acc Service ✈️Orizair - Acc usé de réception de la demande (FR) - En cours de v…" at bounding box center [365, 165] width 730 height 330
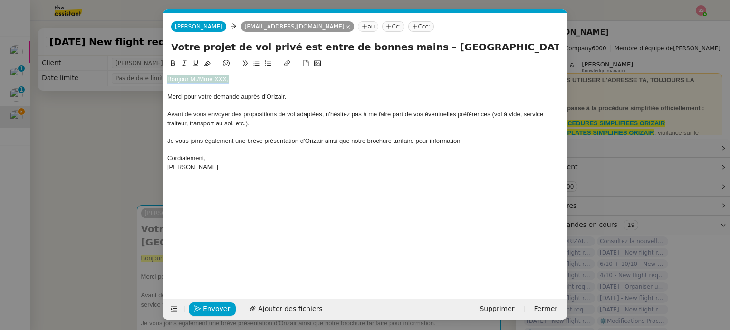
drag, startPoint x: 232, startPoint y: 81, endPoint x: 84, endPoint y: 72, distance: 149.0
click at [82, 72] on nz-modal-container "acc Service ✈️Orizair - Acc usé de réception de la demande (FR) - En cours de v…" at bounding box center [365, 165] width 730 height 330
click at [211, 64] on button at bounding box center [207, 63] width 11 height 11
click at [229, 80] on div "Bonjour M./Mme XXX," at bounding box center [365, 79] width 396 height 9
click at [236, 79] on div "Bonjour M./Mme XXX," at bounding box center [365, 79] width 396 height 9
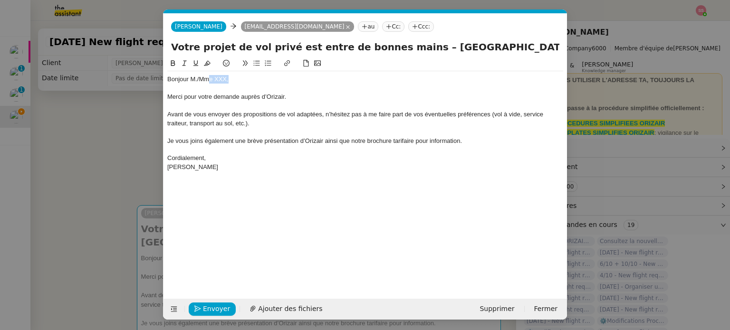
drag, startPoint x: 236, startPoint y: 79, endPoint x: 209, endPoint y: 77, distance: 27.2
click at [208, 75] on div "Bonjour M./Mme XXX," at bounding box center [365, 79] width 396 height 9
click at [91, 152] on nz-modal-container "acc Service ✈️Orizair - Acc usé de réception de la demande (FR) - En cours de v…" at bounding box center [365, 165] width 730 height 330
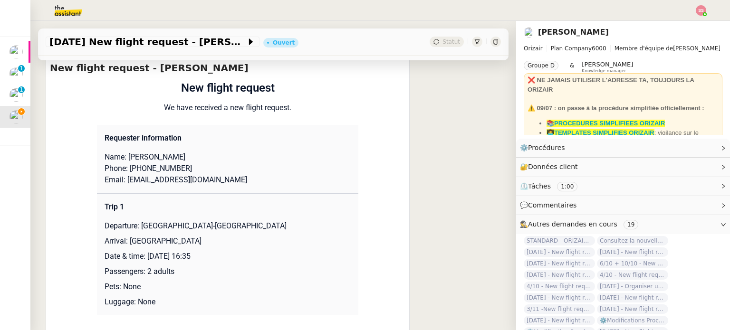
scroll to position [380, 0]
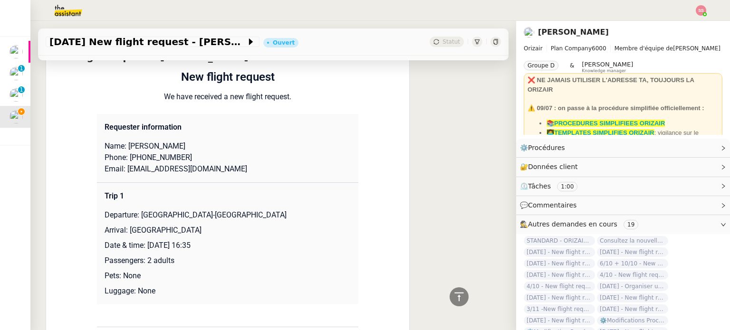
drag, startPoint x: 151, startPoint y: 133, endPoint x: 243, endPoint y: 119, distance: 93.7
click at [243, 119] on td "Requester information Name: [PERSON_NAME] Phone: [PHONE_NUMBER] Email: [EMAIL_A…" at bounding box center [227, 148] width 261 height 69
drag, startPoint x: 185, startPoint y: 136, endPoint x: 152, endPoint y: 136, distance: 33.3
click at [152, 141] on p "Name: [PERSON_NAME]" at bounding box center [228, 146] width 246 height 11
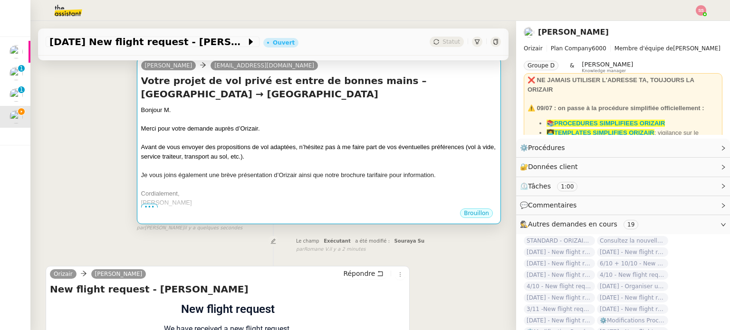
scroll to position [143, 0]
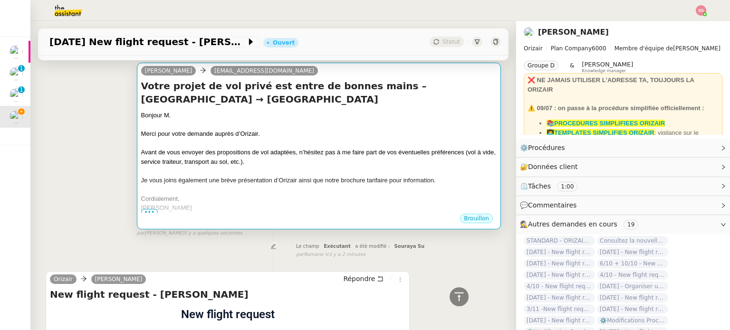
click at [273, 129] on div "Merci pour votre demande auprès d’Orizair." at bounding box center [319, 134] width 356 height 10
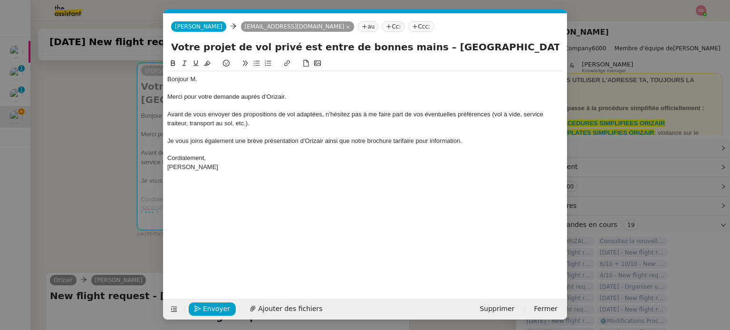
scroll to position [0, 29]
click at [207, 81] on div "Bonjour M." at bounding box center [365, 79] width 396 height 9
click at [293, 308] on span "Ajouter des fichiers" at bounding box center [290, 309] width 64 height 11
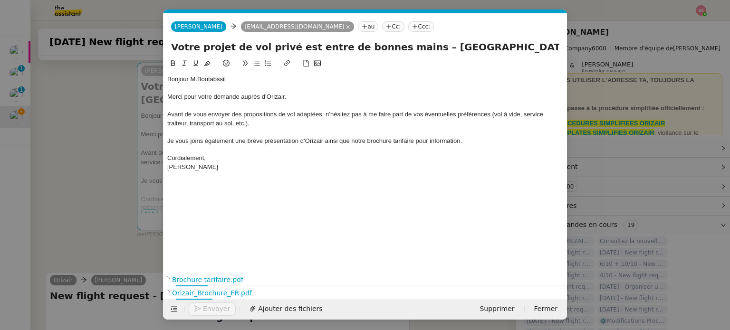
click at [408, 28] on nz-tag "Ccc:" at bounding box center [421, 26] width 26 height 10
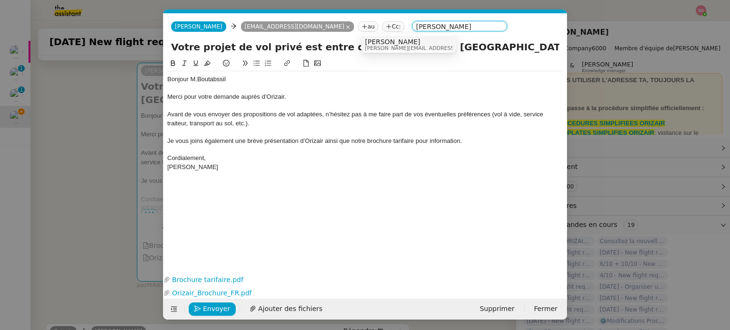
type input "[PERSON_NAME]"
click at [395, 46] on span "[PERSON_NAME][EMAIL_ADDRESS][DOMAIN_NAME]" at bounding box center [432, 48] width 135 height 5
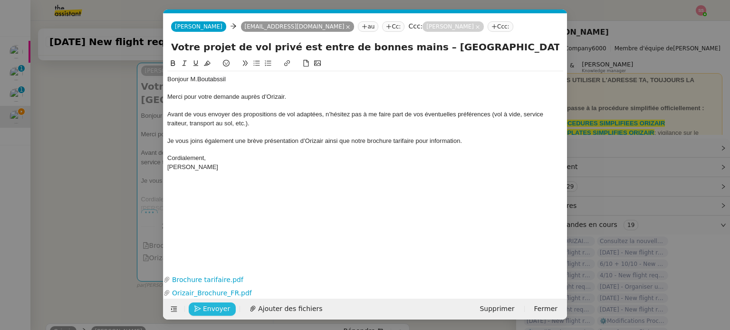
click at [205, 310] on span "Envoyer" at bounding box center [216, 309] width 27 height 11
click at [205, 310] on span "Confirmer l'envoi" at bounding box center [231, 309] width 57 height 11
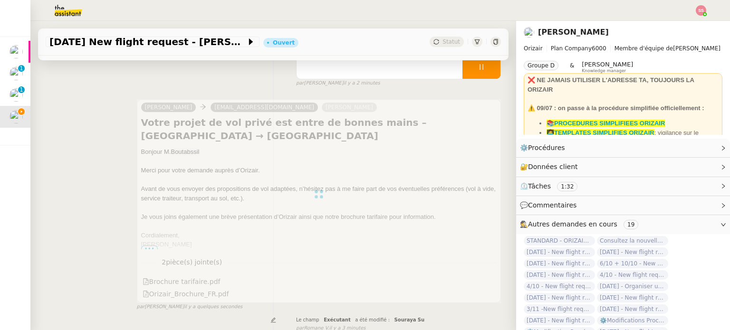
scroll to position [48, 0]
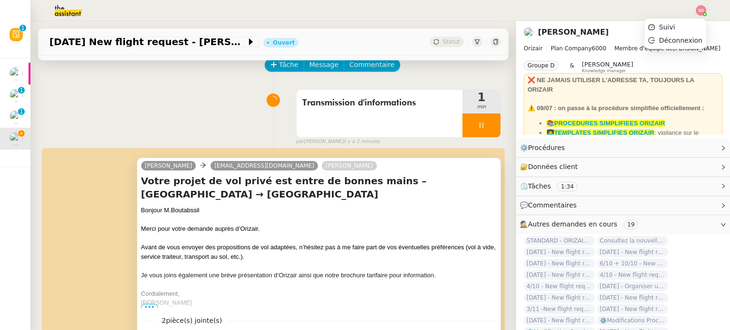
click at [702, 11] on img at bounding box center [701, 10] width 10 height 10
click at [688, 22] on li "Suivi" at bounding box center [676, 26] width 62 height 13
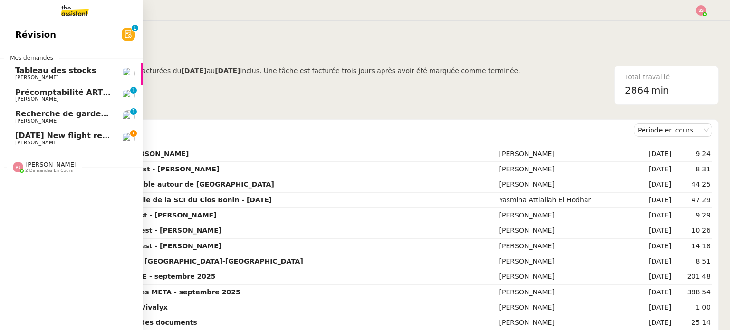
click at [72, 135] on span "[DATE] New flight request - [PERSON_NAME]" at bounding box center [110, 135] width 191 height 9
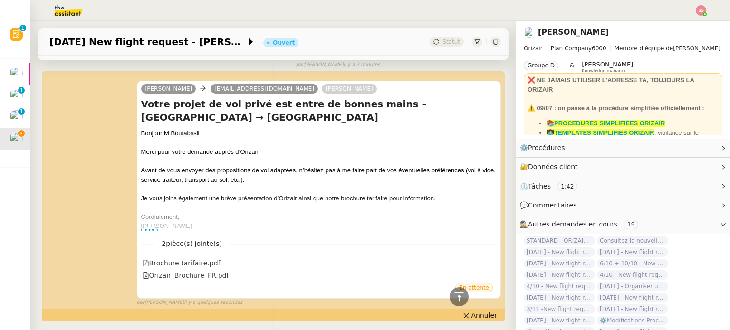
scroll to position [48, 0]
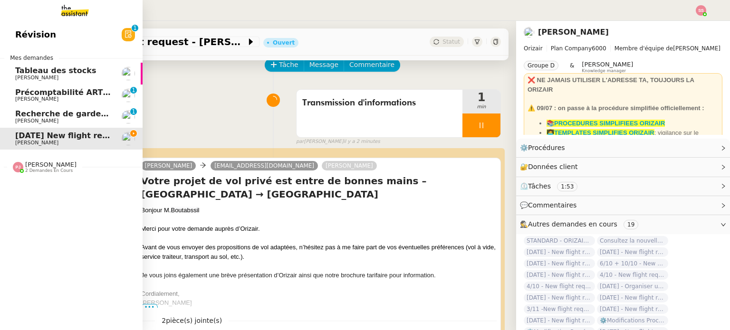
click at [39, 176] on div "[PERSON_NAME] 2 demandes en cours" at bounding box center [71, 164] width 143 height 28
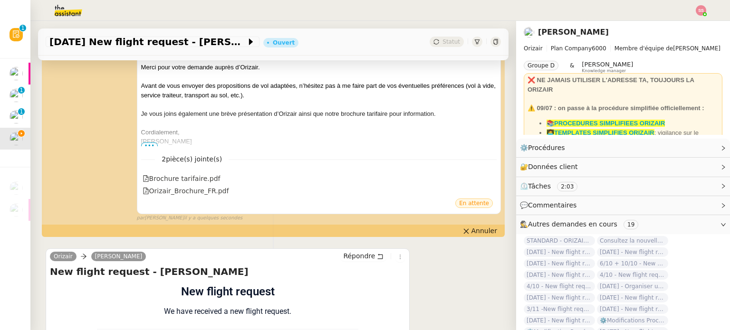
scroll to position [333, 0]
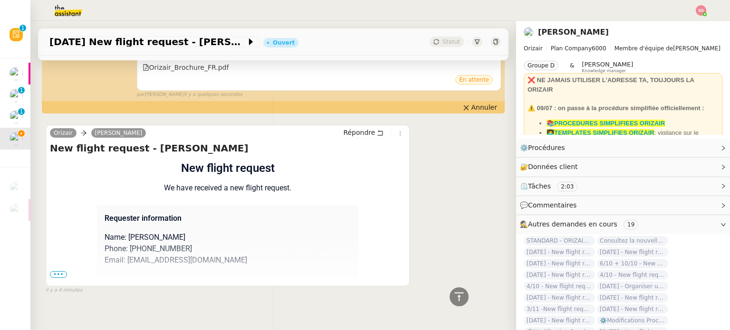
click at [51, 271] on span "•••" at bounding box center [58, 274] width 17 height 7
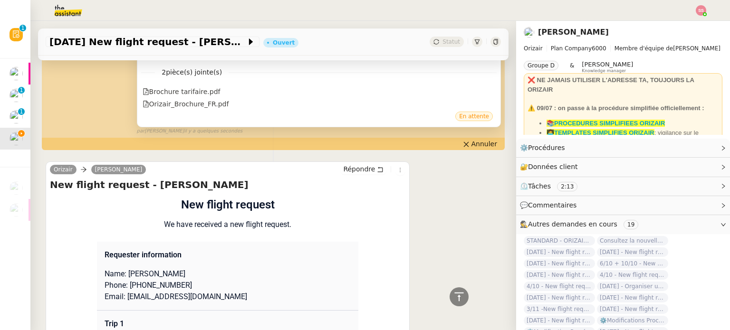
scroll to position [190, 0]
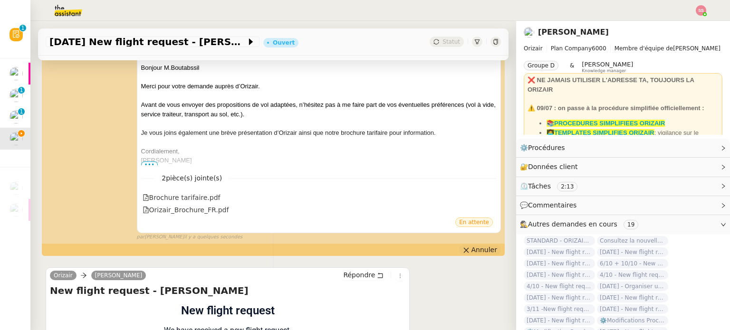
click at [485, 245] on button "Annuler" at bounding box center [480, 250] width 42 height 10
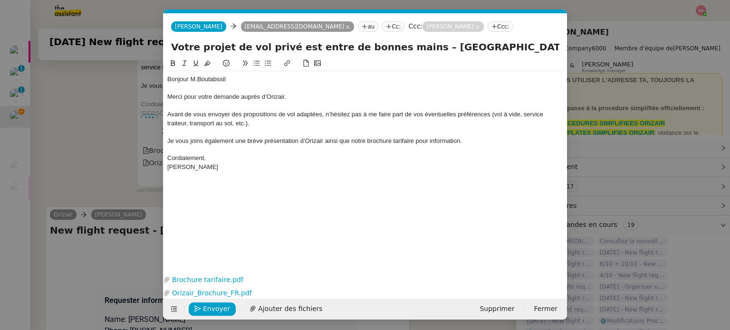
click at [392, 203] on nz-modal-container "Service TA - VOYAGE - PROPOSITION GLOBALE A utiliser dans le cadre de propositi…" at bounding box center [365, 165] width 730 height 330
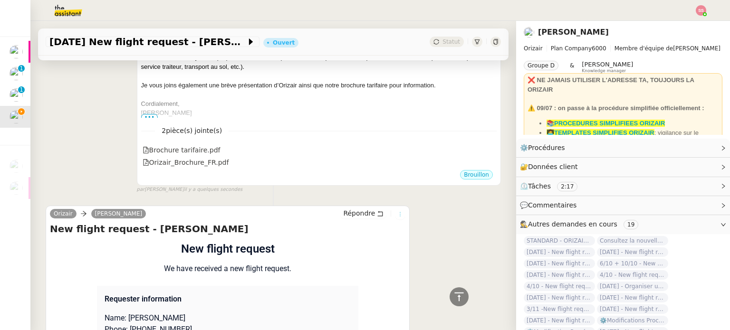
click at [395, 212] on icon at bounding box center [400, 215] width 10 height 6
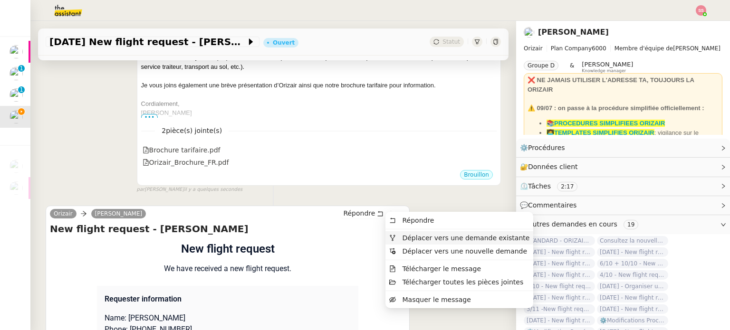
click at [406, 239] on span "Déplacer vers une demande existante" at bounding box center [465, 238] width 127 height 8
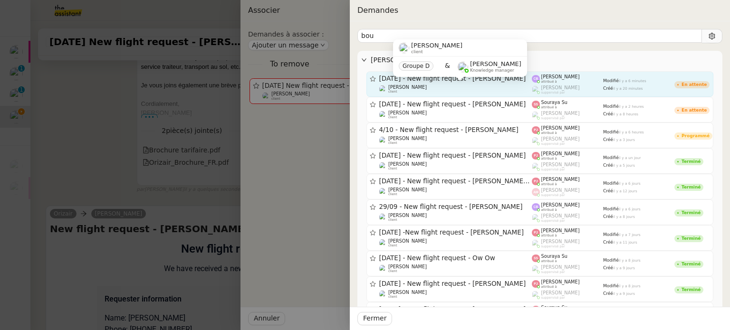
type input "bou"
click at [455, 90] on div "[PERSON_NAME] client" at bounding box center [455, 90] width 153 height 10
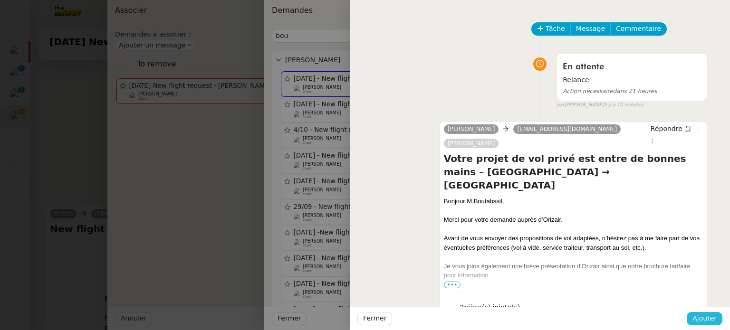
click at [702, 318] on span "Ajouter" at bounding box center [705, 318] width 24 height 11
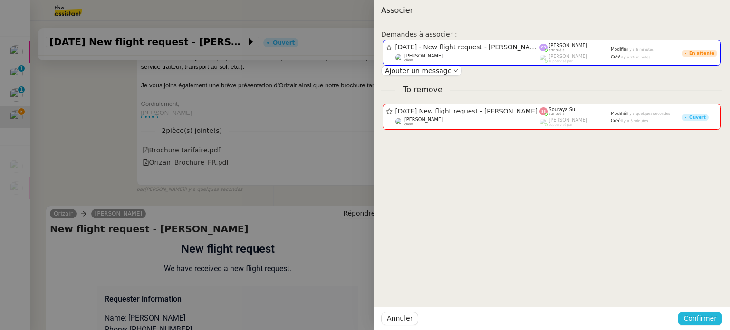
click at [704, 317] on span "Confirmer" at bounding box center [699, 318] width 33 height 11
click at [703, 297] on span "Ajouter" at bounding box center [701, 294] width 24 height 10
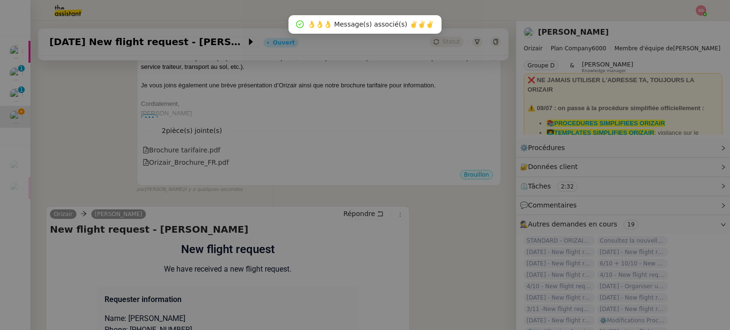
scroll to position [162, 0]
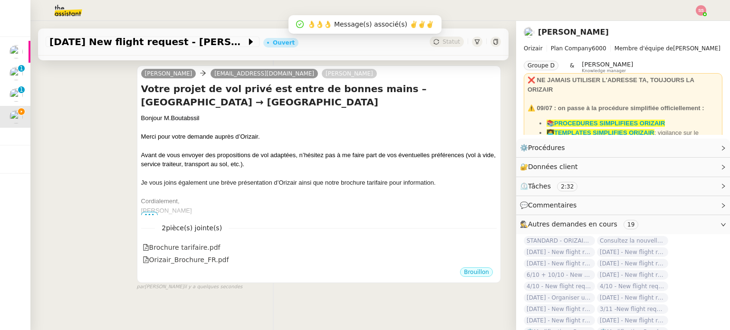
click at [516, 67] on nz-page-header "[PERSON_NAME] Plan Company 6000 Membre d'équipe de [PERSON_NAME] Groupe D & [PE…" at bounding box center [623, 80] width 214 height 118
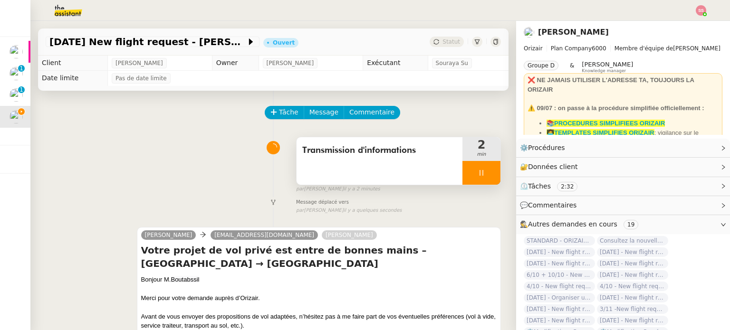
click at [480, 174] on div at bounding box center [481, 173] width 38 height 24
click at [487, 174] on icon at bounding box center [491, 173] width 8 height 8
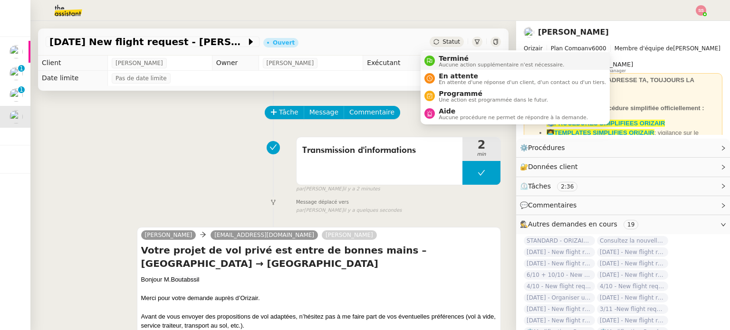
click at [446, 57] on span "Terminé" at bounding box center [501, 59] width 125 height 8
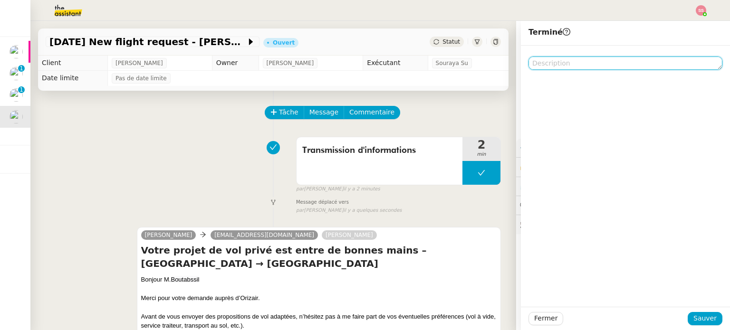
click at [541, 63] on textarea at bounding box center [626, 63] width 194 height 13
type textarea "o"
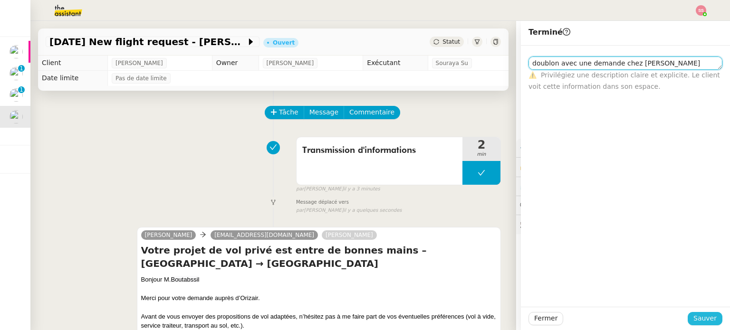
type textarea "doublon avec une demande chez [PERSON_NAME]"
click at [694, 316] on span "Sauver" at bounding box center [704, 318] width 23 height 11
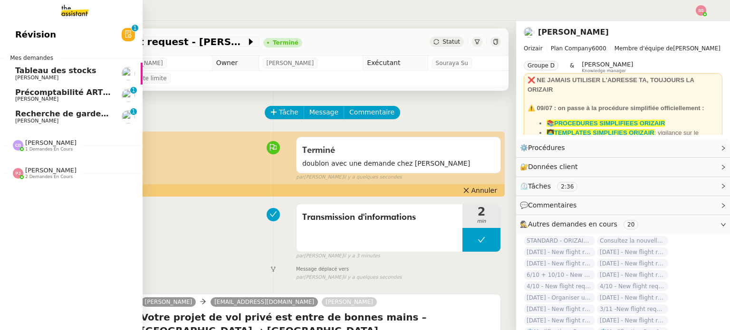
click at [42, 113] on span "Recherche de garde meuble autour de [GEOGRAPHIC_DATA]" at bounding box center [143, 113] width 256 height 9
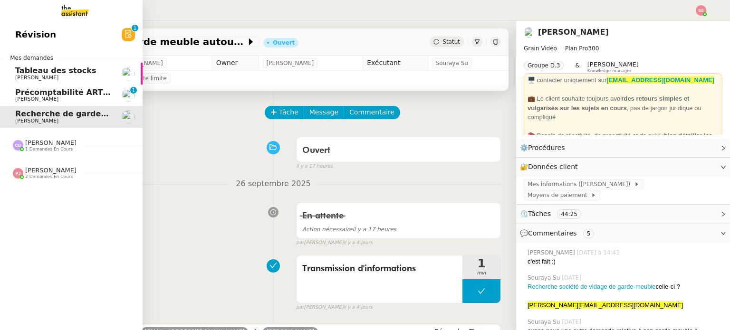
click at [54, 90] on span "Précomptabilité ARTRADE - septembre 2025" at bounding box center [109, 92] width 189 height 9
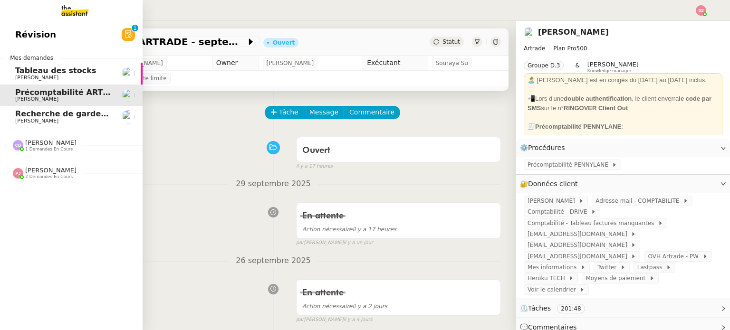
click at [49, 117] on span "Recherche de garde meuble autour de [GEOGRAPHIC_DATA]" at bounding box center [143, 113] width 256 height 9
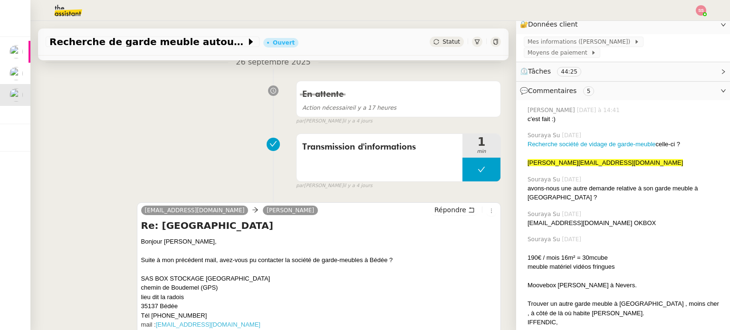
scroll to position [238, 0]
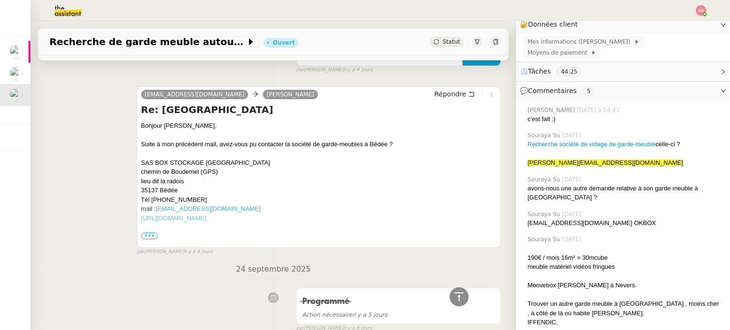
click at [144, 237] on span "•••" at bounding box center [149, 236] width 17 height 7
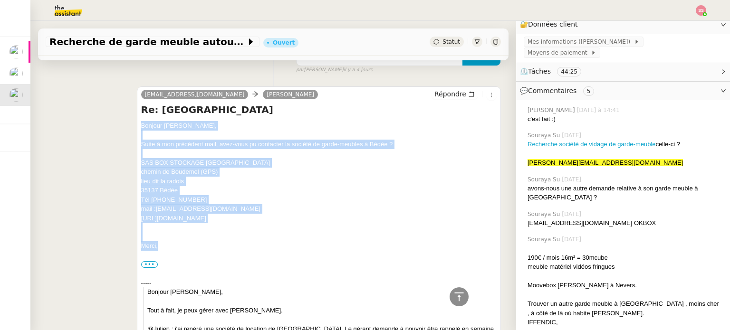
drag, startPoint x: 156, startPoint y: 221, endPoint x: 134, endPoint y: 130, distance: 93.4
click at [445, 95] on span "Répondre" at bounding box center [450, 94] width 32 height 10
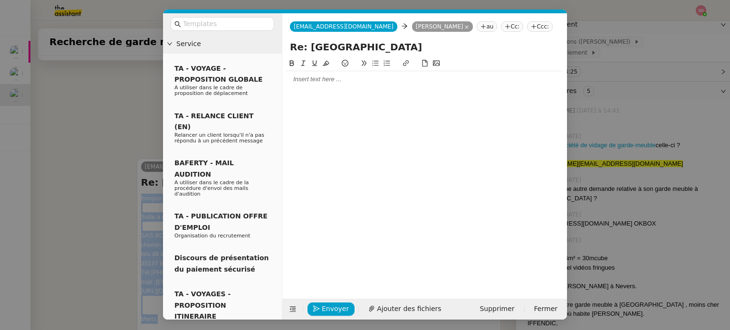
scroll to position [310, 0]
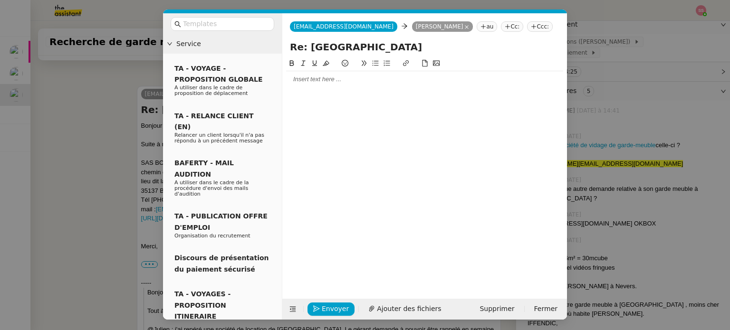
click at [303, 85] on div at bounding box center [424, 79] width 277 height 16
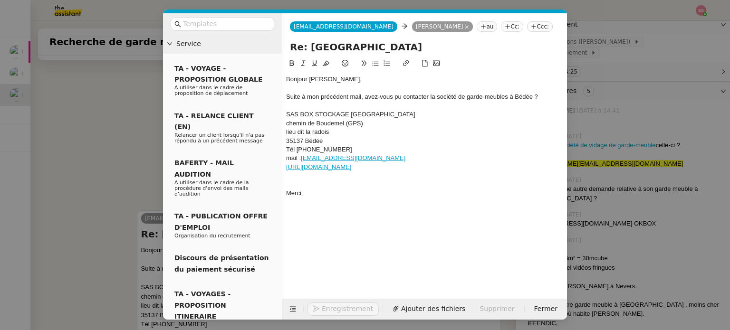
scroll to position [435, 0]
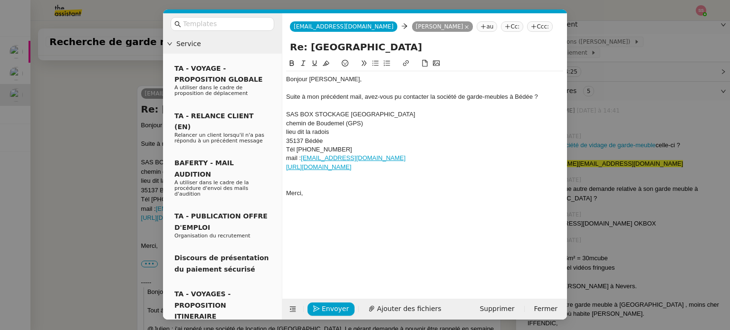
click at [501, 28] on nz-tag "Cc:" at bounding box center [512, 26] width 22 height 10
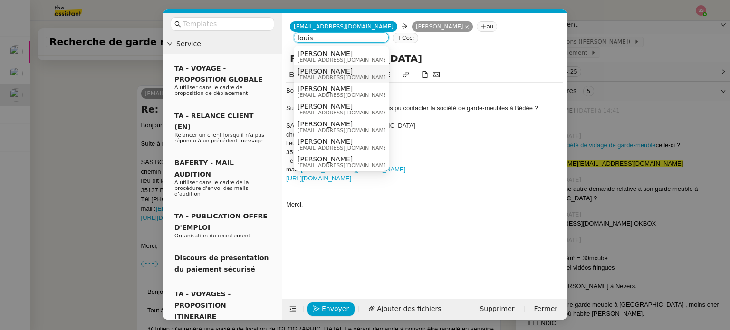
type input "louis"
click at [356, 69] on div "[PERSON_NAME] [EMAIL_ADDRESS][DOMAIN_NAME]" at bounding box center [341, 73] width 87 height 13
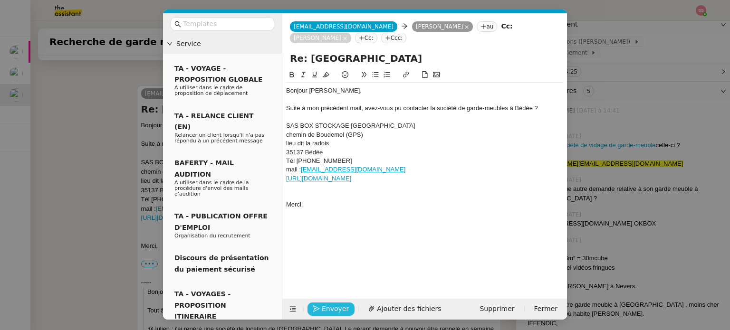
click at [339, 304] on span "Envoyer" at bounding box center [335, 309] width 27 height 11
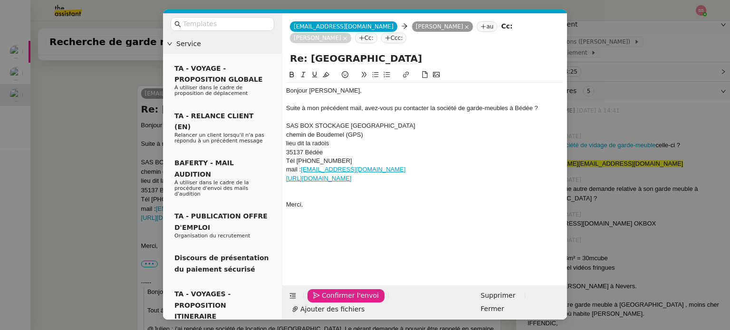
click at [339, 301] on span "Confirmer l'envoi" at bounding box center [350, 295] width 57 height 11
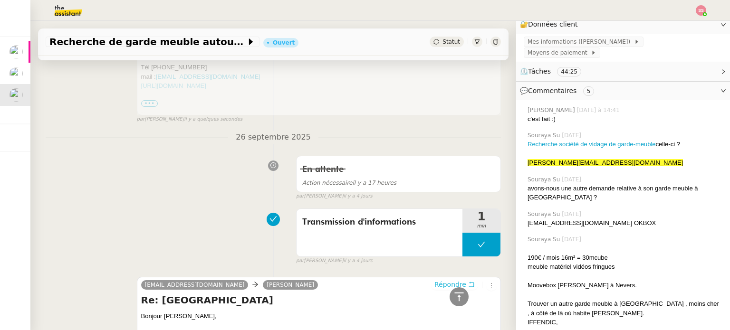
scroll to position [38, 0]
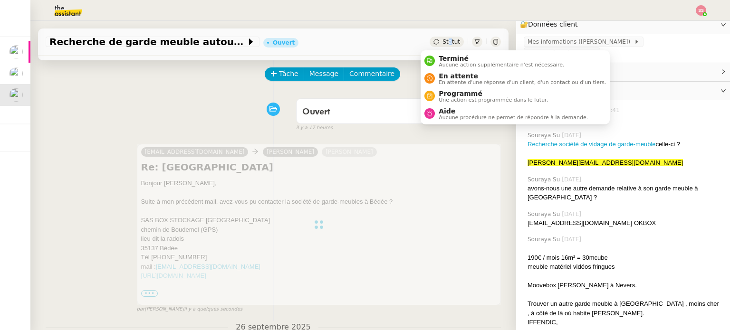
click at [443, 41] on span "Statut" at bounding box center [452, 41] width 18 height 7
click at [452, 80] on span "En attente d'une réponse d'un client, d'un contact ou d'un tiers." at bounding box center [522, 82] width 167 height 5
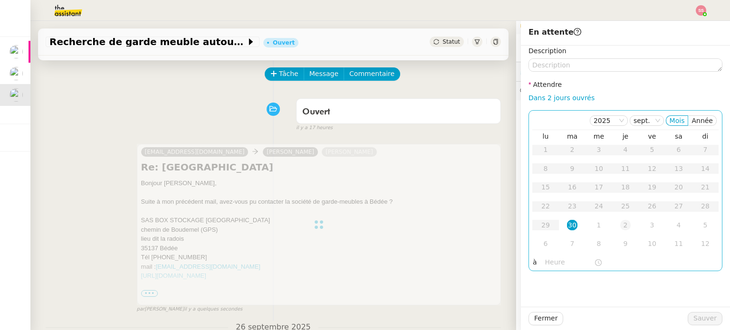
click at [620, 226] on div "2" at bounding box center [625, 225] width 10 height 10
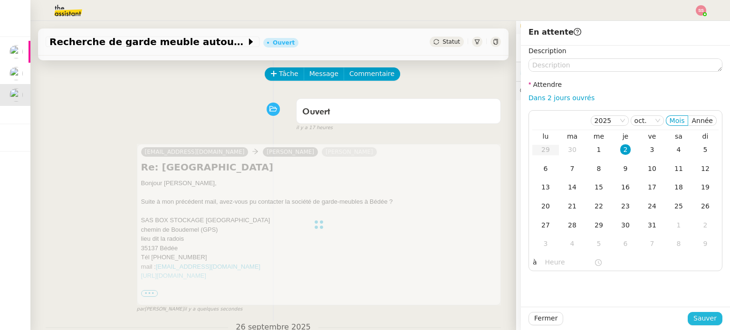
click at [703, 318] on span "Sauver" at bounding box center [704, 318] width 23 height 11
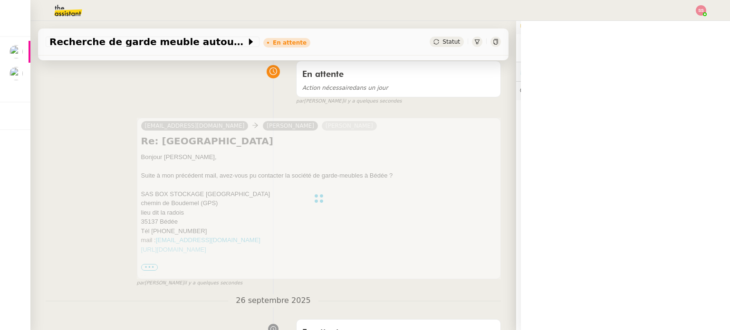
scroll to position [86, 0]
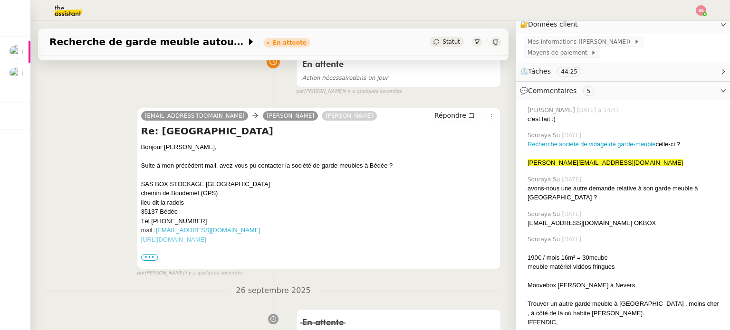
click at [146, 260] on span "•••" at bounding box center [149, 257] width 17 height 7
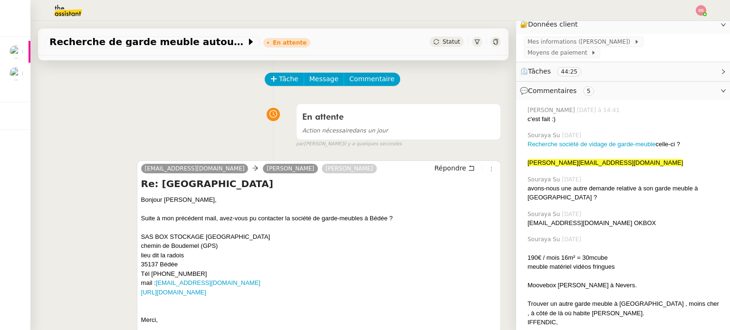
scroll to position [0, 0]
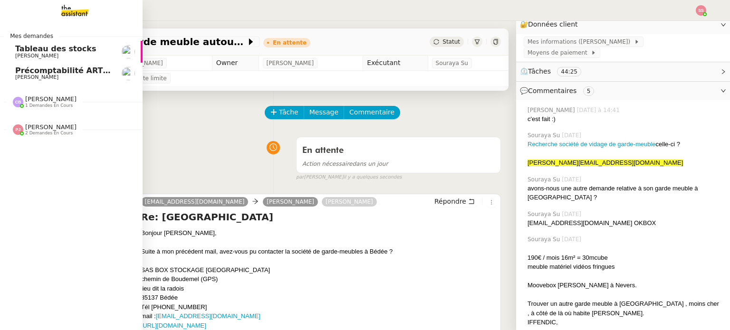
click at [41, 76] on span "[PERSON_NAME]" at bounding box center [63, 78] width 96 height 6
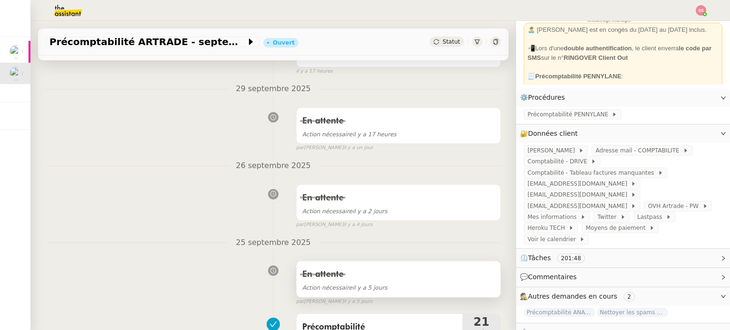
scroll to position [95, 0]
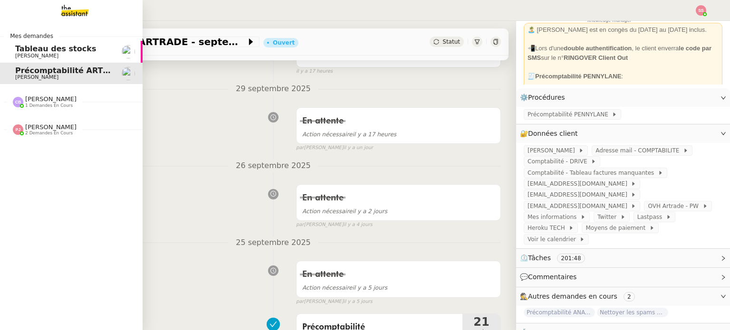
click at [57, 132] on span "2 demandes en cours" at bounding box center [49, 133] width 48 height 5
click at [45, 105] on span "1 demandes en cours" at bounding box center [49, 105] width 48 height 5
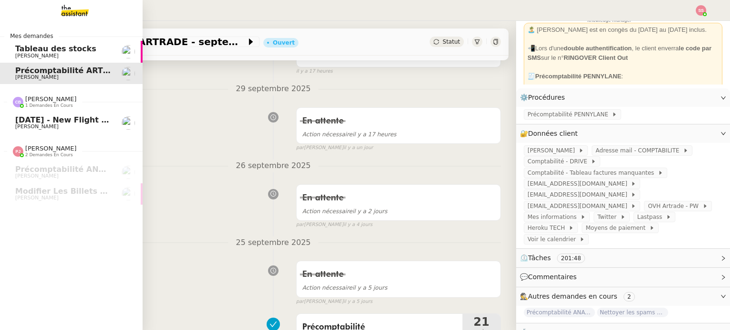
click at [50, 118] on span "[DATE] - New flight request - [PERSON_NAME]" at bounding box center [115, 119] width 201 height 9
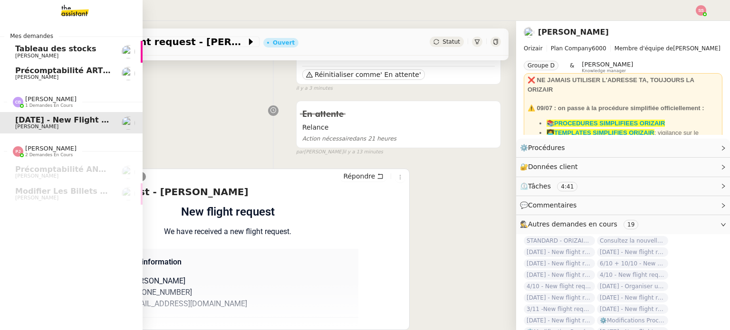
click at [46, 70] on span "Précomptabilité ARTRADE - septembre 2025" at bounding box center [109, 70] width 189 height 9
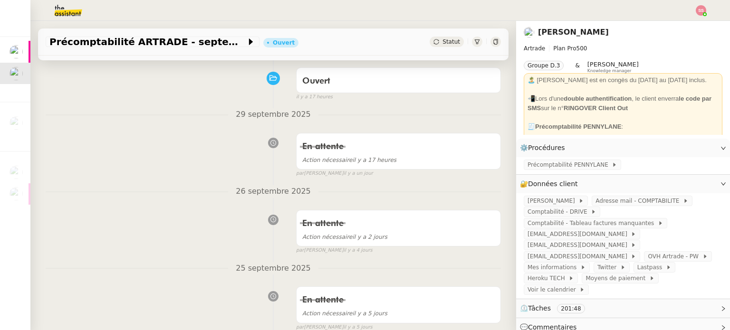
scroll to position [238, 0]
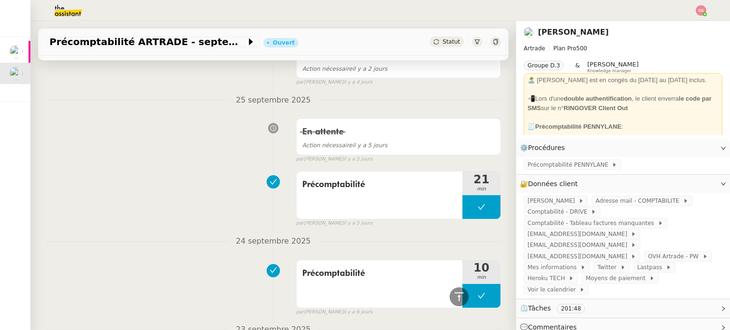
click at [701, 13] on img at bounding box center [701, 10] width 10 height 10
click at [684, 25] on li "Suivi" at bounding box center [676, 26] width 62 height 13
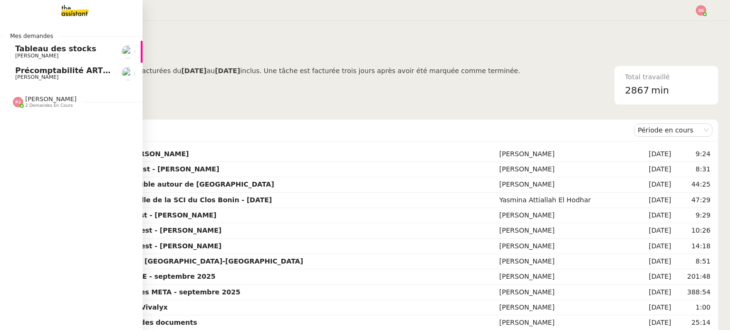
click at [71, 70] on span "Précomptabilité ARTRADE - septembre 2025" at bounding box center [109, 70] width 189 height 9
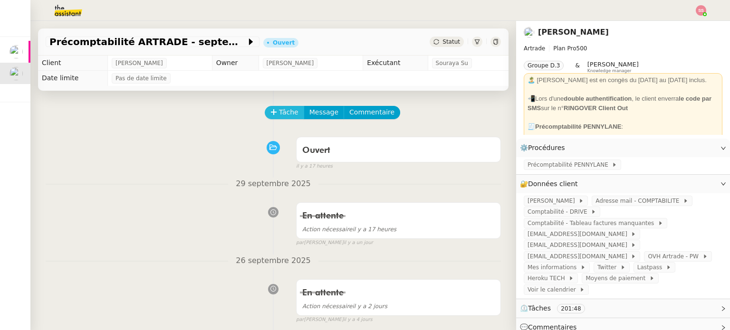
click at [279, 111] on span "Tâche" at bounding box center [288, 112] width 19 height 11
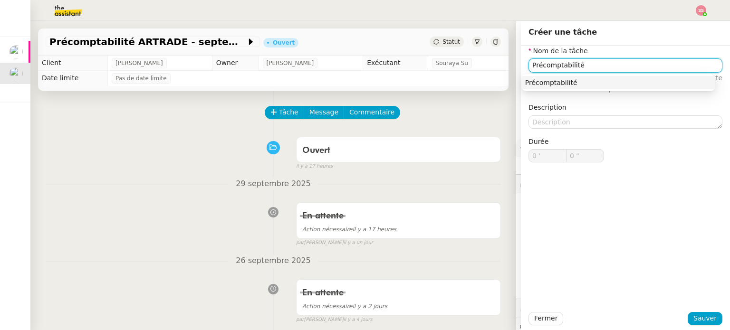
click at [554, 89] on nz-auto-option "Précomptabilité" at bounding box center [618, 82] width 194 height 13
type input "Précomptabilité"
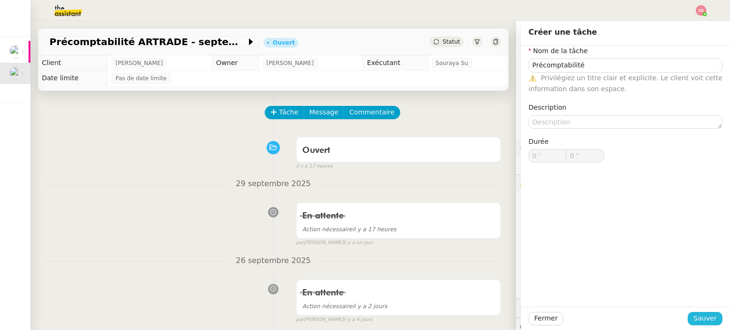
click at [696, 318] on span "Sauver" at bounding box center [704, 318] width 23 height 11
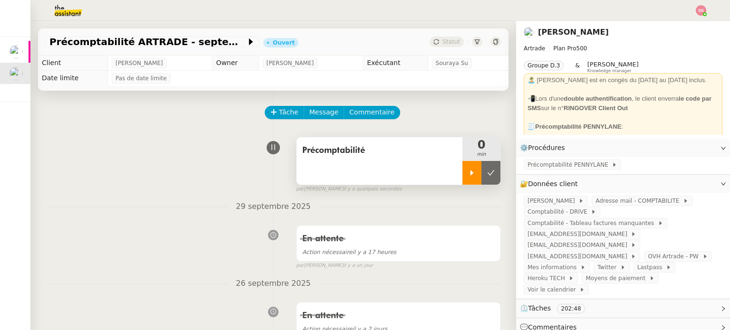
click at [464, 163] on div at bounding box center [471, 173] width 19 height 24
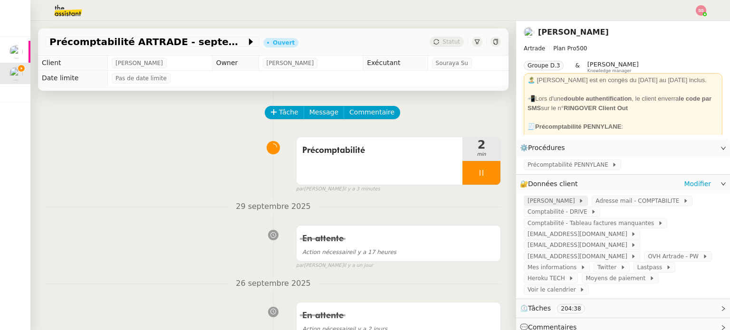
click at [570, 199] on span "[PERSON_NAME]" at bounding box center [553, 201] width 51 height 10
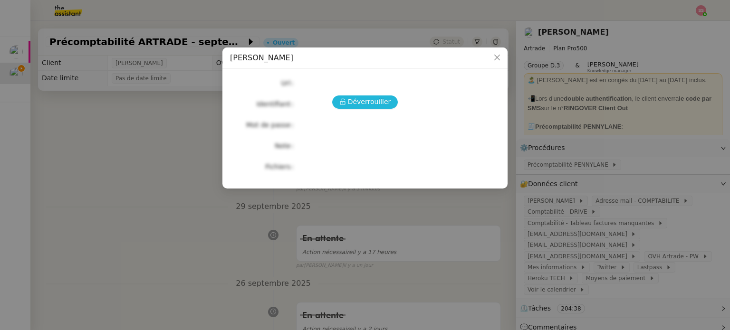
click at [346, 105] on icon at bounding box center [342, 101] width 7 height 7
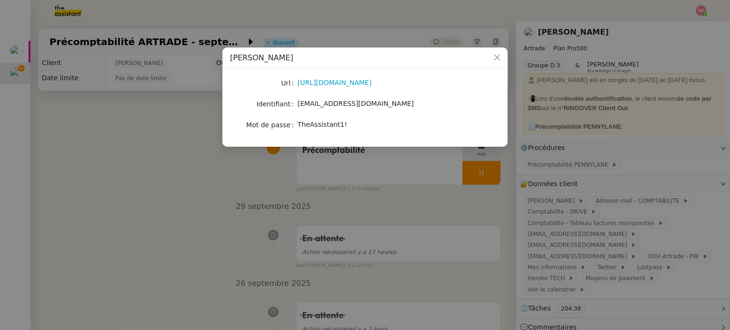
click at [318, 125] on span "TheAssistant1!" at bounding box center [322, 125] width 49 height 8
drag, startPoint x: 434, startPoint y: 198, endPoint x: 502, endPoint y: 230, distance: 74.9
click at [434, 199] on nz-modal-container "PENNYLANE - [PERSON_NAME] [URL][DOMAIN_NAME] Identifiant [EMAIL_ADDRESS][DOMAIN…" at bounding box center [365, 165] width 730 height 330
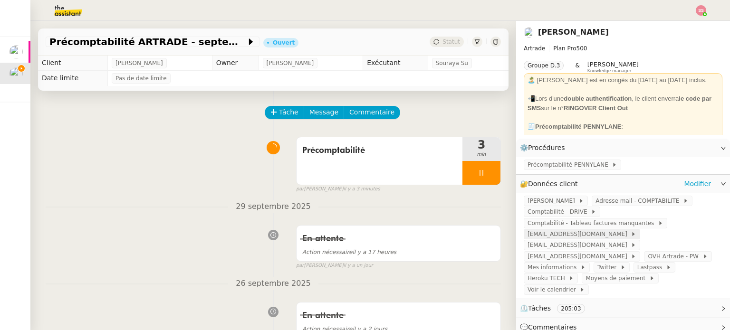
click at [631, 231] on span "[EMAIL_ADDRESS][DOMAIN_NAME]" at bounding box center [579, 235] width 103 height 10
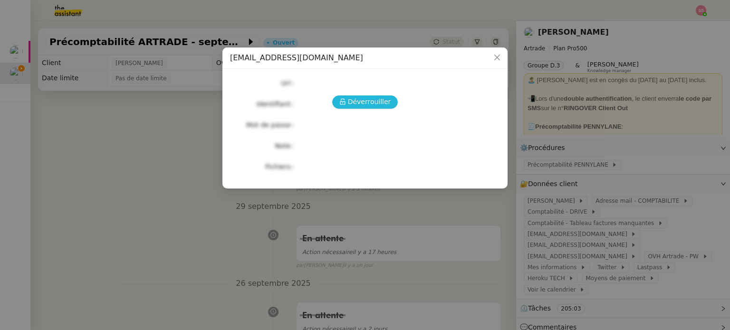
click at [372, 100] on span "Déverrouiller" at bounding box center [369, 101] width 43 height 11
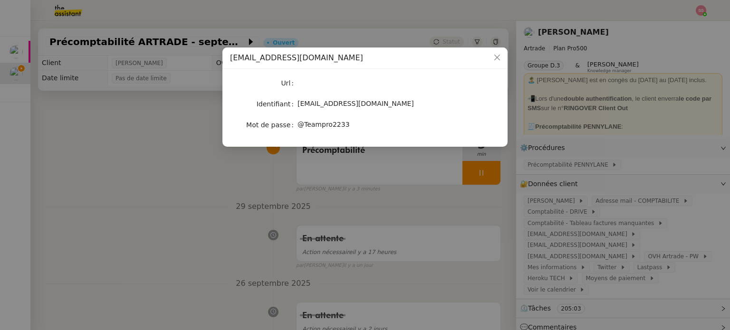
click at [327, 125] on span "@Teampro2233" at bounding box center [324, 125] width 52 height 8
click at [447, 194] on nz-modal-container "[EMAIL_ADDRESS][DOMAIN_NAME] Url Identifiant [EMAIL_ADDRESS][DOMAIN_NAME] Mot d…" at bounding box center [365, 165] width 730 height 330
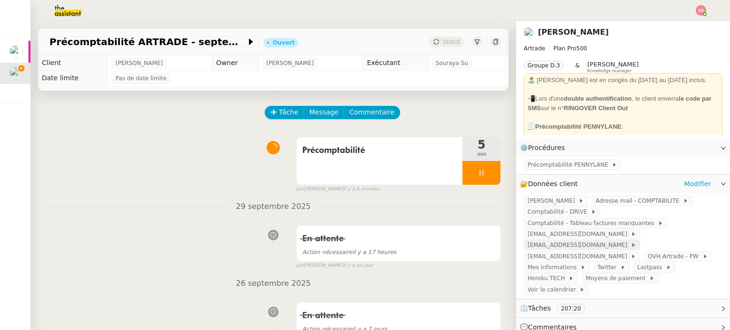
click at [559, 241] on span "[EMAIL_ADDRESS][DOMAIN_NAME]" at bounding box center [579, 246] width 103 height 10
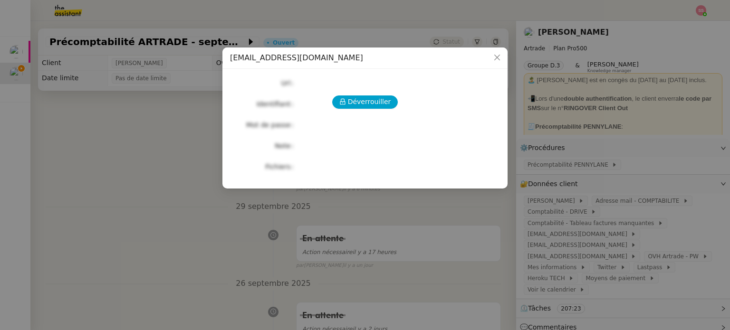
click at [384, 109] on div "Déverrouiller Url Identifiant Mot de passe Note Fichiers Upload" at bounding box center [365, 125] width 270 height 97
click at [379, 104] on span "Déverrouiller" at bounding box center [369, 101] width 43 height 11
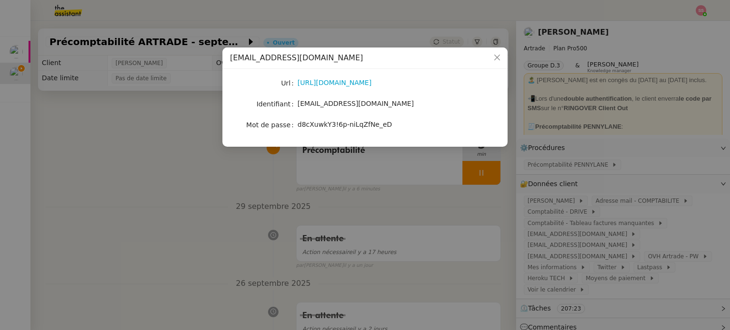
click at [346, 123] on span "d8cXuwkY3!6p-niLqZfNe_eD" at bounding box center [345, 125] width 95 height 8
click at [333, 212] on nz-modal-container "[EMAIL_ADDRESS][DOMAIN_NAME] Url [URL][DOMAIN_NAME] Identifiant [EMAIL_ADDRESS]…" at bounding box center [365, 165] width 730 height 330
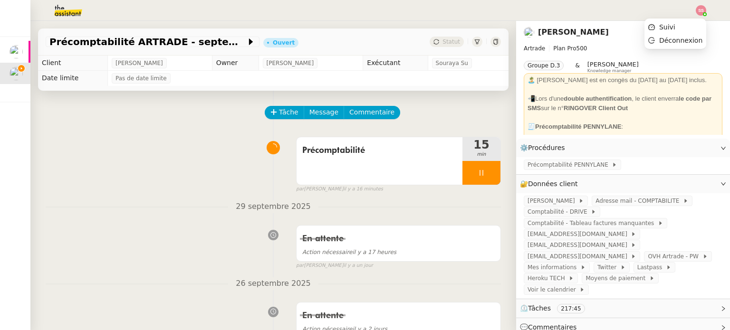
click at [703, 11] on img at bounding box center [701, 10] width 10 height 10
click at [691, 29] on li "Suivi" at bounding box center [676, 26] width 62 height 13
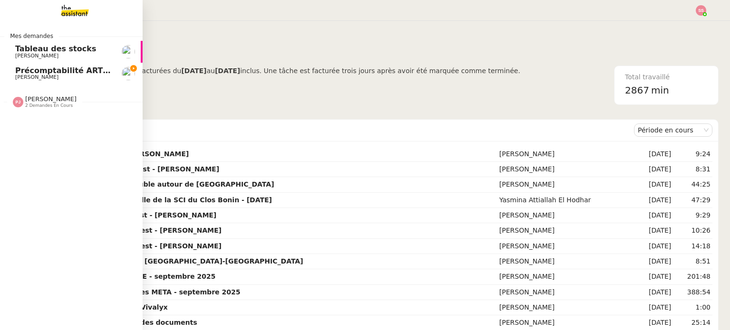
click at [37, 68] on span "Précomptabilité ARTRADE - septembre 2025" at bounding box center [109, 70] width 189 height 9
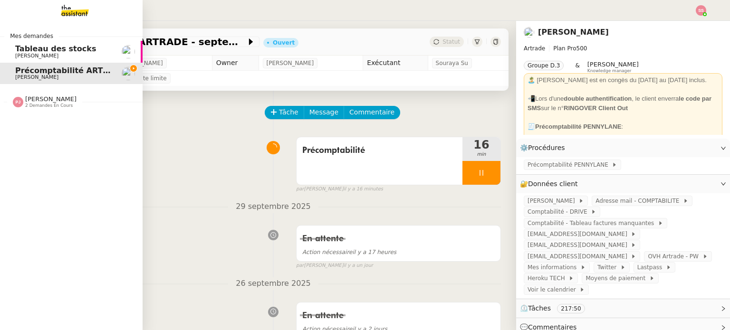
click at [55, 99] on span "[PERSON_NAME]" at bounding box center [50, 99] width 51 height 7
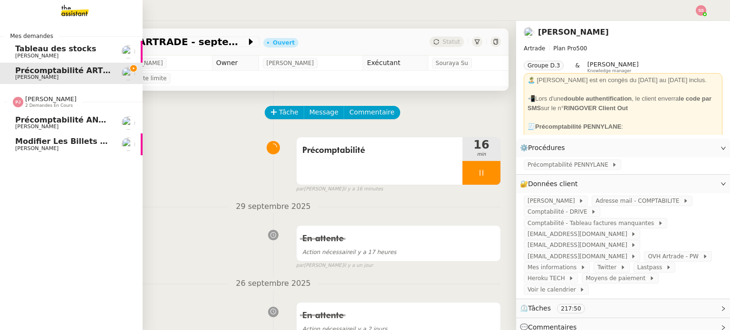
click at [64, 119] on span "Précomptabilité ANATHA + WWWINVEST - septembre 2025" at bounding box center [141, 119] width 253 height 9
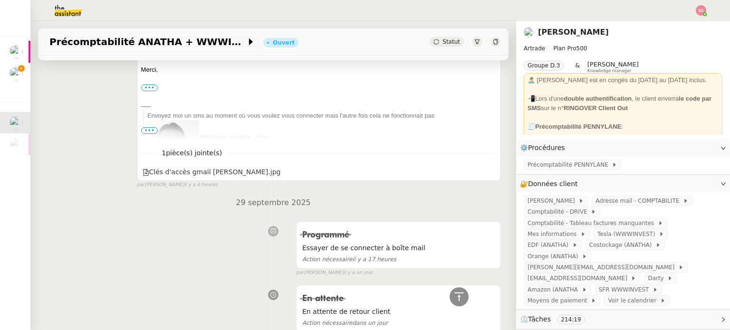
scroll to position [713, 0]
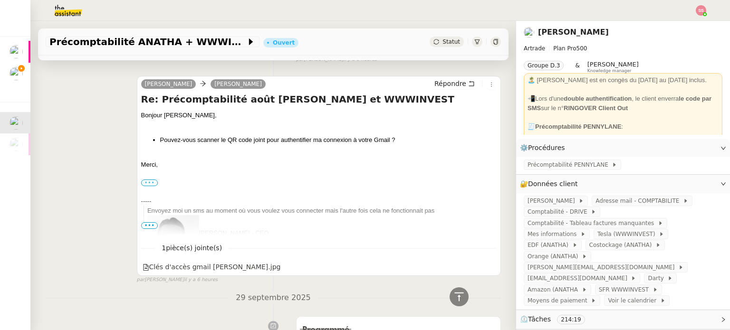
click at [150, 184] on label "•••" at bounding box center [149, 183] width 17 height 7
click at [0, 0] on input "•••" at bounding box center [0, 0] width 0 height 0
click at [148, 224] on span "•••" at bounding box center [149, 225] width 17 height 7
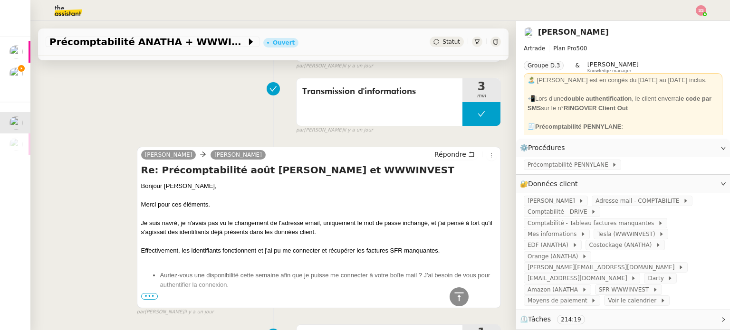
scroll to position [1521, 0]
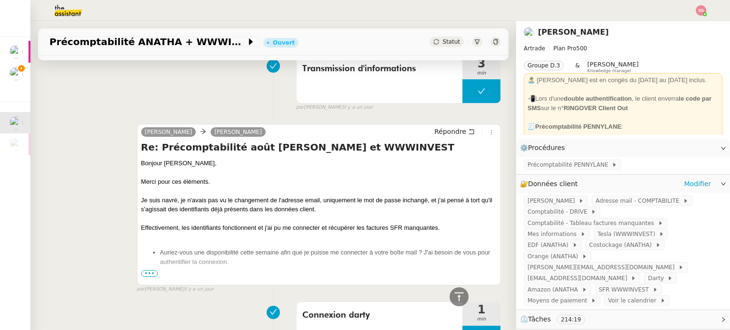
click at [564, 231] on div "PENNYLANE - [PERSON_NAME] mail - COMPTABILITE Comptabilité - DRIVE Comptabilité…" at bounding box center [623, 251] width 214 height 116
click at [563, 228] on span "Comptabilité - Tableau factures manquantes" at bounding box center [593, 224] width 130 height 10
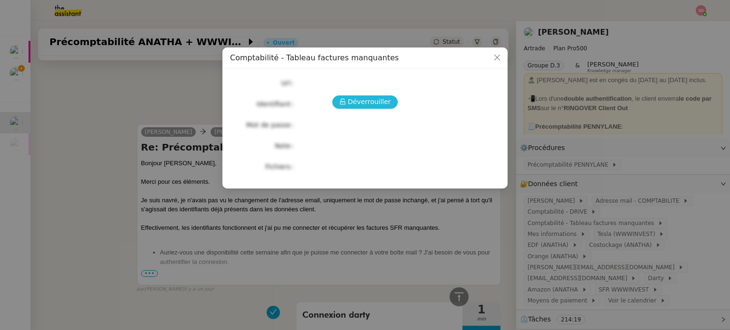
click at [346, 108] on button "Déverrouiller" at bounding box center [365, 102] width 66 height 13
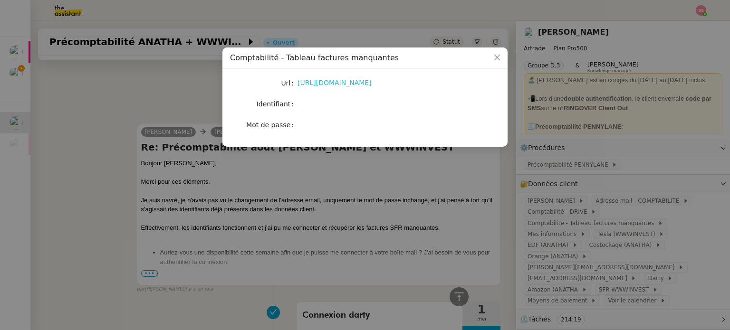
click at [317, 81] on link "[URL][DOMAIN_NAME]" at bounding box center [335, 83] width 74 height 8
click at [192, 139] on nz-modal-container "Comptabilité - Tableau factures manquantes Url [URL][DOMAIN_NAME] Identifiant M…" at bounding box center [365, 165] width 730 height 330
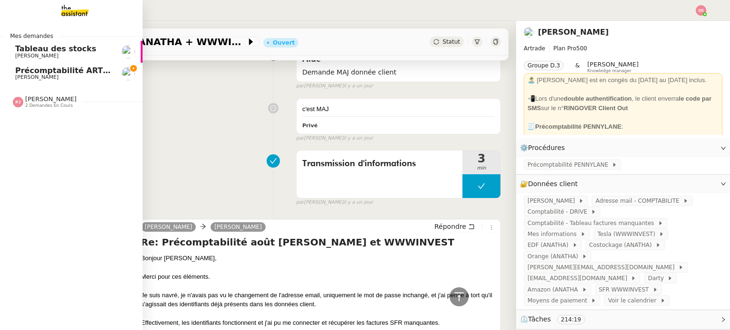
click at [57, 74] on span "Précomptabilité ARTRADE - septembre 2025" at bounding box center [109, 70] width 189 height 9
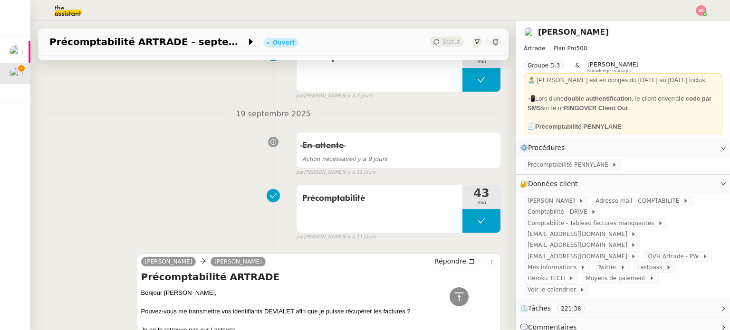
scroll to position [808, 0]
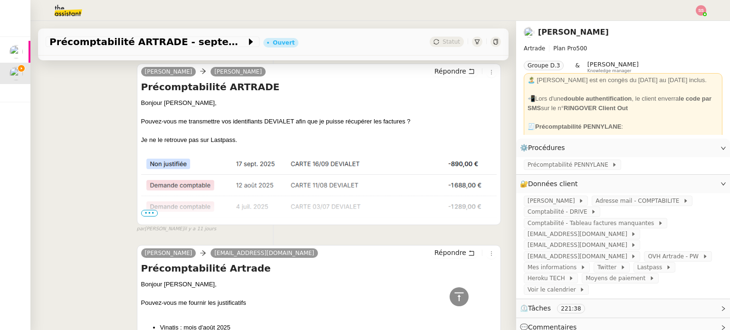
click at [146, 212] on span "•••" at bounding box center [149, 213] width 17 height 7
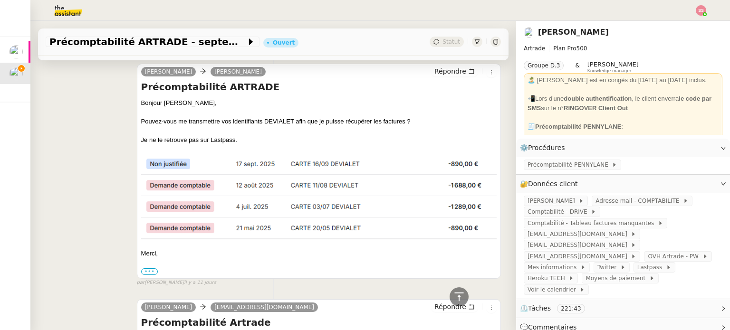
click at [150, 269] on label "•••" at bounding box center [149, 272] width 17 height 7
click at [0, 0] on input "•••" at bounding box center [0, 0] width 0 height 0
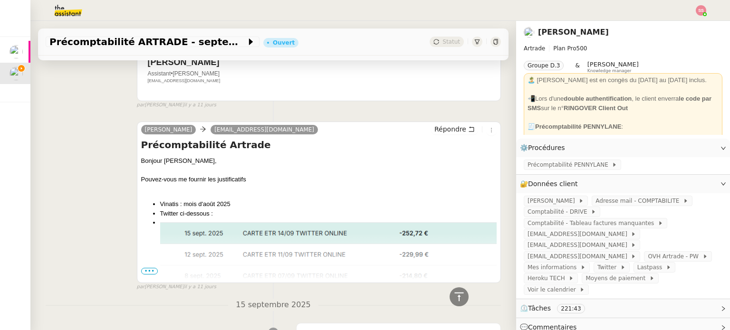
scroll to position [760, 0]
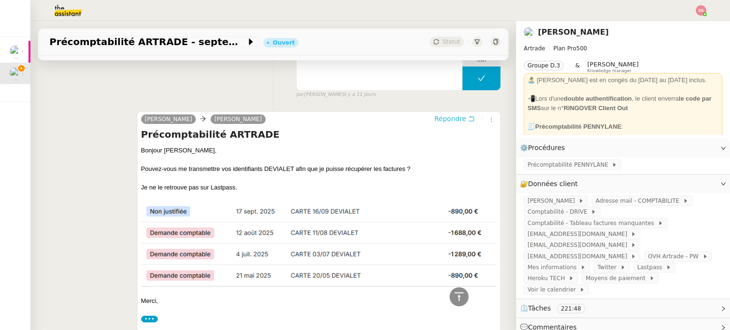
click at [444, 117] on span "Répondre" at bounding box center [450, 119] width 32 height 10
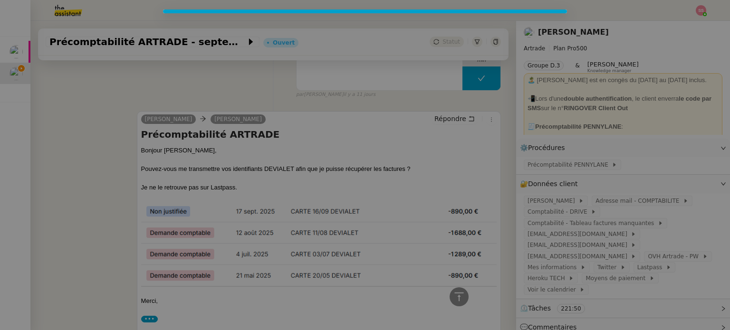
scroll to position [834, 0]
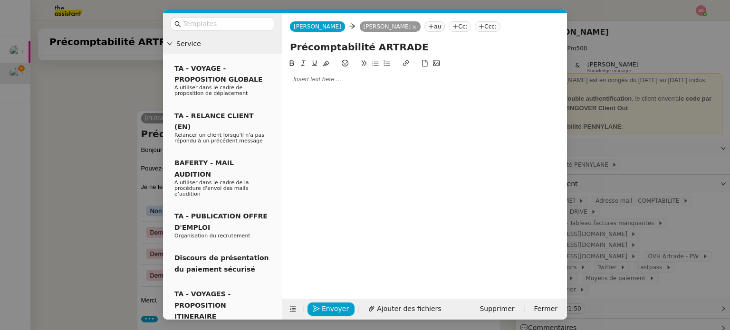
click at [321, 83] on div at bounding box center [424, 79] width 277 height 9
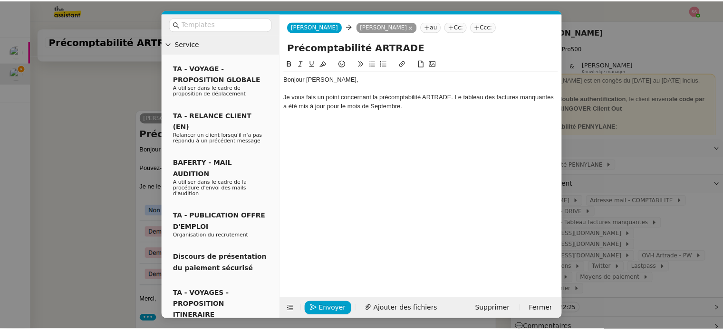
scroll to position [889, 0]
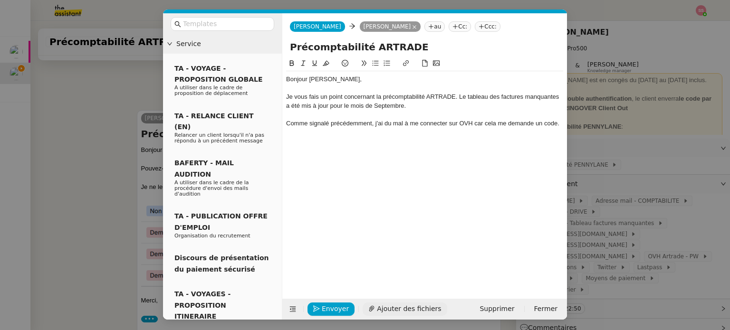
click at [384, 305] on span "Ajouter des fichiers" at bounding box center [409, 309] width 64 height 11
click at [0, 0] on lt-div at bounding box center [0, 0] width 0 height 0
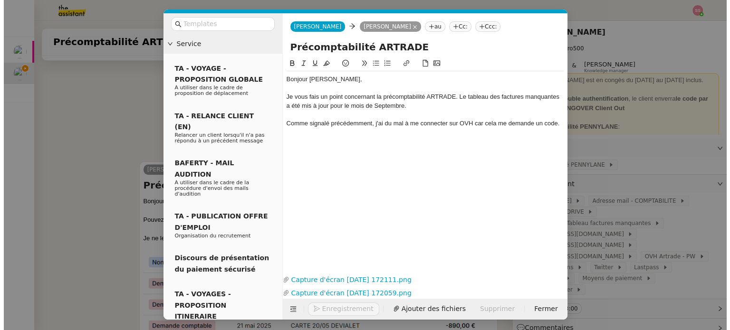
scroll to position [941, 0]
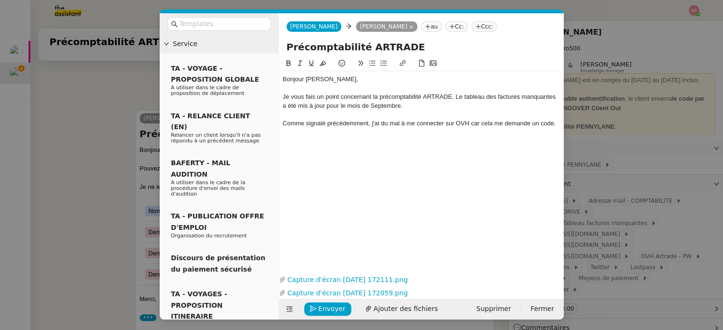
click at [414, 128] on div "Bonjour [PERSON_NAME], Je vous fais un point concernant la précomptabilité ARTR…" at bounding box center [421, 101] width 277 height 60
click at [501, 114] on div at bounding box center [421, 114] width 277 height 9
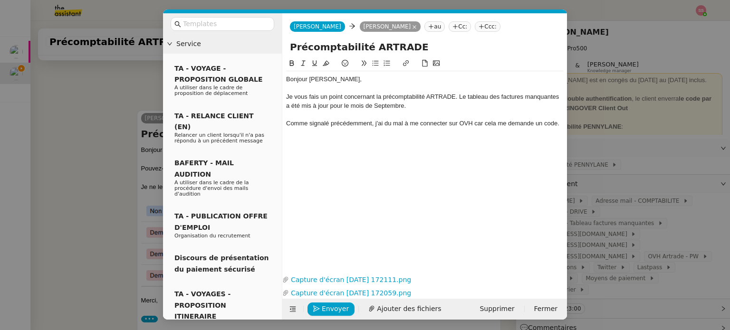
click at [479, 124] on div "Comme signalé précédemment, j'ai du mal à me connecter sur OVH car cela me dema…" at bounding box center [424, 123] width 277 height 9
click at [0, 0] on lt-span ", car" at bounding box center [0, 0] width 0 height 0
click at [0, 0] on lt-span at bounding box center [0, 0] width 0 height 0
click at [537, 123] on div "Comme signalé précédemment, j'ai du mal à me connecter sur OVH, car cela me dem…" at bounding box center [424, 123] width 277 height 9
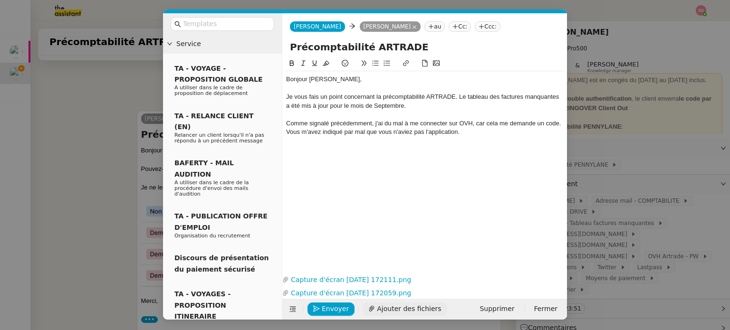
click at [398, 314] on span "Ajouter des fichiers" at bounding box center [409, 309] width 64 height 11
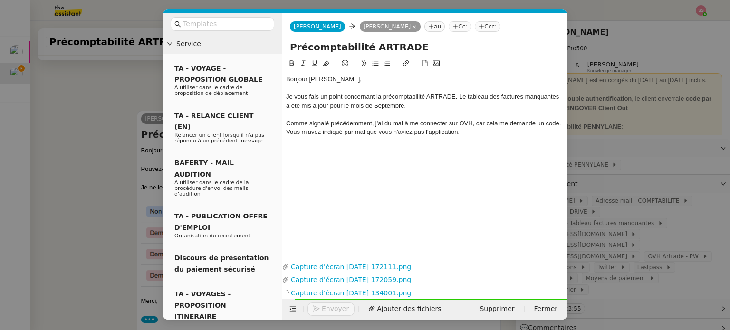
click at [474, 130] on div "Comme signalé précédemment, j'ai du mal à me connecter sur OVH, car cela me dem…" at bounding box center [424, 128] width 277 height 18
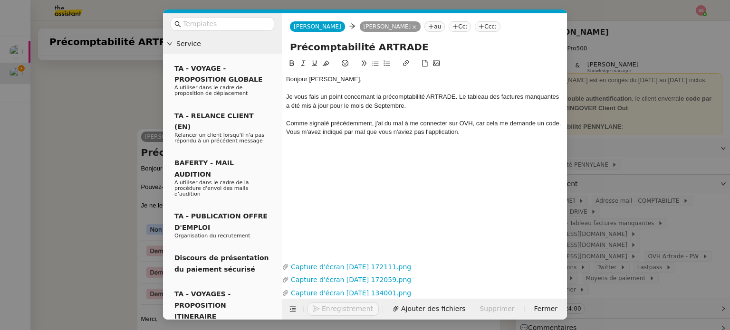
scroll to position [1000, 0]
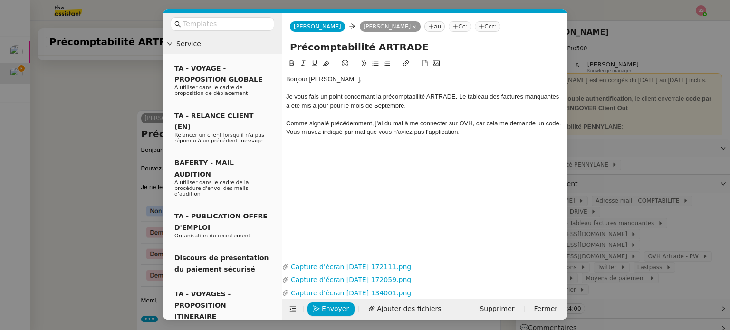
click at [378, 65] on icon at bounding box center [375, 63] width 7 height 7
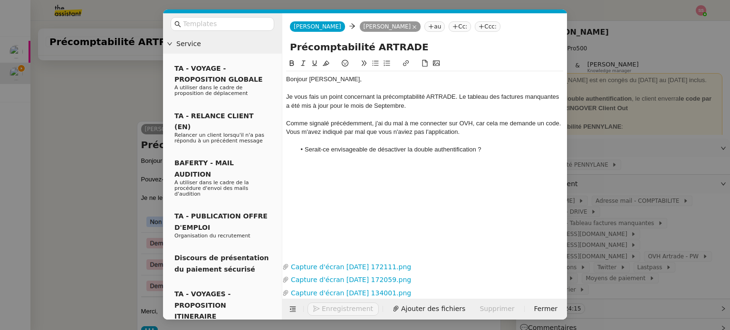
scroll to position [1022, 0]
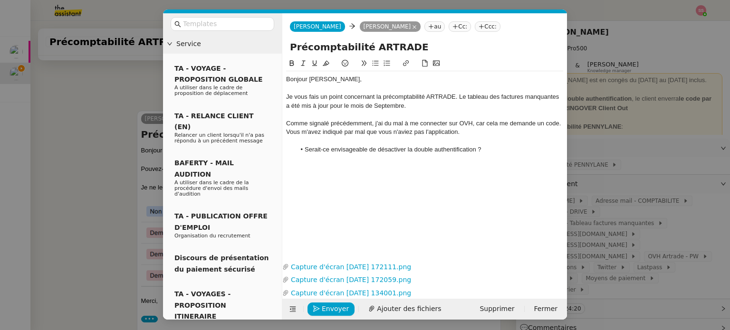
click at [91, 190] on nz-modal-container "Service TA - VOYAGE - PROPOSITION GLOBALE A utiliser dans le cadre de propositi…" at bounding box center [365, 165] width 730 height 330
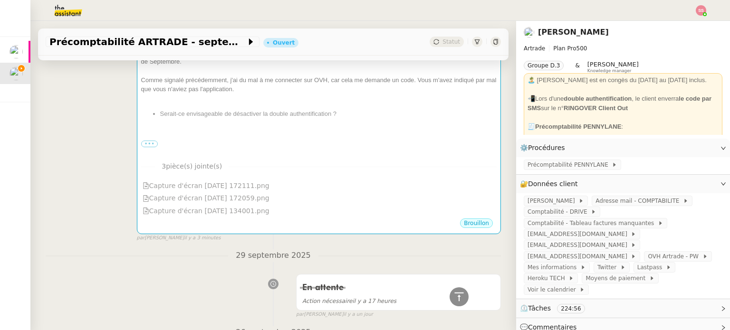
scroll to position [118, 0]
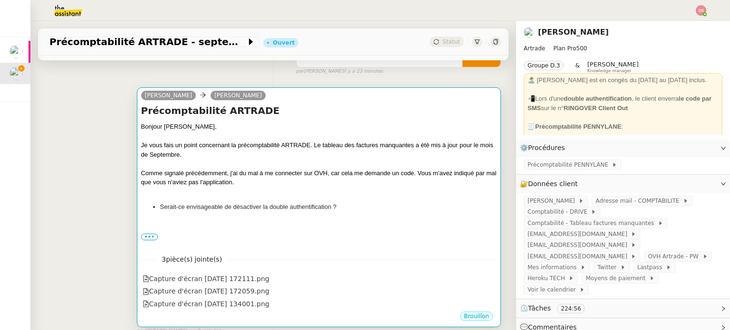
click at [241, 215] on div "Bonjour [PERSON_NAME], Je vous fais un point concernant la précomptabilité ARTR…" at bounding box center [319, 188] width 356 height 133
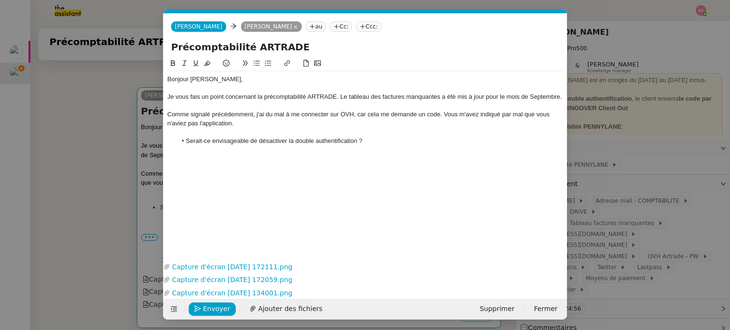
scroll to position [0, 20]
click at [167, 115] on div "Comme signalé précédemment, j'ai du mal à me connecter sur OVH, car cela me dem…" at bounding box center [365, 119] width 396 height 18
click at [380, 146] on div at bounding box center [365, 149] width 396 height 9
click at [379, 140] on li "Serait-ce envisageable de désactiver la double authentification ?" at bounding box center [370, 141] width 387 height 9
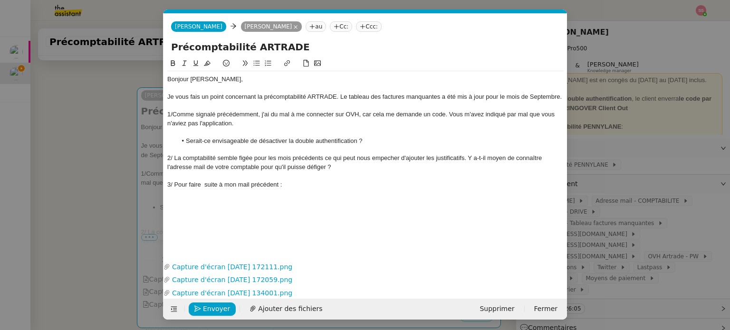
click at [250, 67] on button at bounding box center [245, 63] width 11 height 11
click at [202, 208] on div at bounding box center [365, 207] width 396 height 9
click at [202, 198] on blockquote at bounding box center [365, 196] width 396 height 9
click at [258, 62] on icon at bounding box center [257, 63] width 6 height 5
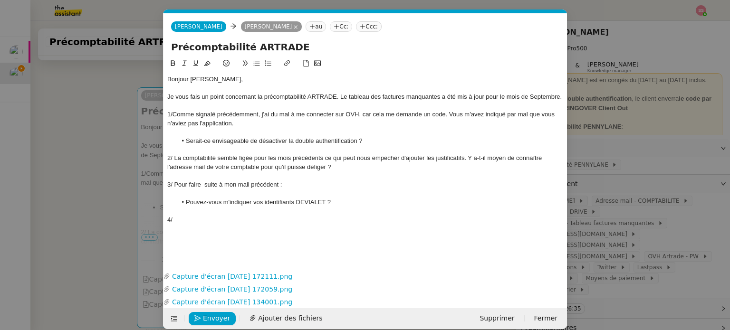
click at [92, 135] on nz-modal-container "Service TA - VOYAGE - PROPOSITION GLOBALE A utiliser dans le cadre de propositi…" at bounding box center [365, 165] width 730 height 330
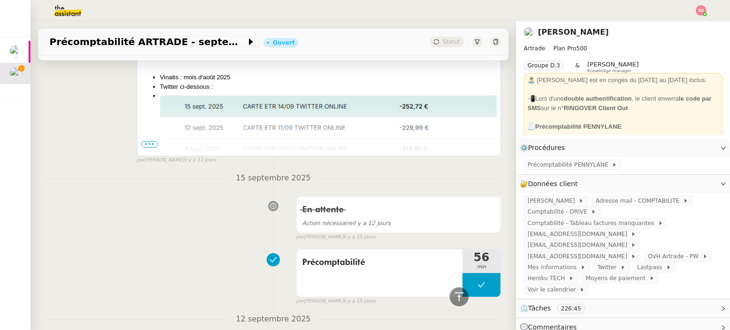
scroll to position [1354, 0]
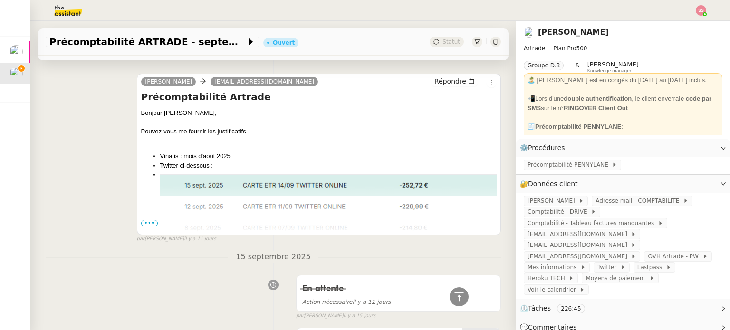
click at [150, 220] on span "•••" at bounding box center [149, 223] width 17 height 7
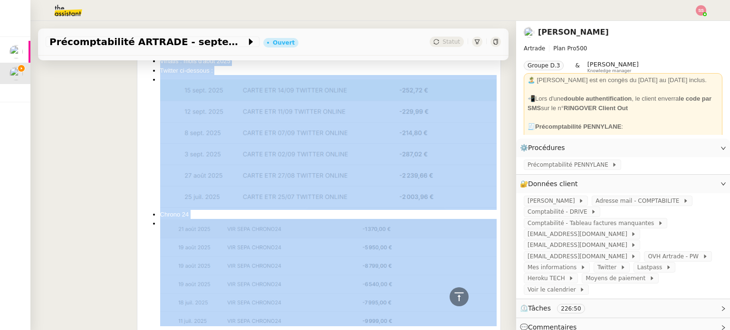
scroll to position [1544, 0]
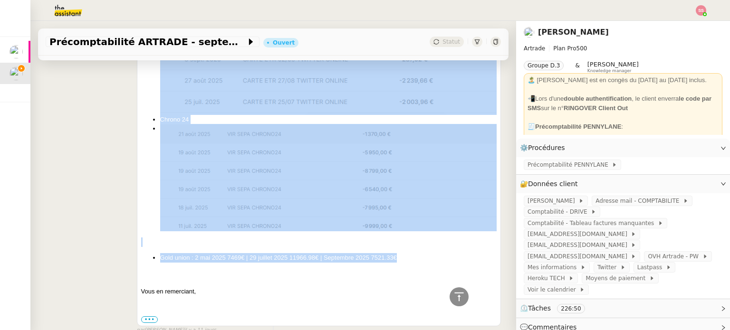
drag, startPoint x: 154, startPoint y: 154, endPoint x: 431, endPoint y: 247, distance: 292.0
click at [431, 247] on div "[PERSON_NAME], Pouvez-vous me fournir les justificatifs Vinatis : mois d'[DATE]…" at bounding box center [319, 121] width 356 height 406
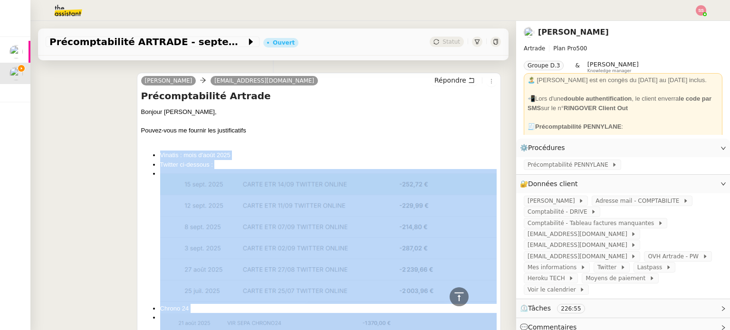
scroll to position [1401, 0]
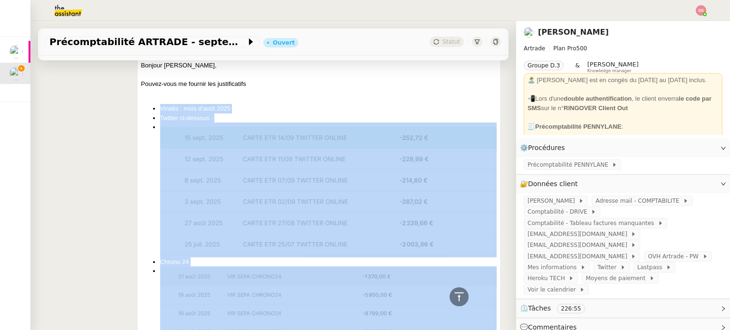
click at [376, 237] on img at bounding box center [328, 190] width 337 height 135
click at [258, 195] on img at bounding box center [328, 190] width 337 height 135
click at [268, 184] on img at bounding box center [328, 190] width 337 height 135
click at [343, 195] on img at bounding box center [328, 190] width 337 height 135
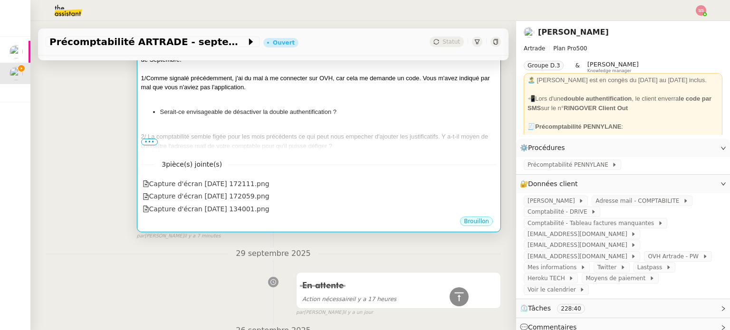
click at [264, 129] on div at bounding box center [319, 128] width 356 height 10
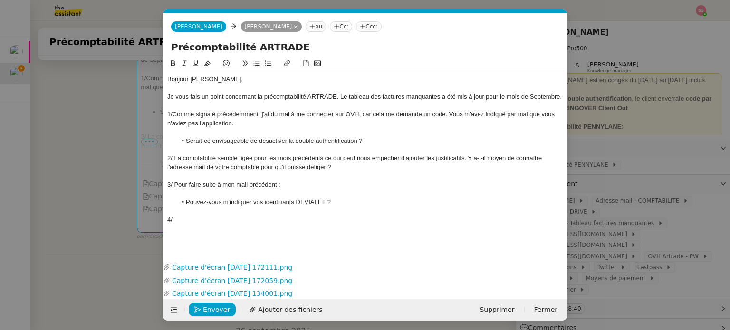
scroll to position [0, 20]
click at [259, 220] on div "4/" at bounding box center [365, 220] width 396 height 9
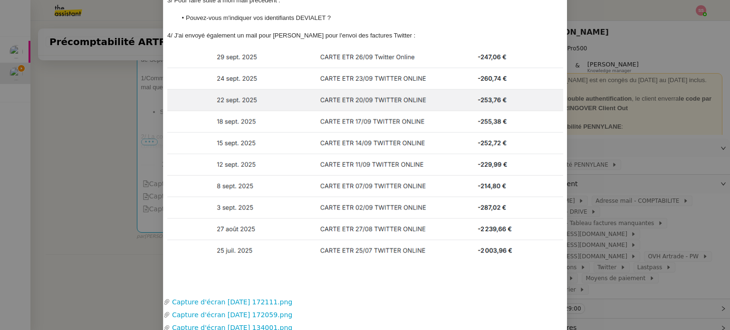
scroll to position [190, 0]
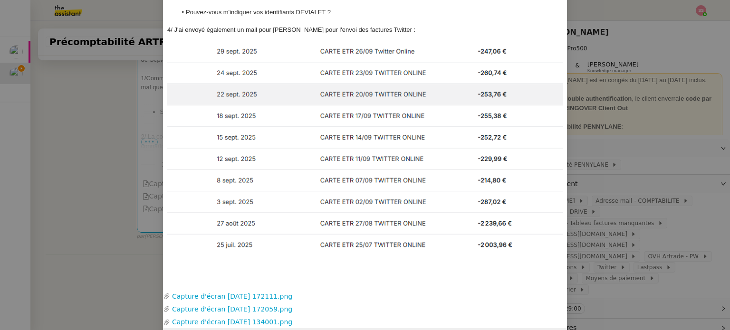
click at [511, 167] on img at bounding box center [365, 148] width 396 height 210
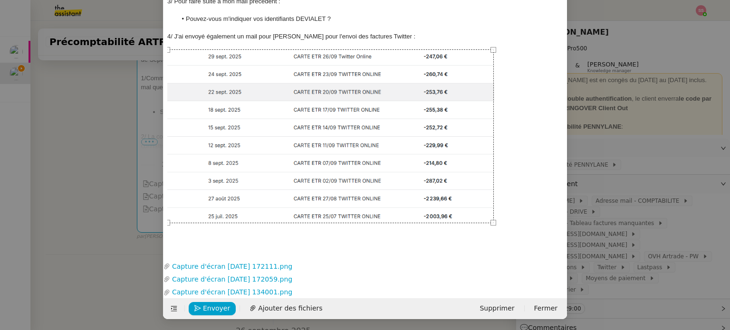
scroll to position [183, 0]
drag, startPoint x: 558, startPoint y: 251, endPoint x: 486, endPoint y: 184, distance: 99.2
click at [486, 184] on div at bounding box center [330, 136] width 327 height 173
click at [517, 192] on div at bounding box center [365, 137] width 396 height 172
click at [102, 209] on nz-modal-container "Service TA - VOYAGE - PROPOSITION GLOBALE A utiliser dans le cadre de propositi…" at bounding box center [365, 165] width 730 height 330
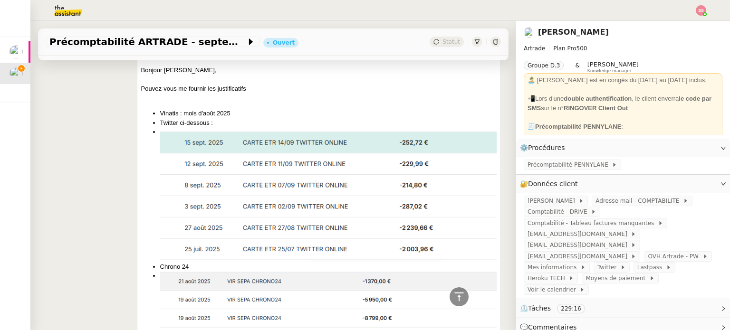
scroll to position [1496, 0]
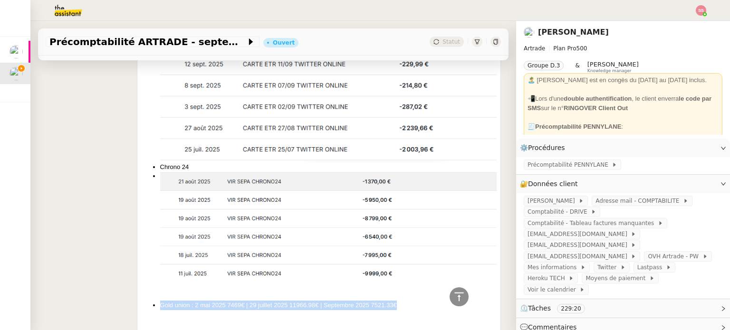
drag, startPoint x: 404, startPoint y: 295, endPoint x: 158, endPoint y: 298, distance: 245.8
click at [160, 301] on li "Gold union : 2 mai 2025 7469€ | 29 juillet 2025 11966.98€ | Septembre 2025 7521…" at bounding box center [328, 306] width 337 height 10
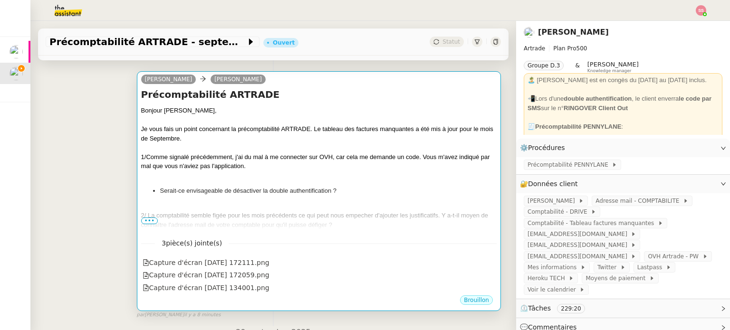
scroll to position [118, 0]
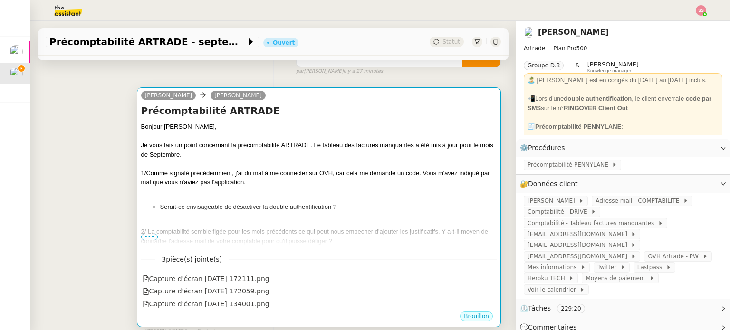
click at [276, 205] on li "Serait-ce envisageable de désactiver la double authentification ?" at bounding box center [328, 207] width 337 height 10
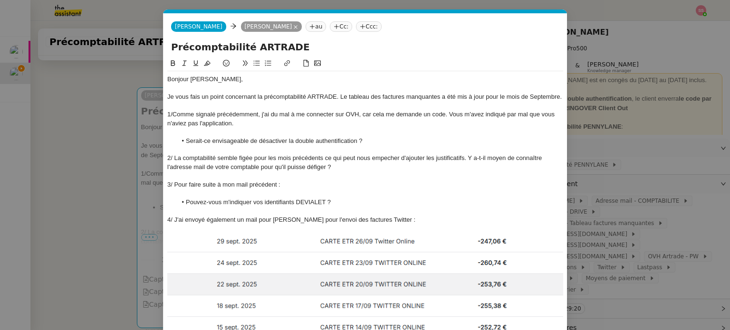
scroll to position [213, 0]
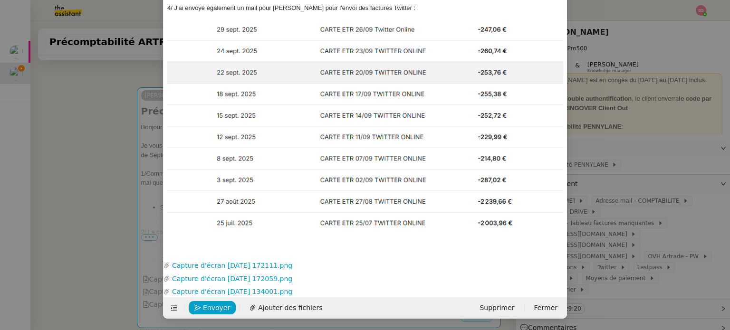
click at [228, 249] on nz-upload "Capture d'écran [DATE] 172111.png Capture d'écran [DATE] 172059.png Capture d'é…" at bounding box center [366, 273] width 404 height 50
click at [218, 241] on div "Bonjour [PERSON_NAME], Je vous fais un point concernant la précomptabilité ARTR…" at bounding box center [365, 51] width 396 height 385
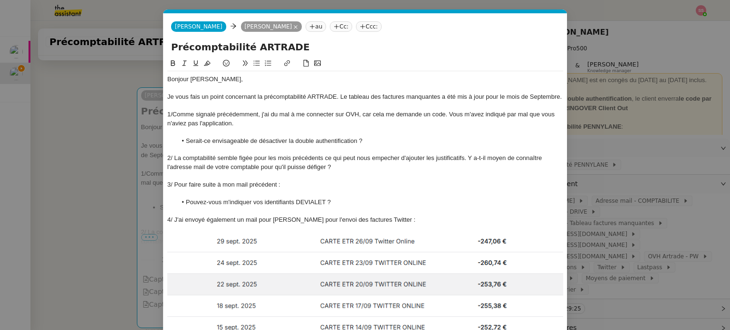
scroll to position [221, 0]
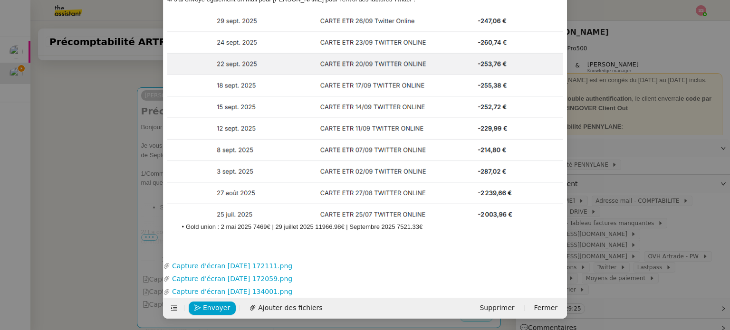
click at [177, 224] on li "Gold union : 2 mai 2025 7469€ | 29 juillet 2025 11966.98€ | Septembre 2025 7521…" at bounding box center [370, 227] width 387 height 9
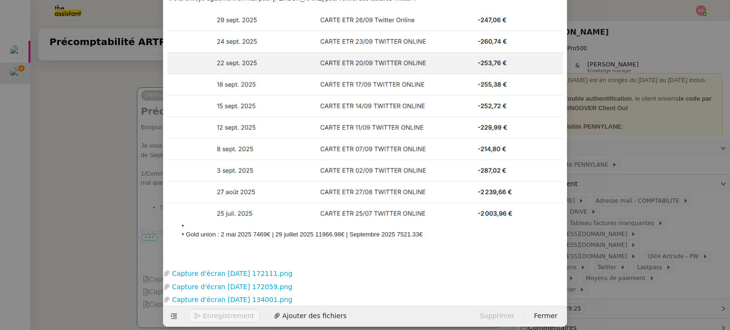
click at [202, 224] on li at bounding box center [370, 226] width 387 height 9
click at [439, 237] on li "Gold union : 2 mai 2025 7469€ | 29 juillet 2025 11966.98€ | Septembre 2025 7521…" at bounding box center [370, 235] width 387 height 9
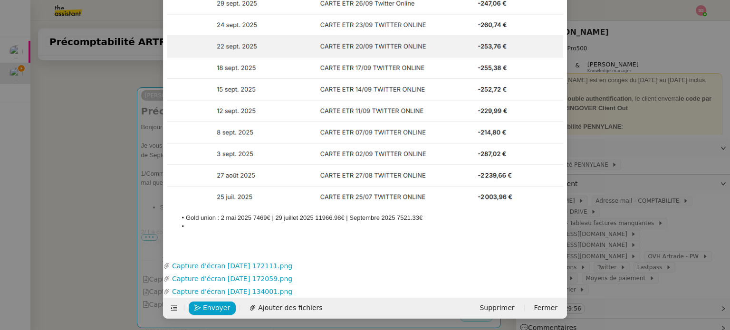
click at [105, 171] on nz-modal-container "Service TA - VOYAGE - PROPOSITION GLOBALE A utiliser dans le cadre de propositi…" at bounding box center [365, 165] width 730 height 330
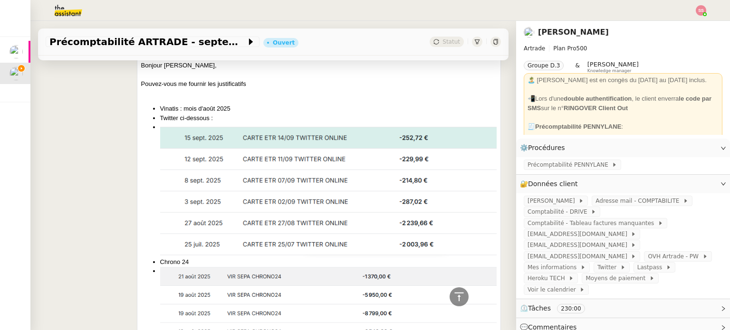
click at [253, 200] on img at bounding box center [328, 190] width 337 height 135
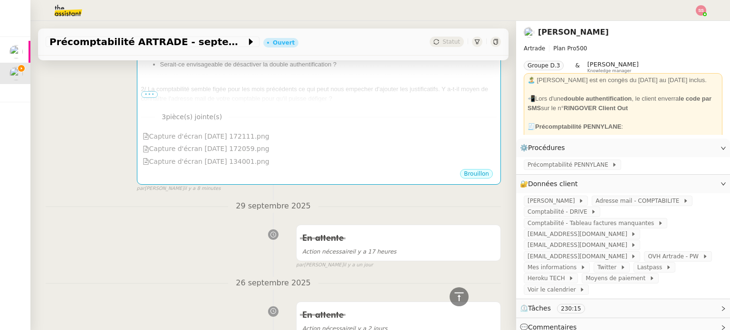
scroll to position [165, 0]
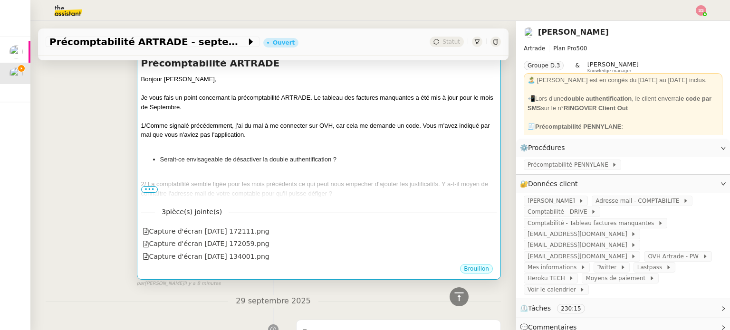
click at [346, 198] on div "2/ La comptabilité semble figée pour les mois précédents ce qui peut nous empec…" at bounding box center [319, 189] width 356 height 19
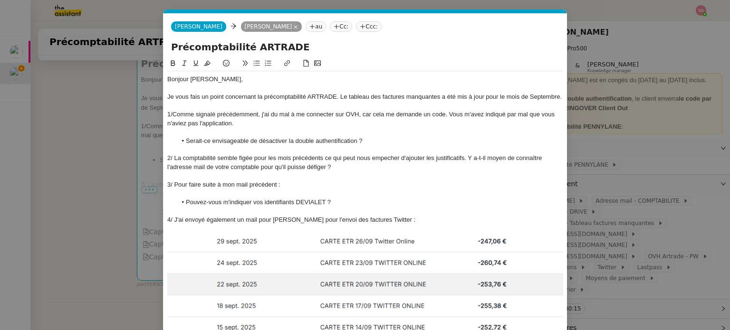
scroll to position [230, 0]
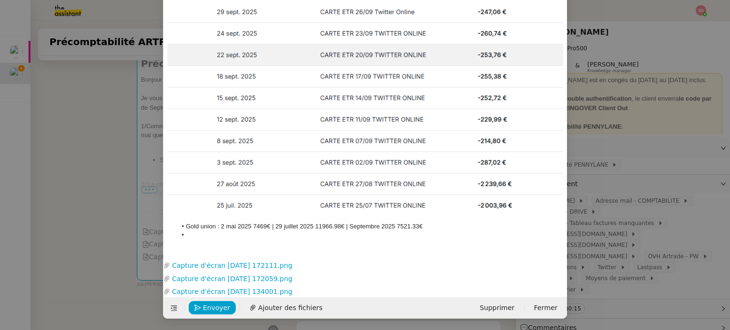
click at [395, 245] on nz-spin "Bonjour [PERSON_NAME], Je vous fais un point concernant la précomptabilité ARTR…" at bounding box center [366, 37] width 404 height 419
click at [353, 232] on li at bounding box center [370, 235] width 387 height 9
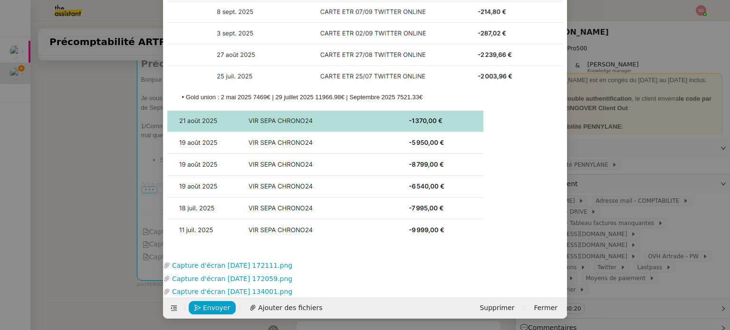
scroll to position [359, 0]
click at [431, 102] on div at bounding box center [365, 106] width 396 height 9
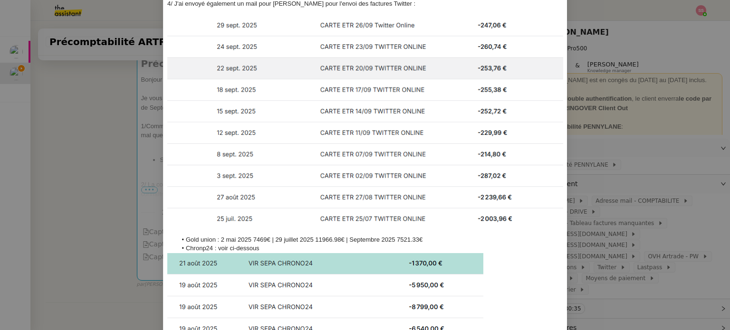
scroll to position [27, 0]
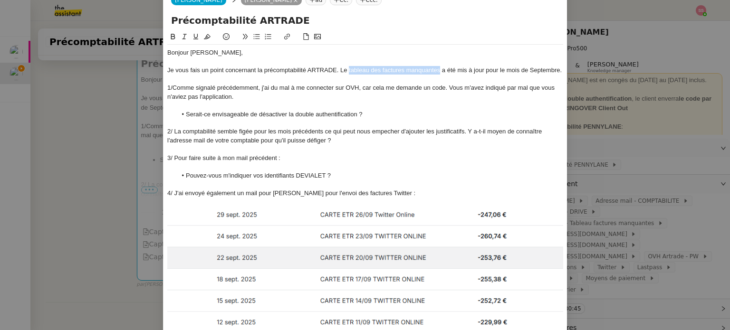
drag, startPoint x: 346, startPoint y: 70, endPoint x: 437, endPoint y: 70, distance: 90.8
click at [437, 70] on div "Je vous fais un point concernant la précomptabilité ARTRADE. Le tableau des fac…" at bounding box center [365, 70] width 396 height 9
click at [284, 36] on icon at bounding box center [287, 36] width 7 height 7
paste input "[URL][DOMAIN_NAME]"
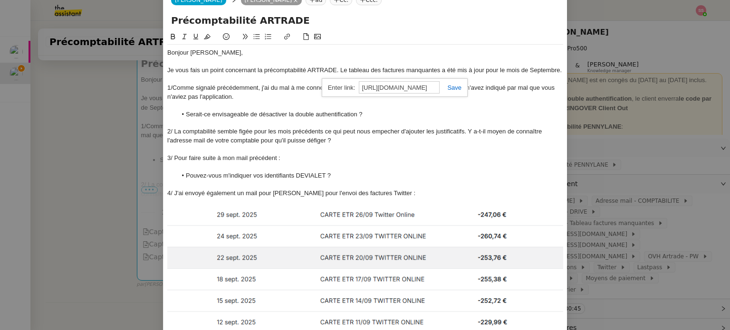
type input "[URL][DOMAIN_NAME]"
click at [454, 91] on div "[URL][DOMAIN_NAME]" at bounding box center [395, 87] width 146 height 19
click at [447, 87] on link at bounding box center [451, 87] width 22 height 7
click at [433, 110] on li "Serait-ce envisageable de désactiver la double authentification ?" at bounding box center [370, 114] width 387 height 9
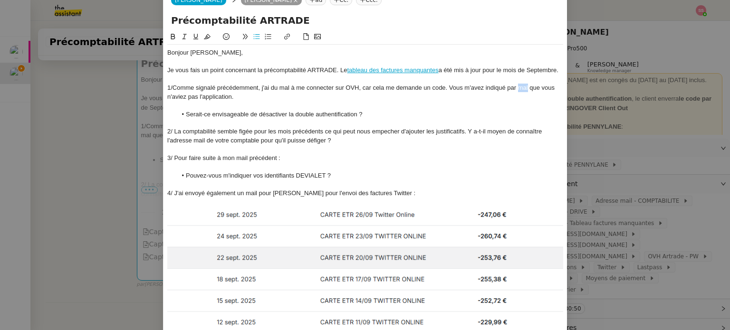
drag, startPoint x: 516, startPoint y: 85, endPoint x: 525, endPoint y: 88, distance: 9.2
click at [525, 88] on div "1/Comme signalé précédemment, j'ai du mal à me connecter sur OVH, car cela me d…" at bounding box center [365, 93] width 396 height 18
click at [381, 136] on div "2/ La comptabilité semble figée pour les mois précédents ce qui peut nous empec…" at bounding box center [365, 136] width 396 height 18
click at [388, 132] on div "2/ La comptabilité semble figée pour les mois précédents ce qui peut nous empec…" at bounding box center [365, 136] width 396 height 18
click at [0, 0] on lt-span "empêcher" at bounding box center [0, 0] width 0 height 0
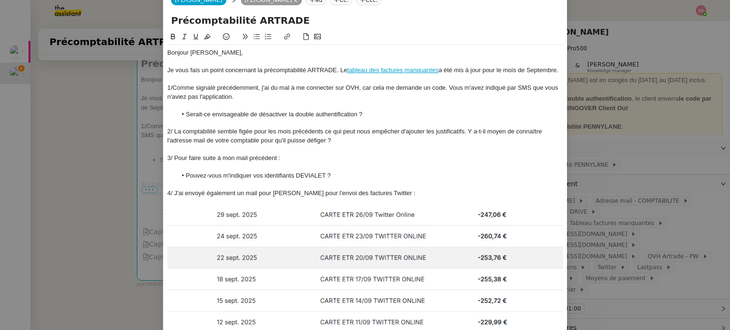
click at [303, 131] on div "2/ La comptabilité semble figée pour les mois précédents ce qui peut nous empêc…" at bounding box center [365, 136] width 396 height 18
click at [0, 0] on lt-span "précédents ," at bounding box center [0, 0] width 0 height 0
drag, startPoint x: 368, startPoint y: 131, endPoint x: 356, endPoint y: 131, distance: 12.8
click at [356, 131] on div "2/ La comptabilité semble figée pour les mois précédents, ce qui peut nous empê…" at bounding box center [365, 136] width 396 height 18
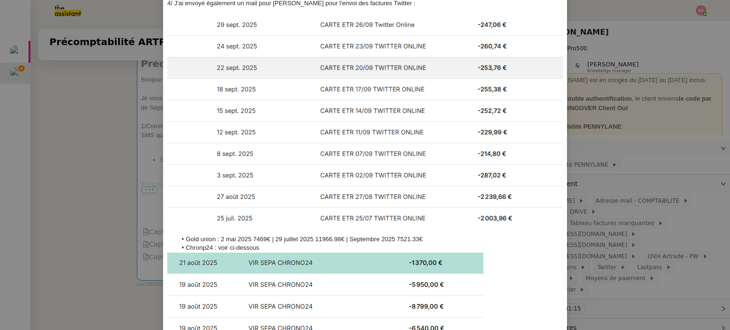
scroll to position [359, 0]
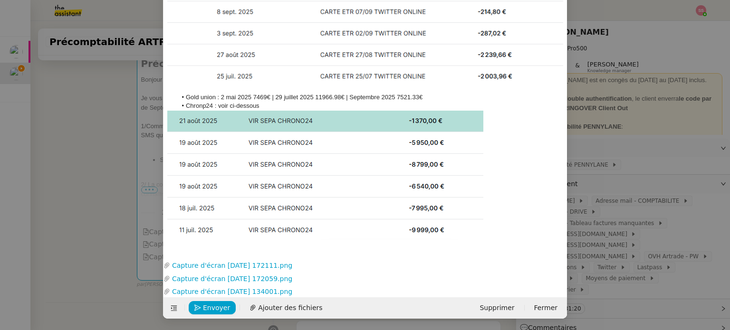
click at [510, 225] on div at bounding box center [365, 175] width 396 height 129
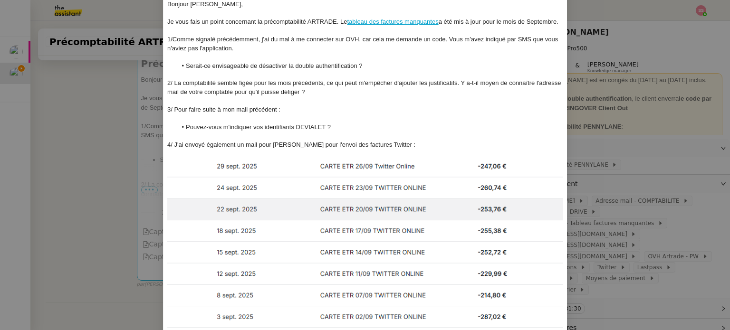
scroll to position [74, 0]
click at [314, 125] on li "Pouvez-vous m'indiquer vos identifiants DEVIALET ?" at bounding box center [370, 128] width 387 height 9
click at [244, 157] on div at bounding box center [365, 154] width 396 height 9
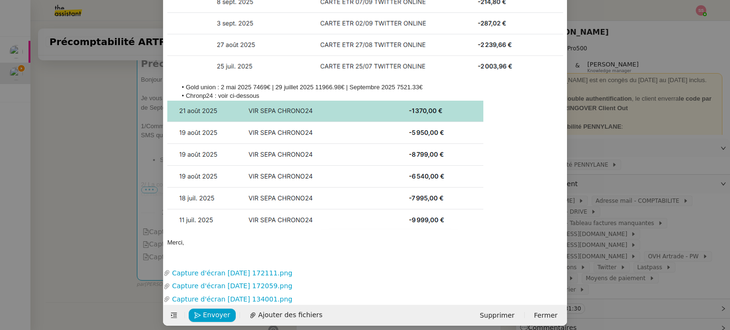
scroll to position [377, 0]
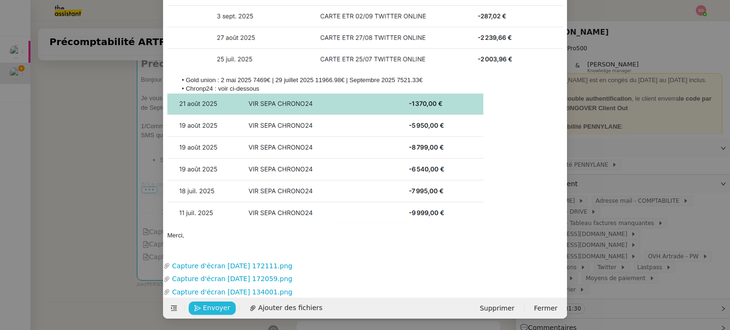
click at [207, 305] on span "Envoyer" at bounding box center [216, 308] width 27 height 11
click at [207, 305] on span "Confirmer l'envoi" at bounding box center [231, 308] width 57 height 11
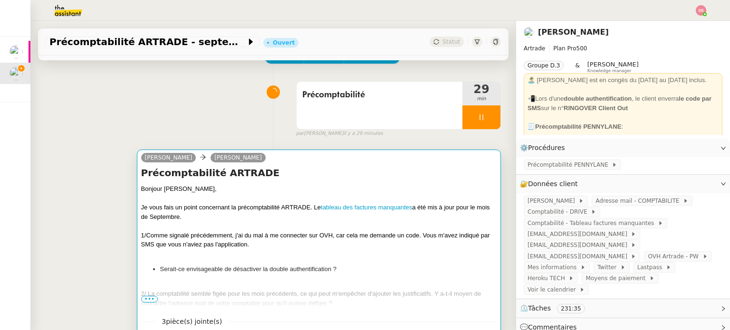
scroll to position [0, 0]
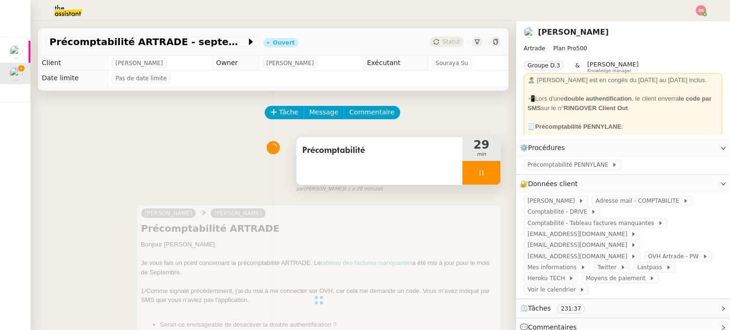
click at [477, 179] on div at bounding box center [481, 173] width 38 height 24
click at [481, 179] on button at bounding box center [490, 173] width 19 height 24
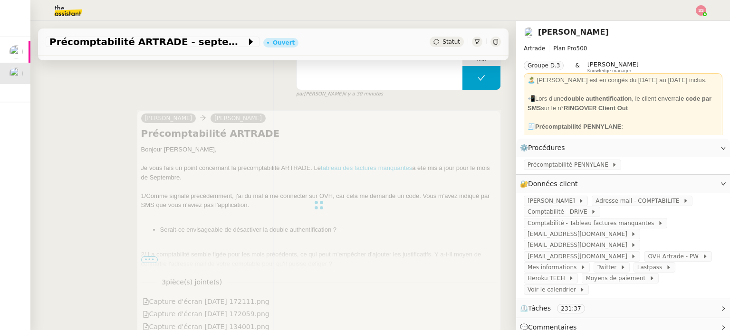
scroll to position [143, 0]
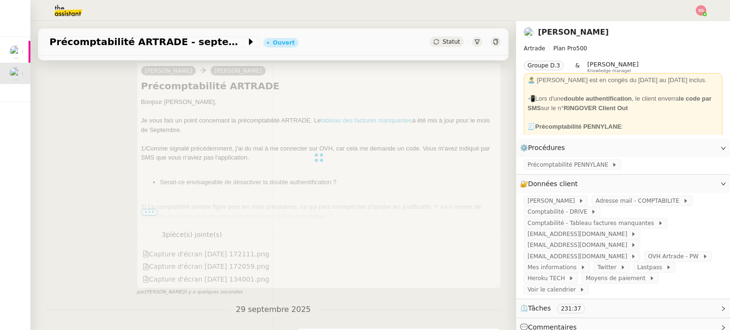
click at [703, 9] on img at bounding box center [701, 10] width 10 height 10
click at [679, 26] on li "Suivi" at bounding box center [676, 26] width 62 height 13
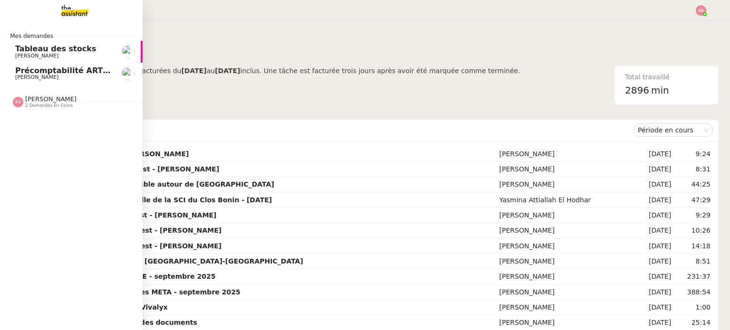
click at [59, 71] on span "Précomptabilité ARTRADE - septembre 2025" at bounding box center [109, 70] width 189 height 9
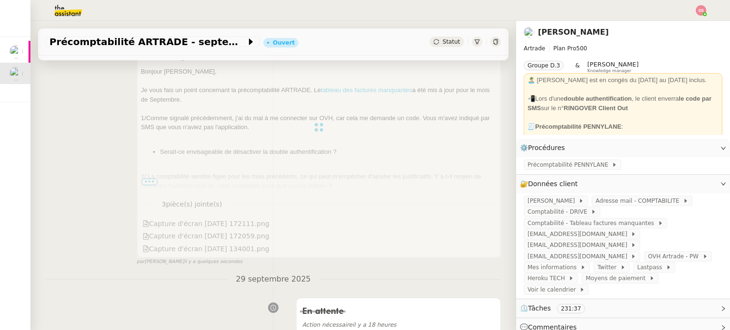
scroll to position [238, 0]
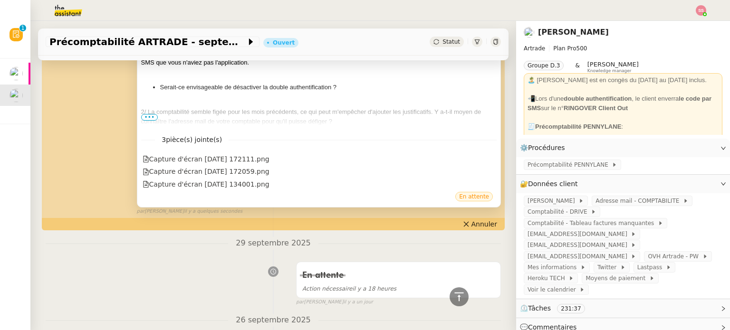
click at [151, 119] on span "•••" at bounding box center [149, 117] width 17 height 7
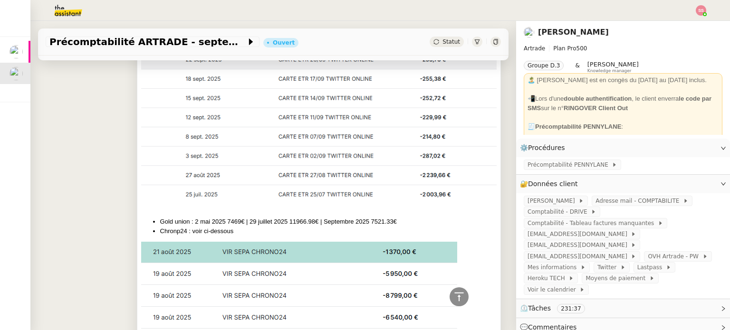
scroll to position [475, 0]
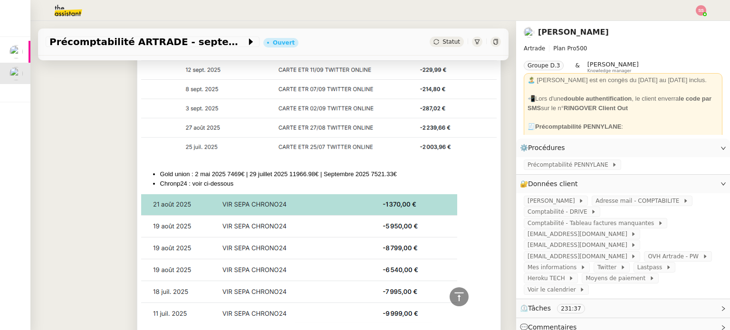
click at [265, 173] on li "Gold union : 2 mai 2025 7469€ | 29 juillet 2025 11966.98€ | Septembre 2025 7521…" at bounding box center [328, 175] width 337 height 10
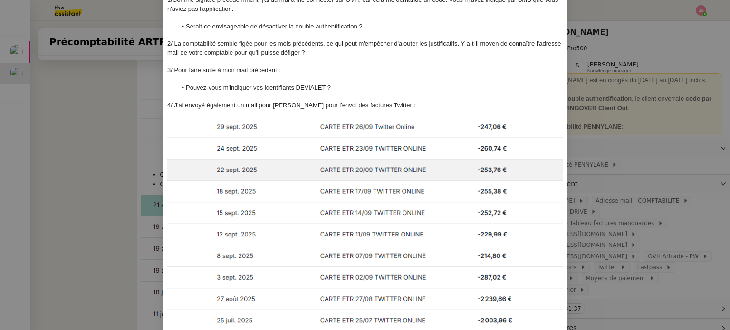
scroll to position [190, 0]
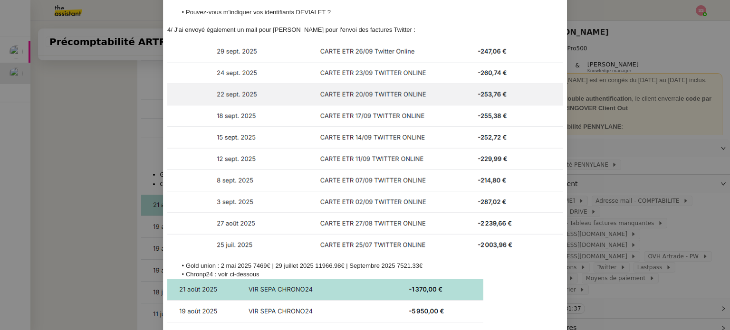
click at [202, 276] on li "Chronp24 : voir ci-dessous" at bounding box center [370, 274] width 387 height 9
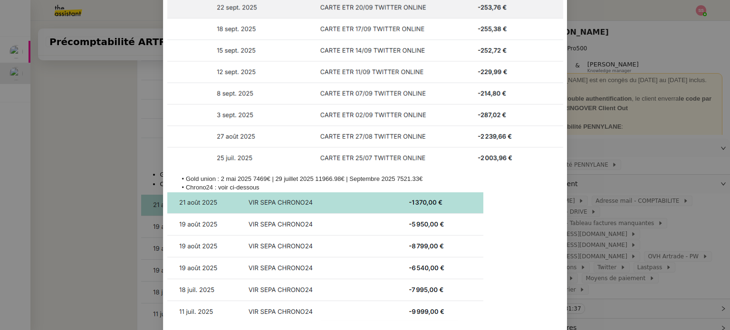
scroll to position [377, 0]
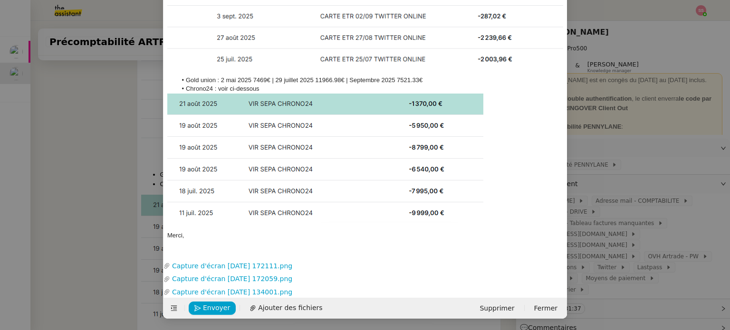
click at [295, 194] on img at bounding box center [325, 158] width 316 height 129
drag, startPoint x: 376, startPoint y: 169, endPoint x: 466, endPoint y: 171, distance: 89.9
click at [466, 171] on div at bounding box center [325, 158] width 316 height 129
click at [278, 304] on span "Ajouter des fichiers" at bounding box center [290, 308] width 64 height 11
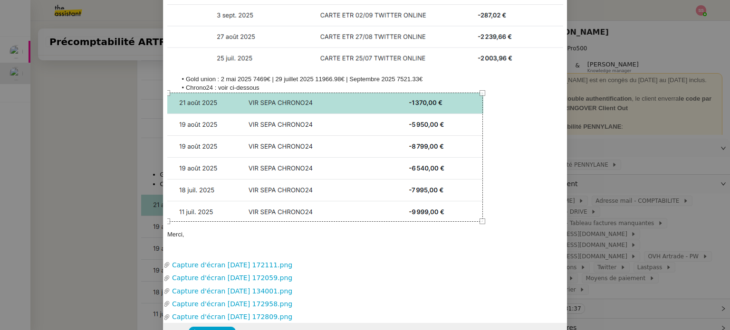
click at [464, 133] on div at bounding box center [325, 157] width 316 height 129
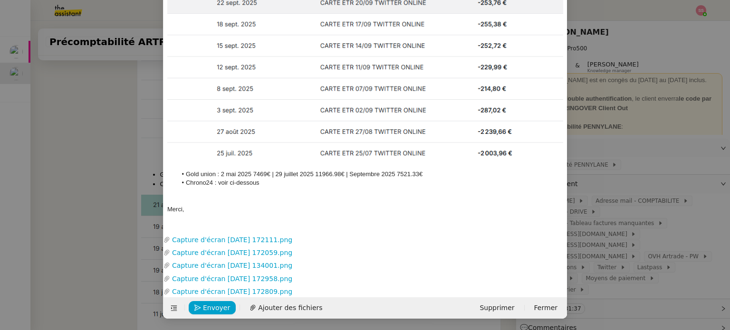
click at [401, 114] on img at bounding box center [365, 56] width 396 height 210
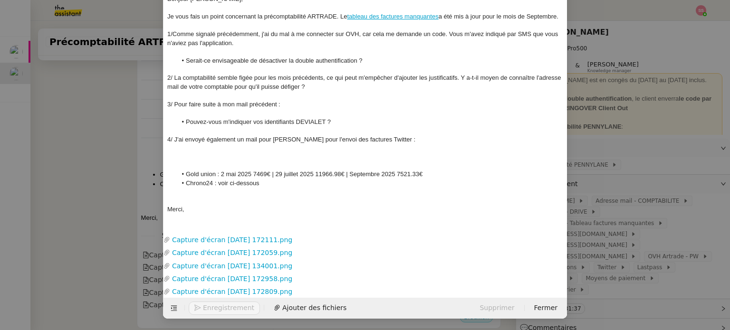
scroll to position [81, 0]
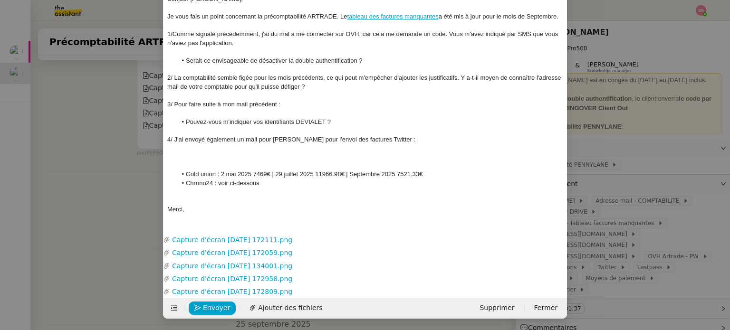
click at [378, 136] on div "4/ J'ai envoyé également un mail pour [PERSON_NAME] pour l'envoi des factures T…" at bounding box center [365, 139] width 396 height 9
click at [321, 138] on div "4/ J'ai envoyé également un mail pour [PERSON_NAME] pour l'envoi des factures T…" at bounding box center [365, 139] width 396 height 9
click at [324, 137] on div "4/ J'ai envoyé également un mail pour [PERSON_NAME] pour l'envoi des factures T…" at bounding box center [365, 139] width 396 height 9
click at [358, 138] on div "4/ J'ai envoyé également un mail pour [PERSON_NAME] pour l'envoi des factures T…" at bounding box center [365, 139] width 396 height 9
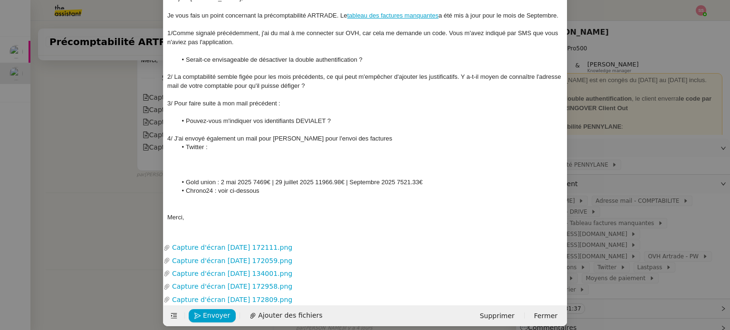
click at [215, 161] on div at bounding box center [365, 165] width 396 height 9
click at [212, 157] on div at bounding box center [365, 156] width 396 height 9
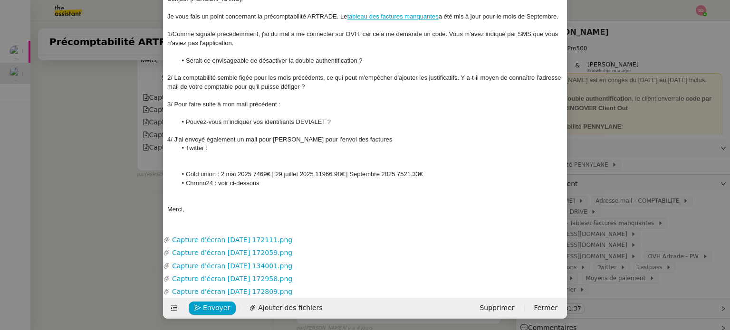
click at [209, 155] on div at bounding box center [365, 157] width 396 height 9
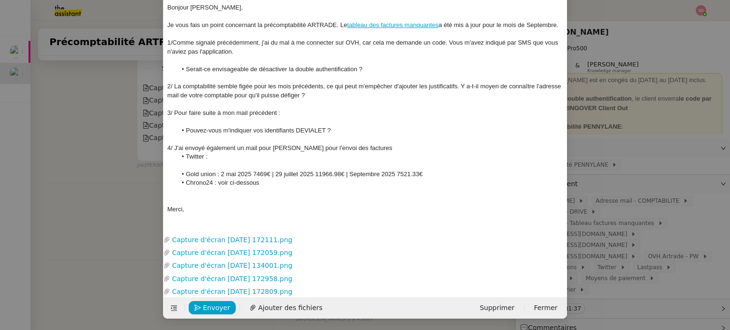
scroll to position [63, 0]
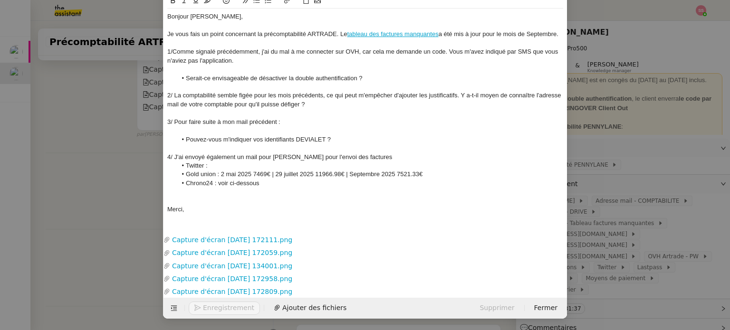
click at [211, 162] on li "Twitter :" at bounding box center [370, 166] width 387 height 9
click at [261, 184] on li "Chrono24 : voir ci-dessous" at bounding box center [370, 183] width 387 height 9
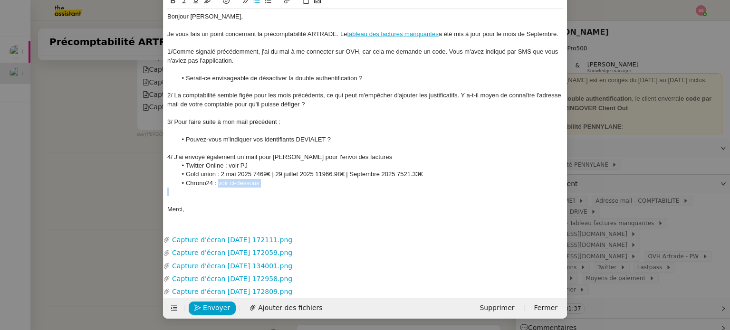
drag, startPoint x: 261, startPoint y: 184, endPoint x: 219, endPoint y: 181, distance: 42.4
click at [219, 181] on li "Chrono24 : voir ci-dessous" at bounding box center [370, 183] width 387 height 9
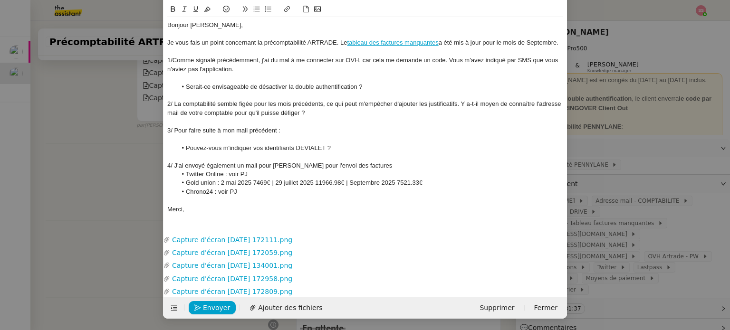
click at [369, 163] on div "4/ J'ai envoyé également un mail pour [PERSON_NAME] pour l'envoi des factures" at bounding box center [365, 166] width 396 height 9
click at [227, 311] on button "Envoyer" at bounding box center [212, 307] width 47 height 13
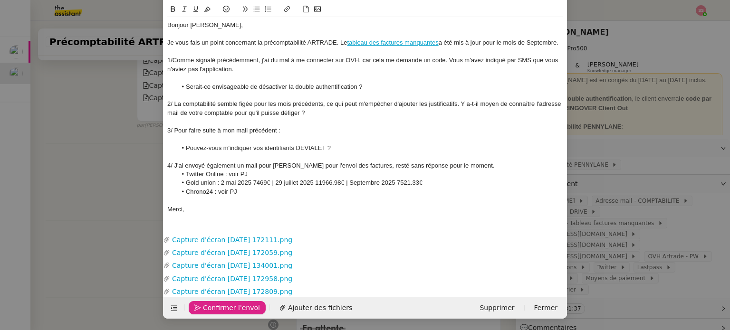
click at [226, 310] on span "Confirmer l'envoi" at bounding box center [231, 308] width 57 height 11
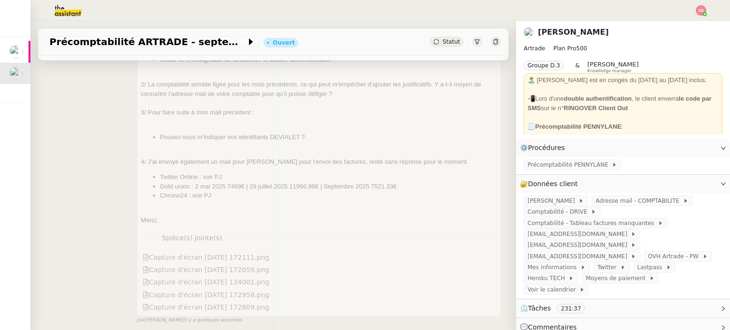
scroll to position [285, 0]
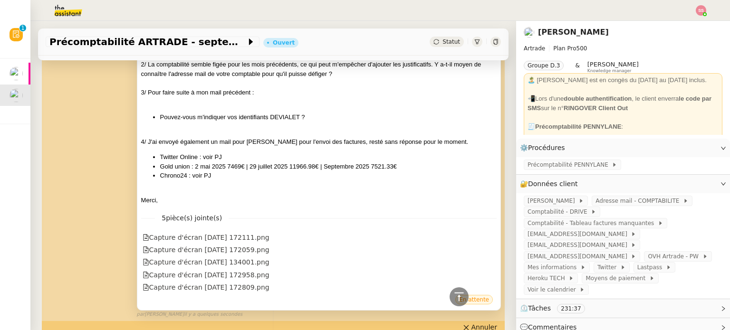
click at [286, 218] on nz-divider "5 pièce(s) jointe(s)" at bounding box center [319, 218] width 356 height 11
click at [251, 247] on div "Capture d'écran [DATE] 172059.png" at bounding box center [206, 250] width 127 height 11
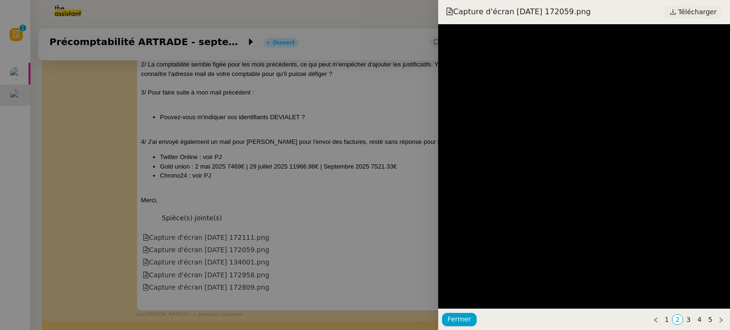
click at [676, 13] on icon at bounding box center [673, 12] width 7 height 7
click at [177, 224] on div at bounding box center [365, 165] width 730 height 330
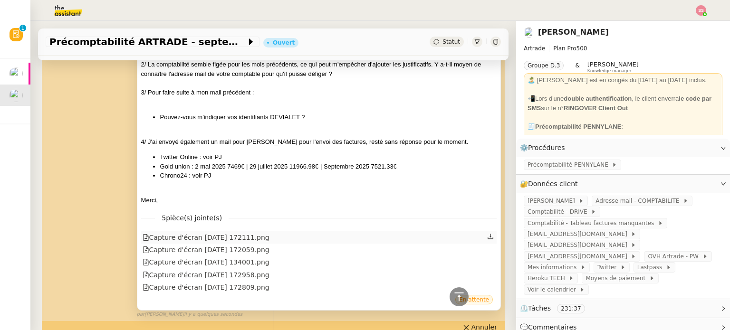
click at [296, 242] on div "Capture d'écran [DATE] 172111.png" at bounding box center [319, 237] width 356 height 12
click at [262, 279] on div "Capture d'écran 2025-09-30 172958.png" at bounding box center [206, 275] width 127 height 11
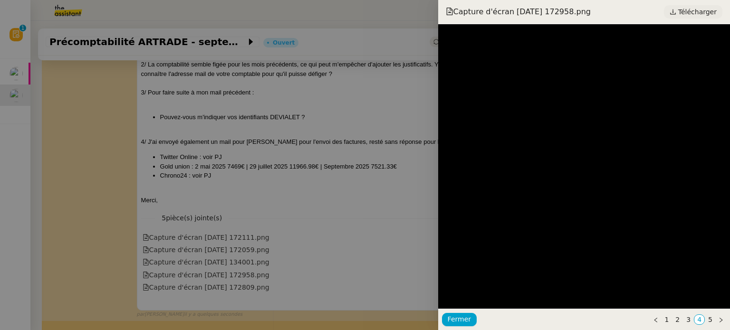
click at [694, 14] on span "Télécharger" at bounding box center [697, 12] width 38 height 12
click at [260, 256] on div at bounding box center [365, 165] width 730 height 330
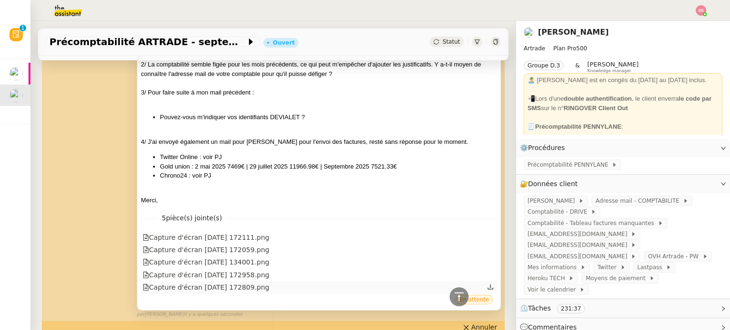
click at [250, 289] on div "Capture d'écran 2025-09-30 172809.png" at bounding box center [206, 287] width 127 height 11
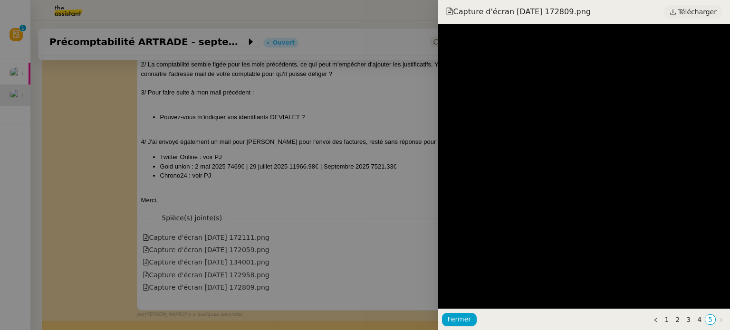
click at [699, 11] on span "Télécharger" at bounding box center [697, 12] width 38 height 12
click at [131, 158] on div at bounding box center [365, 165] width 730 height 330
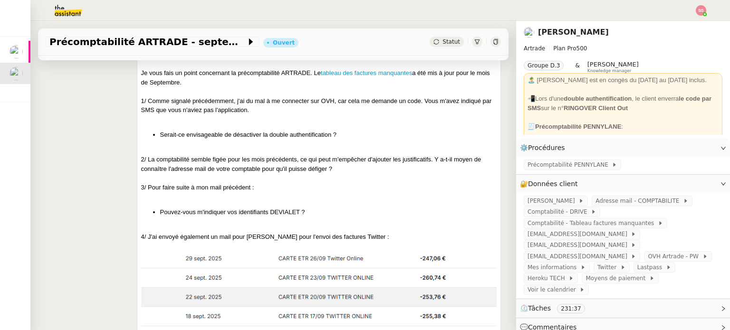
scroll to position [0, 0]
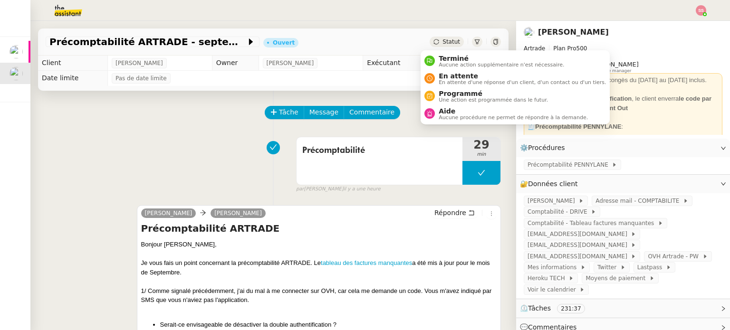
click at [430, 45] on div "Statut" at bounding box center [447, 42] width 34 height 10
click at [439, 77] on span "En attente" at bounding box center [522, 76] width 167 height 8
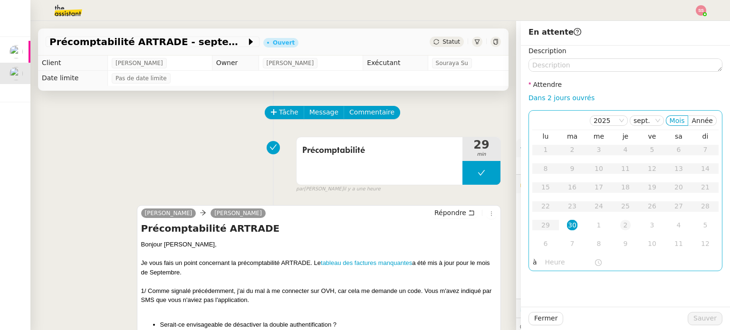
click at [612, 222] on td "2" at bounding box center [625, 225] width 27 height 19
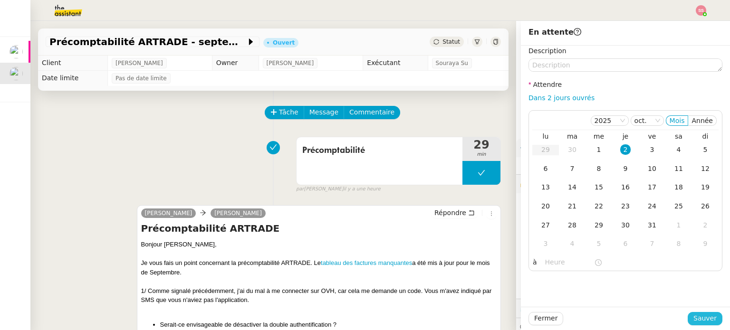
click at [705, 319] on span "Sauver" at bounding box center [704, 318] width 23 height 11
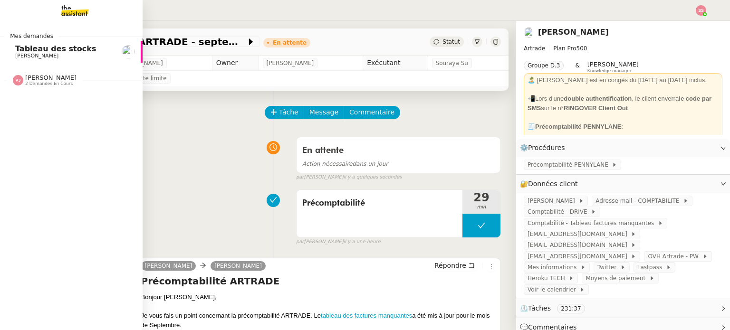
click at [57, 53] on span "[PERSON_NAME]" at bounding box center [63, 56] width 96 height 6
